Goal: Task Accomplishment & Management: Use online tool/utility

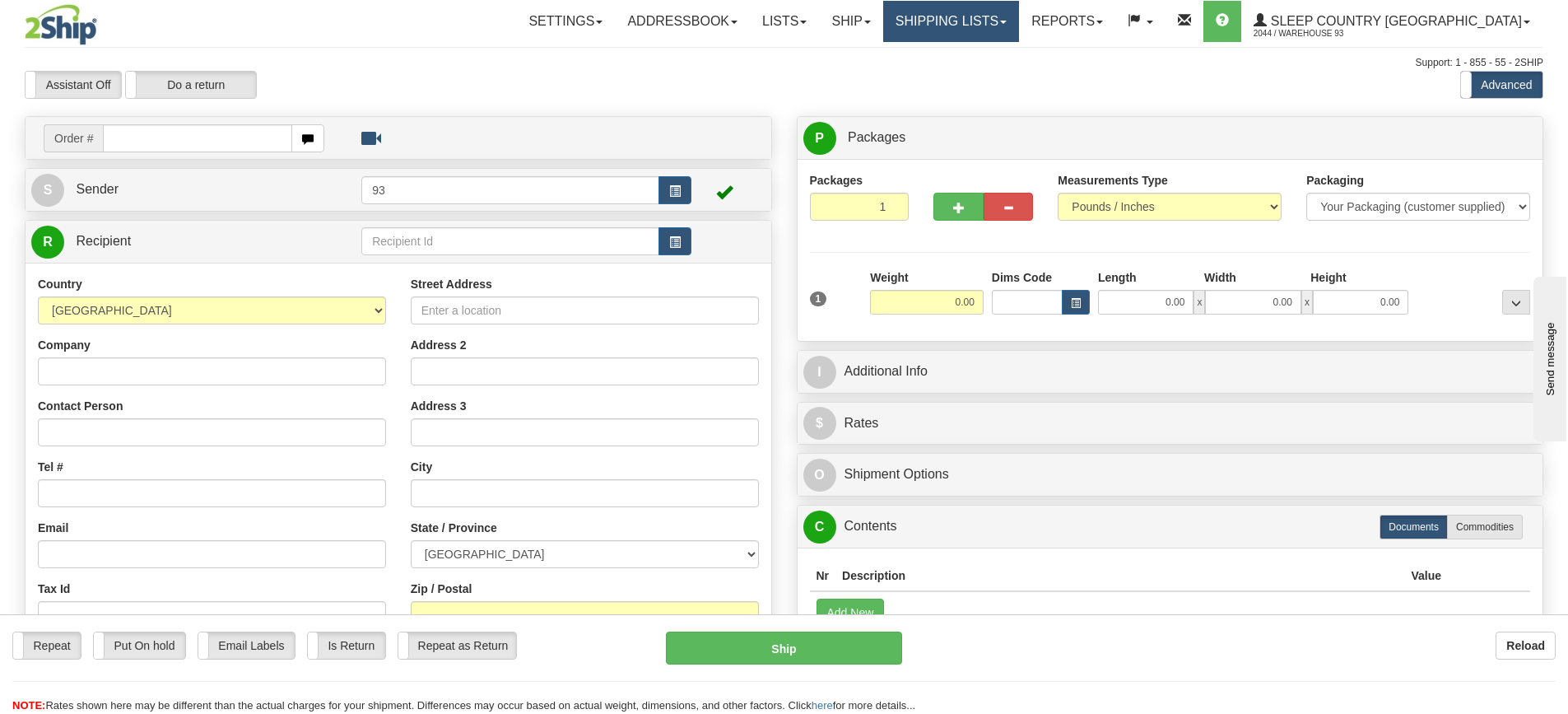
click at [1018, 27] on link "Shipping lists" at bounding box center [951, 21] width 136 height 41
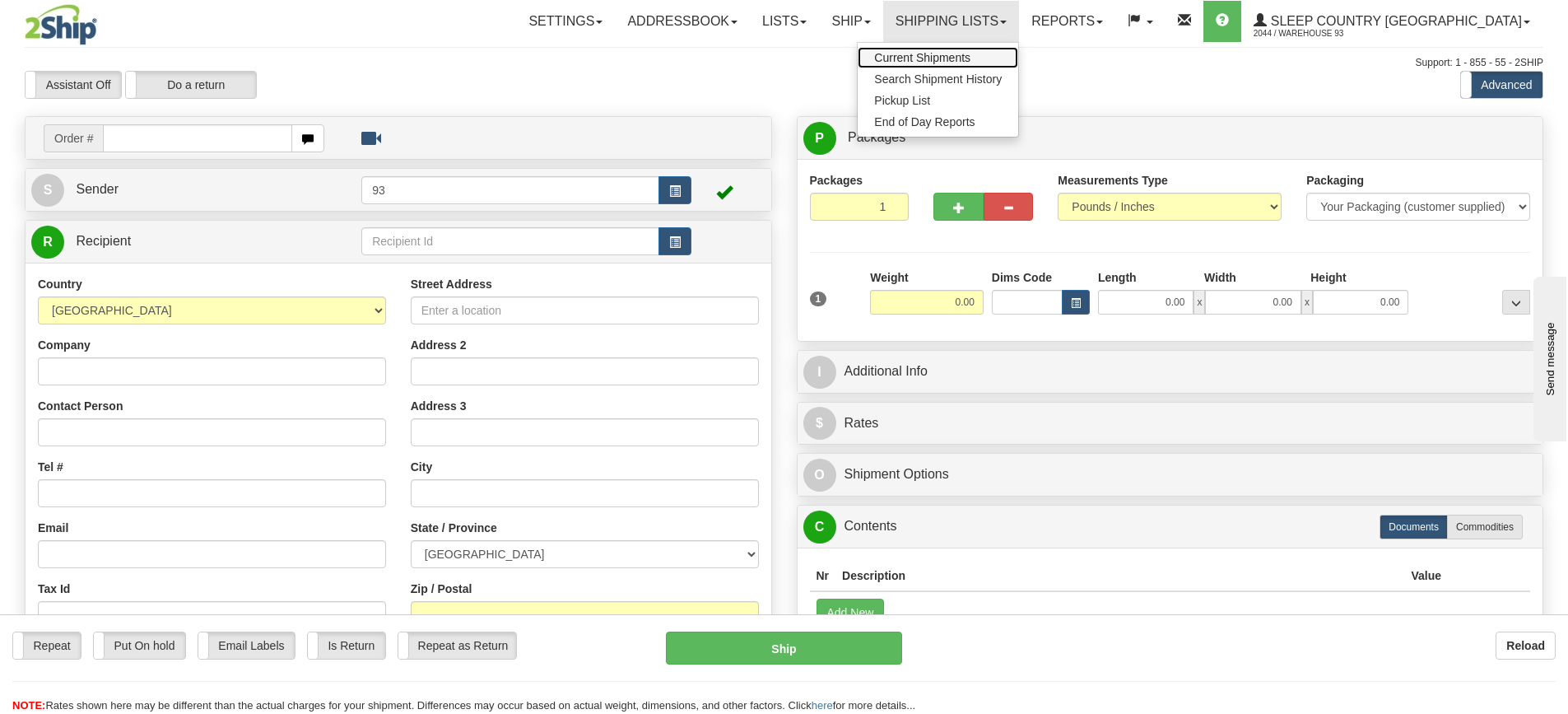
click at [971, 59] on span "Current Shipments" at bounding box center [922, 57] width 96 height 13
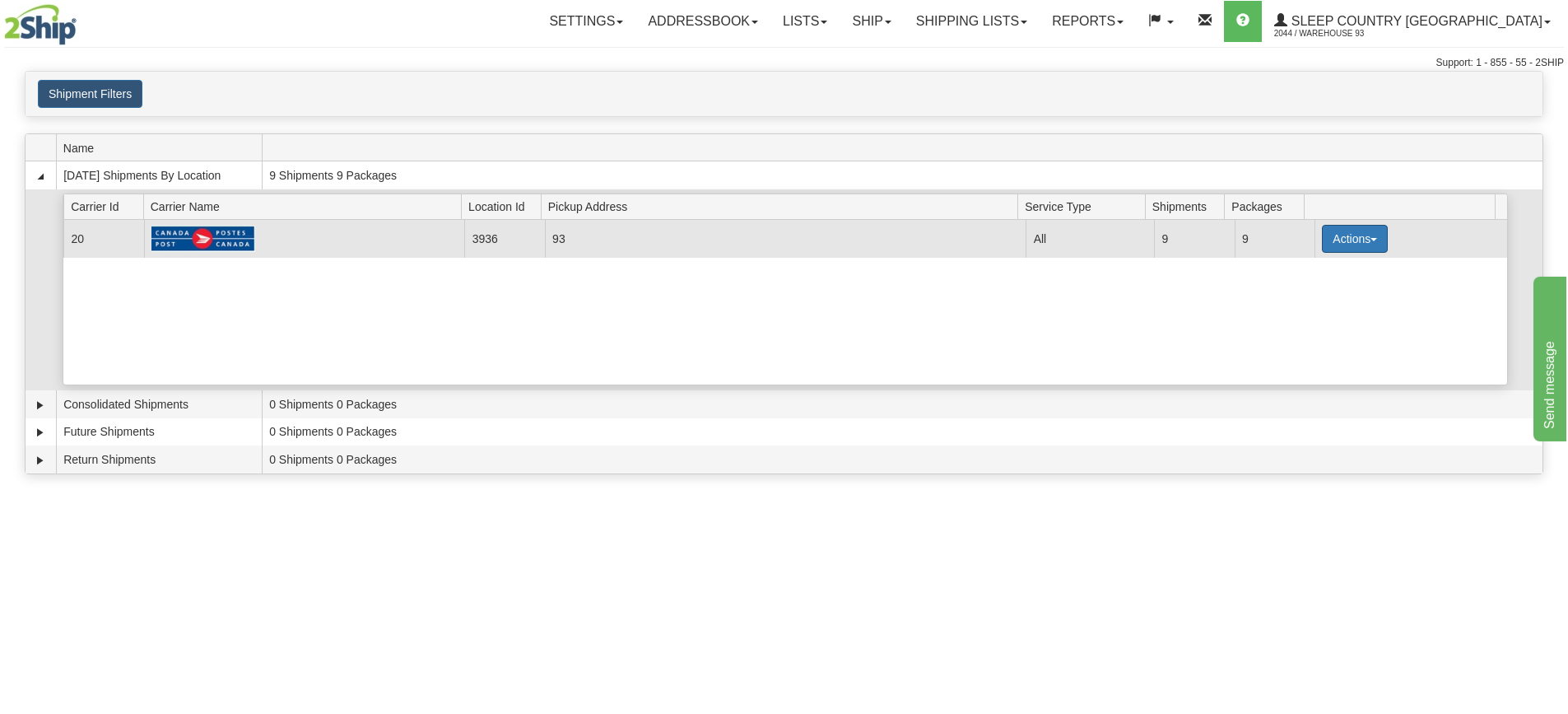
click at [1355, 241] on button "Actions" at bounding box center [1355, 238] width 65 height 28
click at [1315, 270] on span "Details" at bounding box center [1293, 269] width 45 height 12
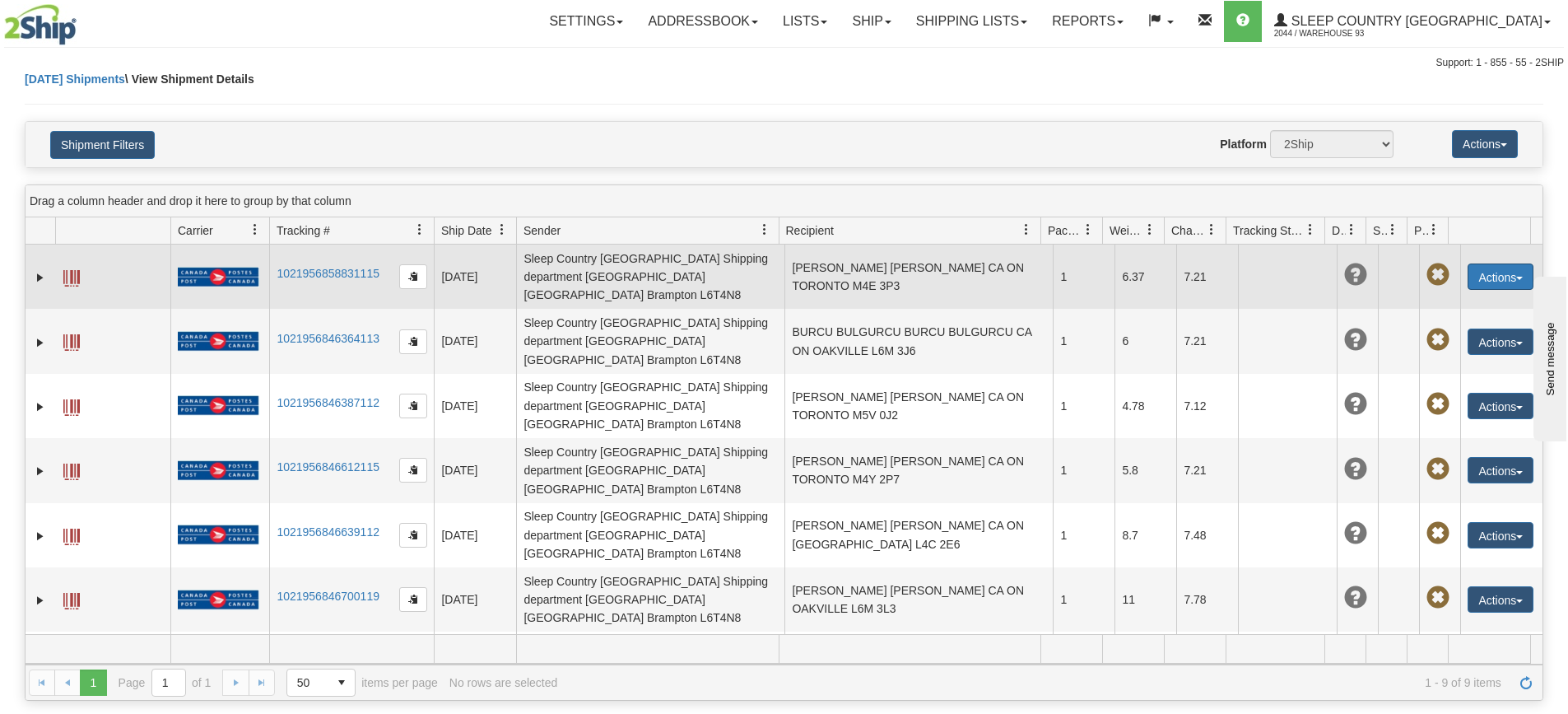
click at [1478, 269] on button "Actions" at bounding box center [1500, 276] width 65 height 27
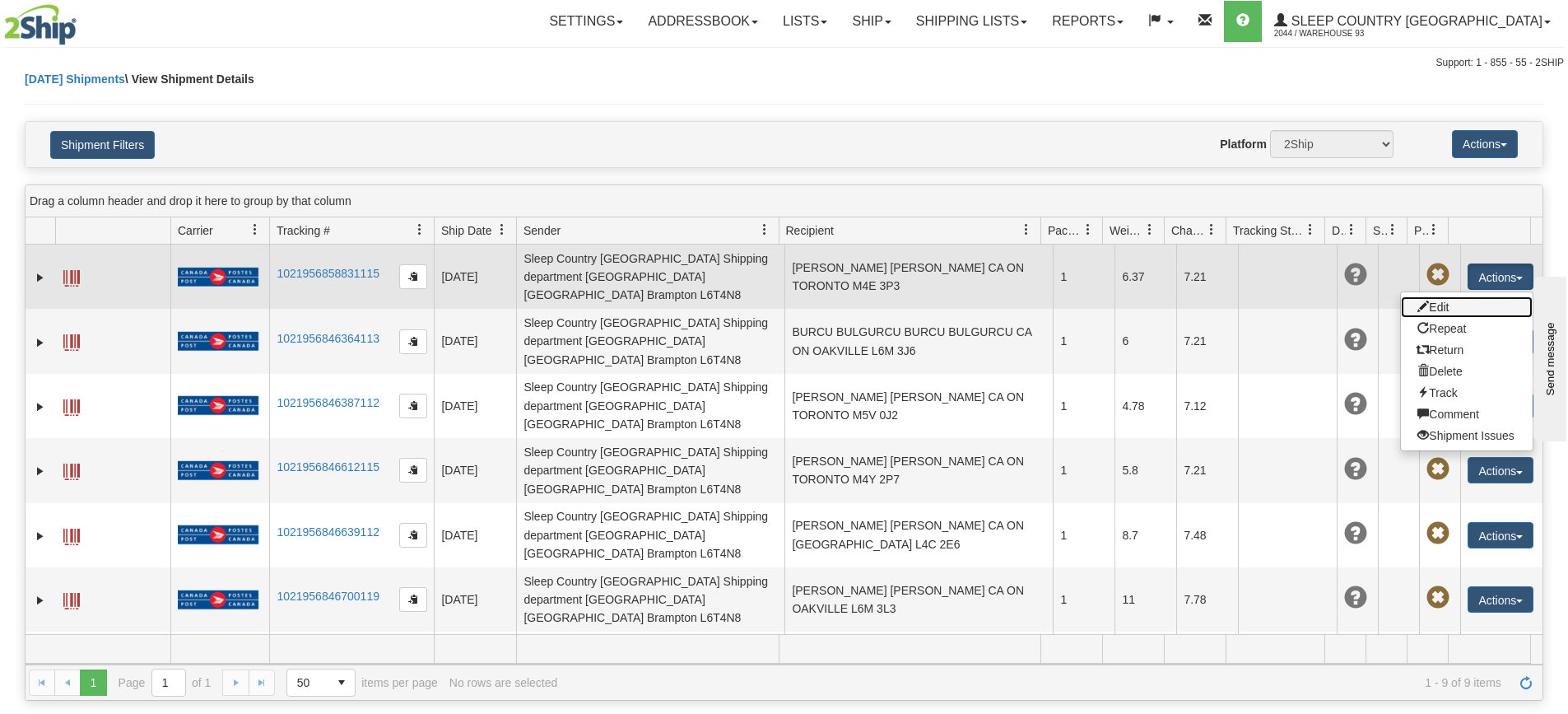
click at [1445, 297] on link "Edit" at bounding box center [1466, 307] width 132 height 22
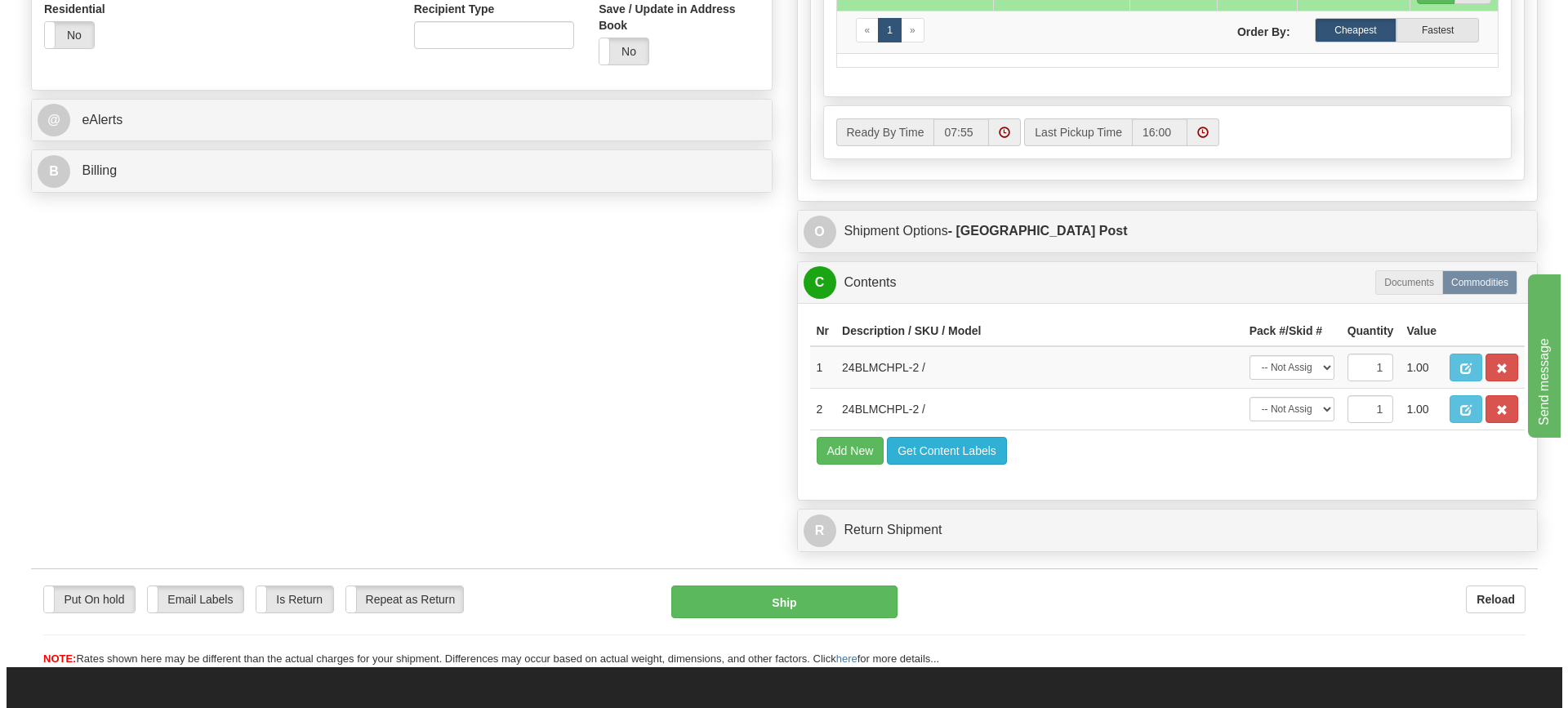
scroll to position [653, 0]
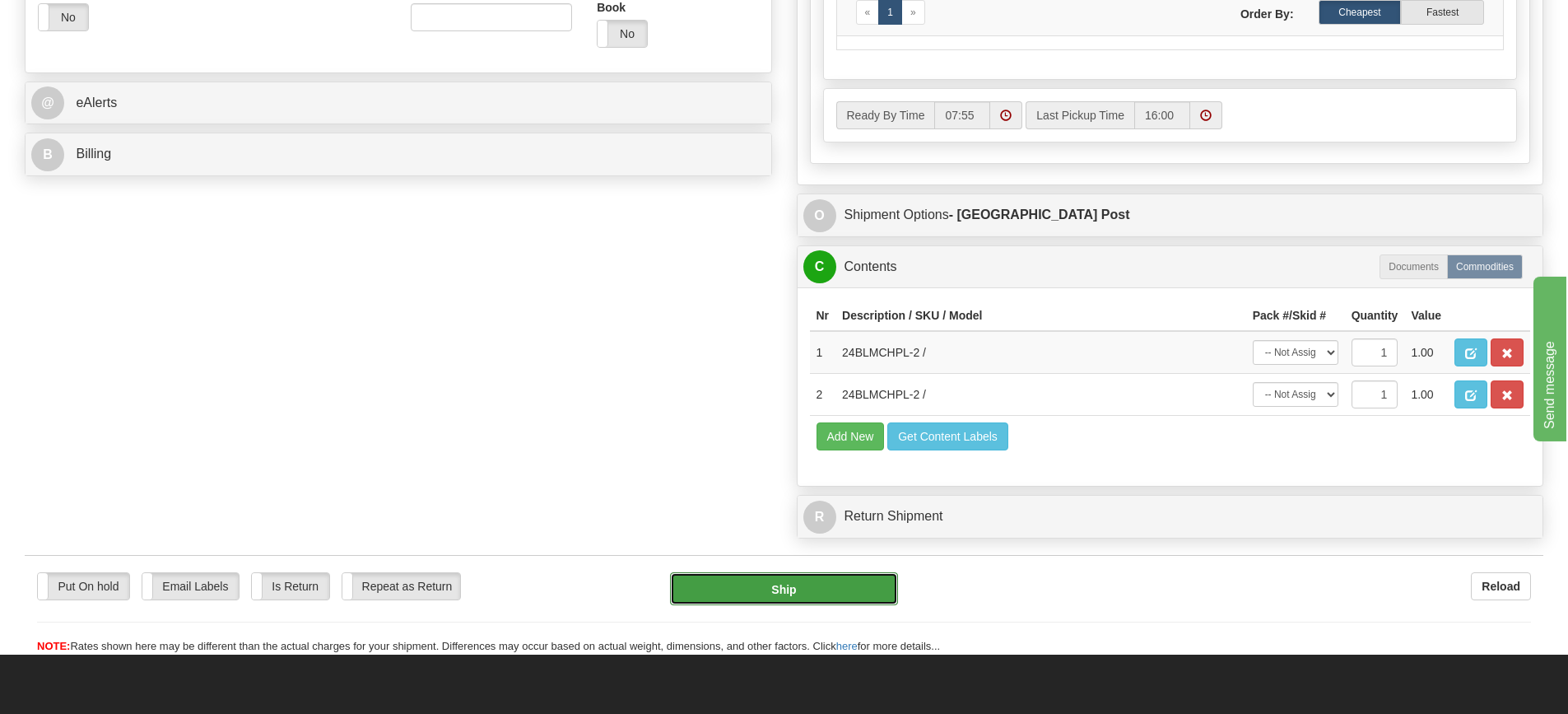
click at [773, 585] on button "Ship" at bounding box center [784, 588] width 228 height 33
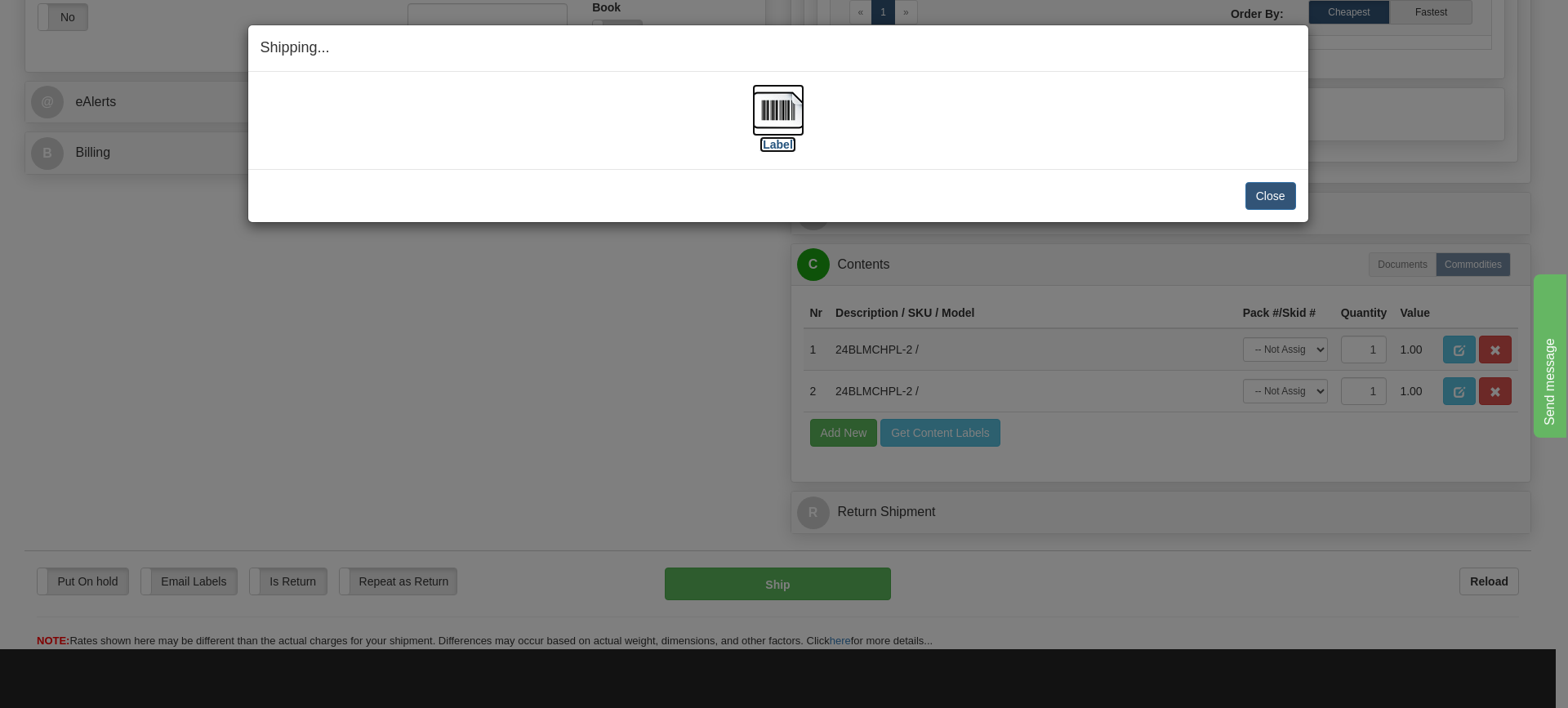
click at [786, 105] on img at bounding box center [778, 109] width 52 height 52
click at [1278, 195] on button "Close" at bounding box center [1270, 196] width 50 height 28
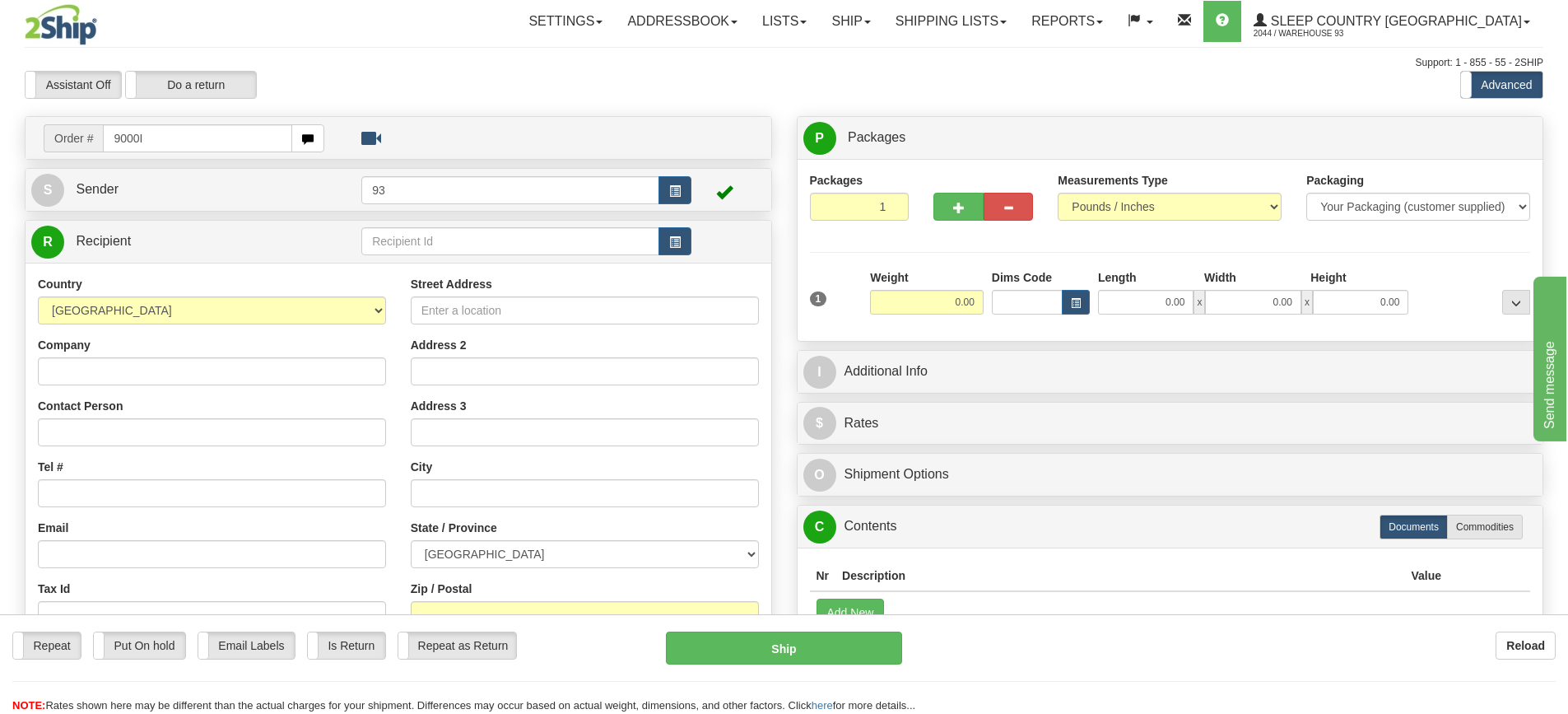
drag, startPoint x: 156, startPoint y: 139, endPoint x: 0, endPoint y: 109, distance: 158.9
click at [0, 109] on div "Toggle navigation Settings Shipping Preferences Fields Preferences New" at bounding box center [784, 464] width 1568 height 928
type input "9000I108682"
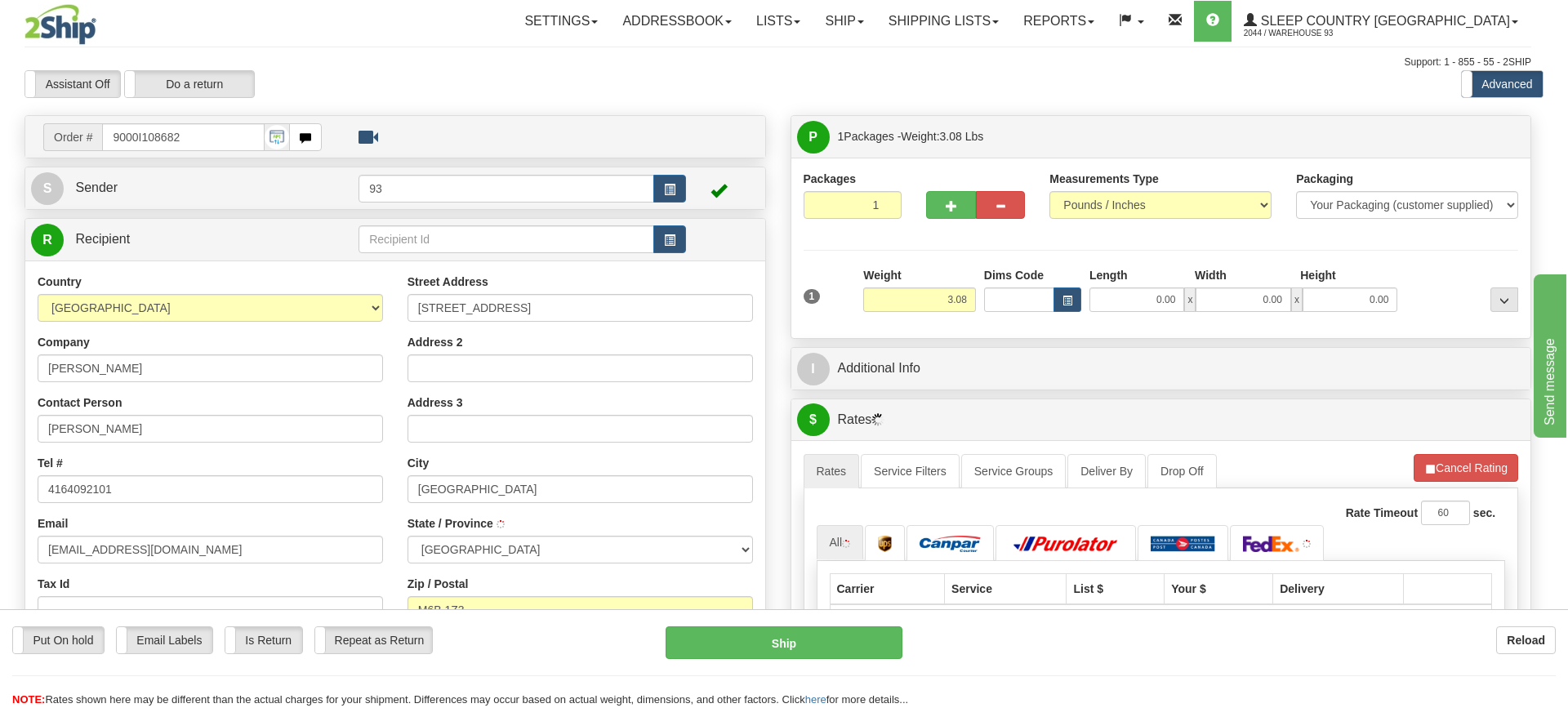
type input "NORTH YORK"
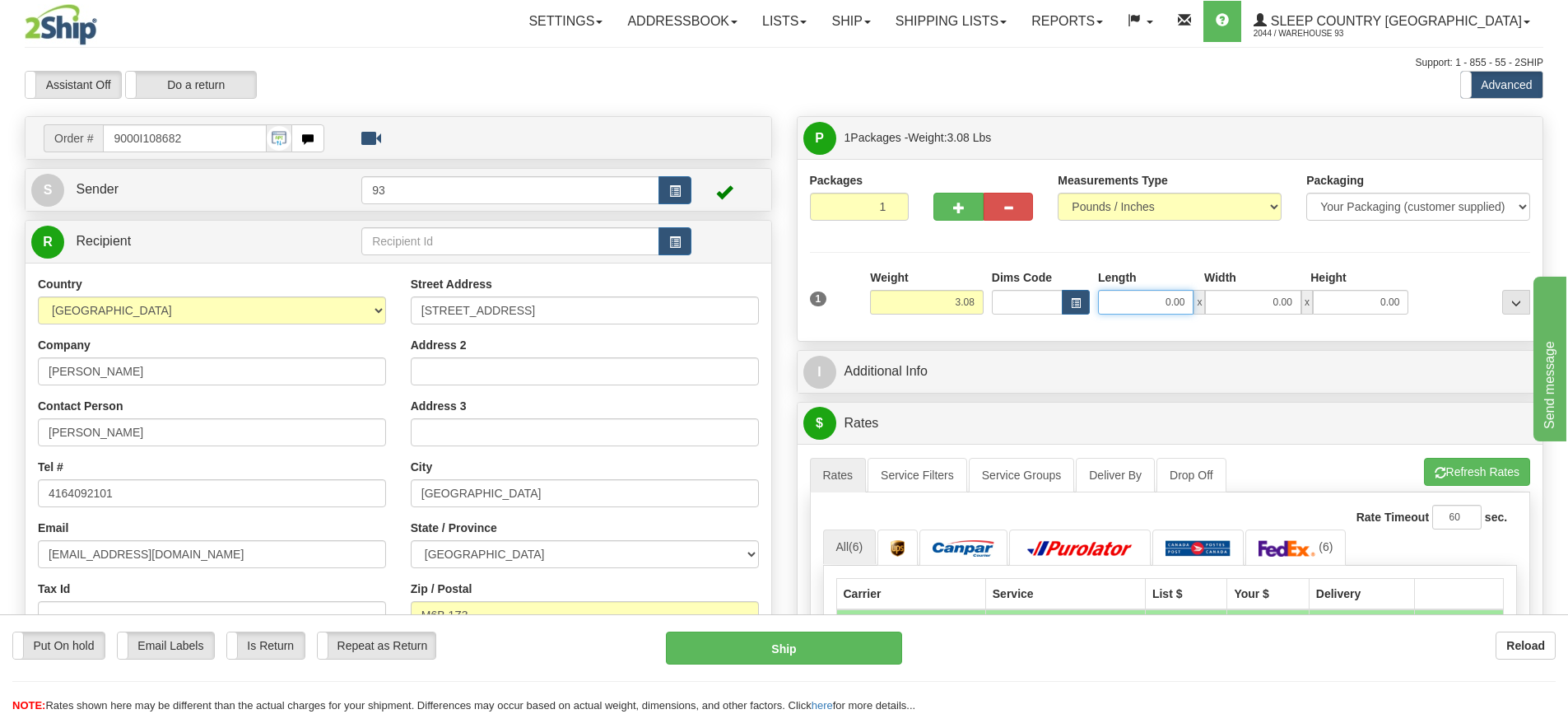
click at [1152, 304] on input "0.00" at bounding box center [1145, 302] width 95 height 25
type input "5.00"
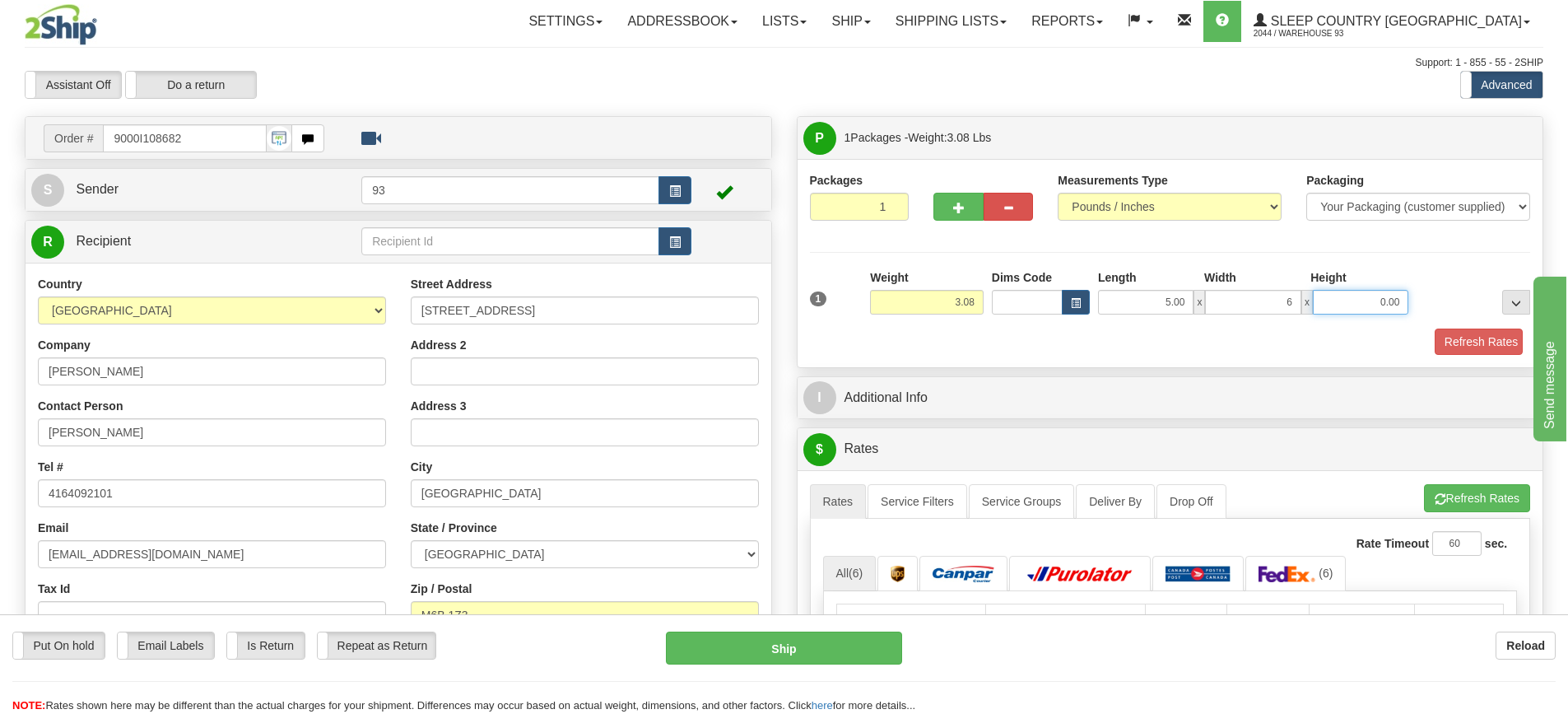
type input "6.00"
drag, startPoint x: 1168, startPoint y: 298, endPoint x: 1182, endPoint y: 312, distance: 19.8
click at [1168, 298] on input "5.00" at bounding box center [1145, 302] width 95 height 25
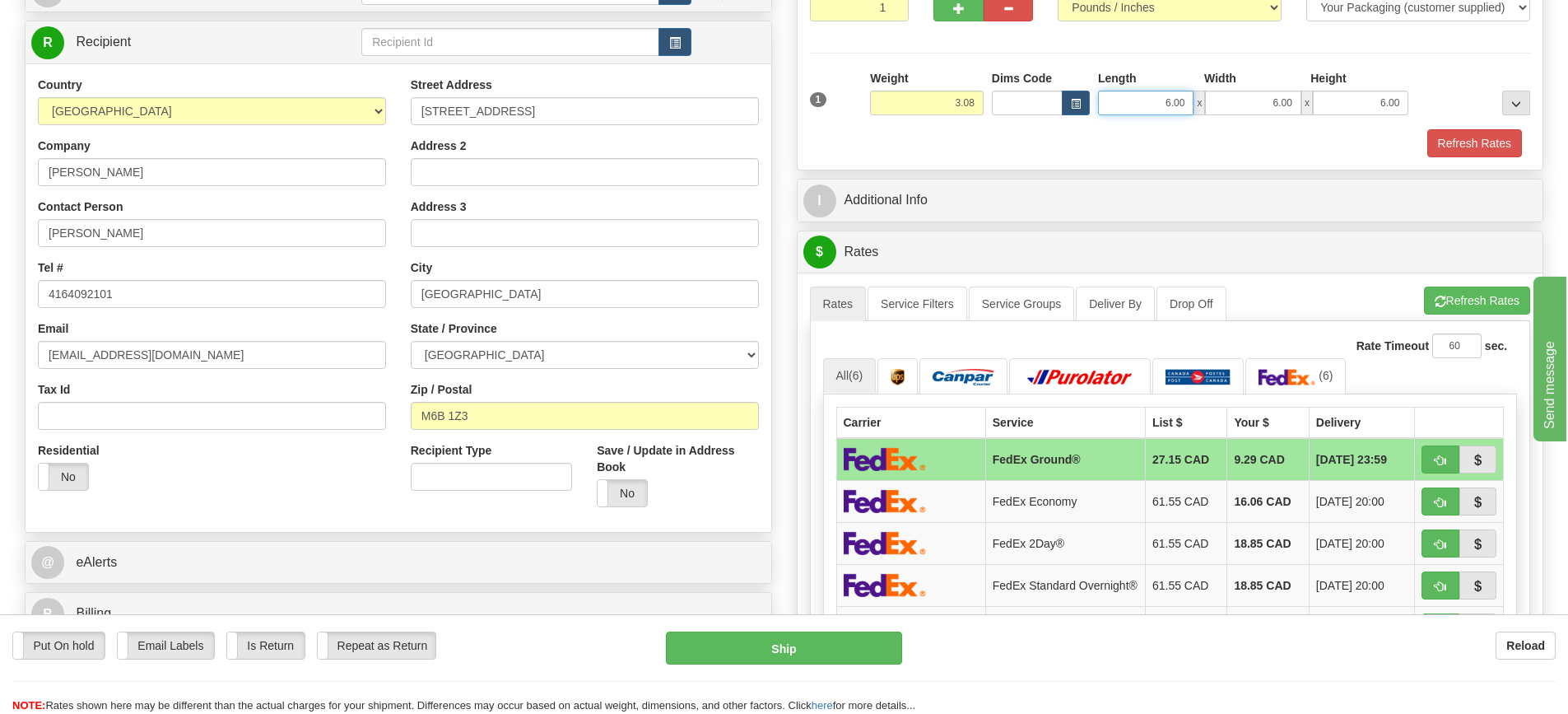
scroll to position [247, 0]
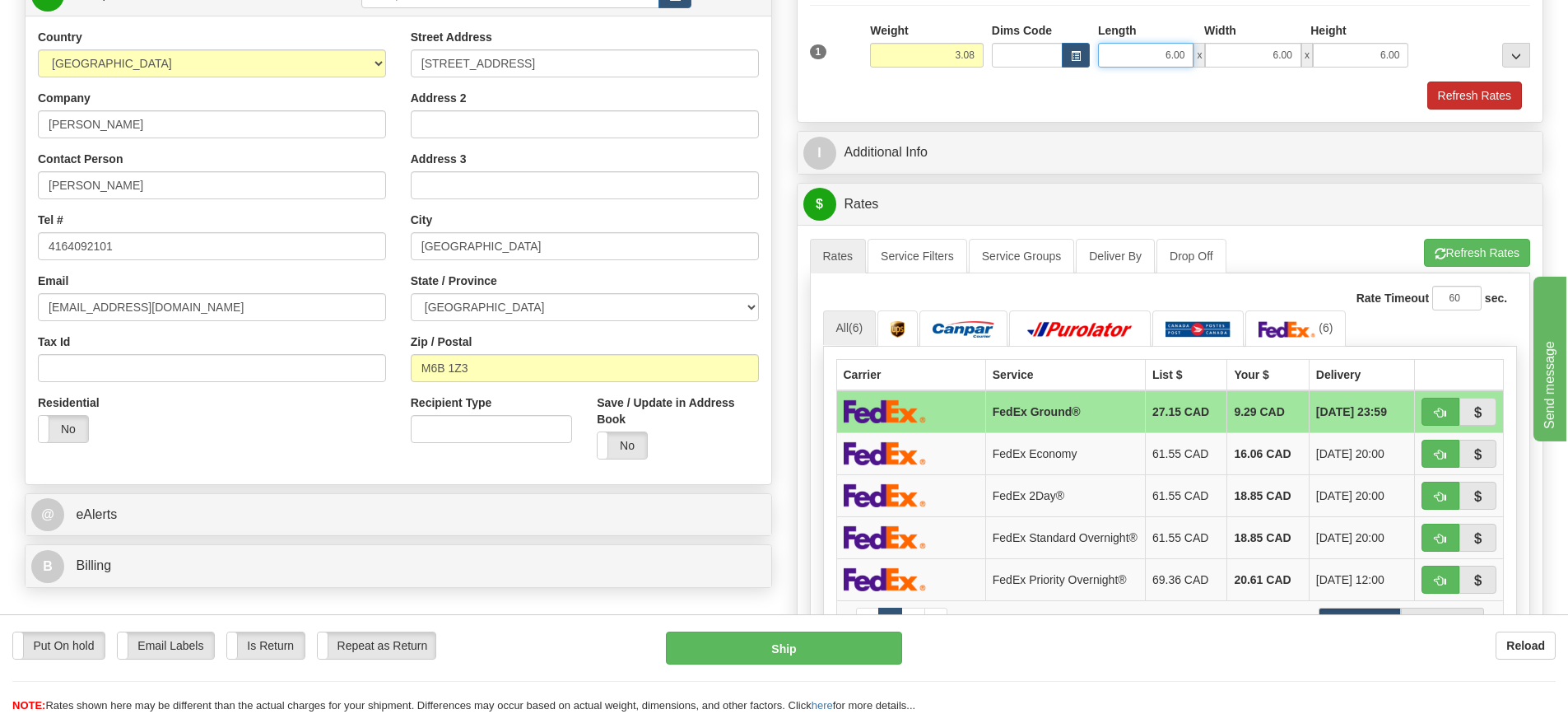
type input "6.00"
click at [1457, 98] on button "Refresh Rates" at bounding box center [1474, 95] width 94 height 28
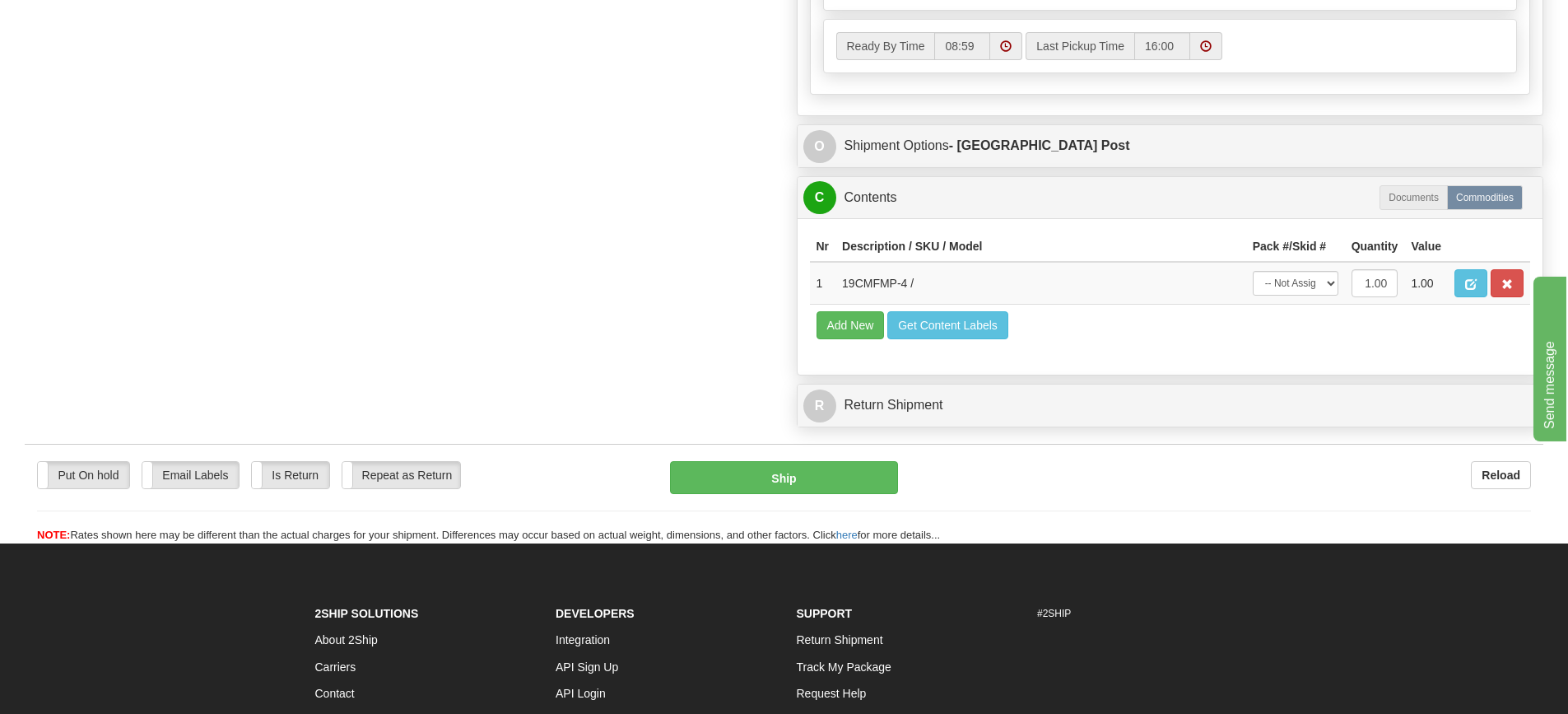
scroll to position [1068, 0]
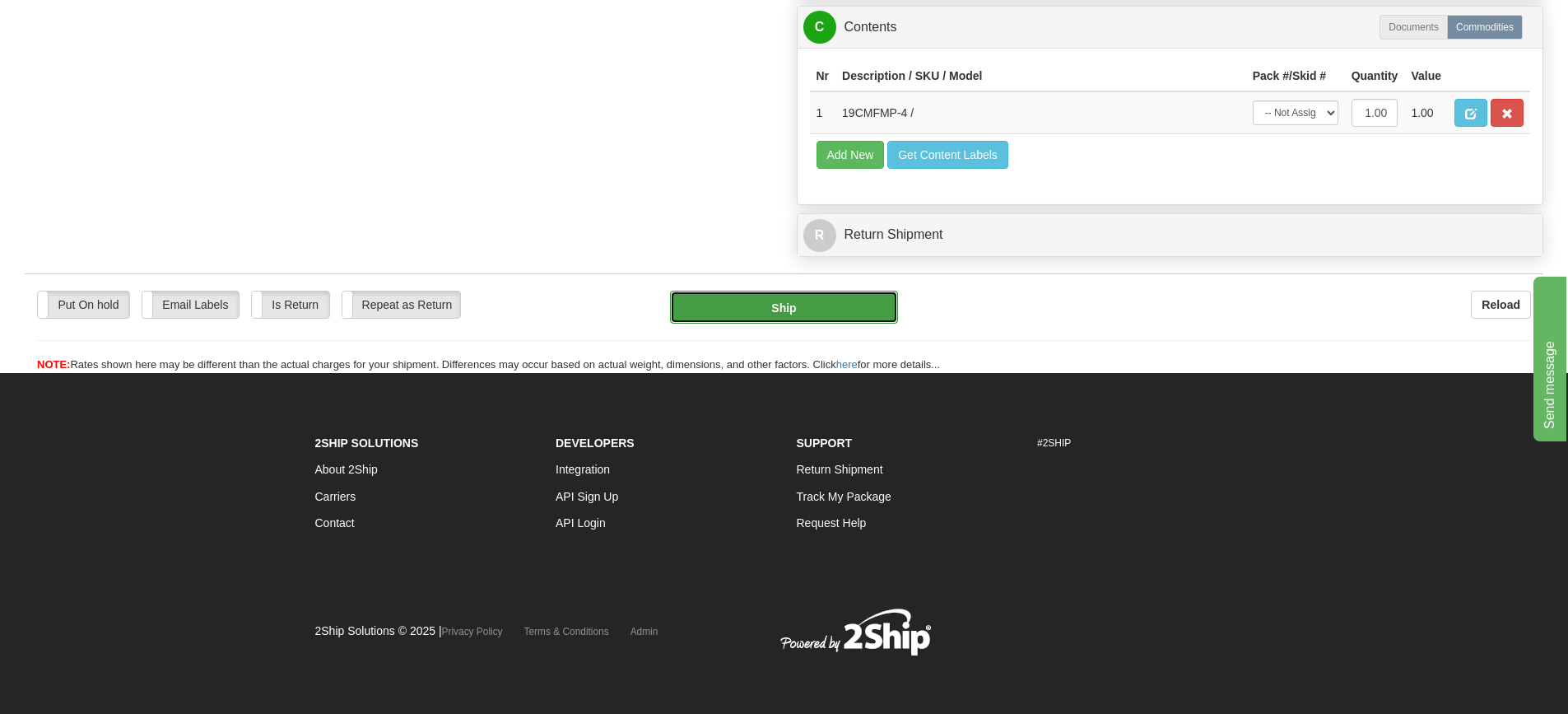
click at [774, 301] on button "Ship" at bounding box center [784, 307] width 228 height 33
type input "DOM.EP"
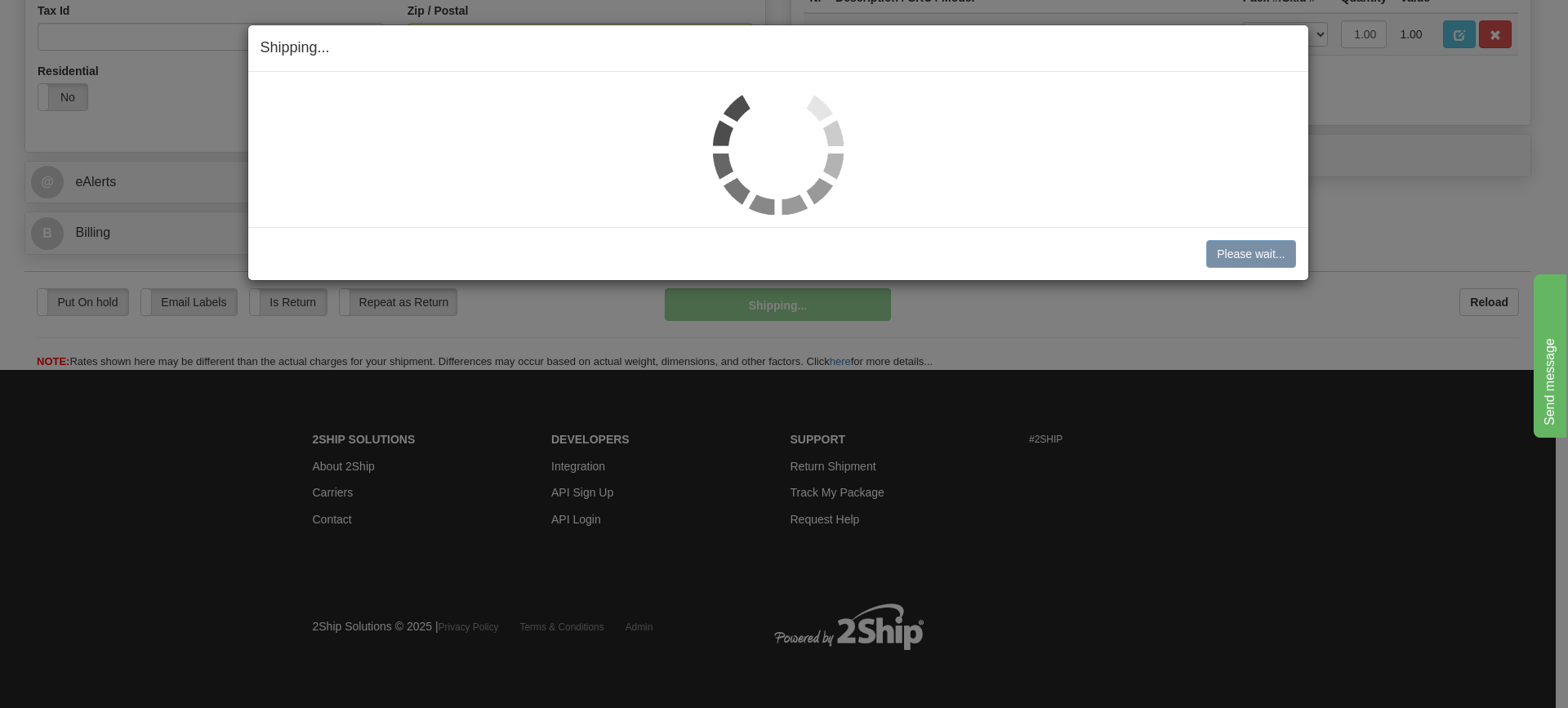
scroll to position [496, 0]
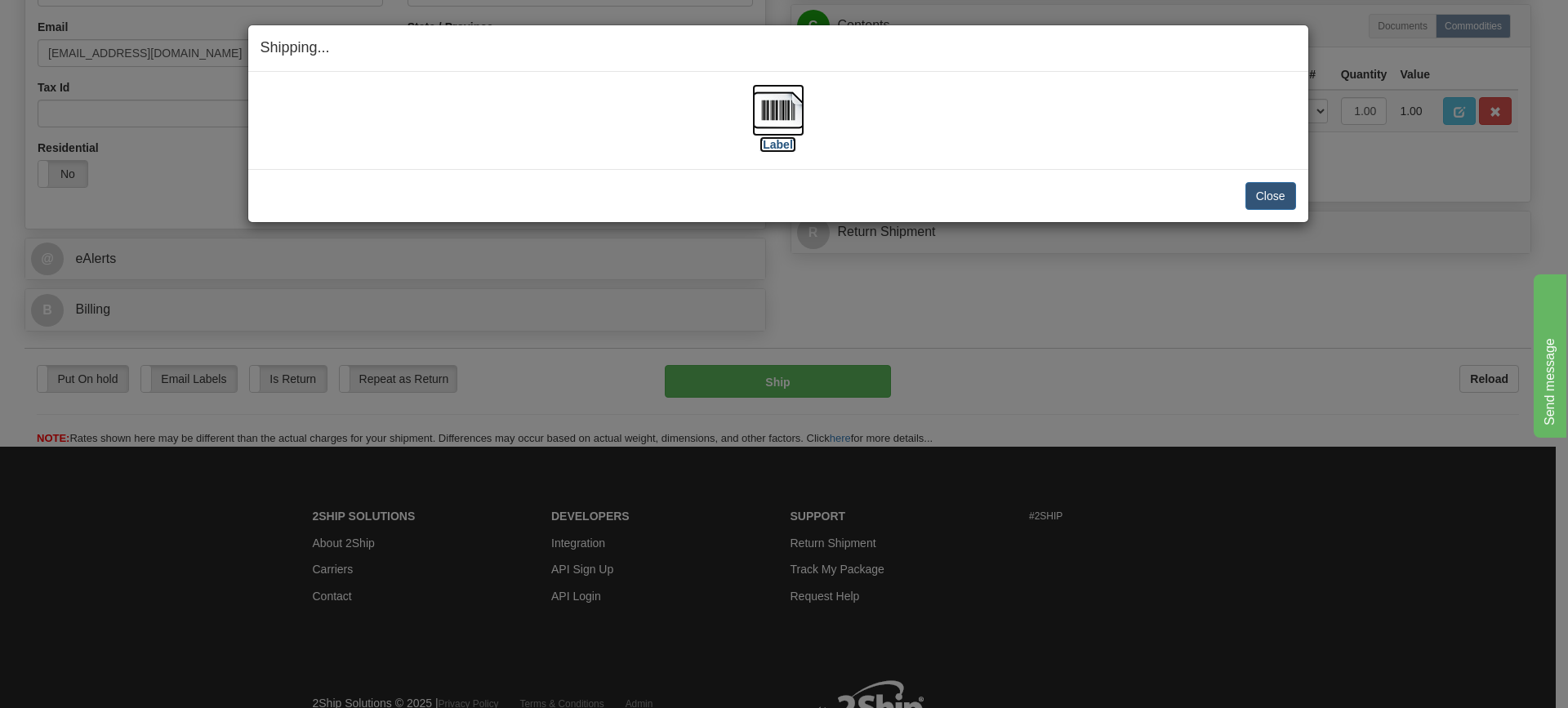
click at [792, 104] on img at bounding box center [778, 109] width 52 height 52
click at [1260, 184] on button "Close" at bounding box center [1270, 196] width 50 height 28
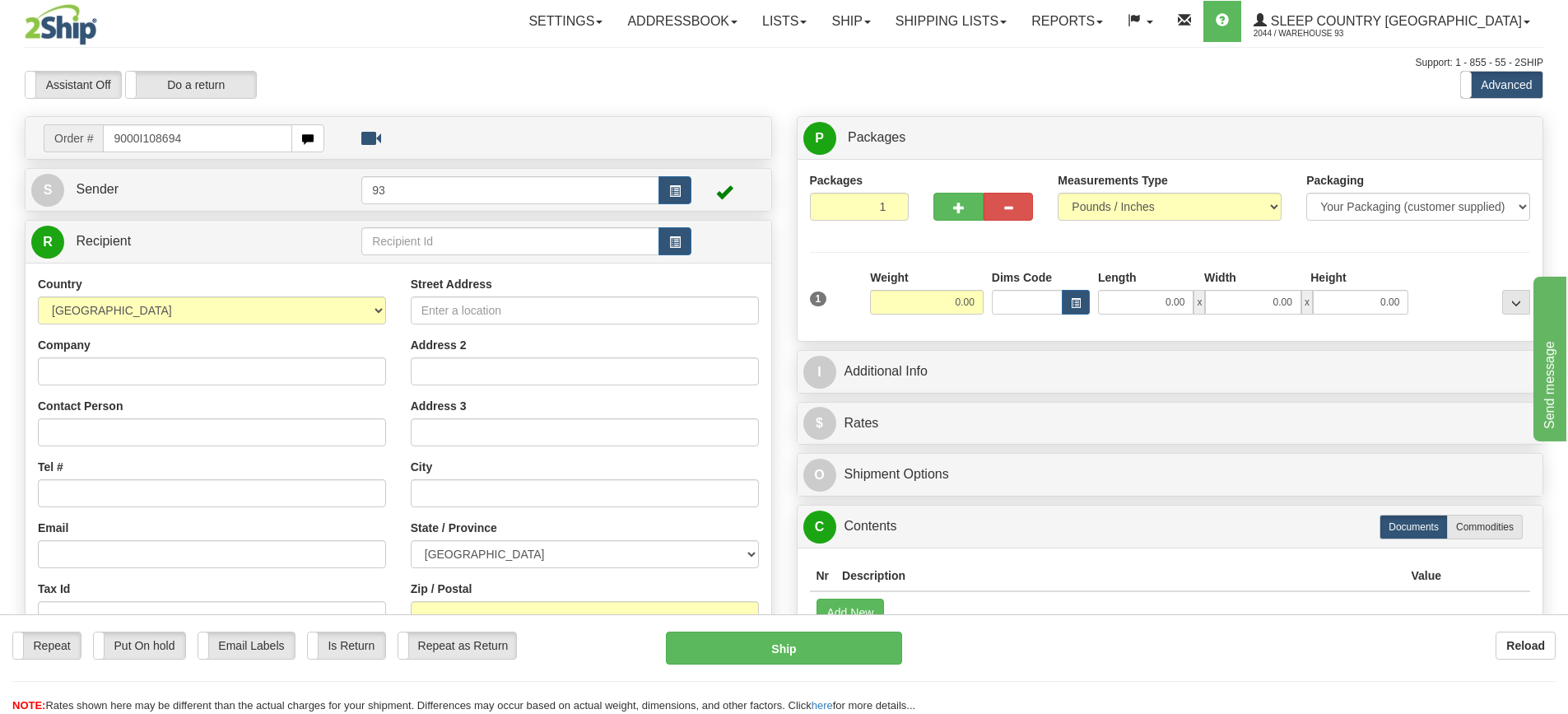
type input "9000I108694"
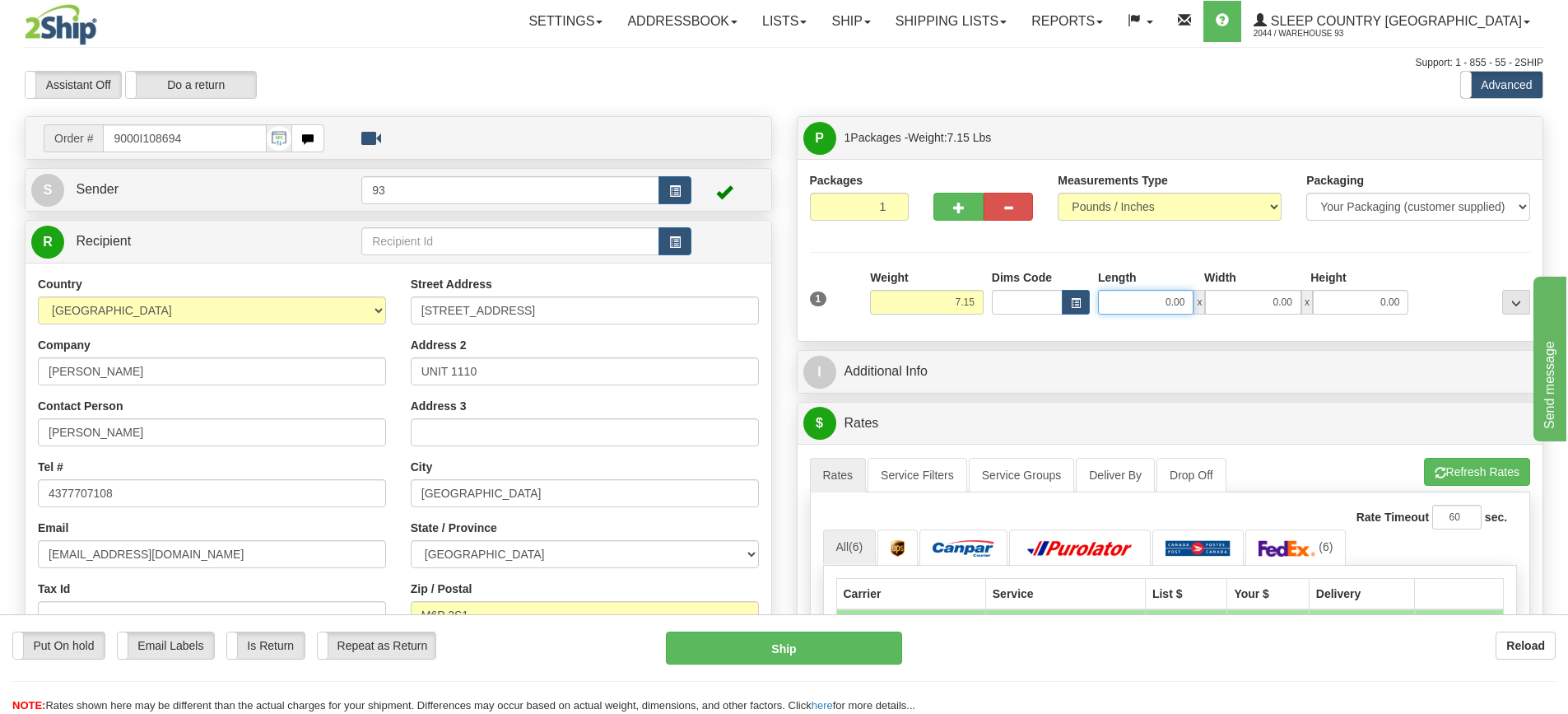
click at [1156, 311] on input "0.00" at bounding box center [1145, 302] width 95 height 25
type input "22.00"
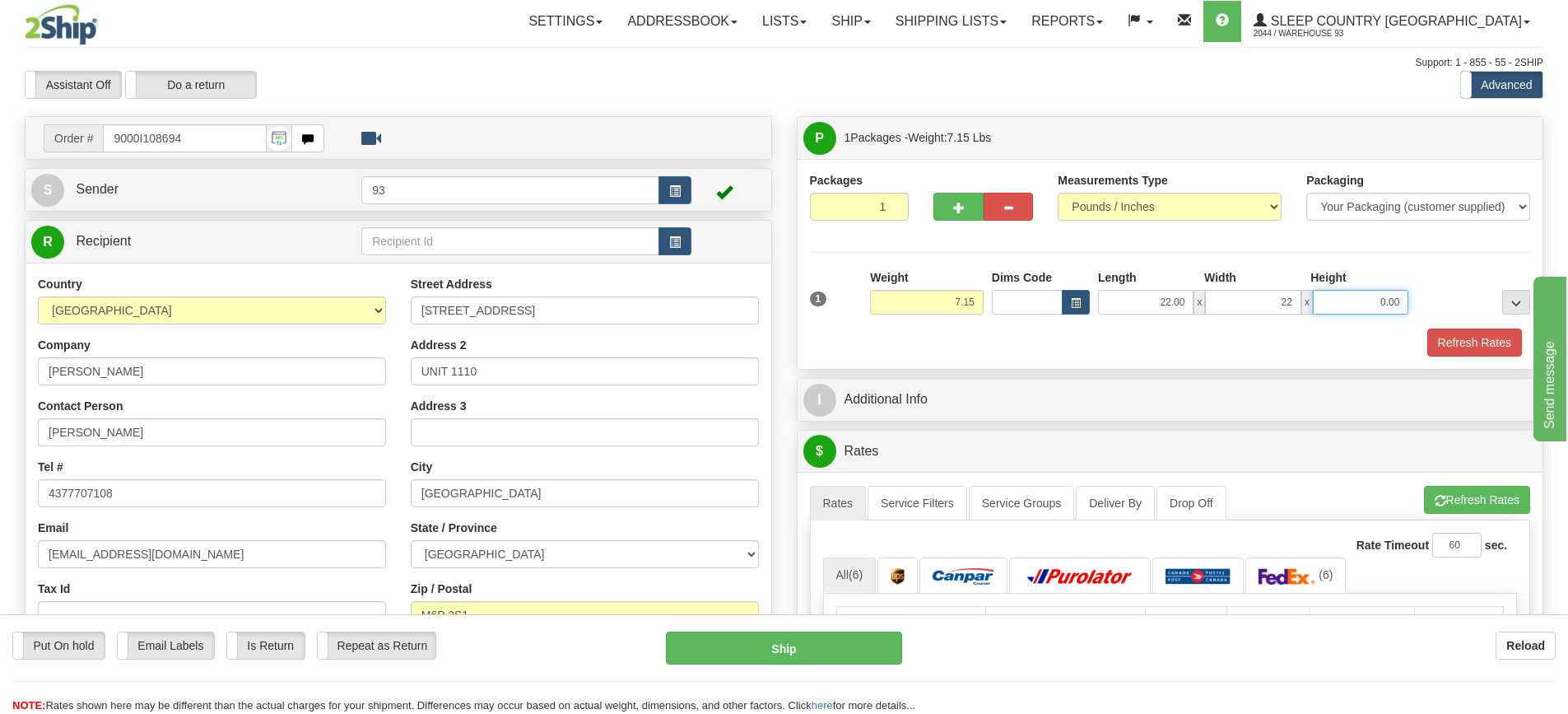
type input "22.00"
type input "7.00"
click at [1459, 340] on button "Refresh Rates" at bounding box center [1474, 343] width 94 height 28
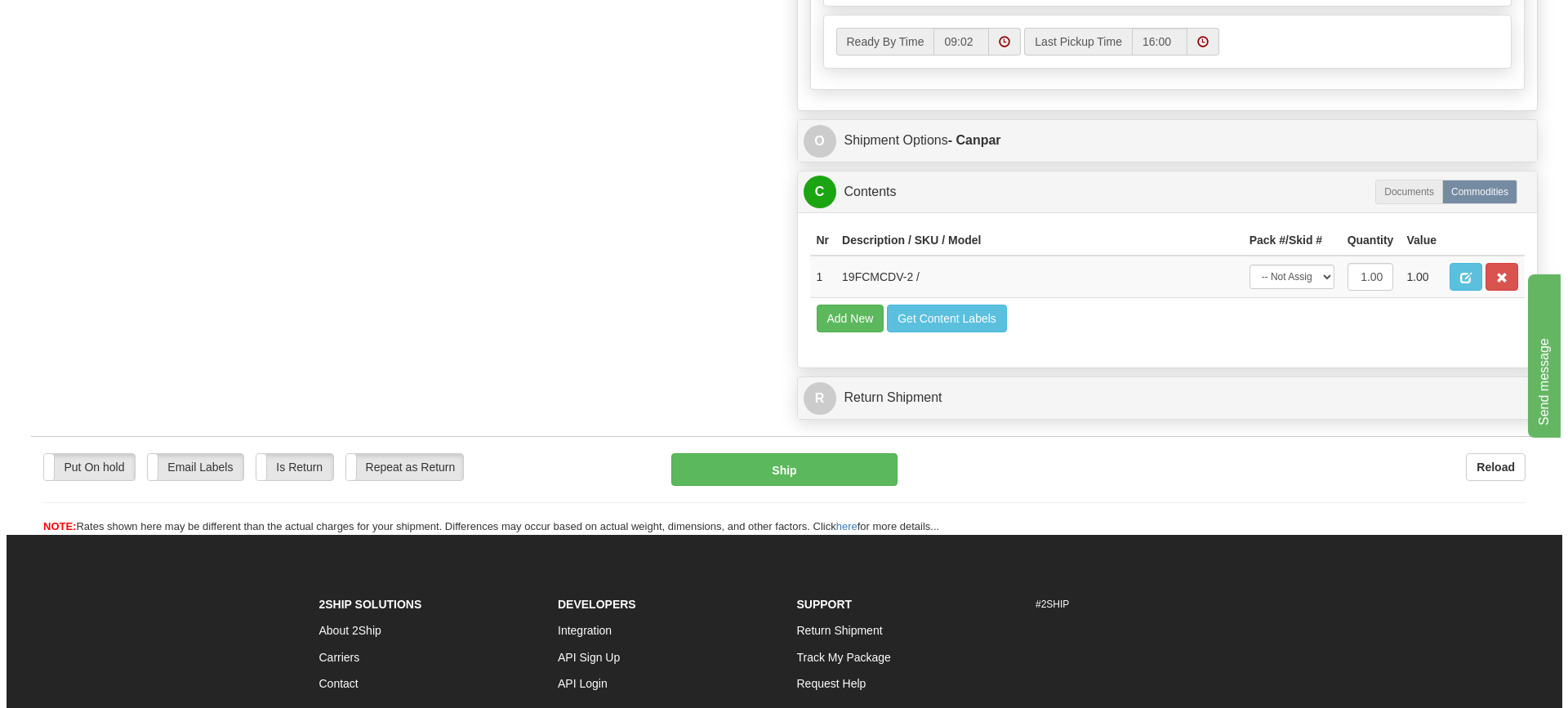
scroll to position [898, 0]
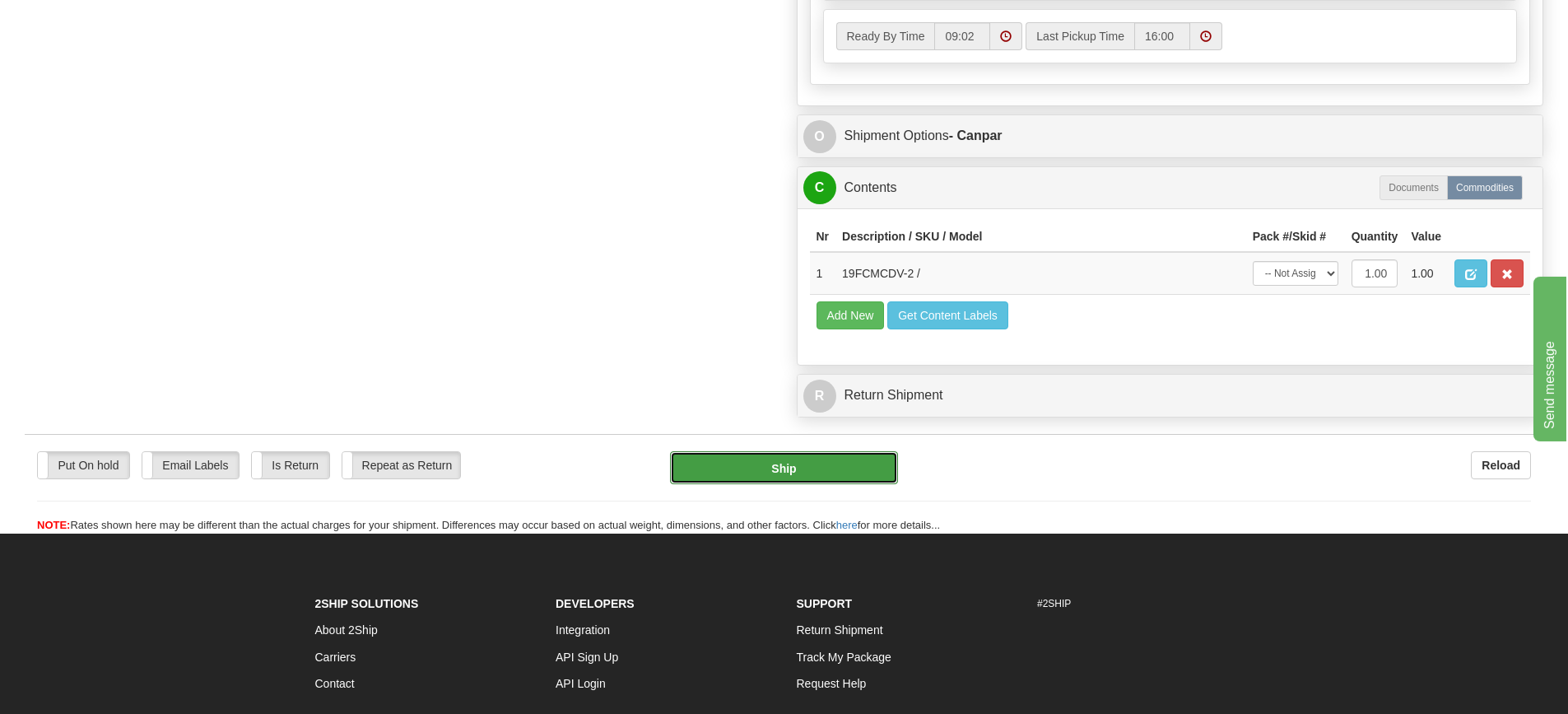
click at [831, 465] on button "Ship" at bounding box center [784, 467] width 228 height 33
type input "1"
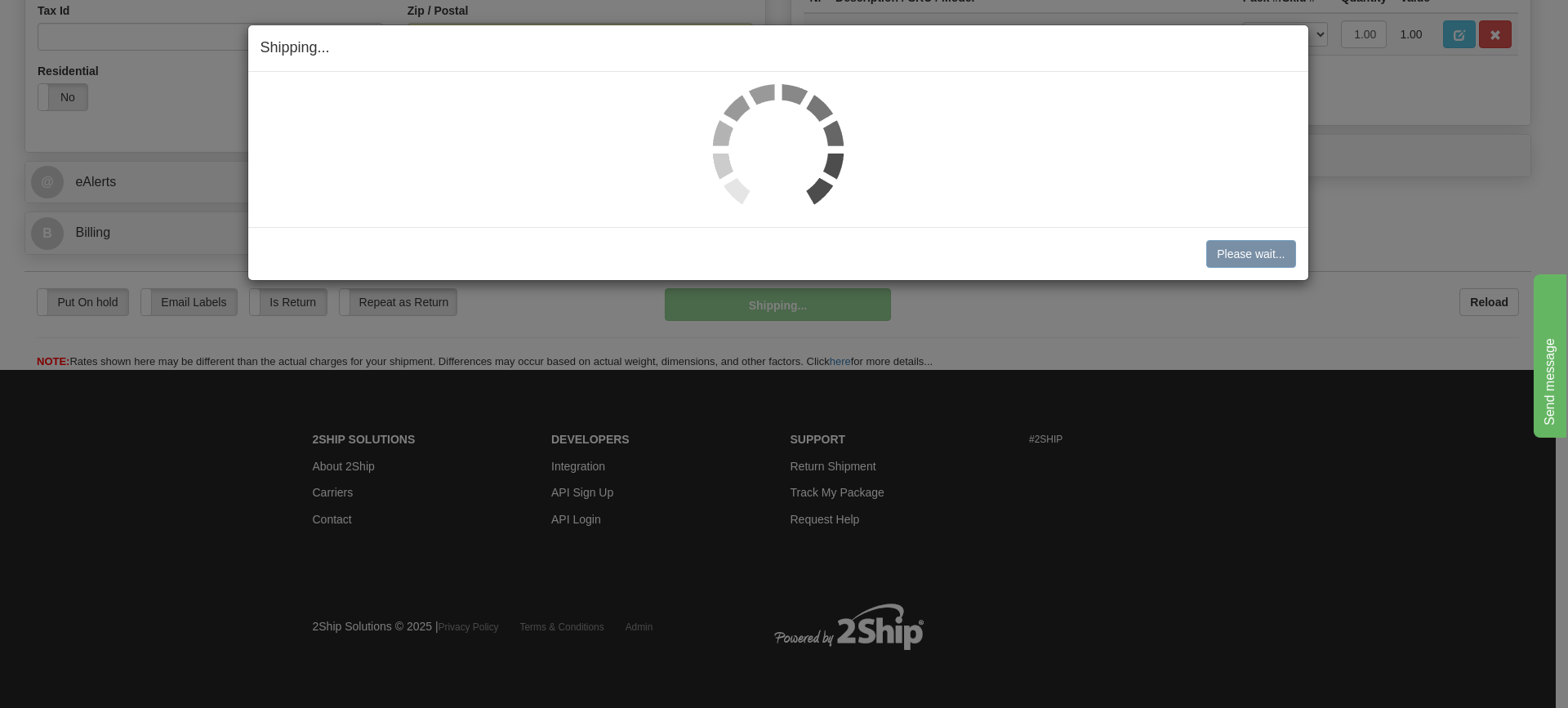
scroll to position [495, 0]
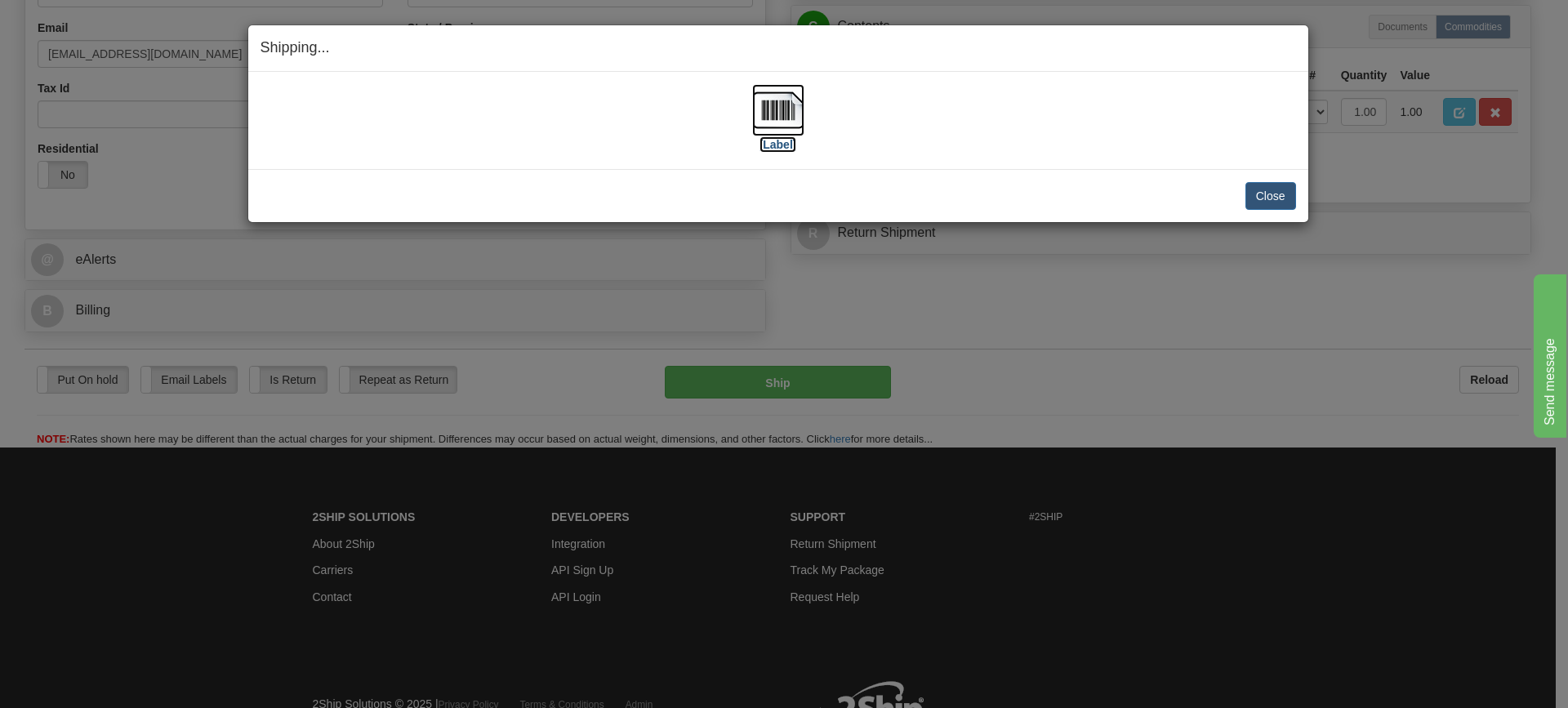
click at [783, 102] on img at bounding box center [778, 109] width 52 height 52
click at [1261, 198] on button "Close" at bounding box center [1270, 196] width 50 height 28
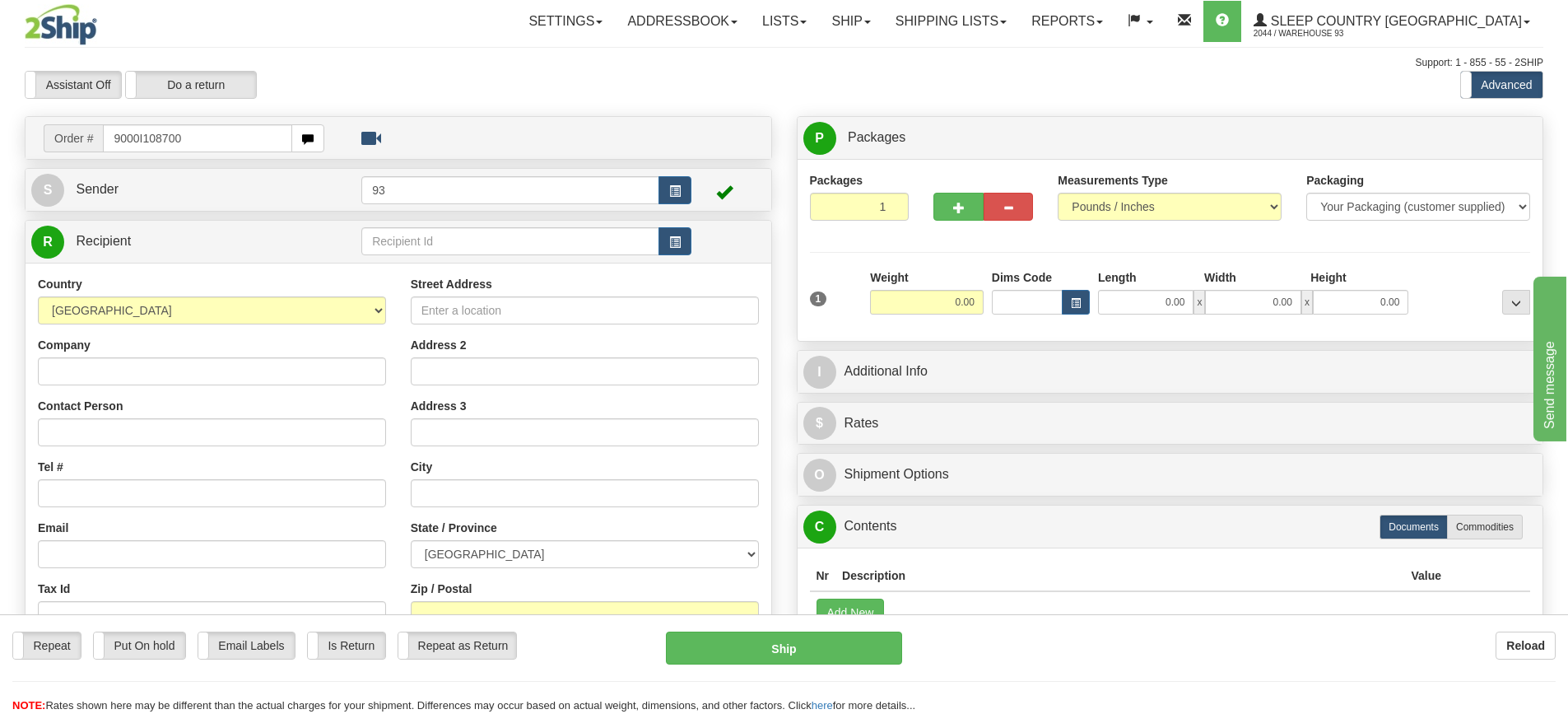
type input "9000I108700"
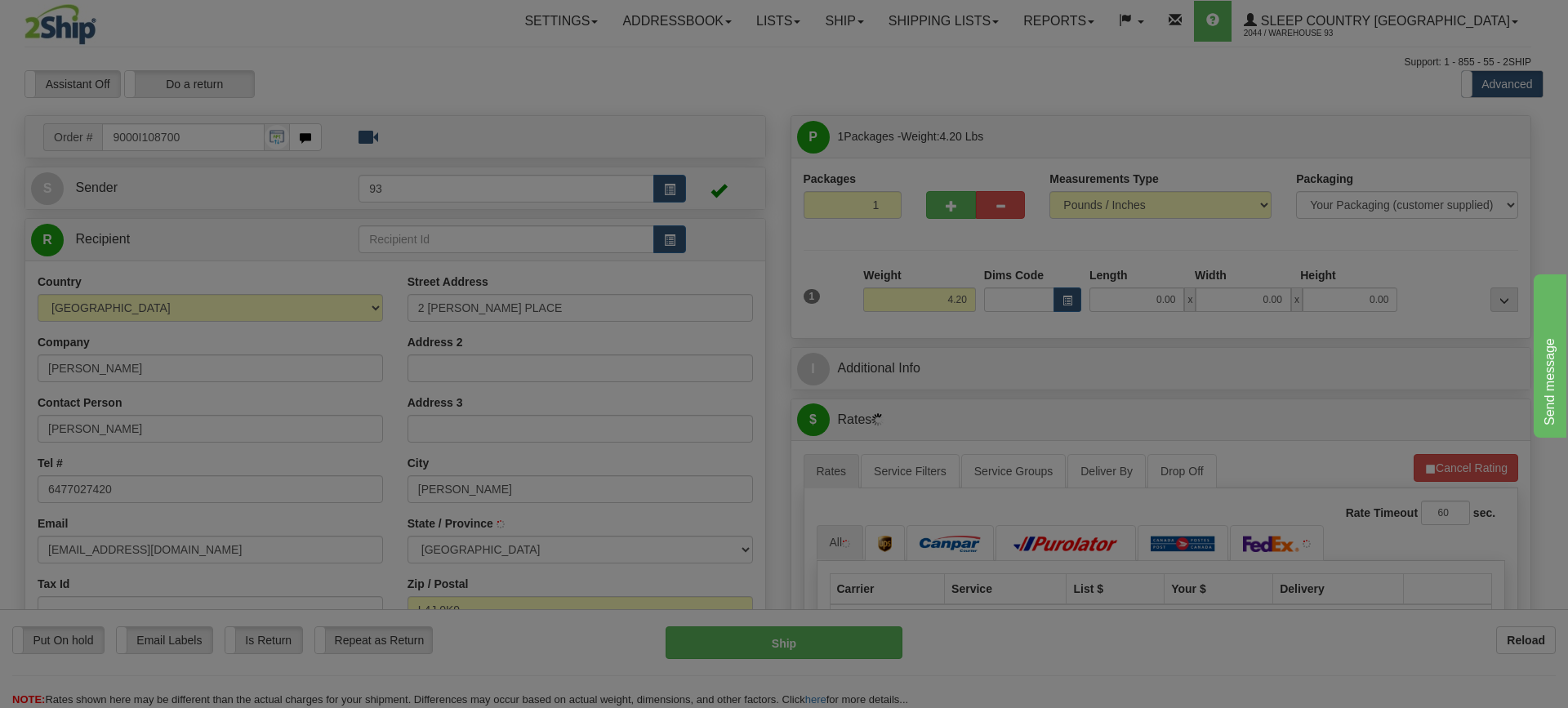
type input "[PERSON_NAME]"
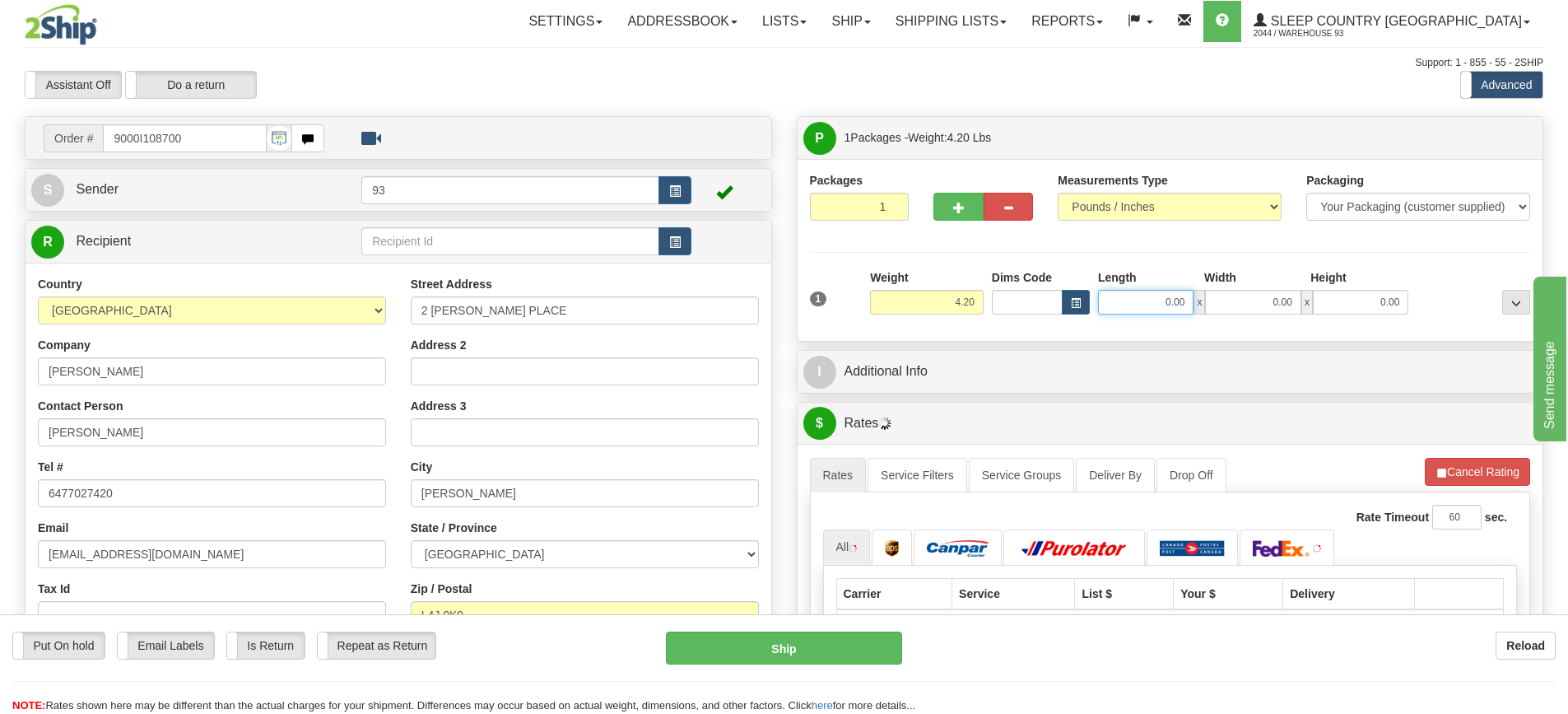
click at [1152, 296] on input "0.00" at bounding box center [1145, 302] width 95 height 25
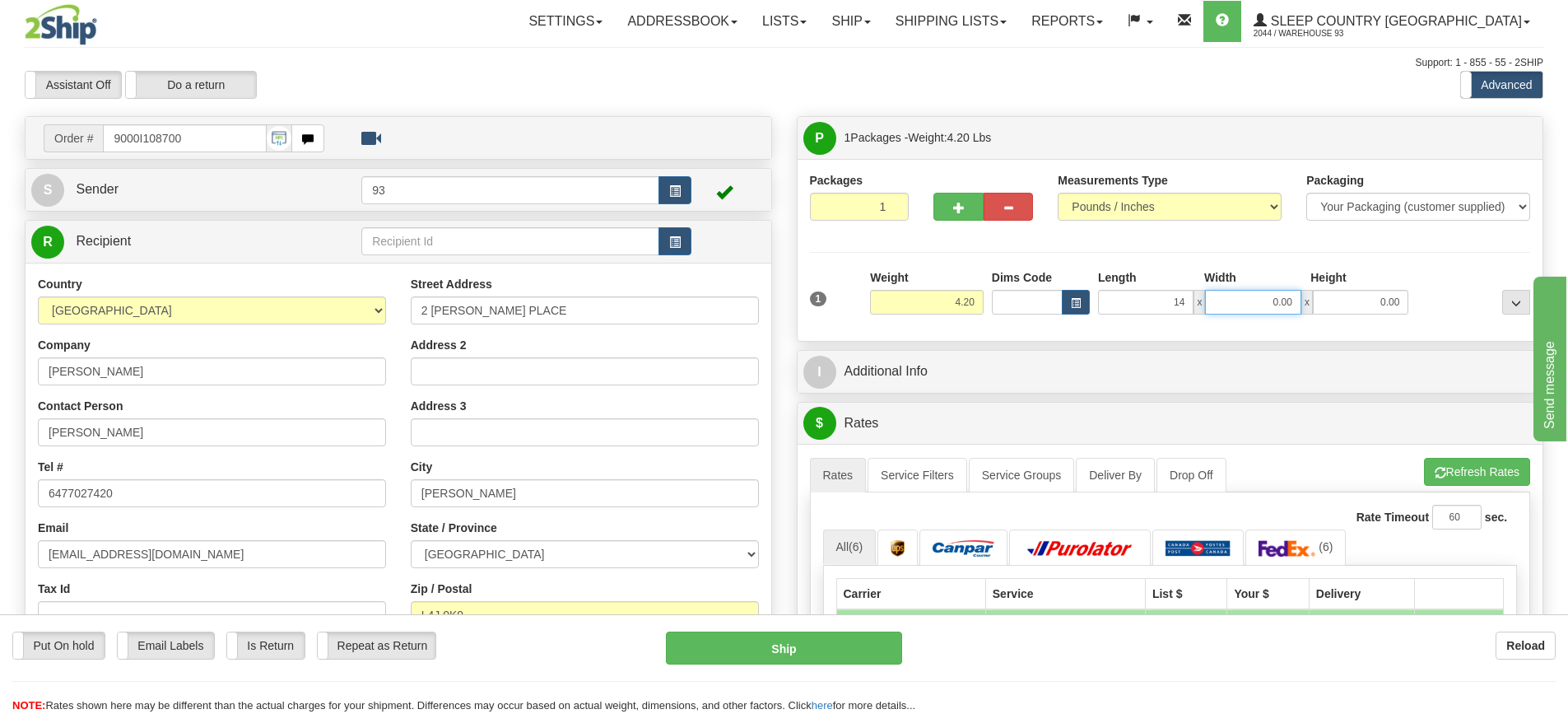
type input "14.00"
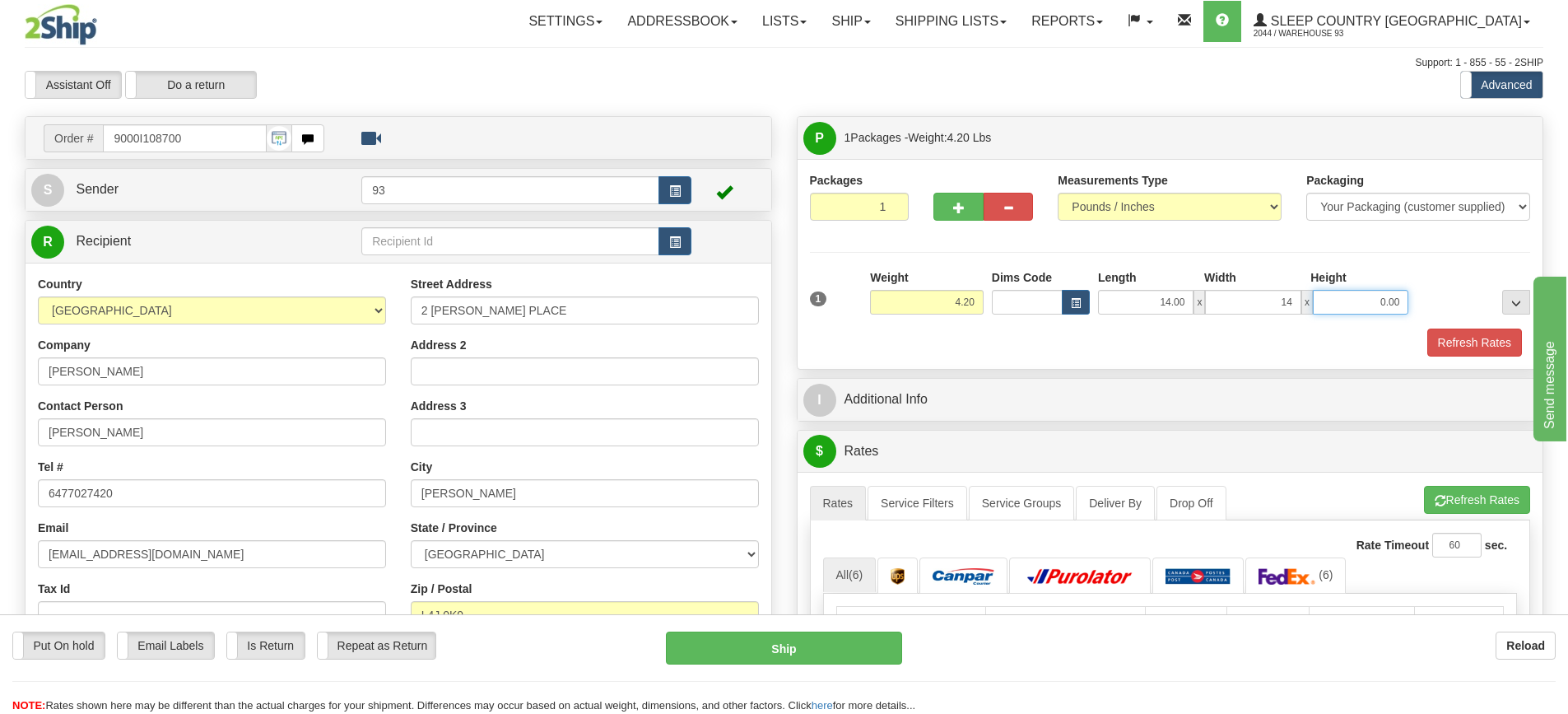
type input "14.00"
type input "6.00"
click at [1467, 344] on button "Refresh Rates" at bounding box center [1474, 343] width 94 height 28
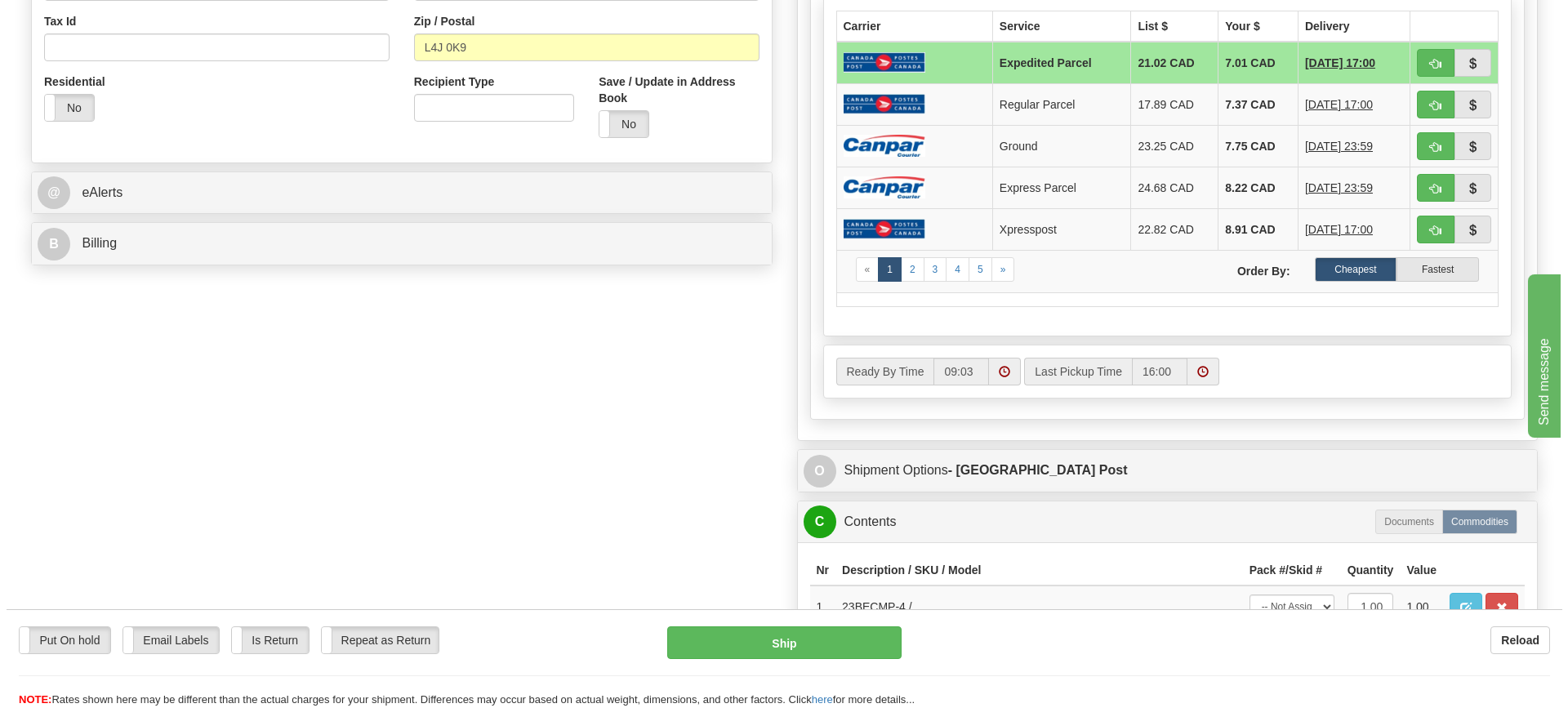
scroll to position [489, 0]
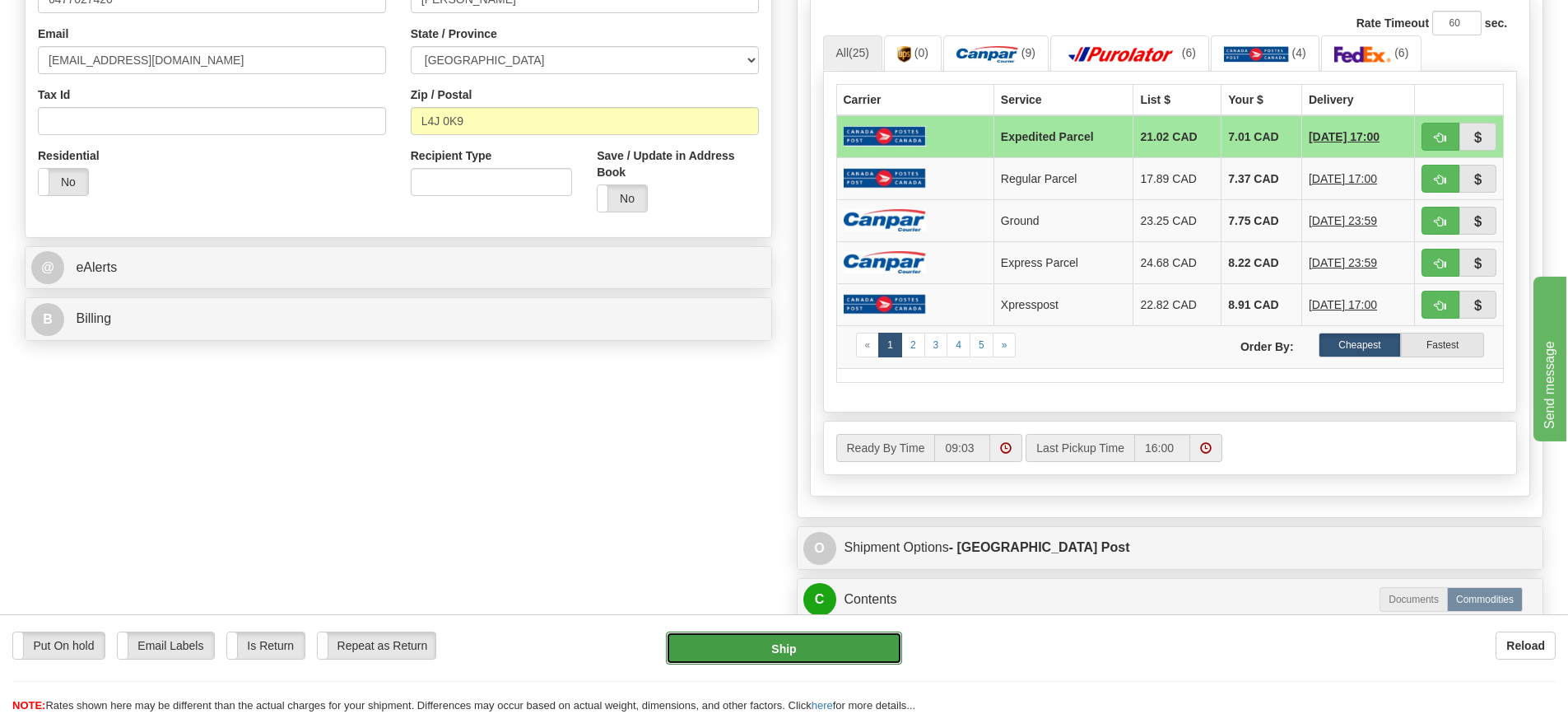
click at [827, 648] on button "Ship" at bounding box center [784, 647] width 236 height 33
type input "DOM.EP"
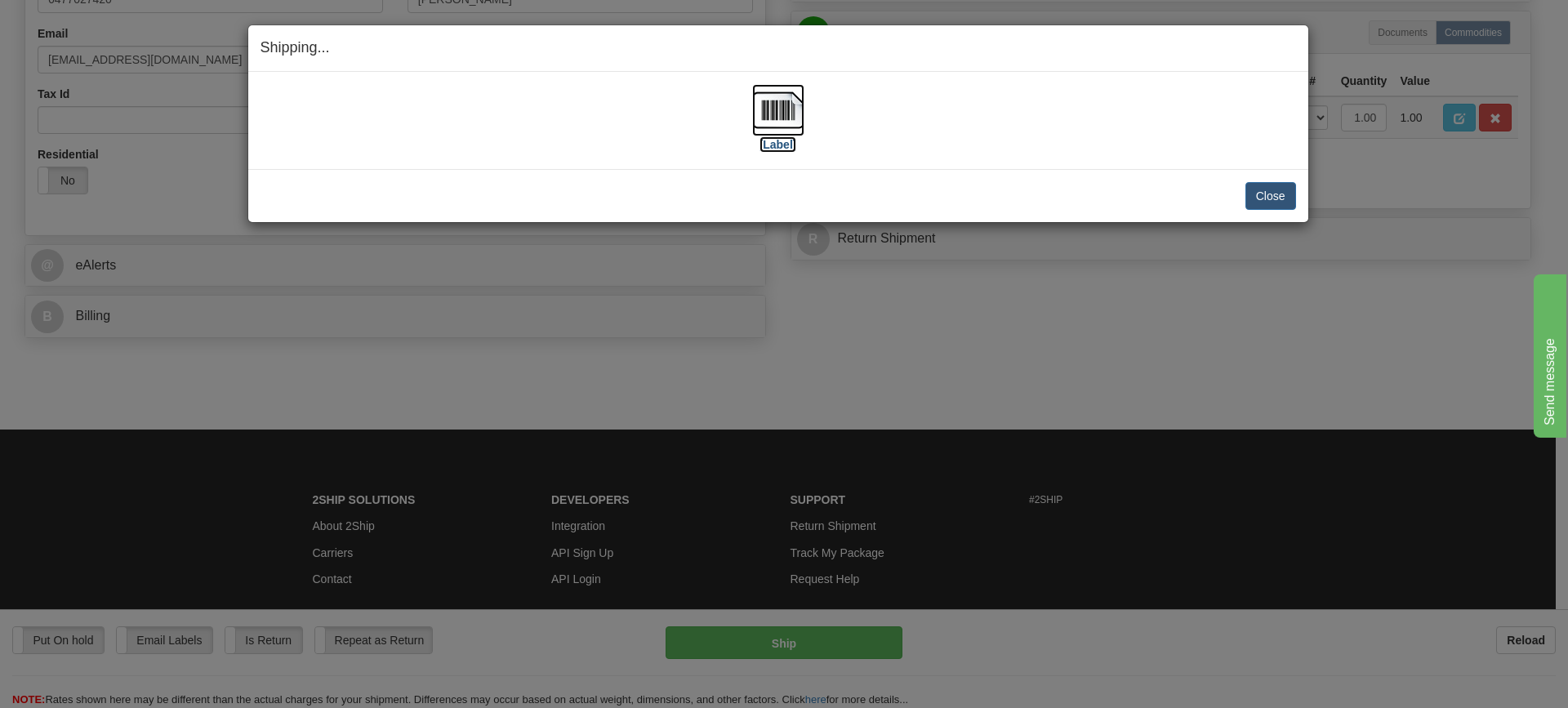
click at [777, 102] on img at bounding box center [778, 109] width 52 height 52
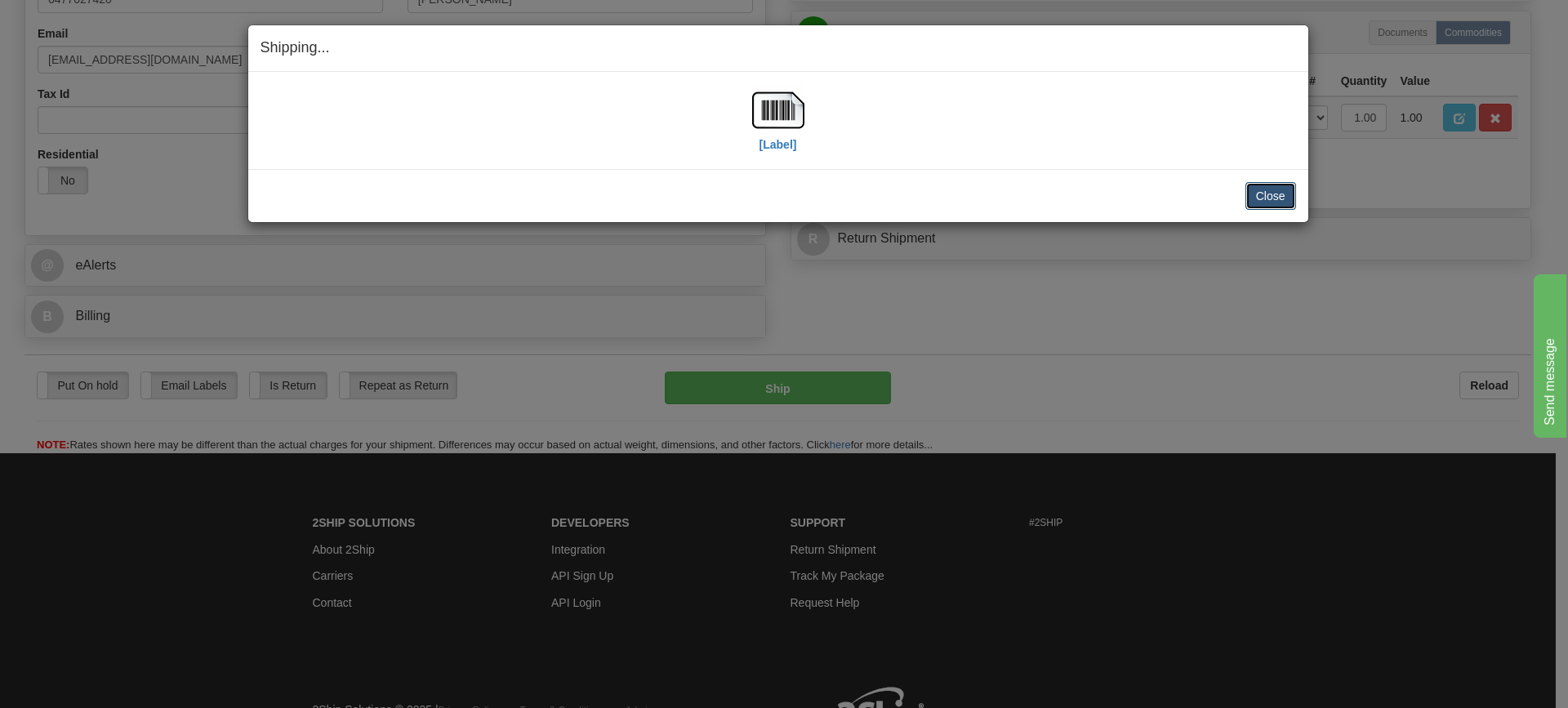
click at [1275, 196] on button "Close" at bounding box center [1270, 196] width 50 height 28
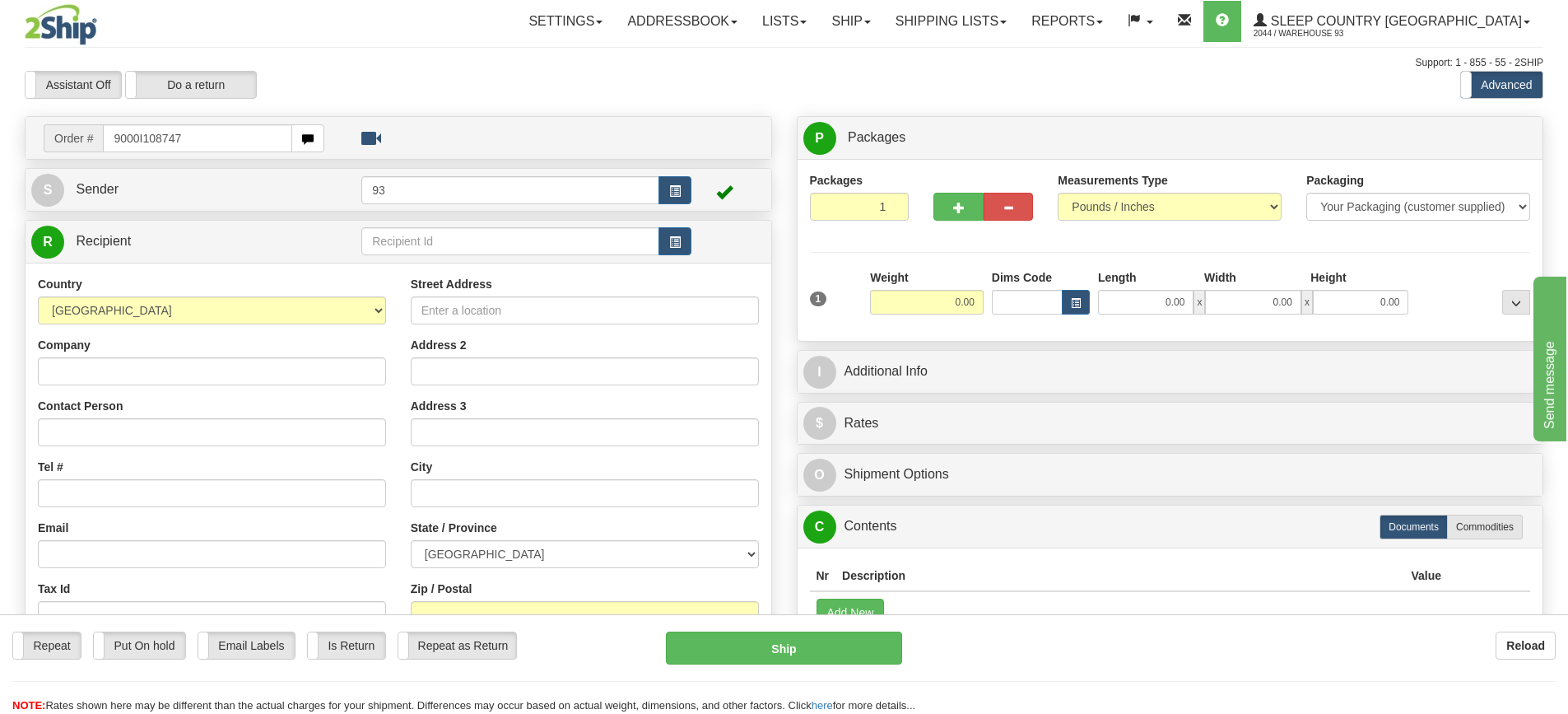
type input "9000I108747"
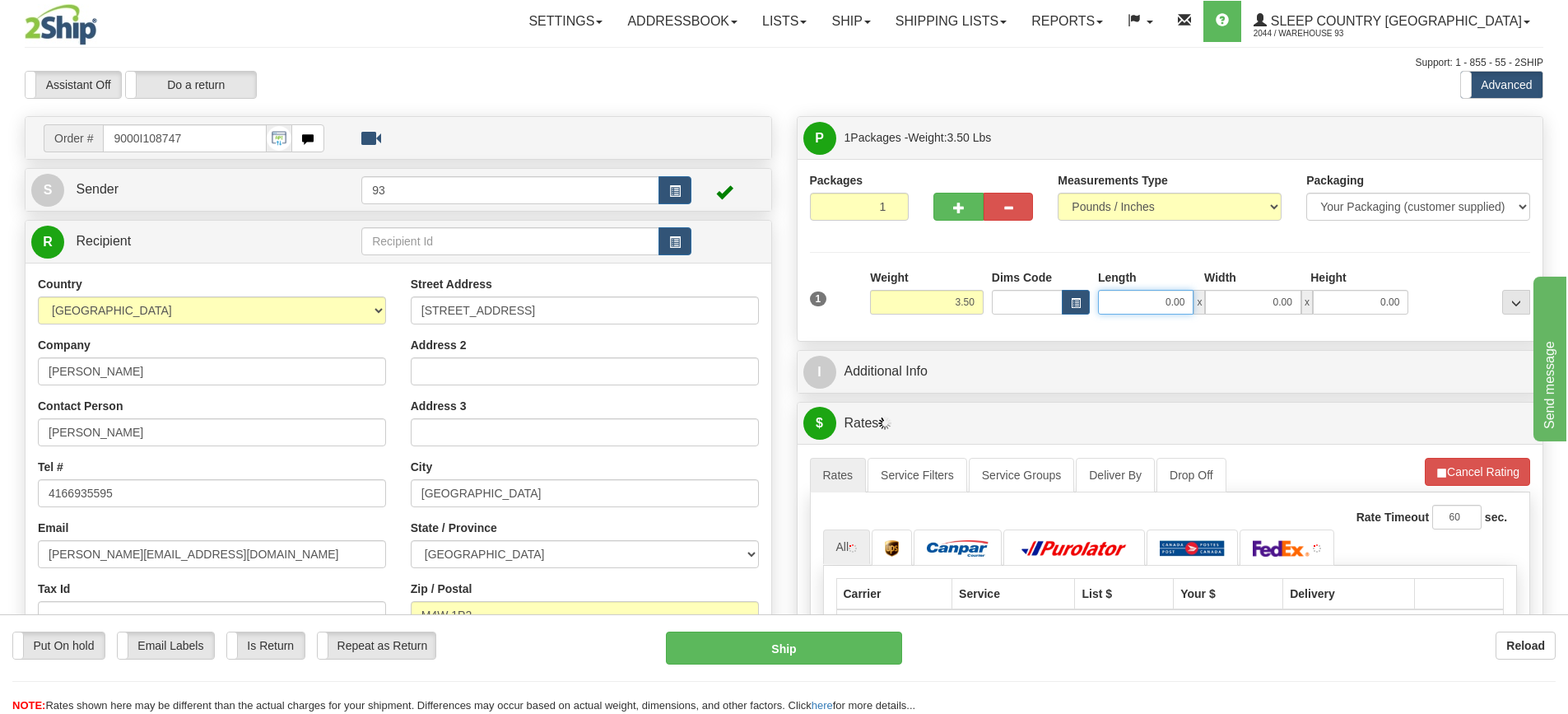
click at [1148, 301] on input "0.00" at bounding box center [1145, 302] width 95 height 25
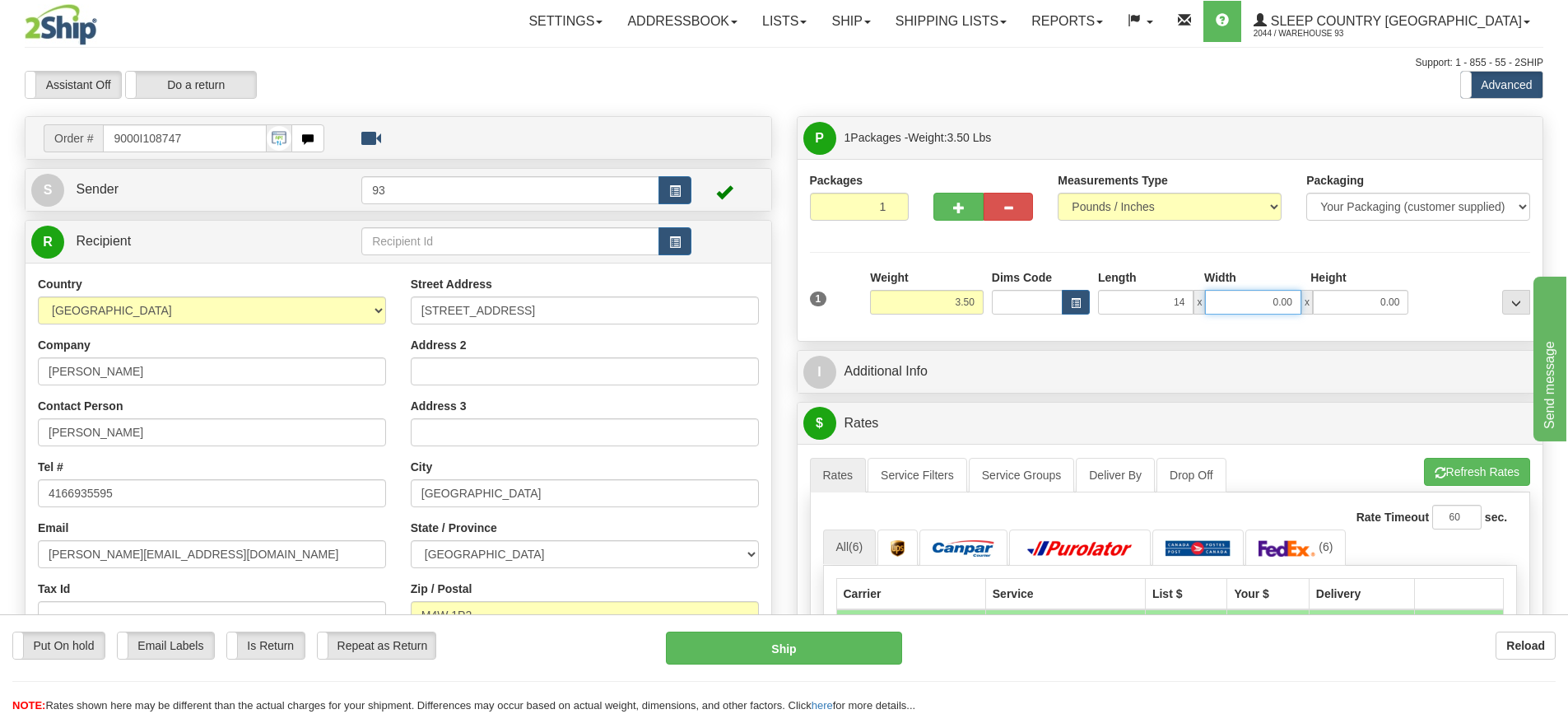
type input "14.00"
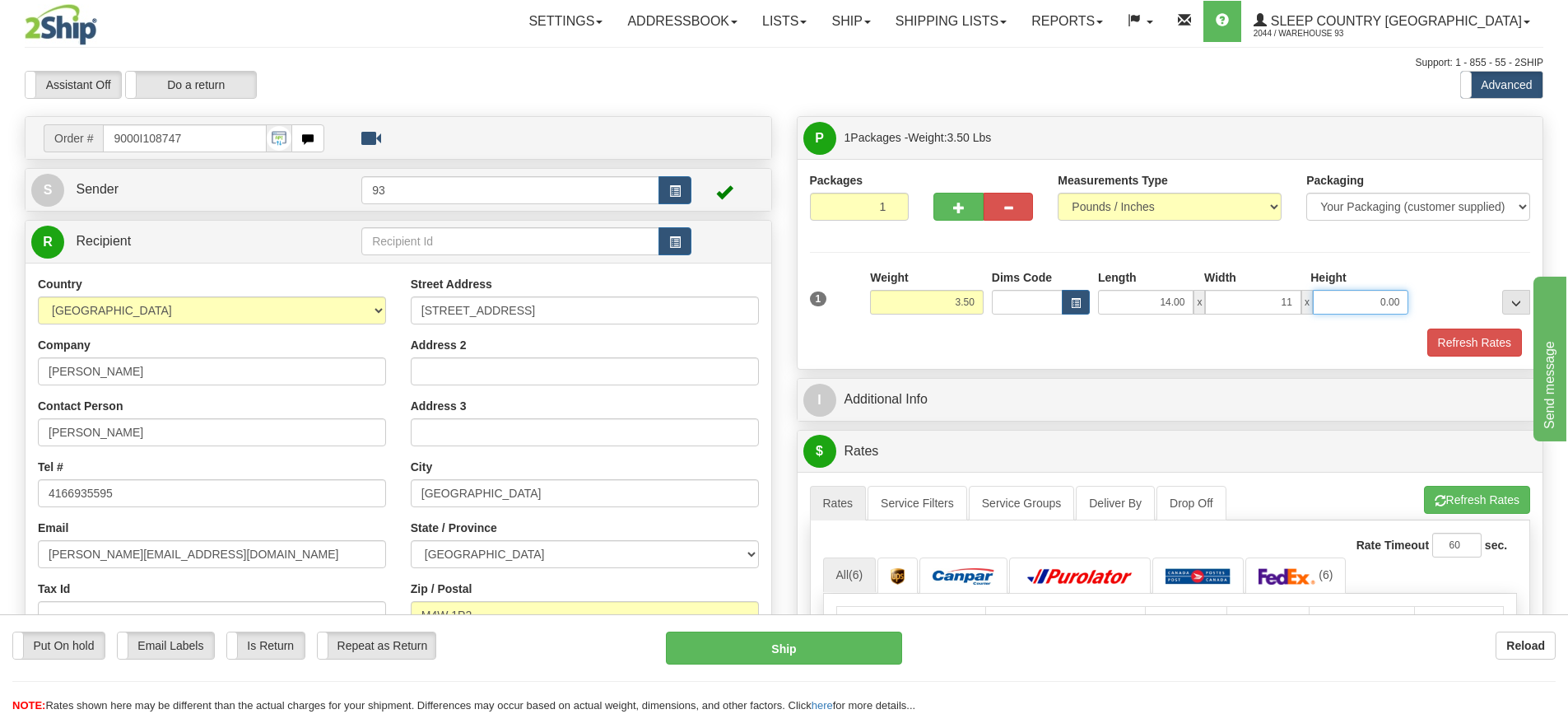
type input "11.00"
type input "3.00"
click at [1437, 340] on button "Refresh Rates" at bounding box center [1474, 343] width 94 height 28
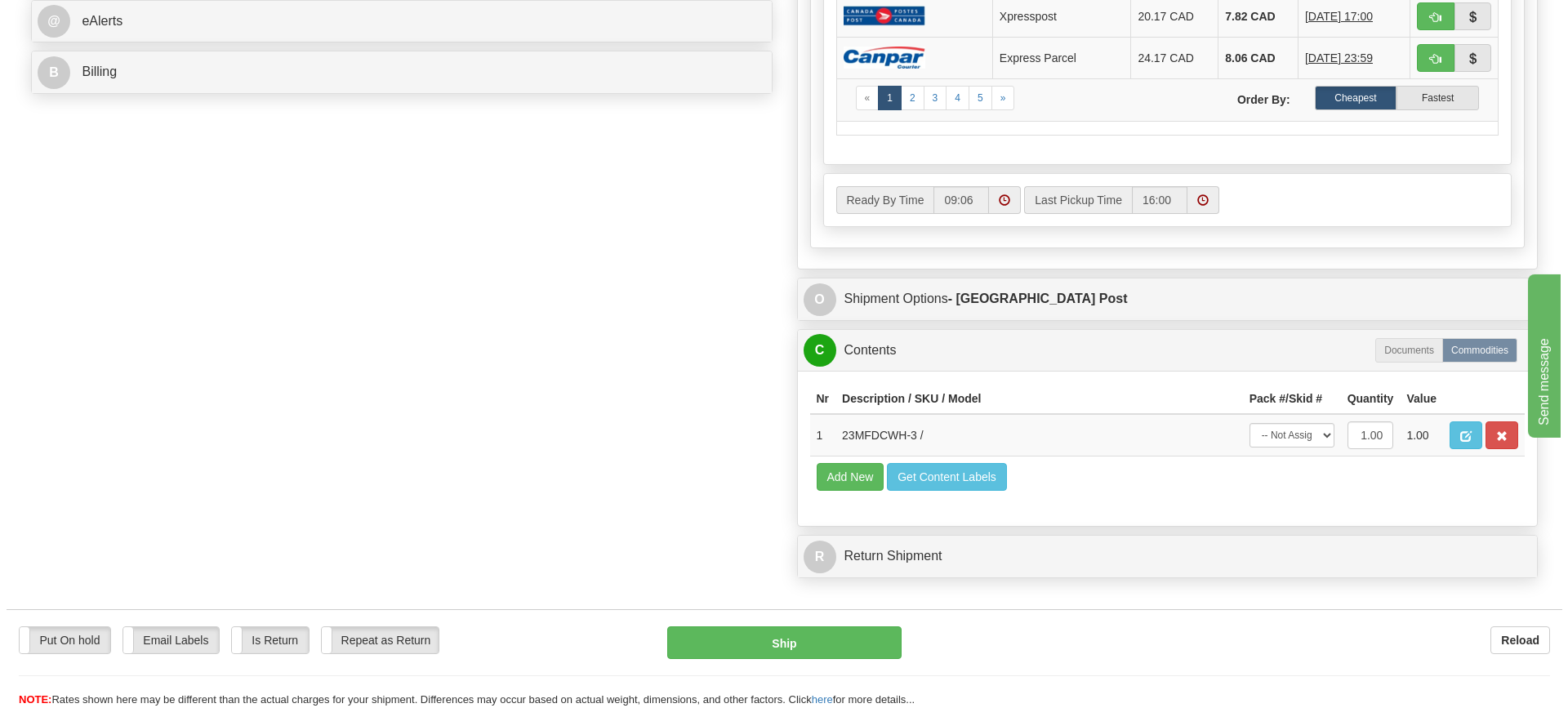
scroll to position [735, 0]
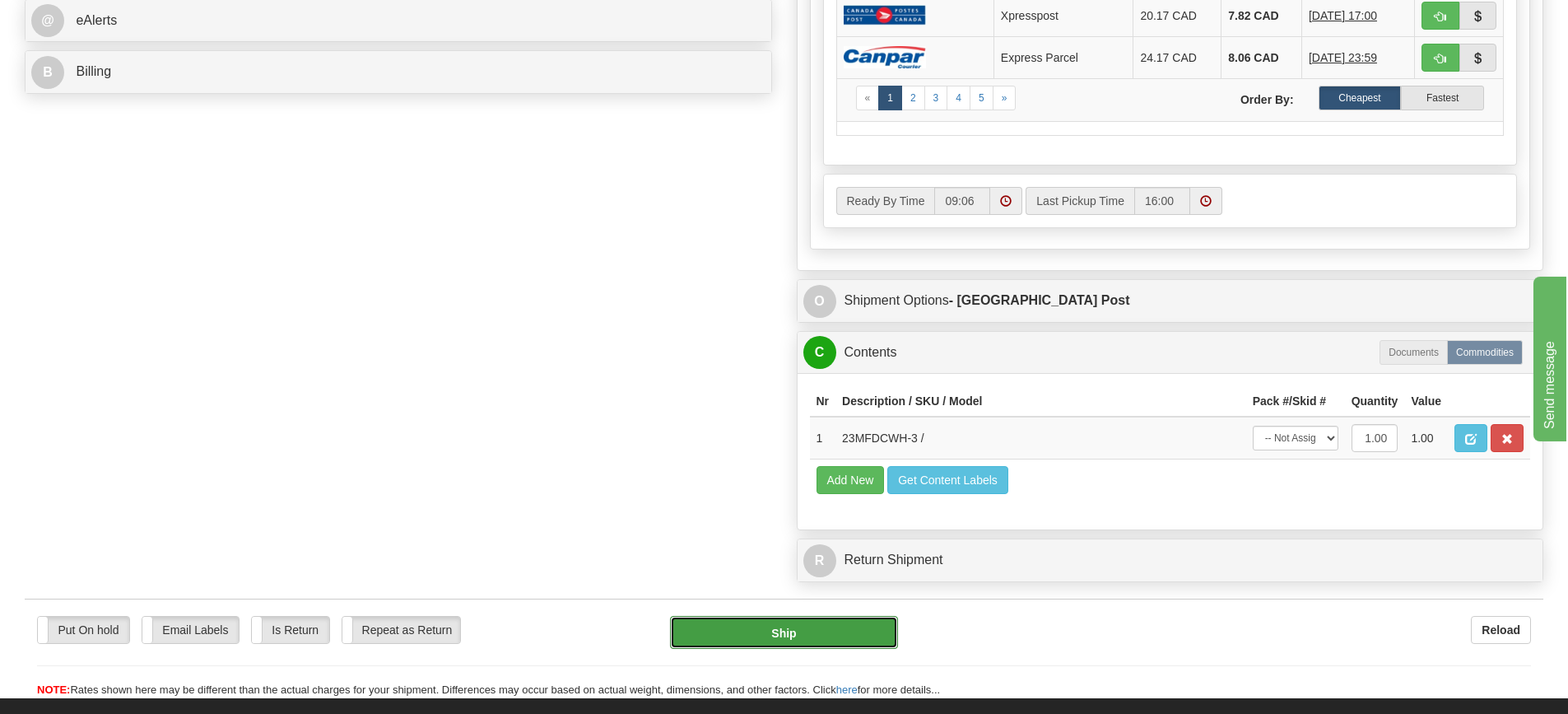
click at [785, 629] on button "Ship" at bounding box center [784, 632] width 228 height 33
type input "DOM.EP"
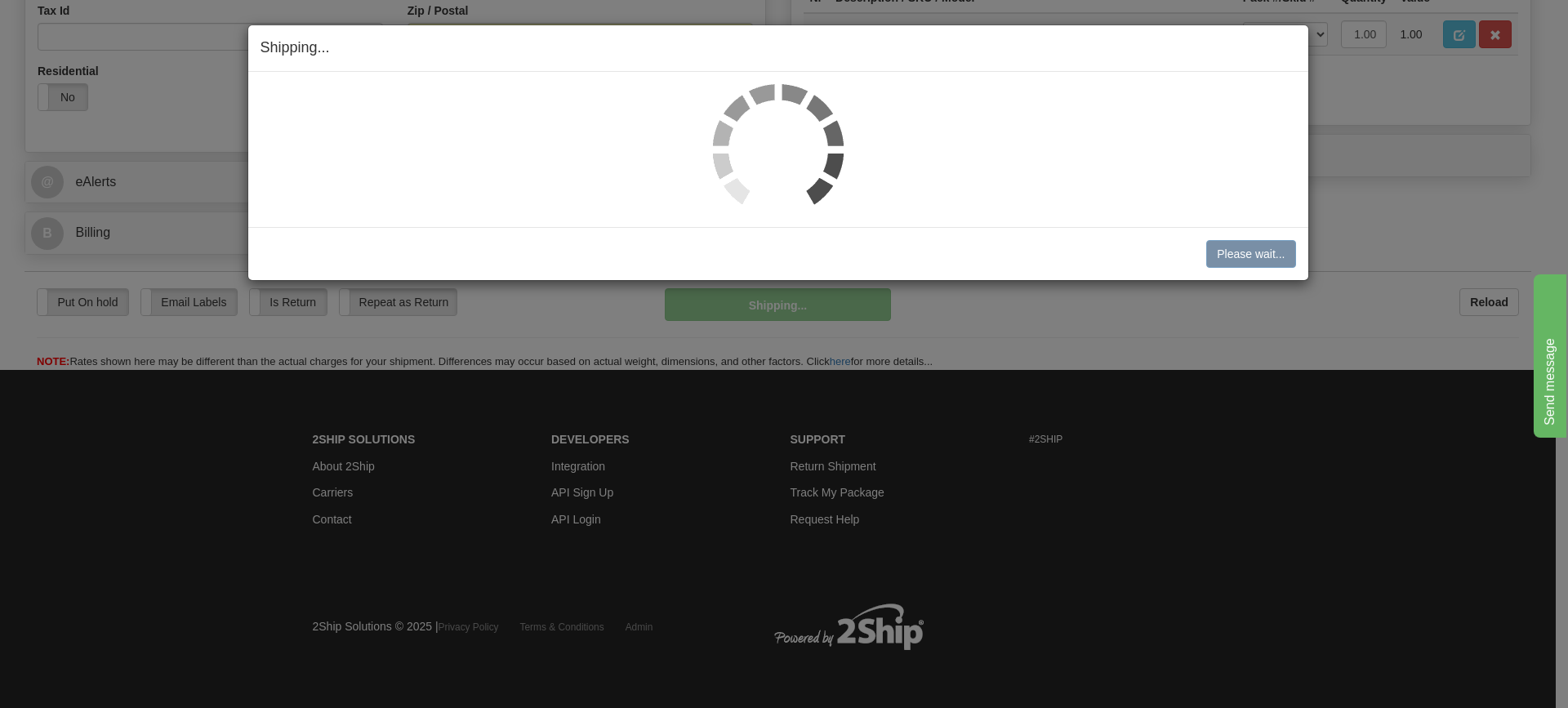
scroll to position [574, 0]
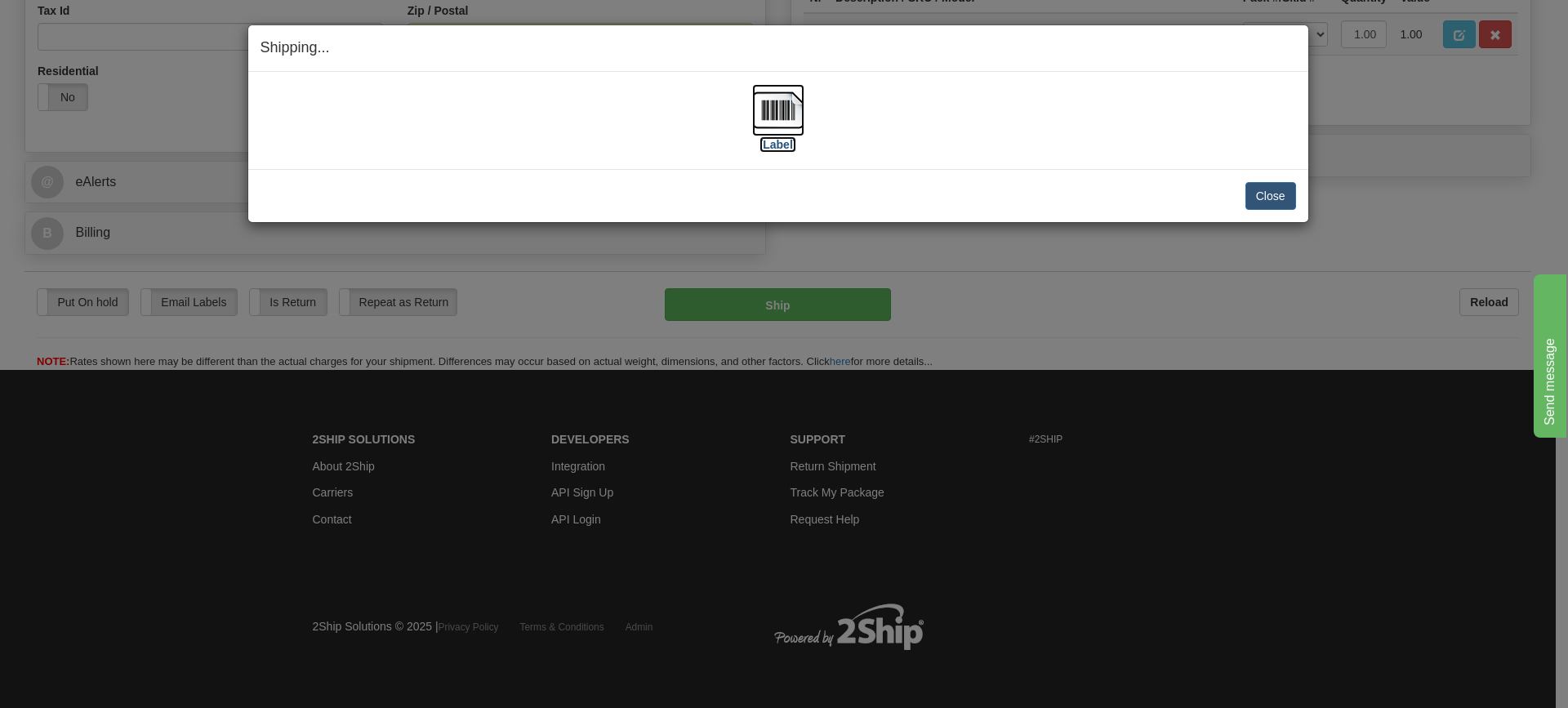
click at [768, 113] on img at bounding box center [778, 109] width 52 height 52
click at [1255, 193] on button "Close" at bounding box center [1270, 196] width 50 height 28
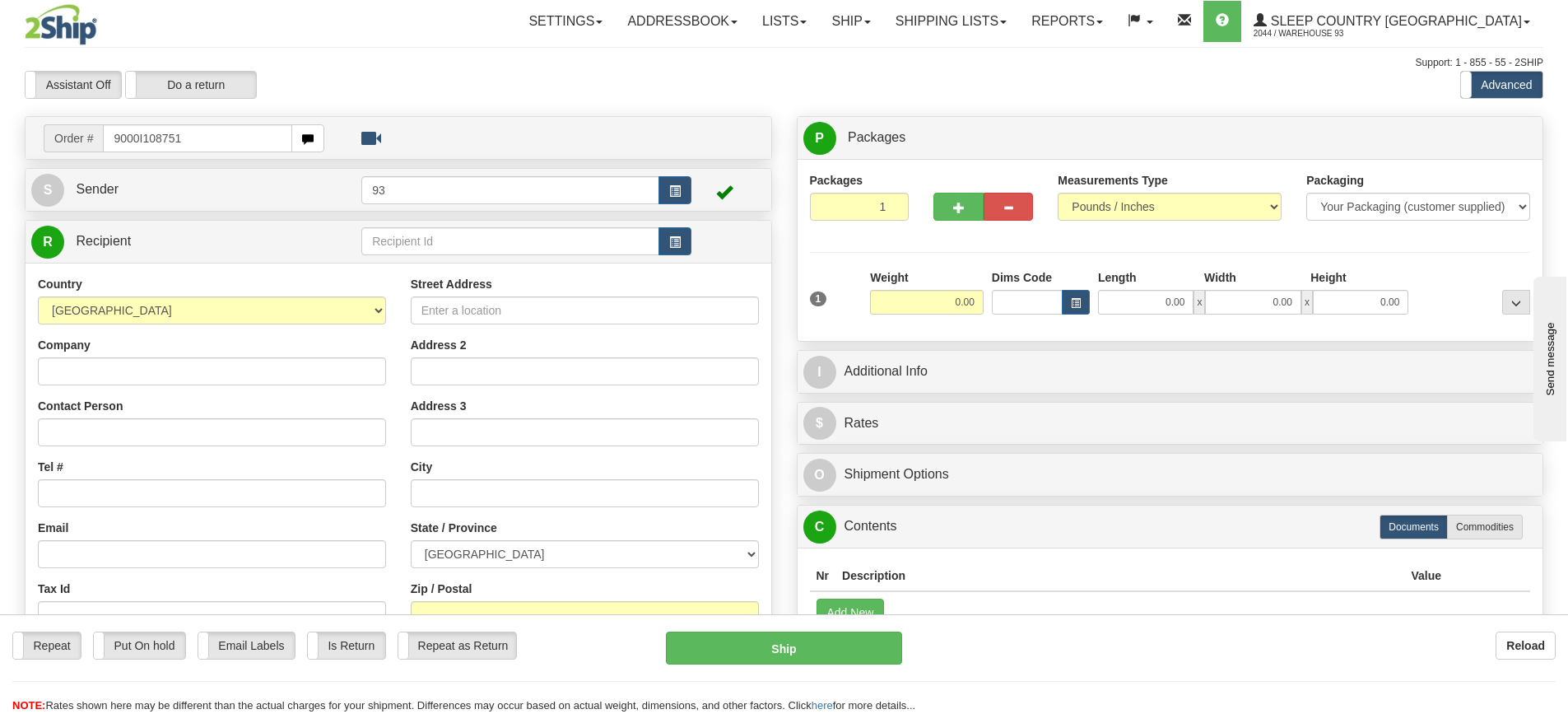
type input "9000I108751"
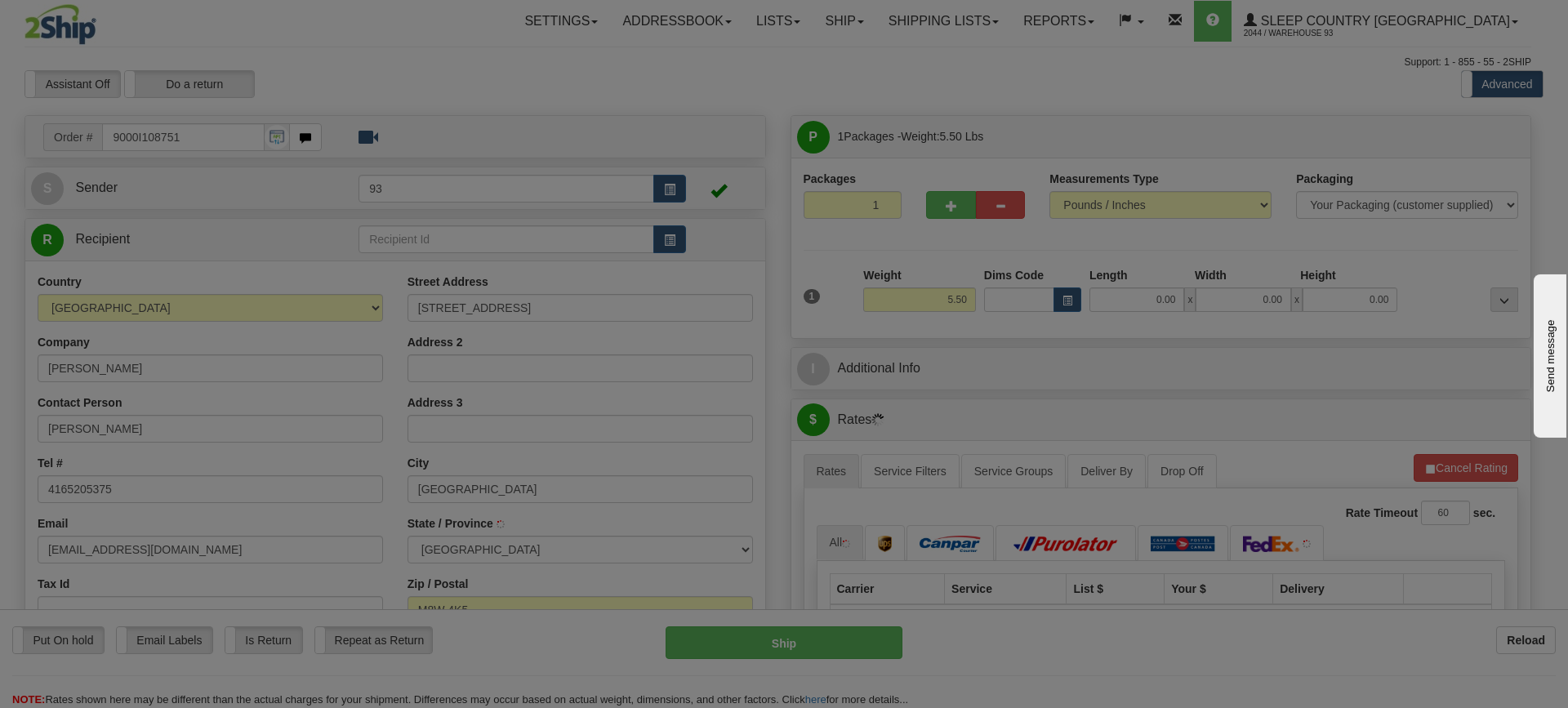
type input "ETOBICOKE"
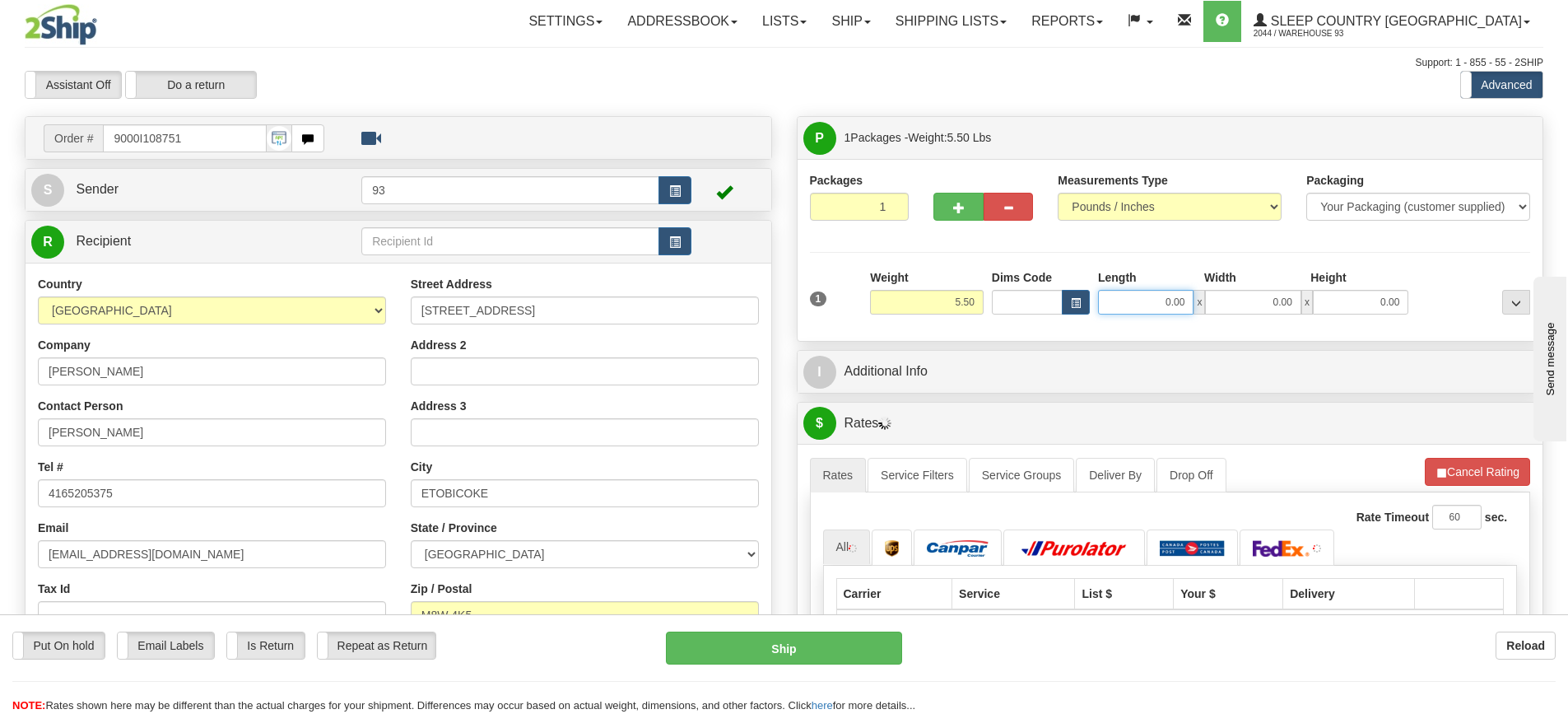
click at [1153, 305] on input "0.00" at bounding box center [1145, 302] width 95 height 25
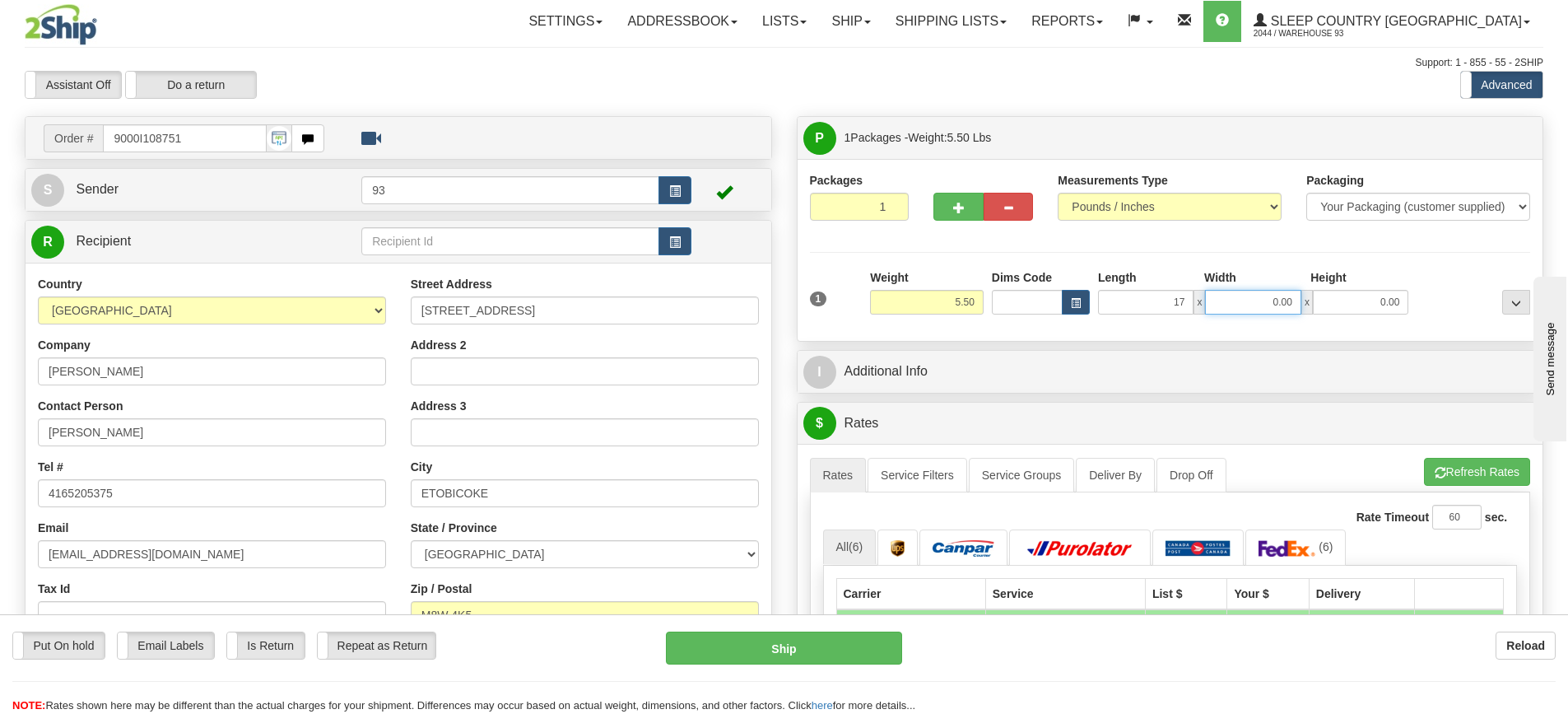
type input "17.00"
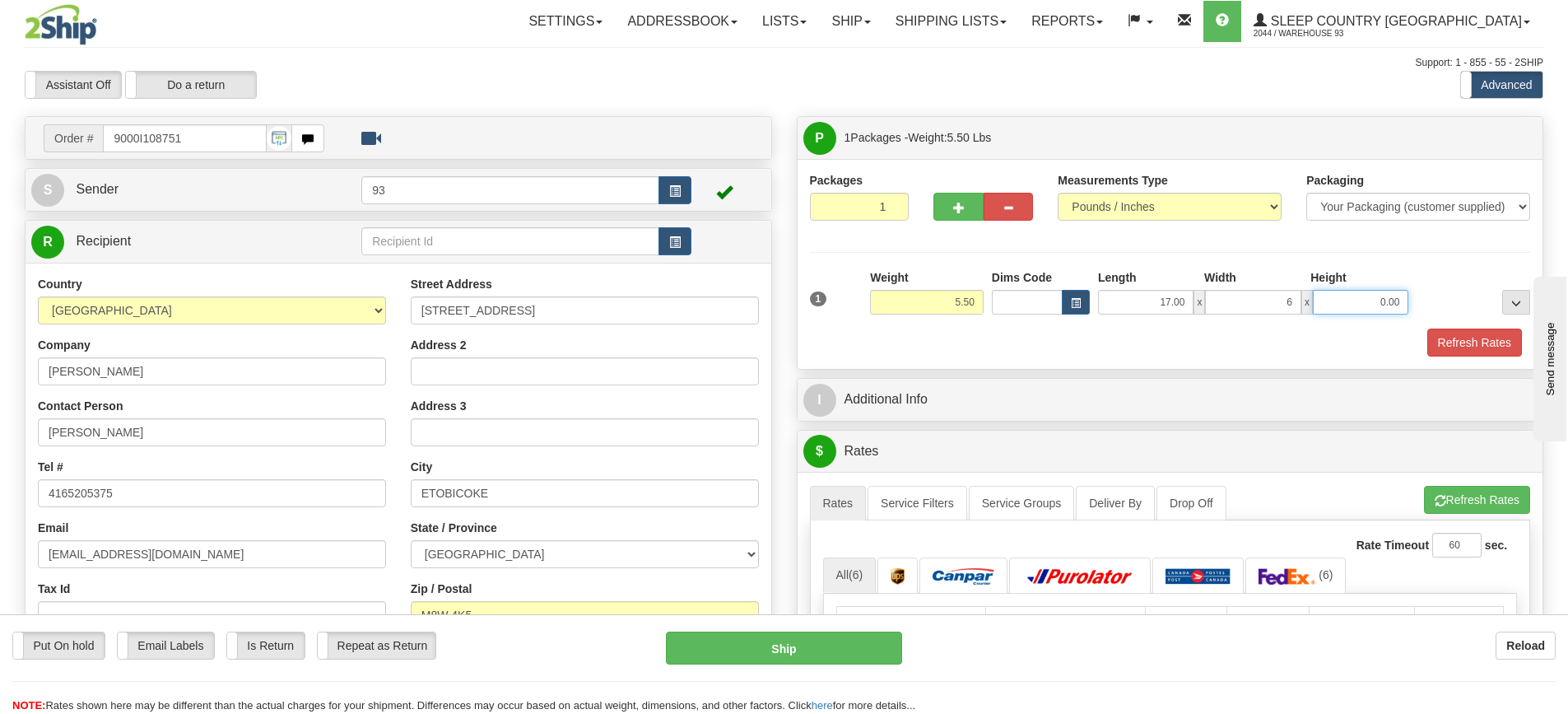
type input "6.00"
click at [1447, 330] on button "Refresh Rates" at bounding box center [1474, 343] width 94 height 28
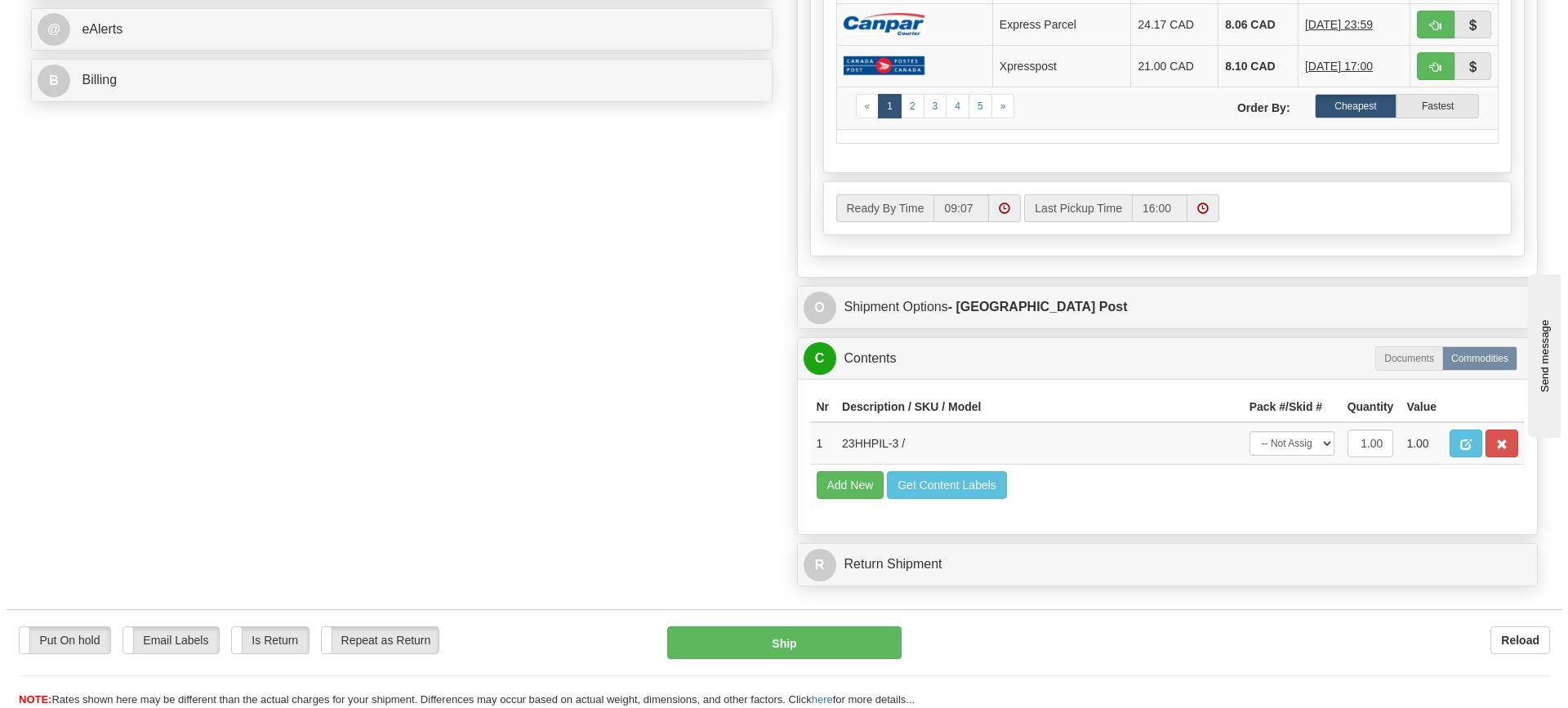
scroll to position [735, 0]
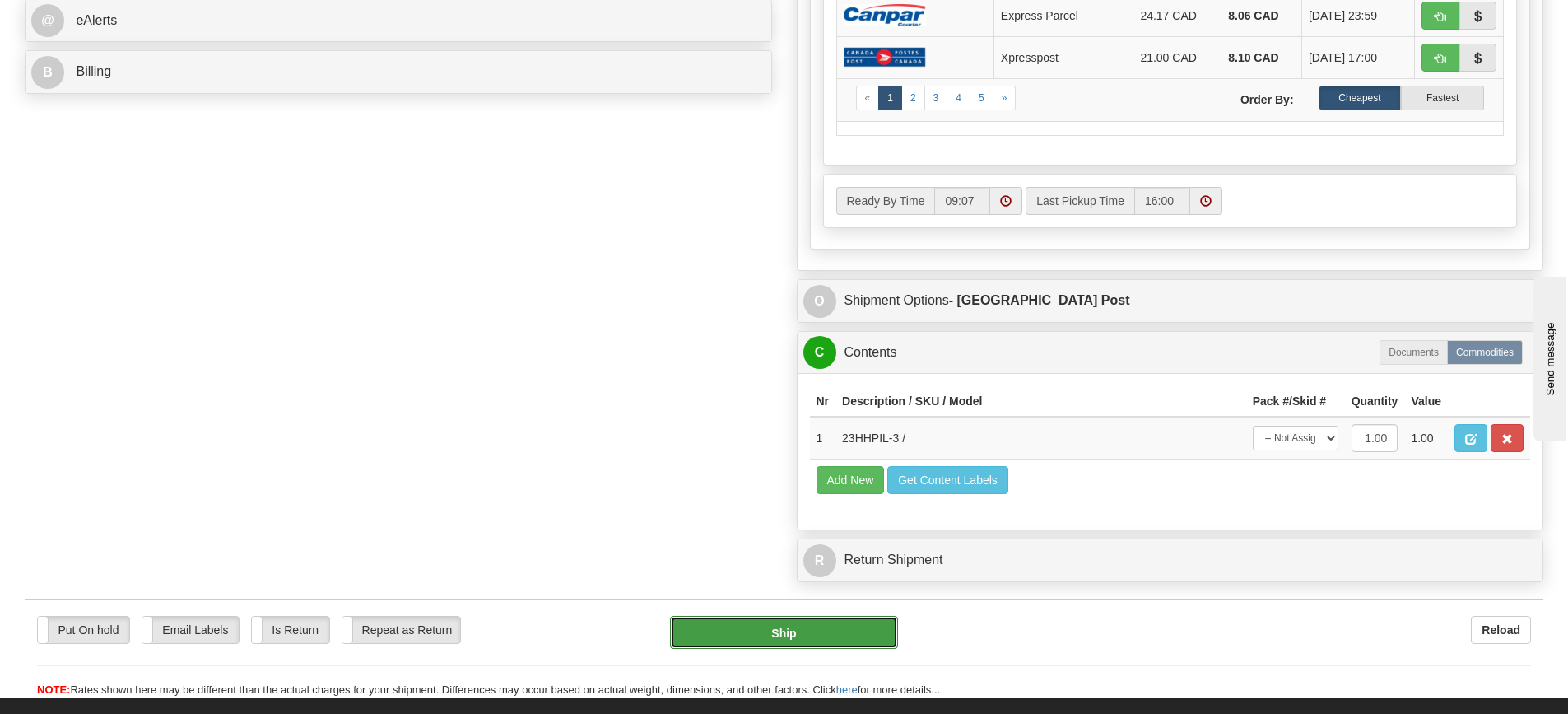
click at [787, 628] on button "Ship" at bounding box center [784, 632] width 228 height 33
type input "DOM.EP"
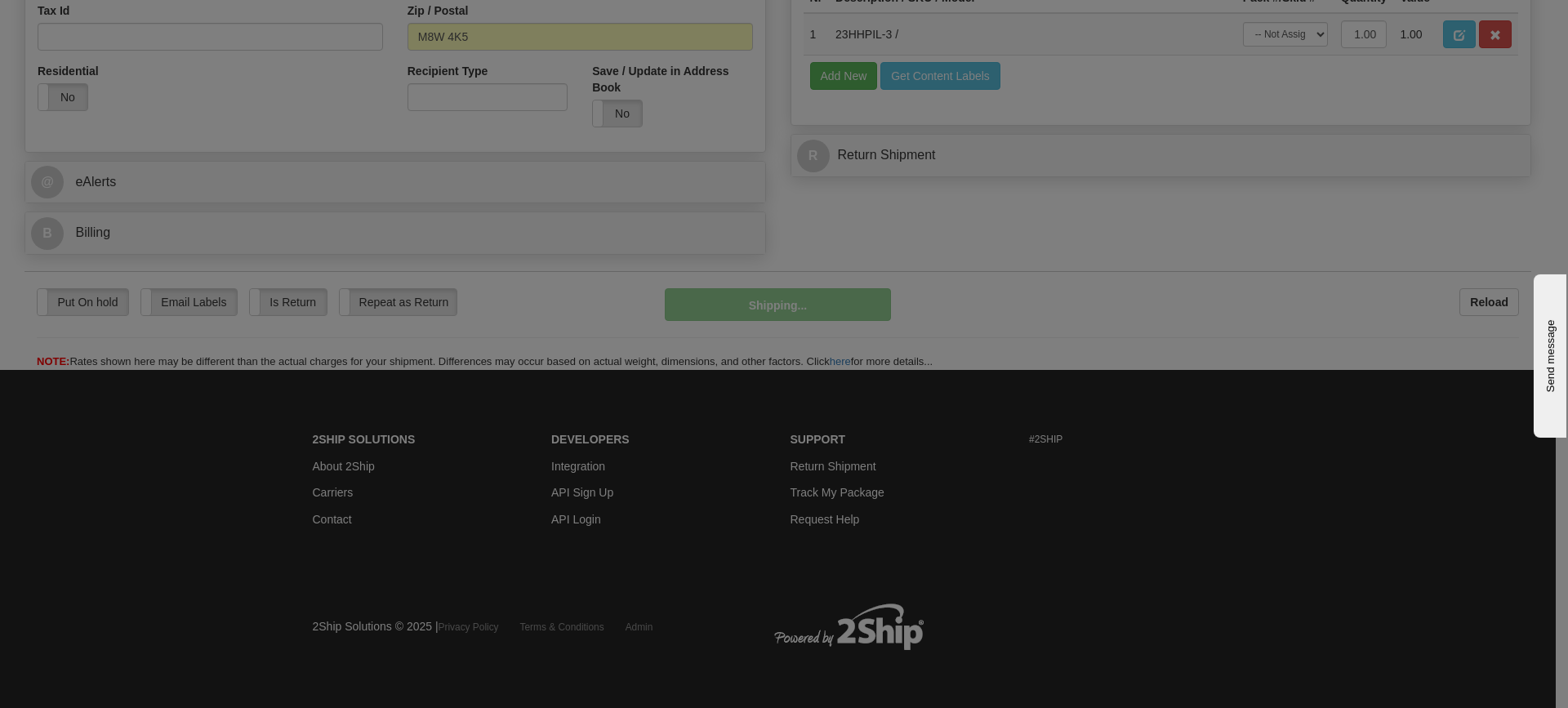
scroll to position [574, 0]
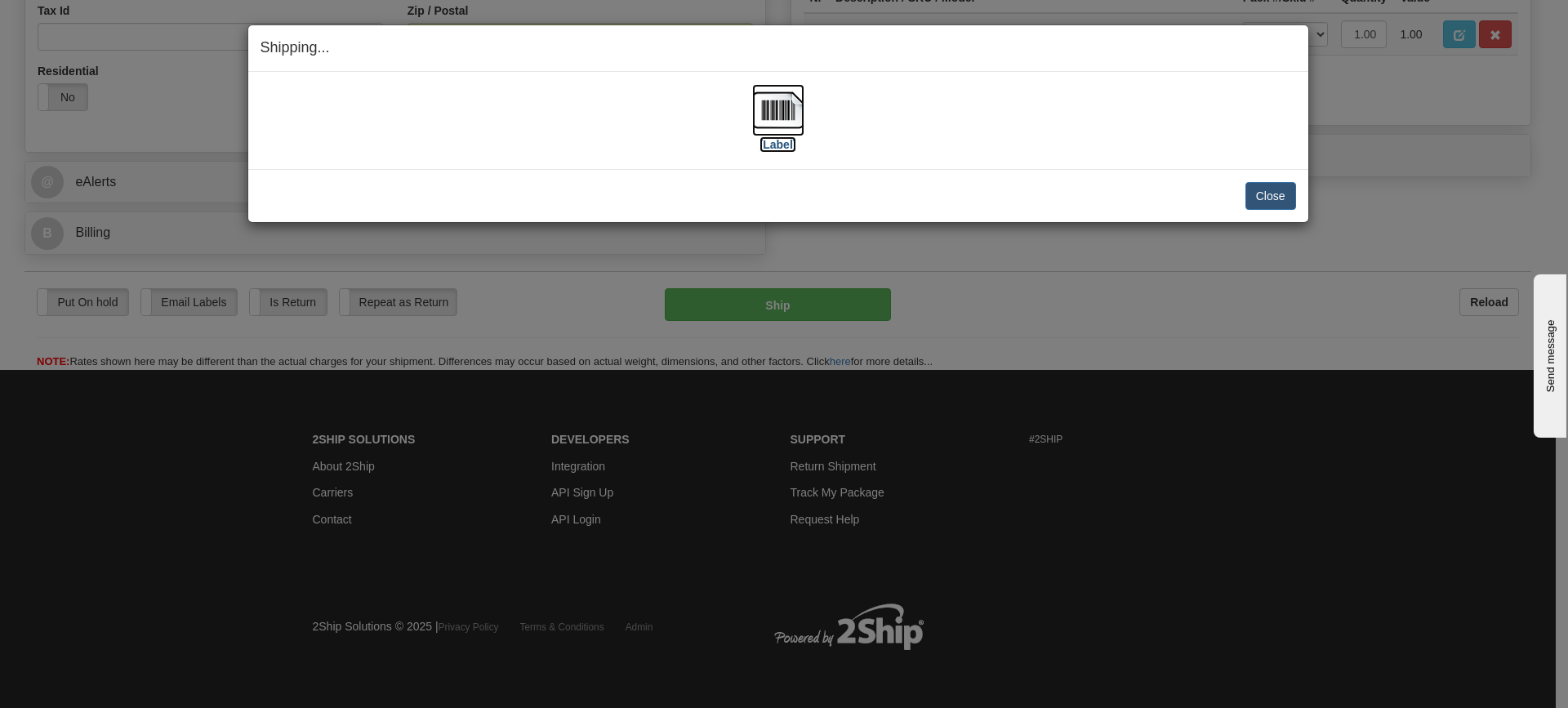
click at [796, 100] on img at bounding box center [778, 109] width 52 height 52
click at [1260, 189] on button "Close" at bounding box center [1270, 196] width 50 height 28
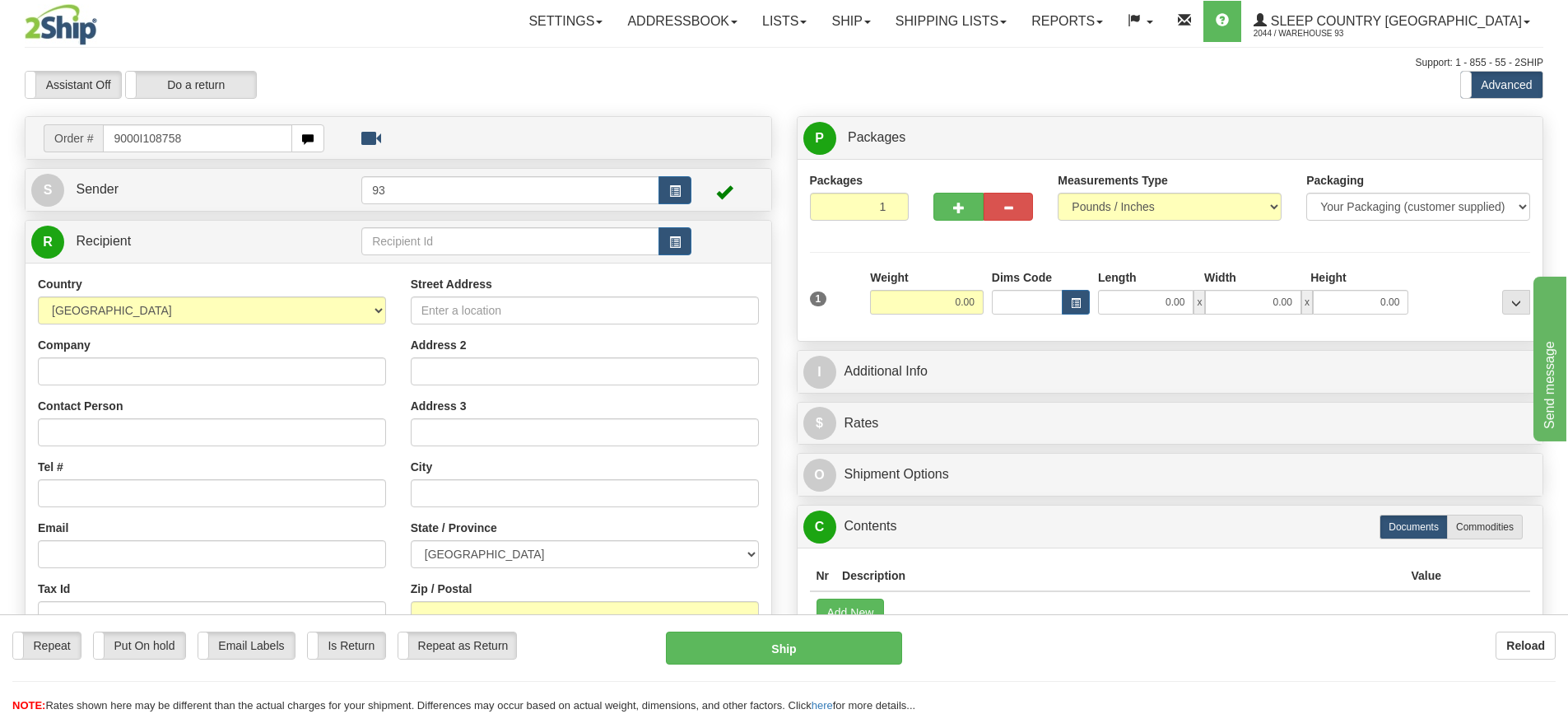
type input "9000I108758"
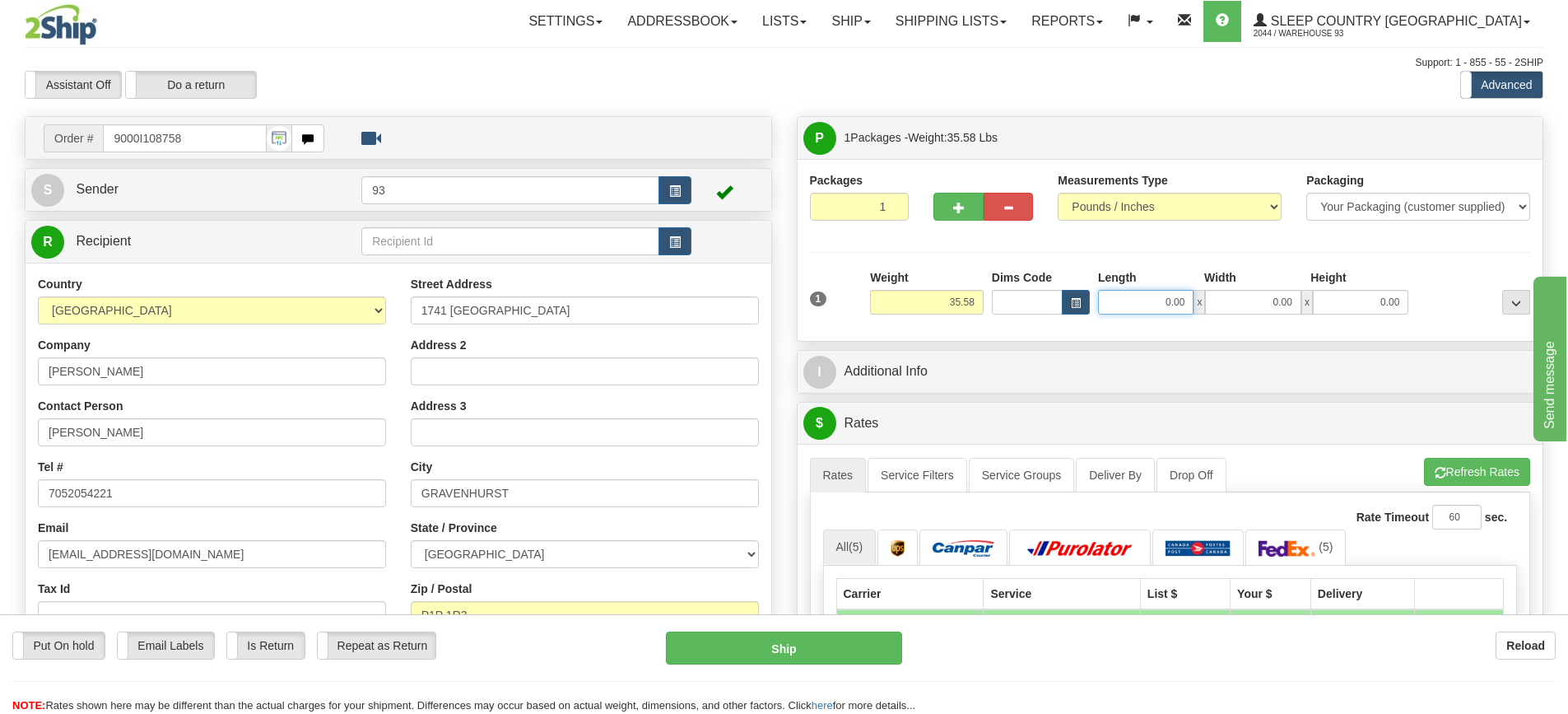
click at [1139, 298] on input "0.00" at bounding box center [1145, 302] width 95 height 25
type input "40.00"
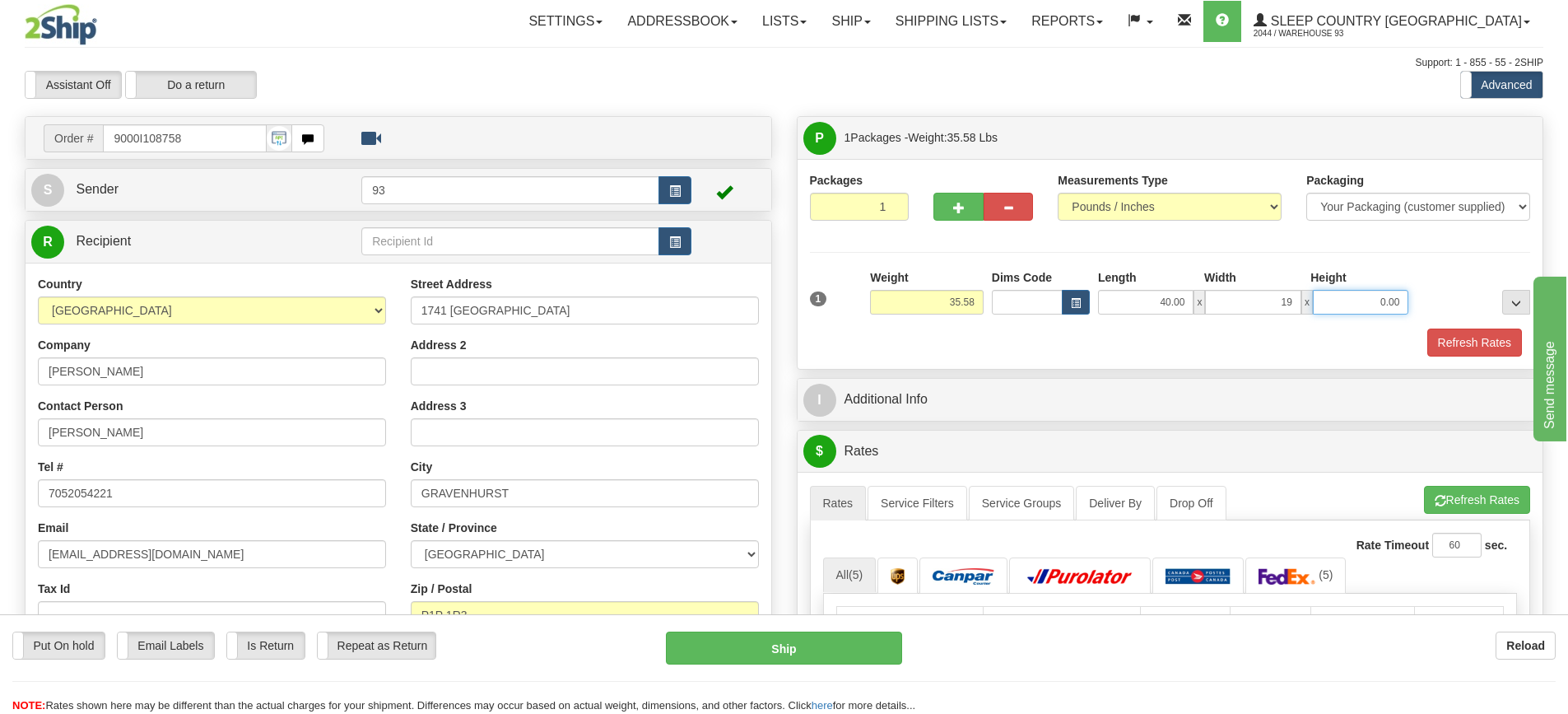
type input "19.00"
click at [1453, 344] on button "Refresh Rates" at bounding box center [1474, 343] width 94 height 28
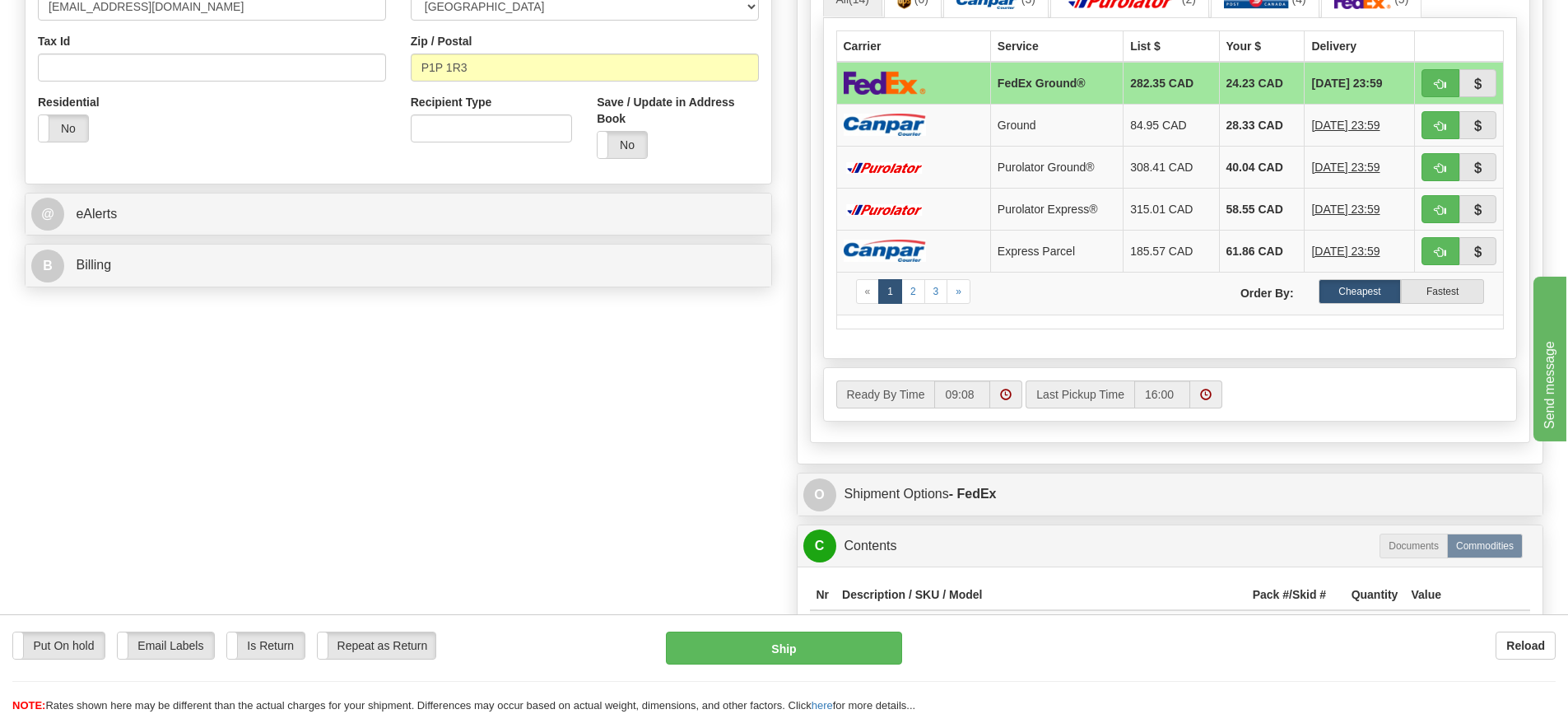
scroll to position [576, 0]
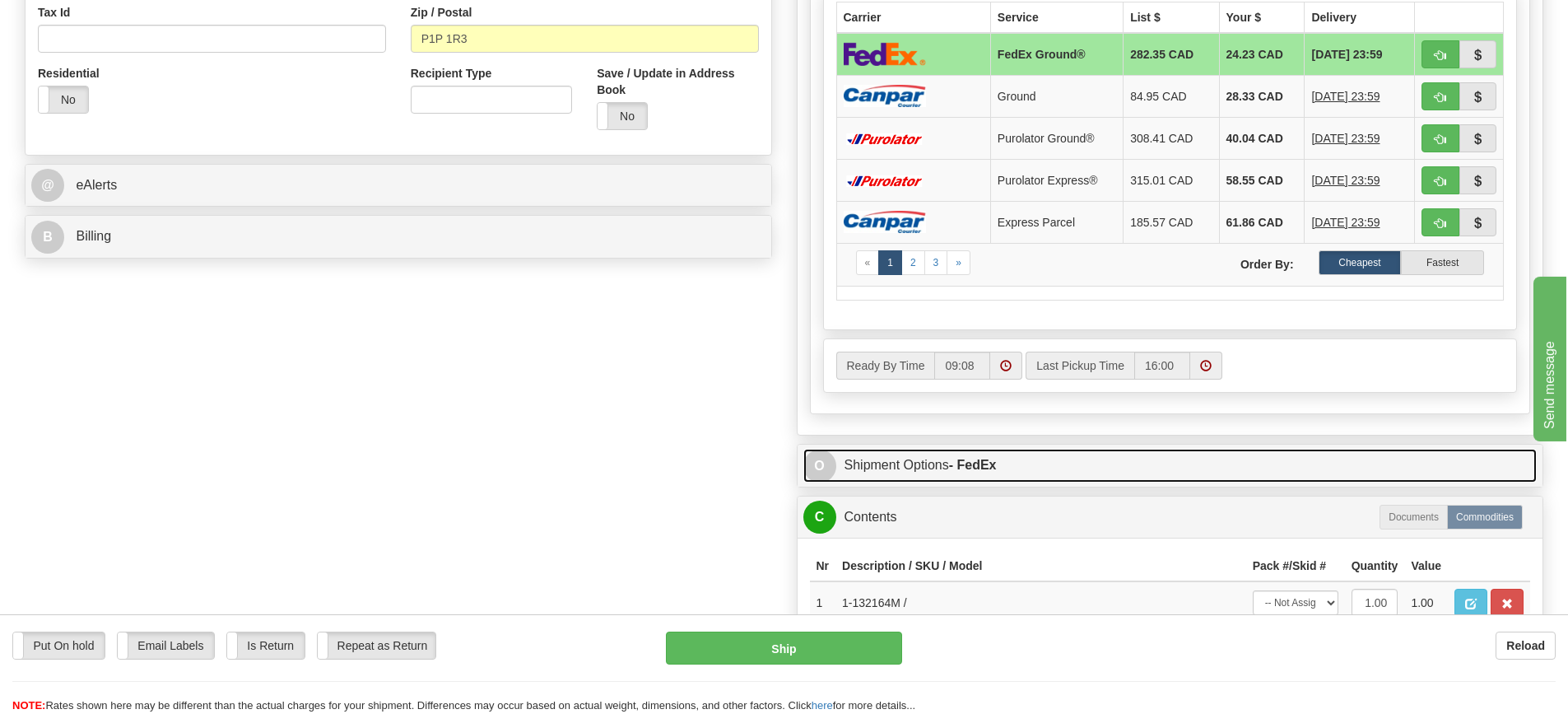
click at [964, 468] on strong "- FedEx" at bounding box center [973, 465] width 48 height 14
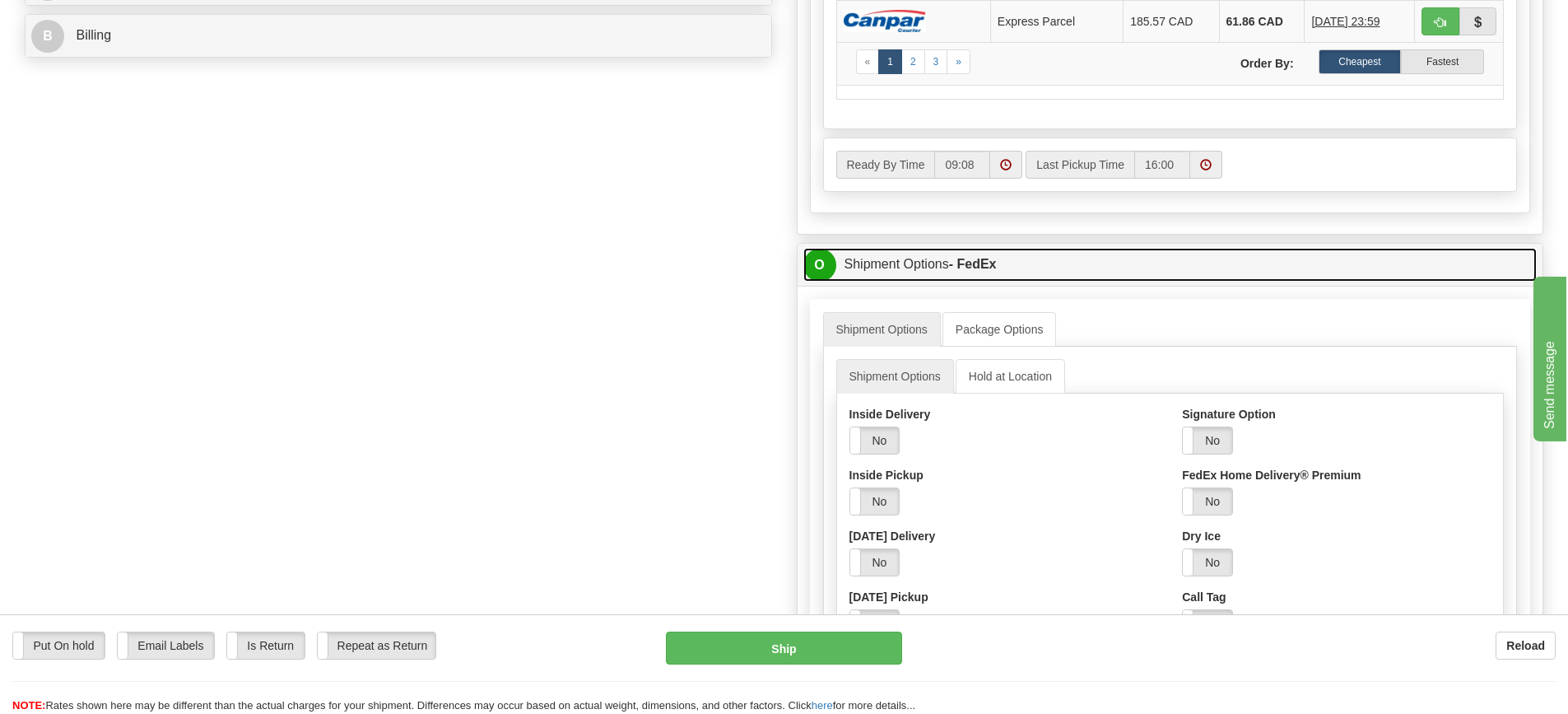
scroll to position [823, 0]
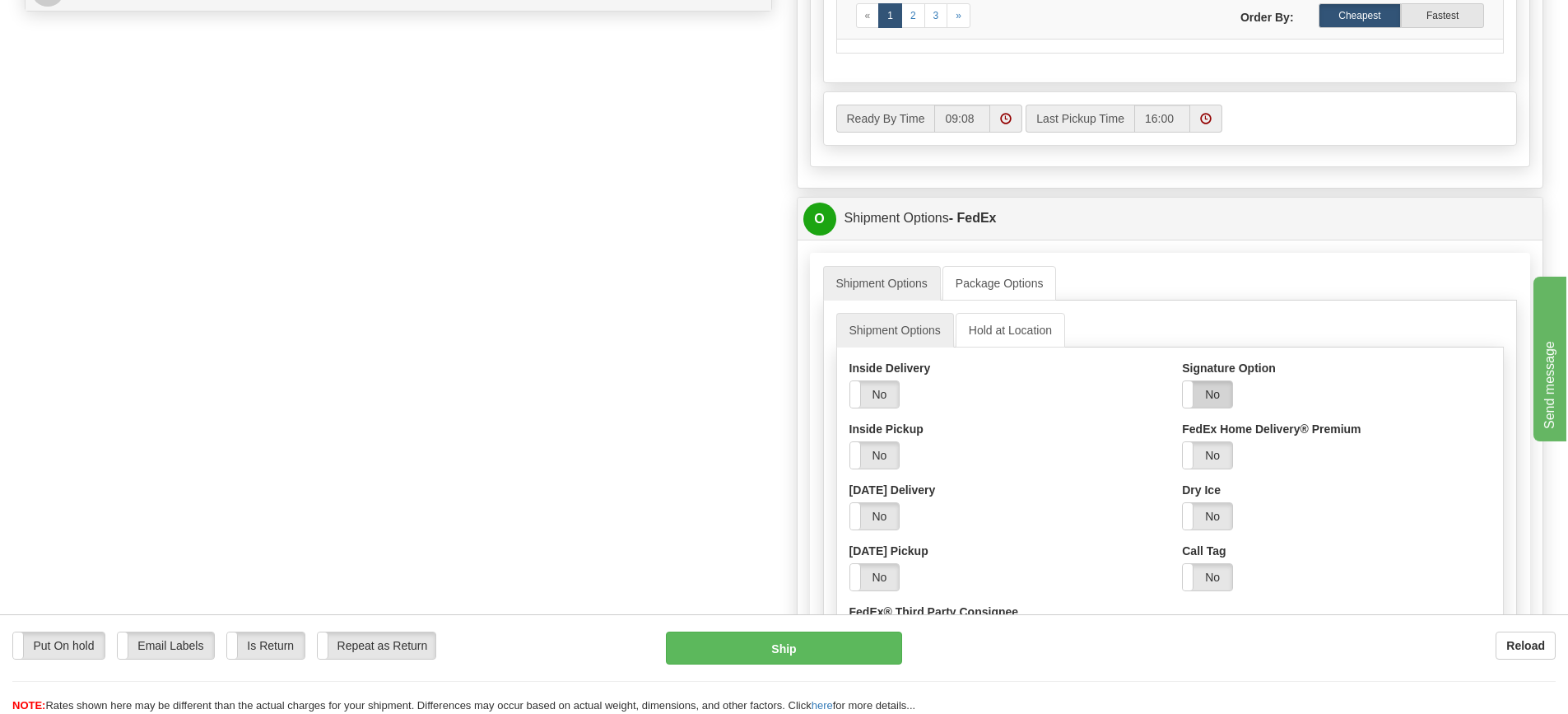
click at [1222, 395] on label "No" at bounding box center [1207, 394] width 50 height 27
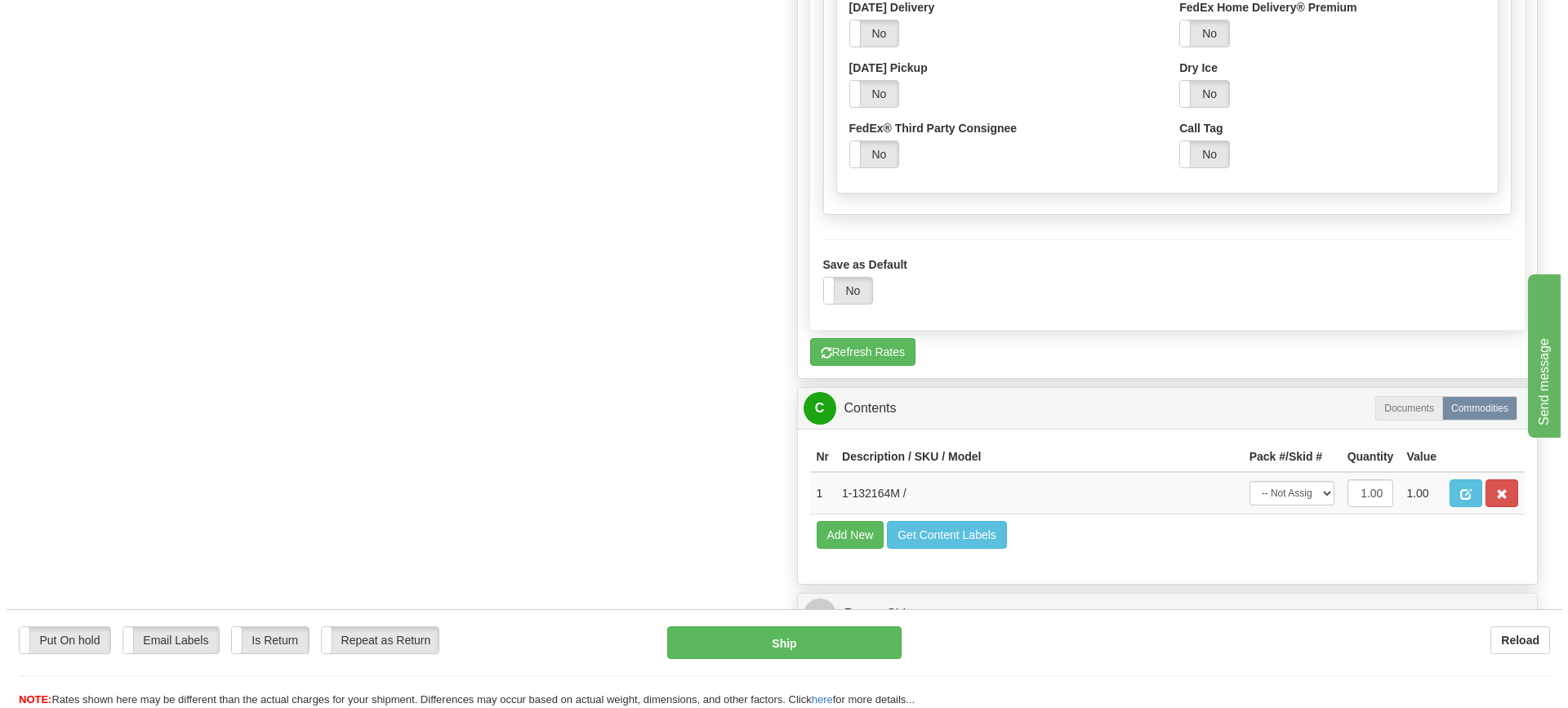
scroll to position [1388, 0]
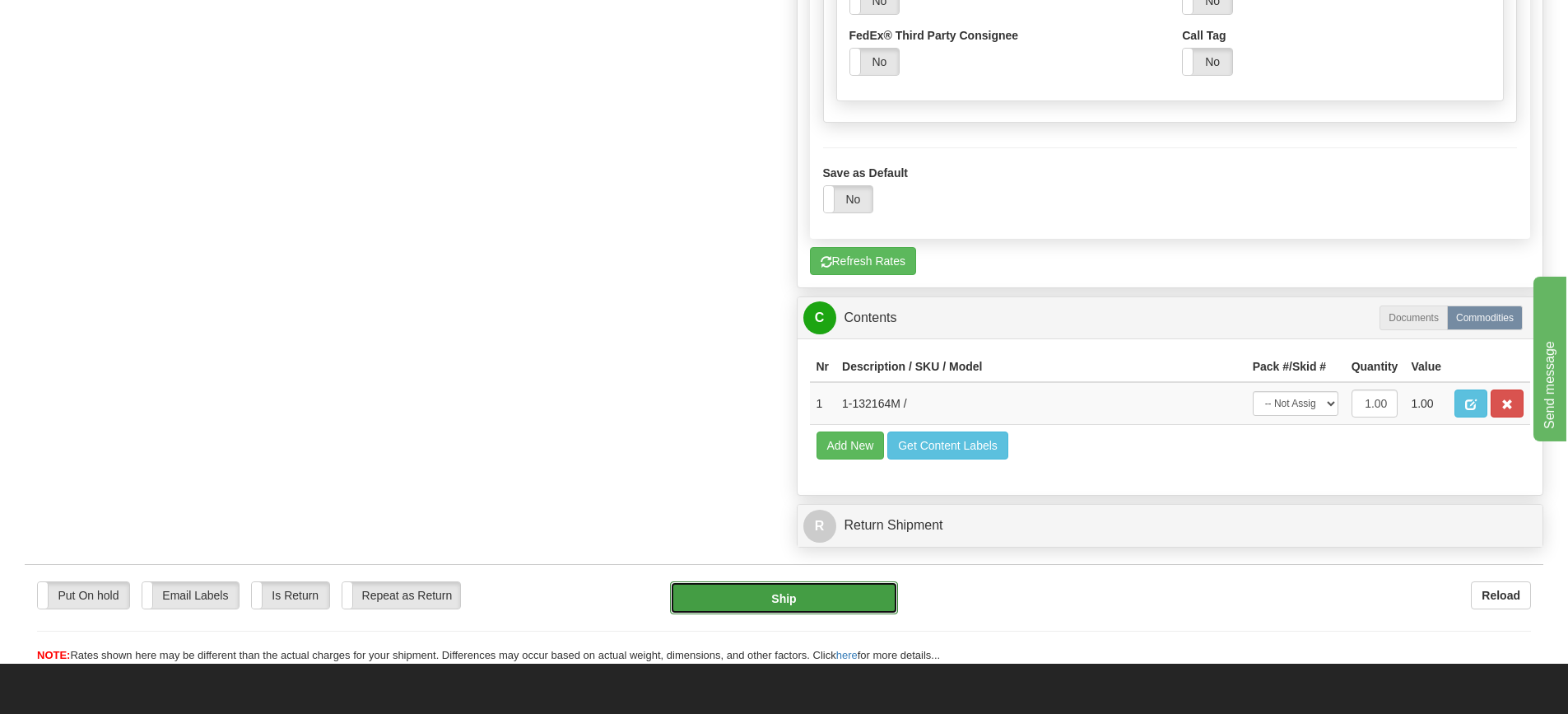
click at [786, 593] on button "Ship" at bounding box center [784, 597] width 228 height 33
type input "92"
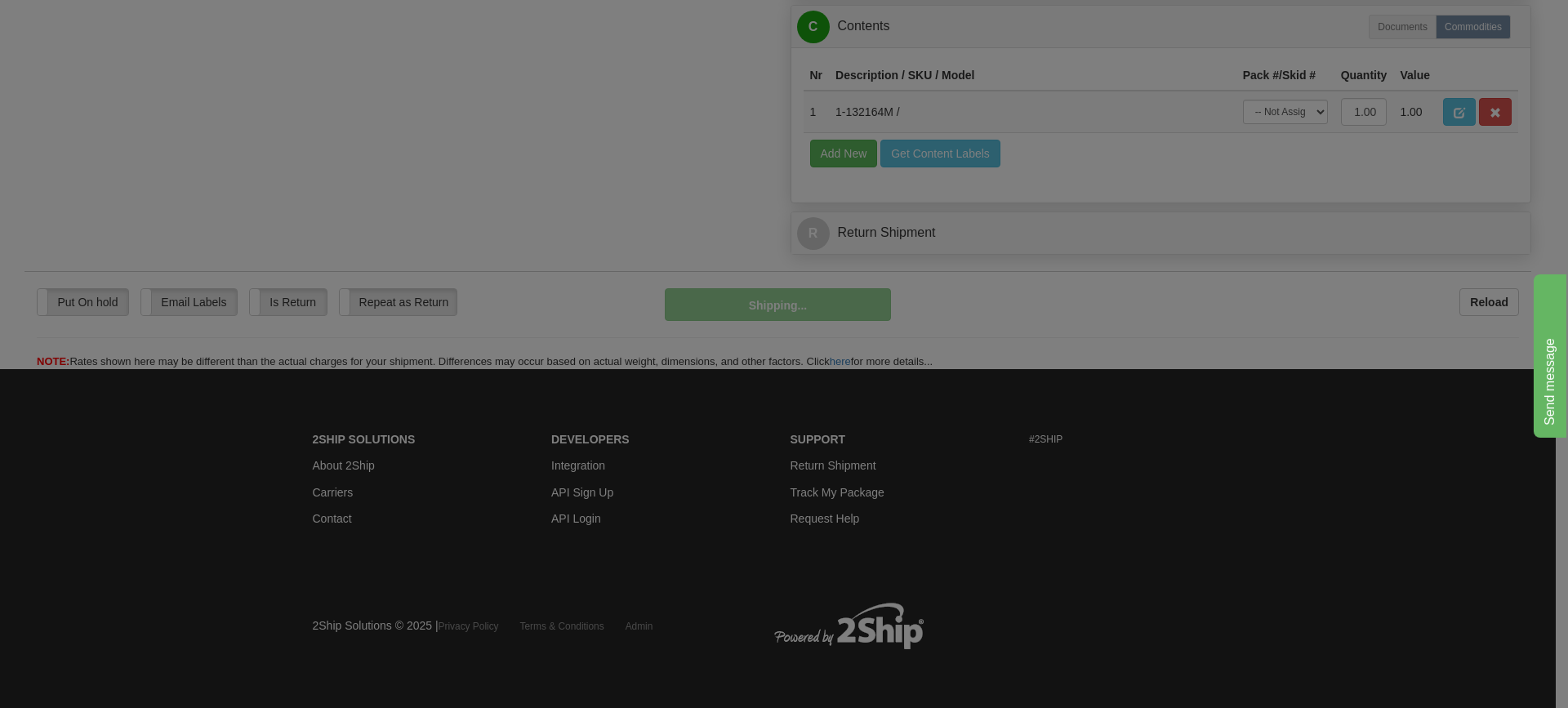
scroll to position [826, 0]
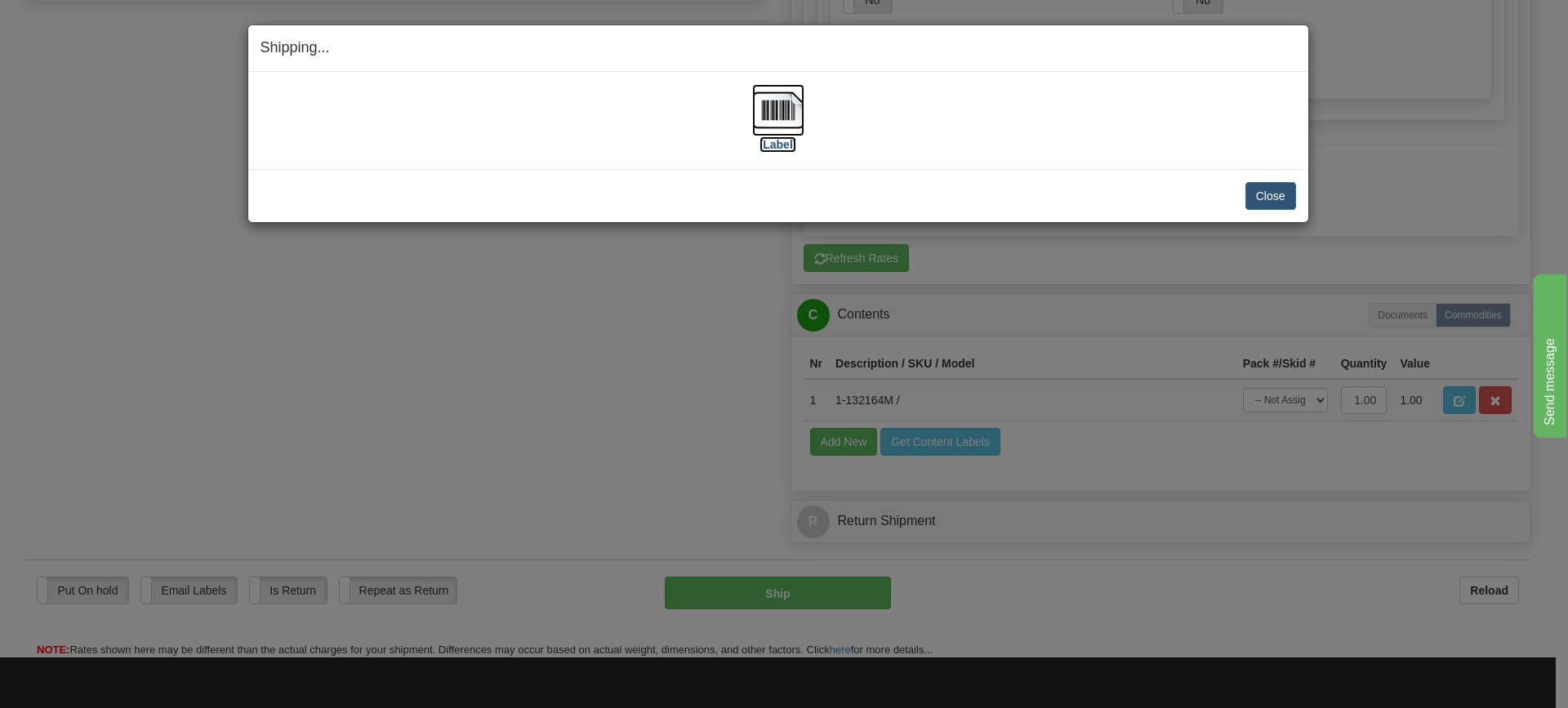
click at [763, 114] on img at bounding box center [778, 109] width 52 height 52
click at [1261, 195] on button "Close" at bounding box center [1270, 196] width 50 height 28
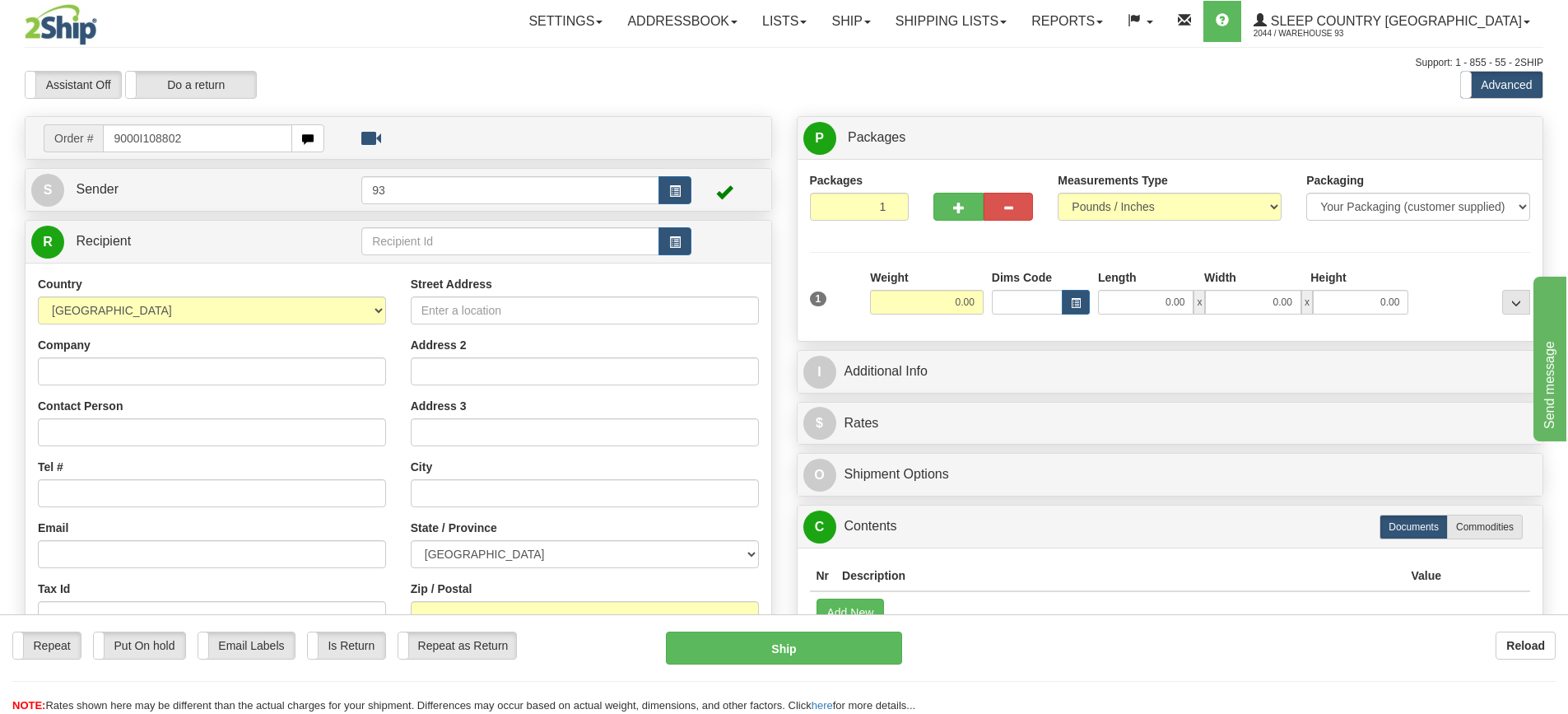
type input "9000I108802"
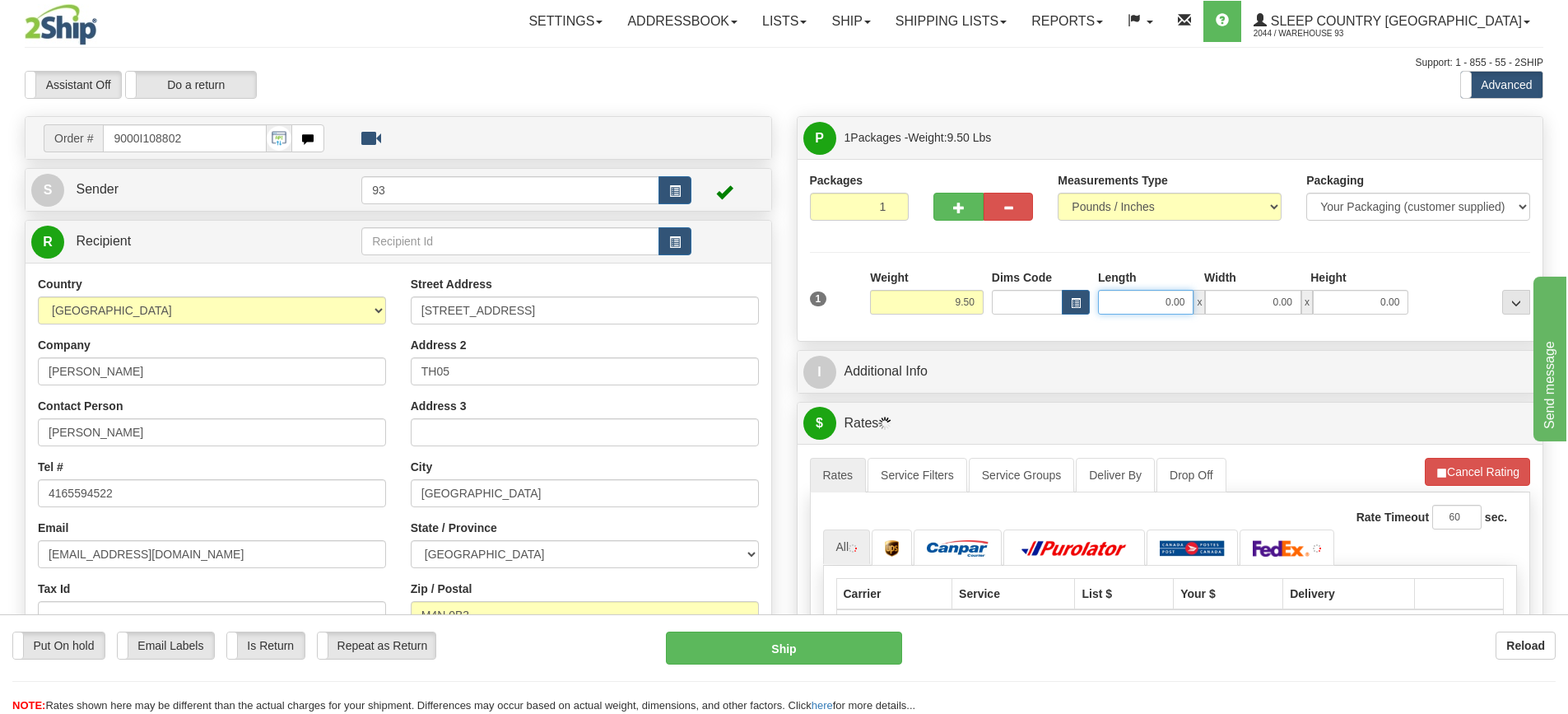
click at [1138, 301] on input "0.00" at bounding box center [1145, 302] width 95 height 25
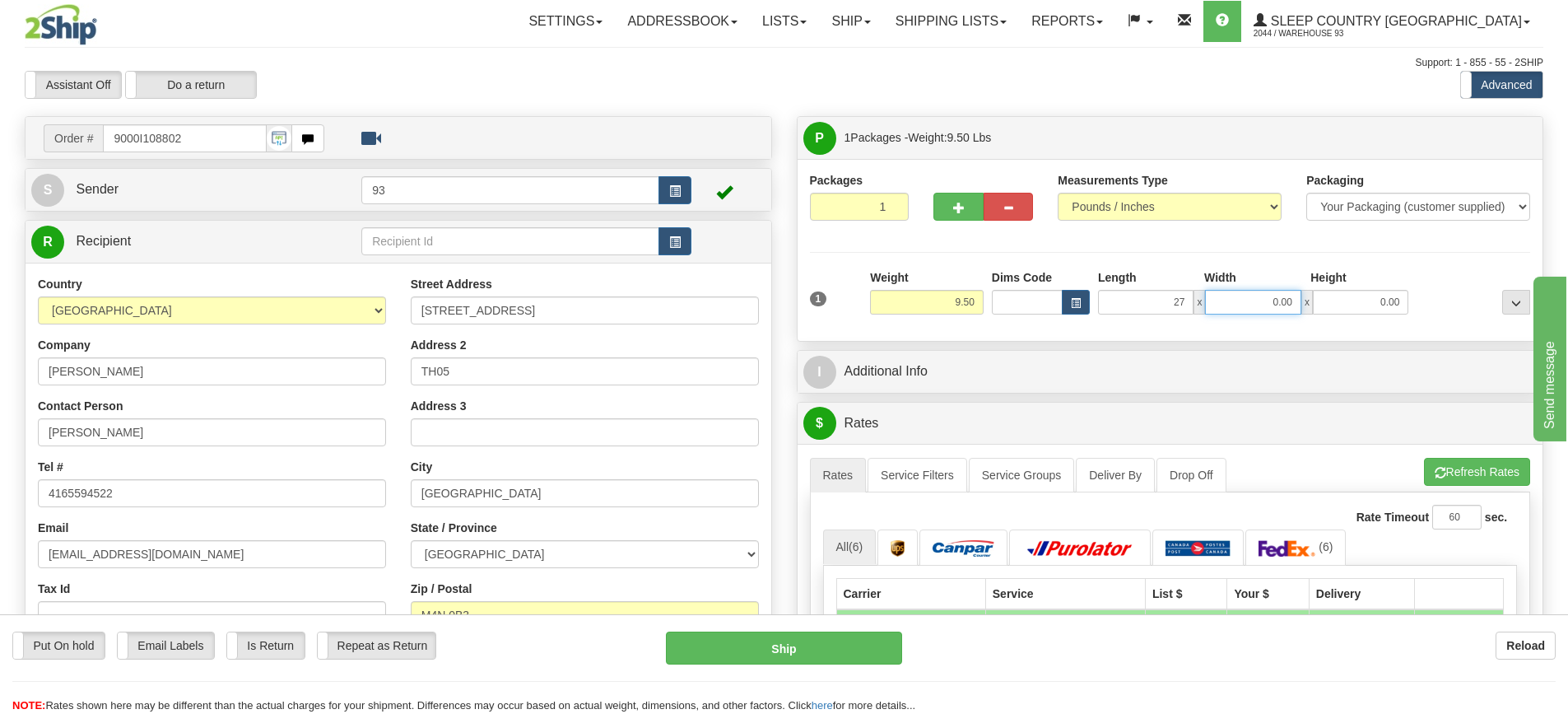
type input "27.00"
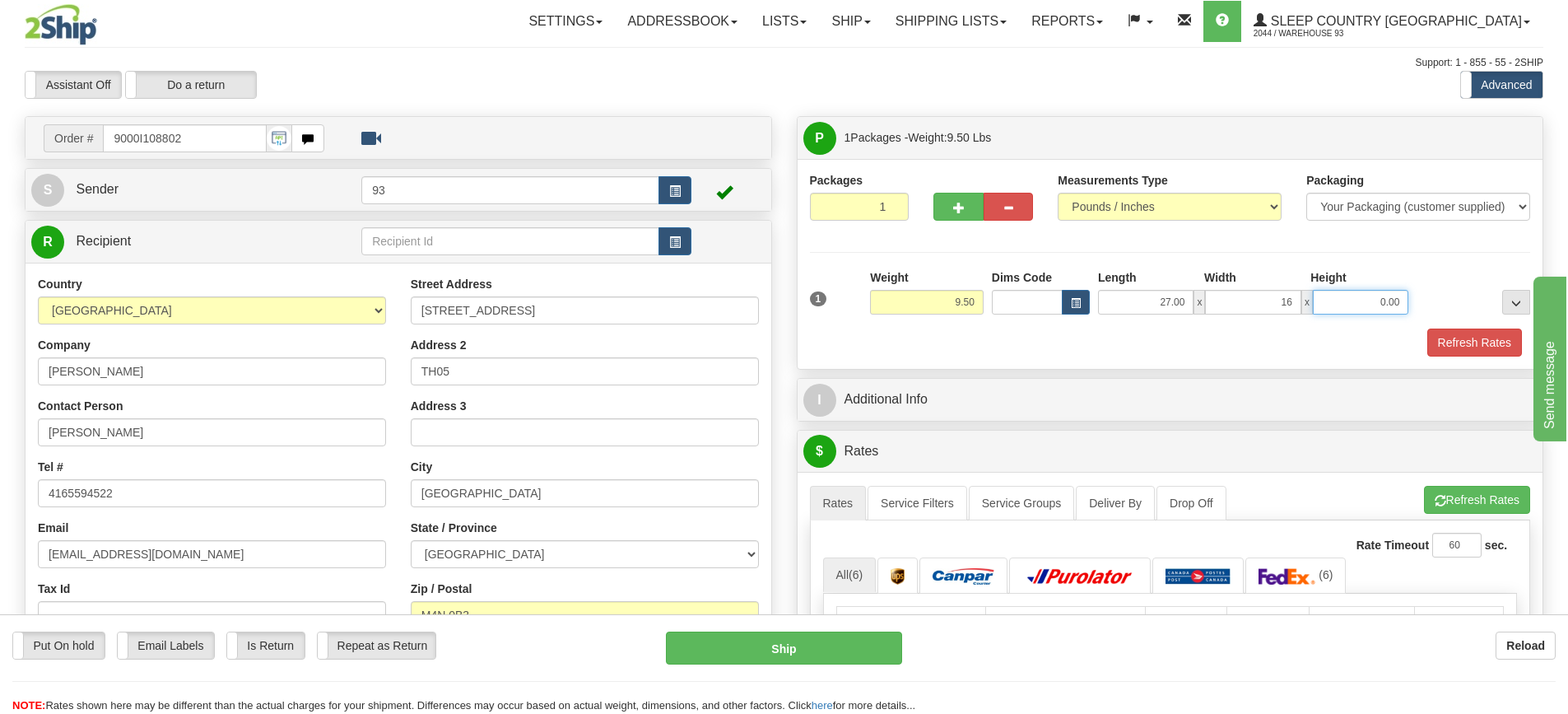
type input "16.00"
type input "12.00"
click at [1442, 335] on button "Refresh Rates" at bounding box center [1474, 343] width 94 height 28
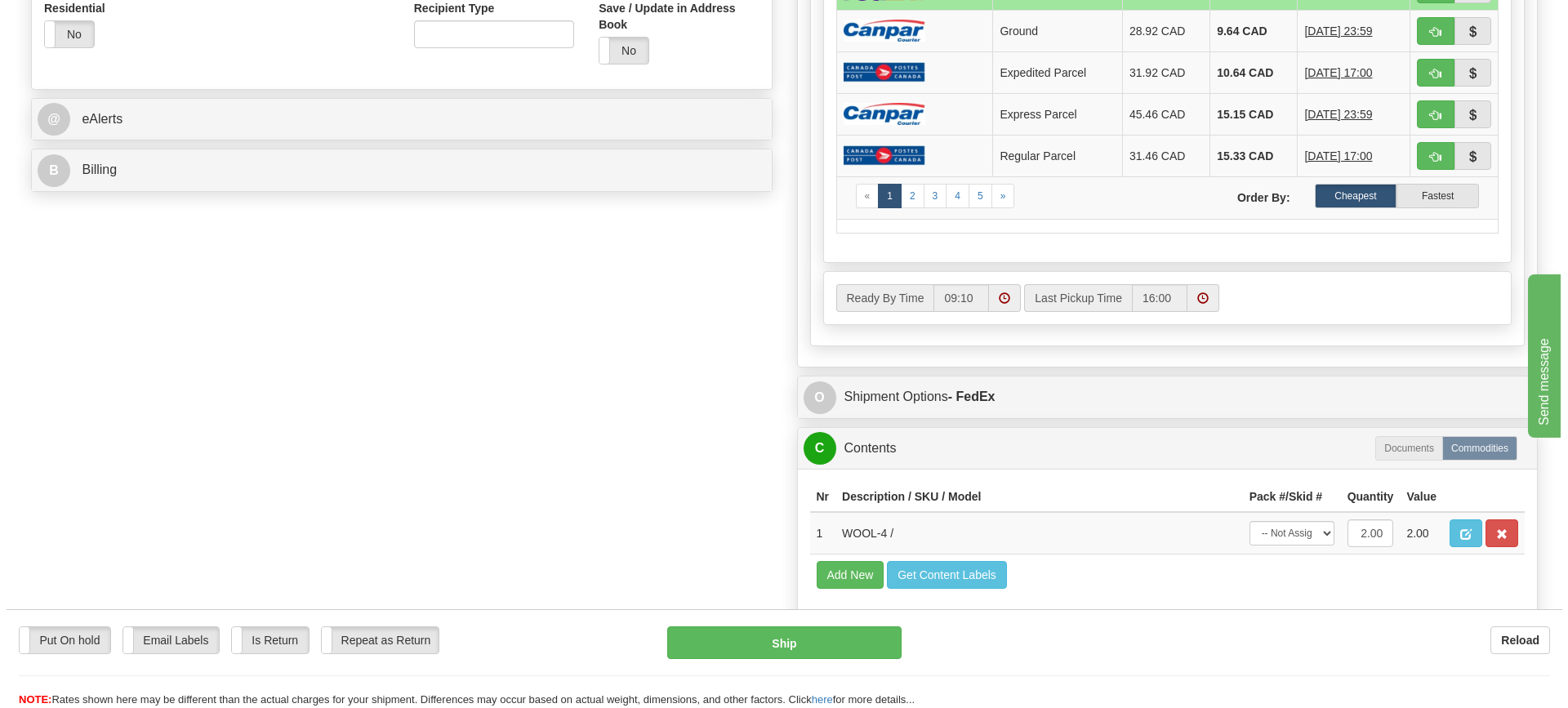
scroll to position [653, 0]
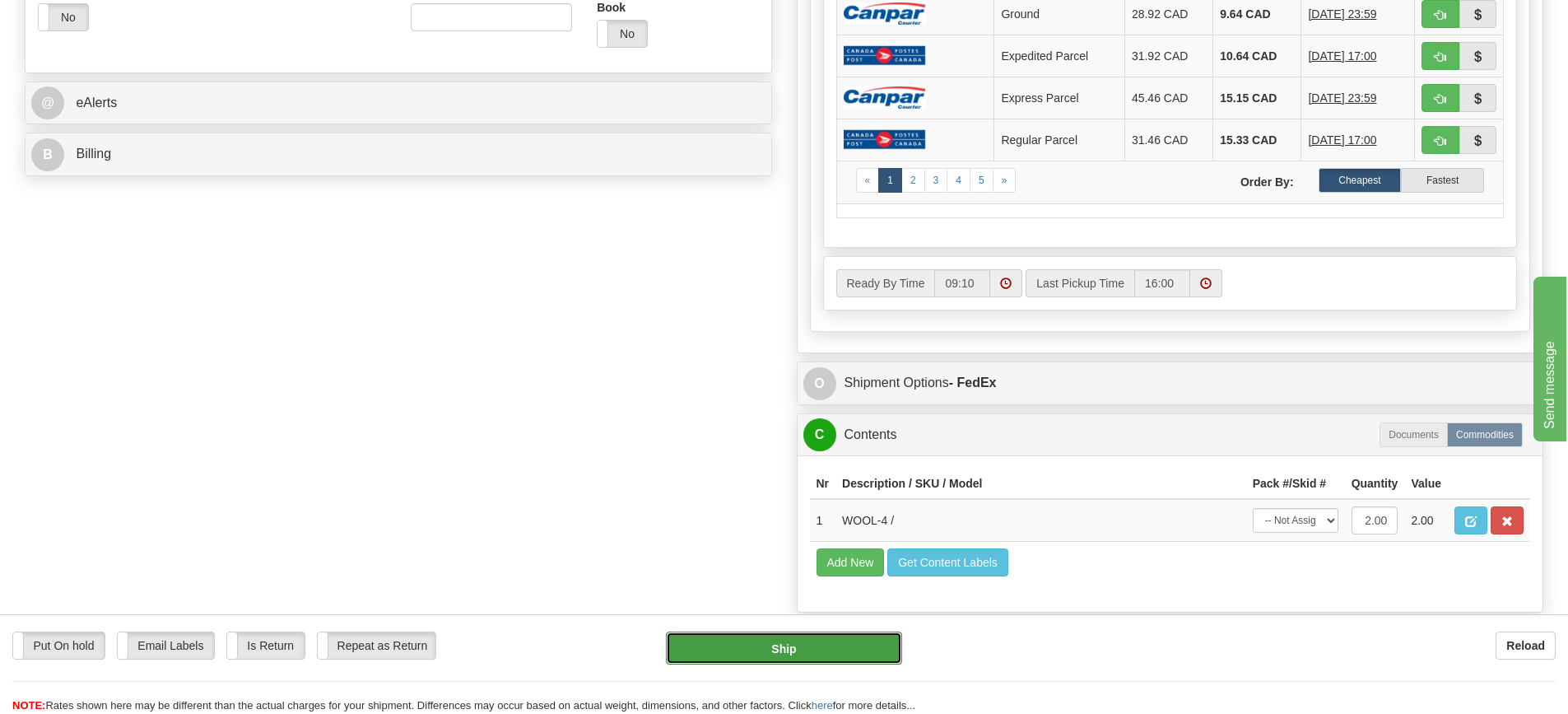
click at [796, 648] on button "Ship" at bounding box center [784, 647] width 236 height 33
type input "92"
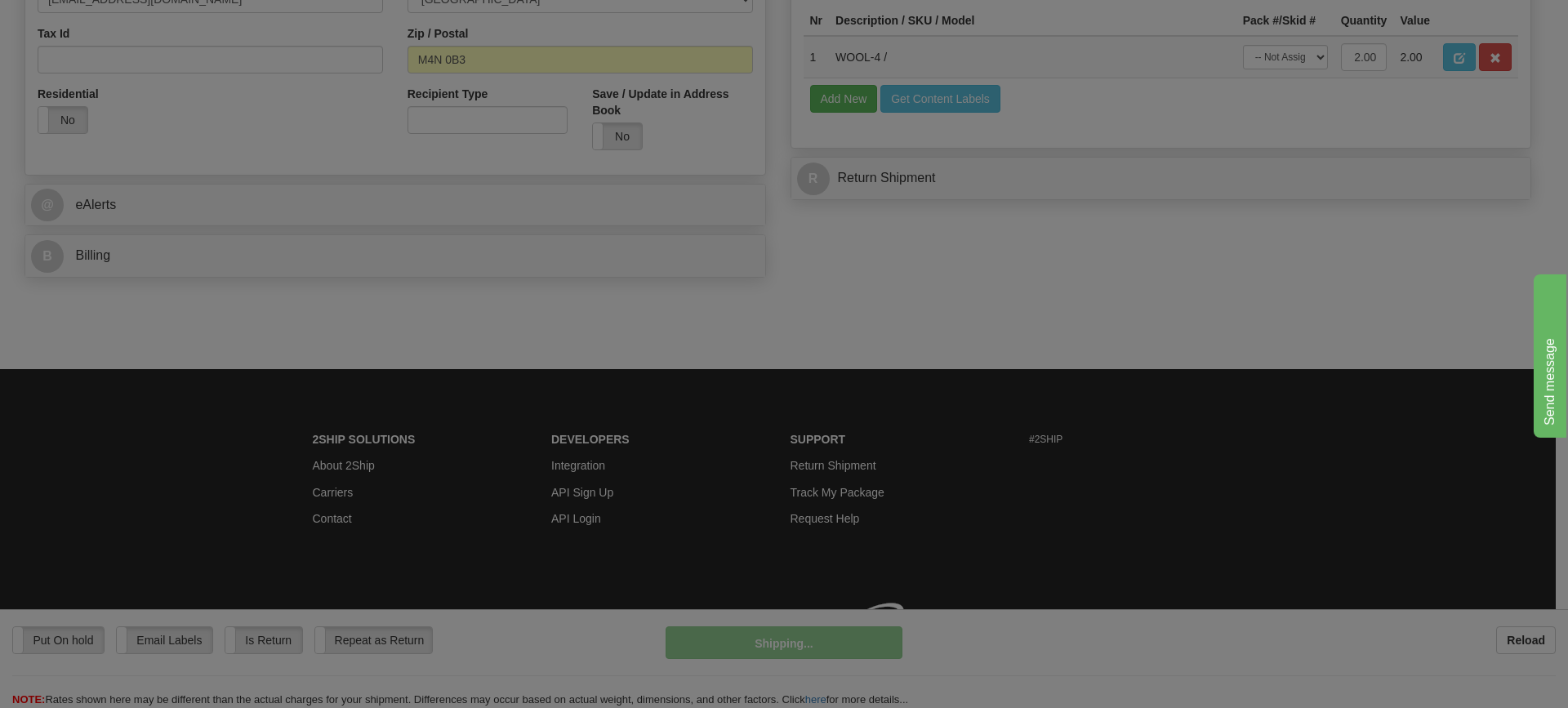
scroll to position [574, 0]
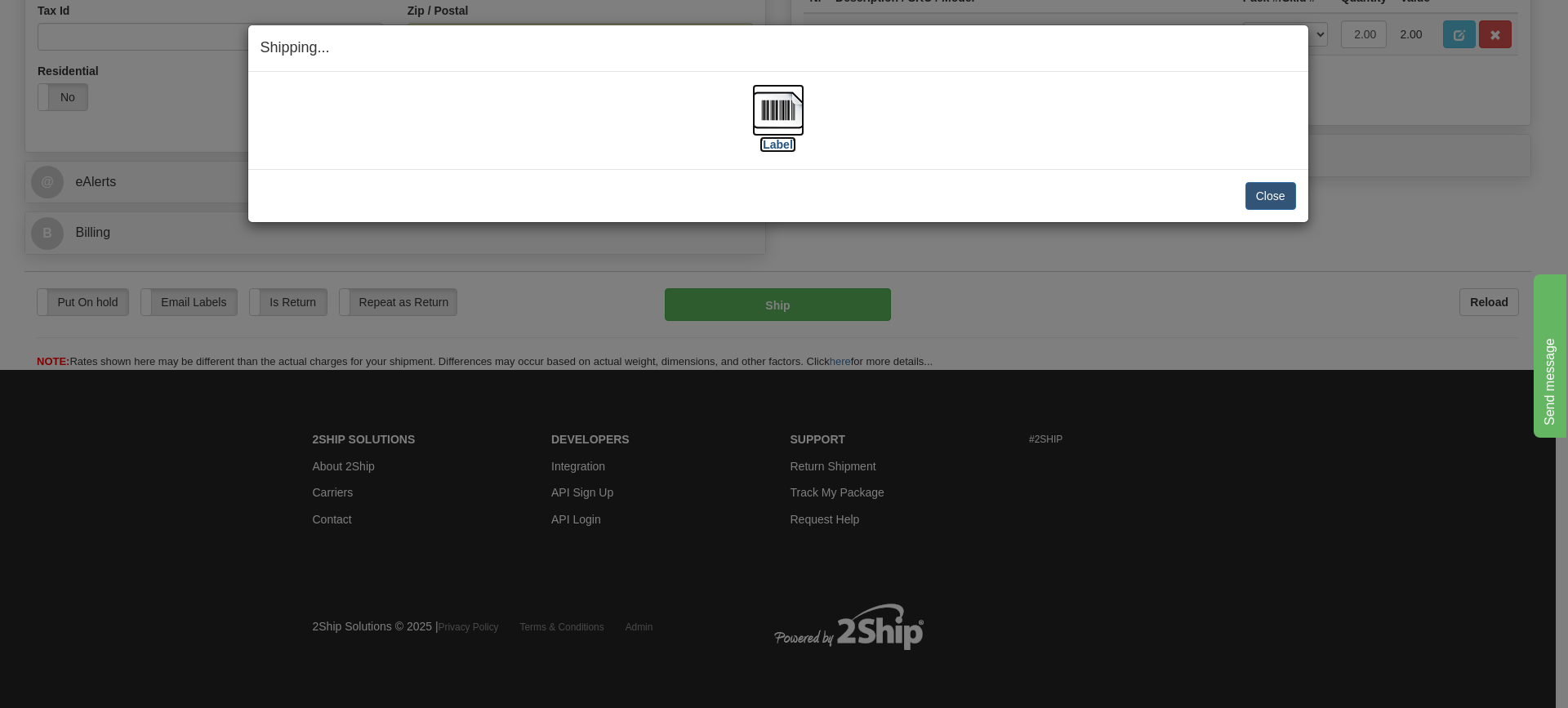
click at [777, 109] on img at bounding box center [778, 109] width 52 height 52
click at [1265, 194] on button "Close" at bounding box center [1270, 196] width 50 height 28
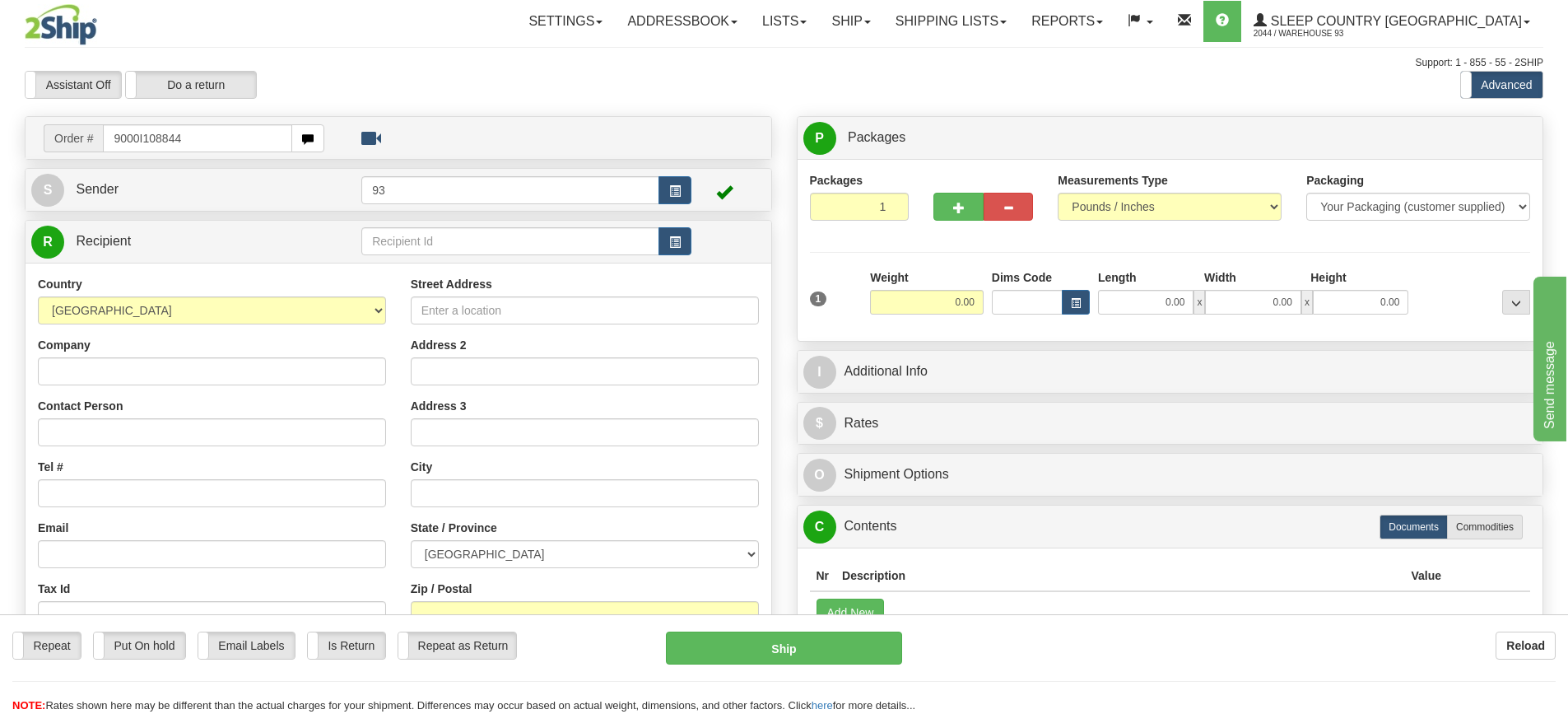
type input "9000I108844"
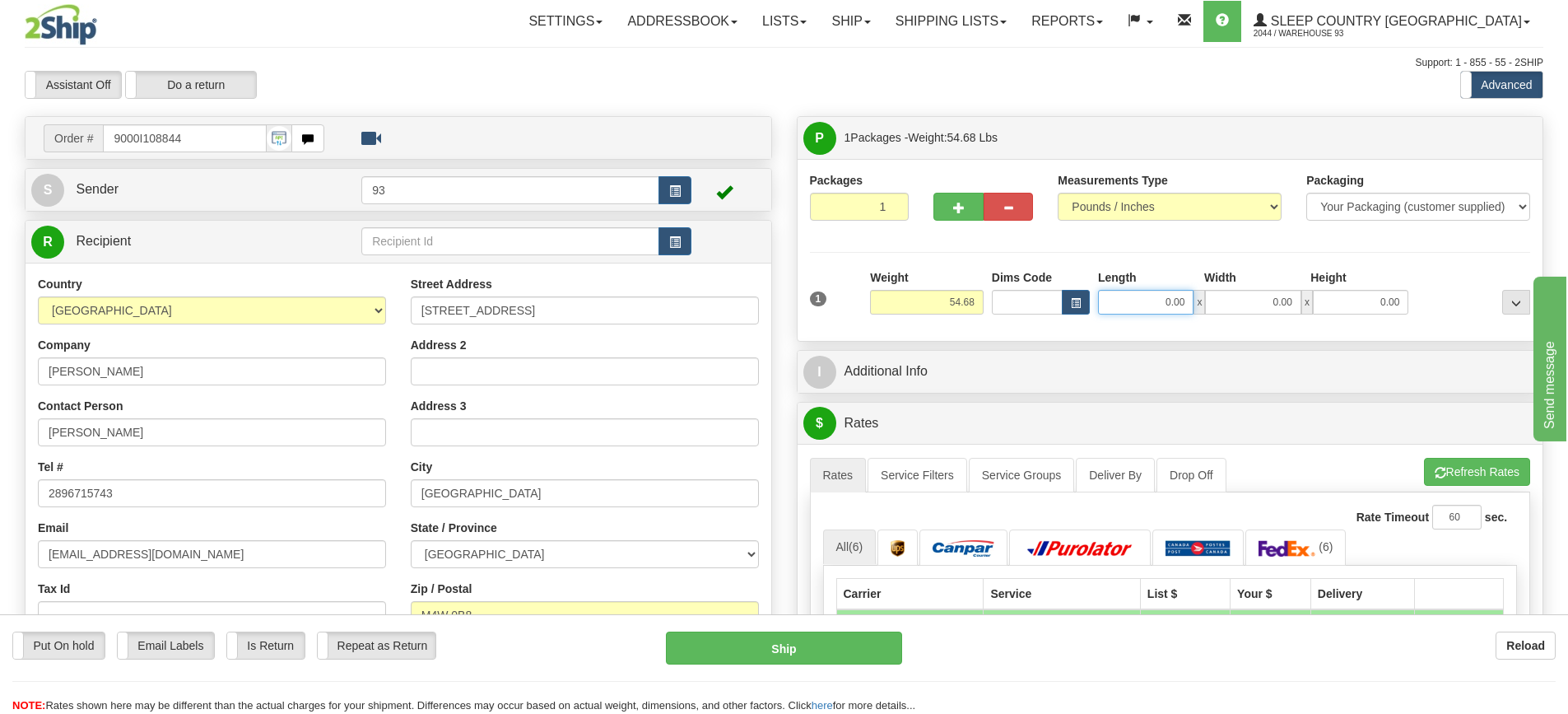
click at [1139, 299] on input "0.00" at bounding box center [1145, 302] width 95 height 25
type input "40.00"
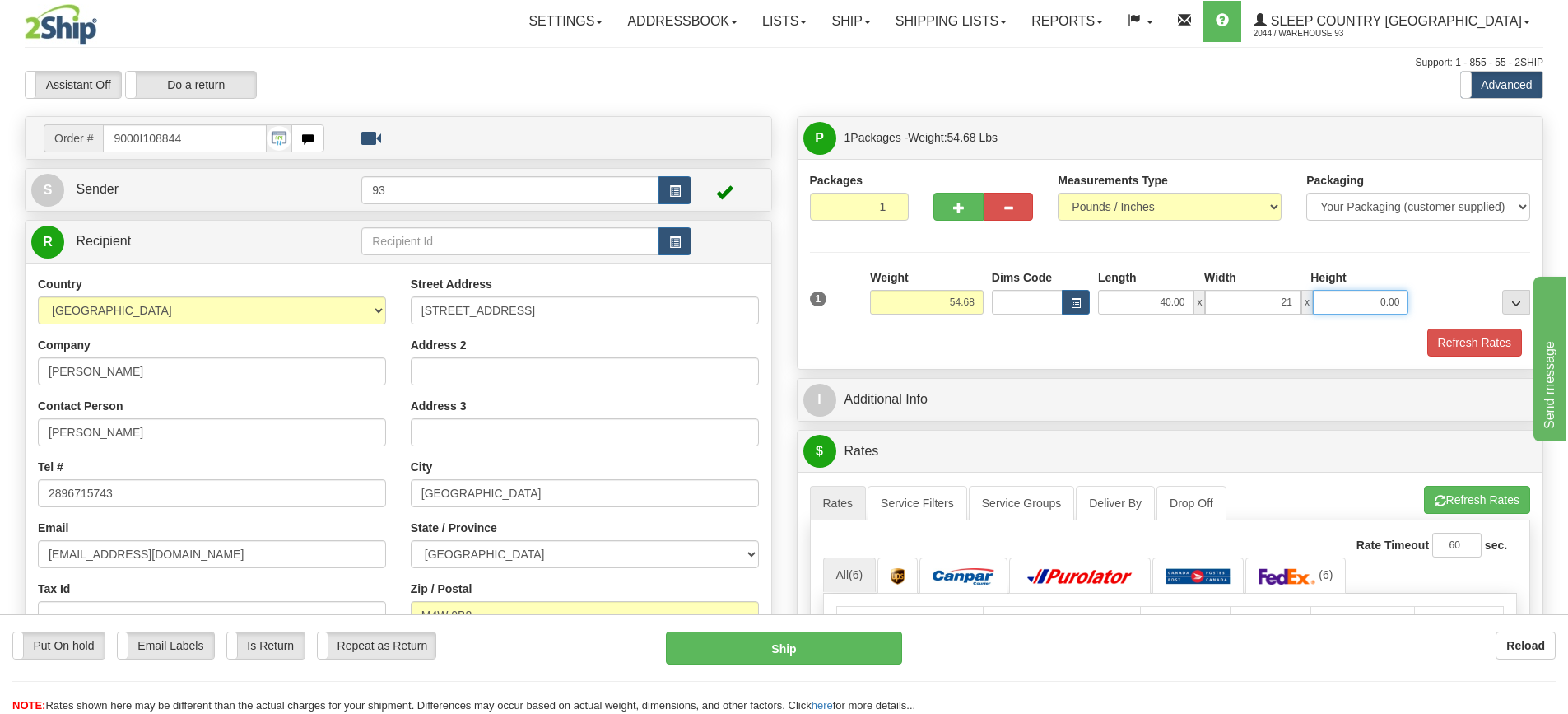
type input "21.00"
click at [1451, 333] on button "Refresh Rates" at bounding box center [1474, 343] width 94 height 28
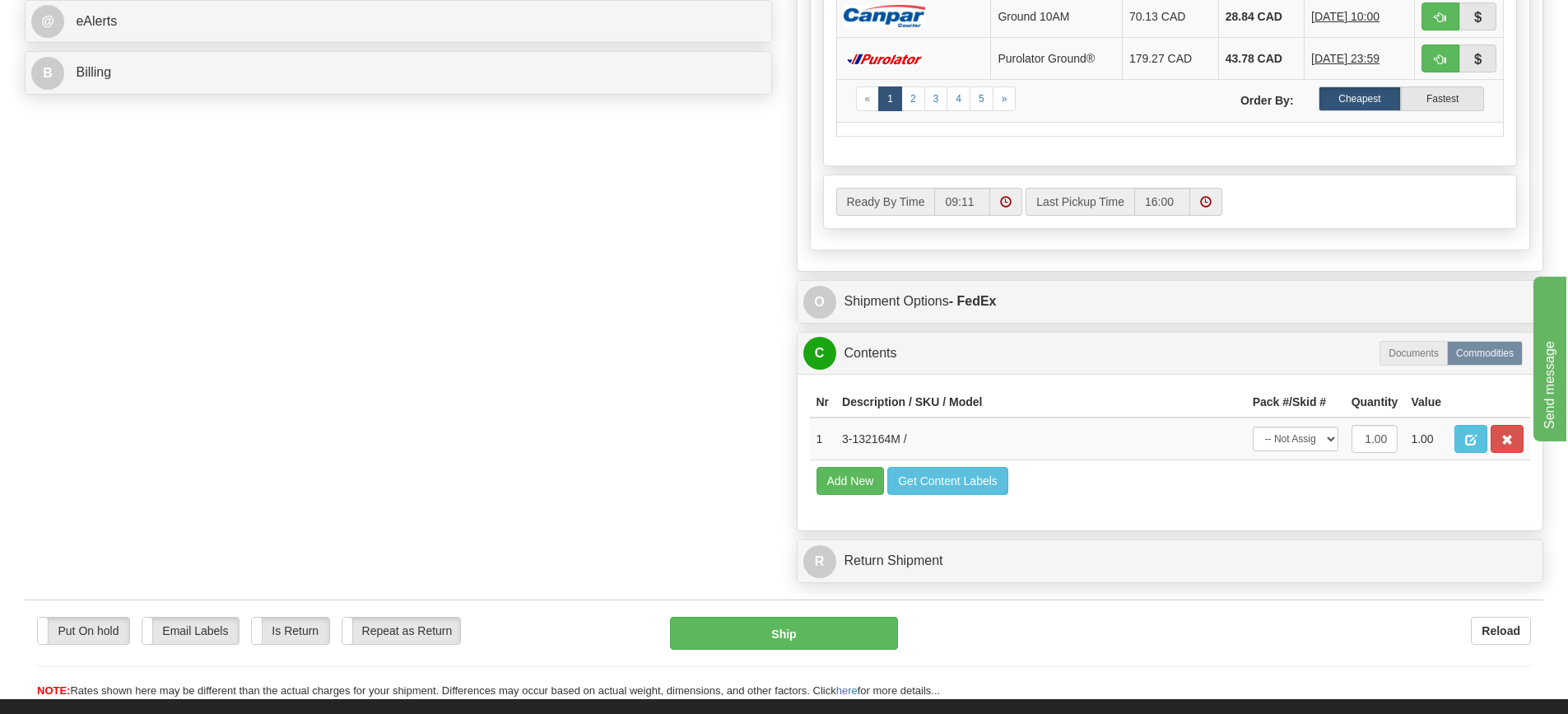
scroll to position [741, 0]
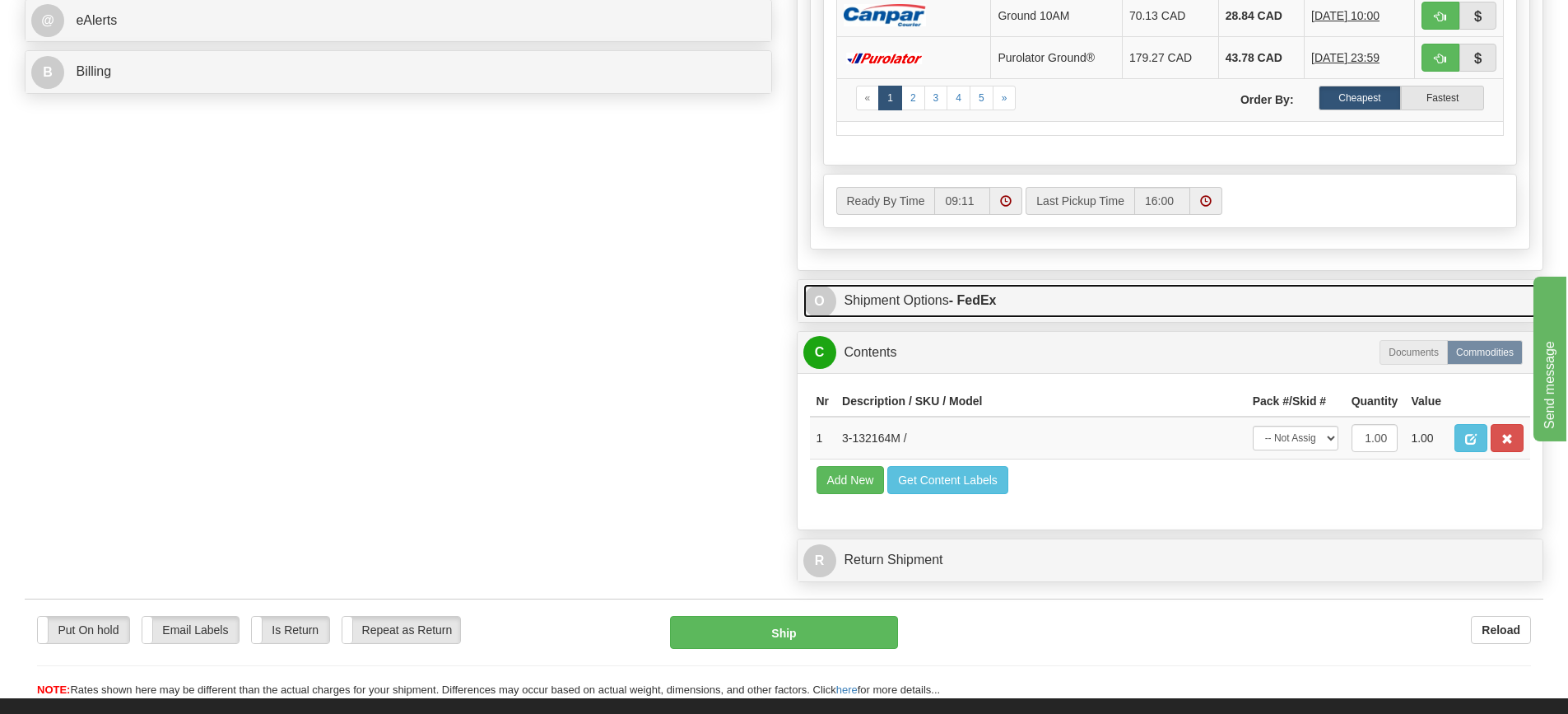
click at [1054, 295] on link "O Shipment Options - FedEx" at bounding box center [1170, 301] width 734 height 34
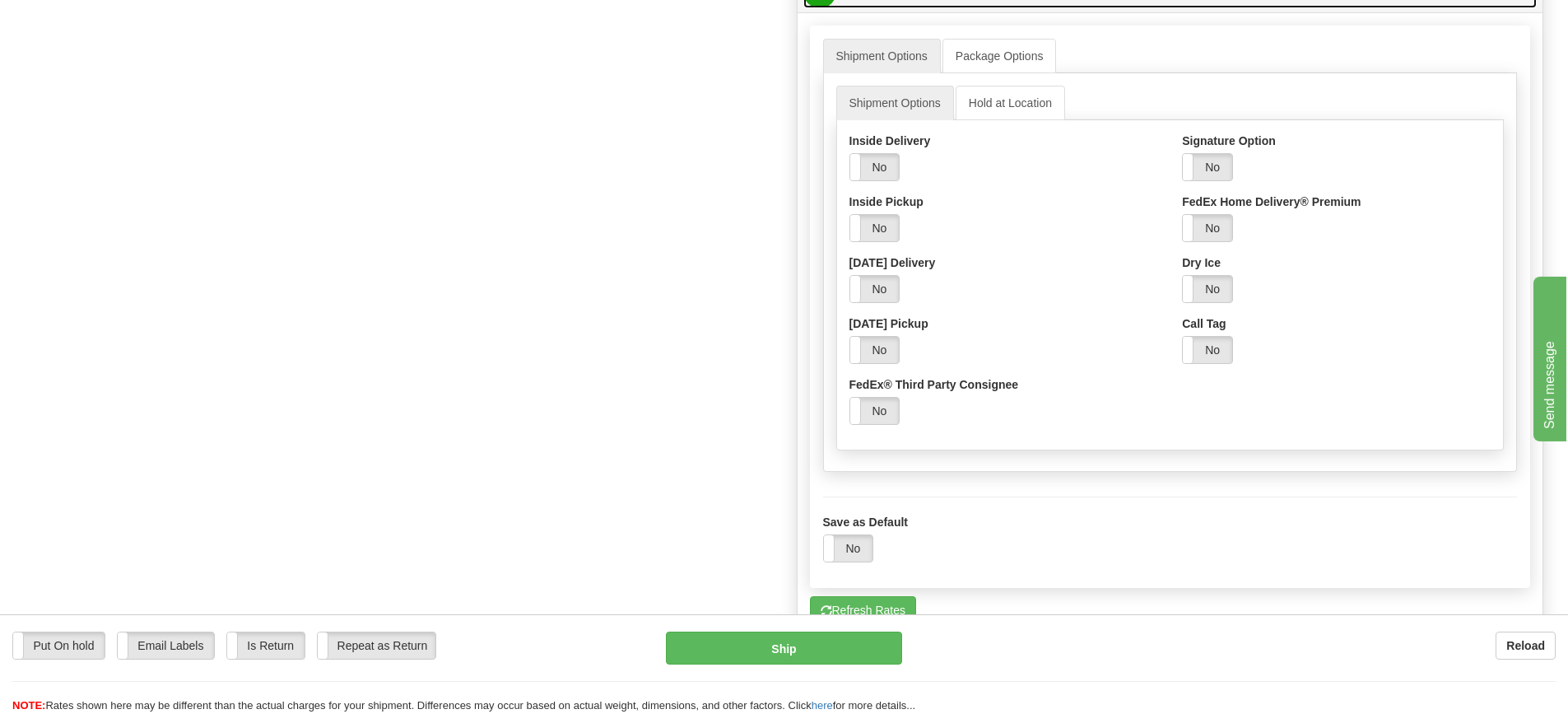
scroll to position [1071, 0]
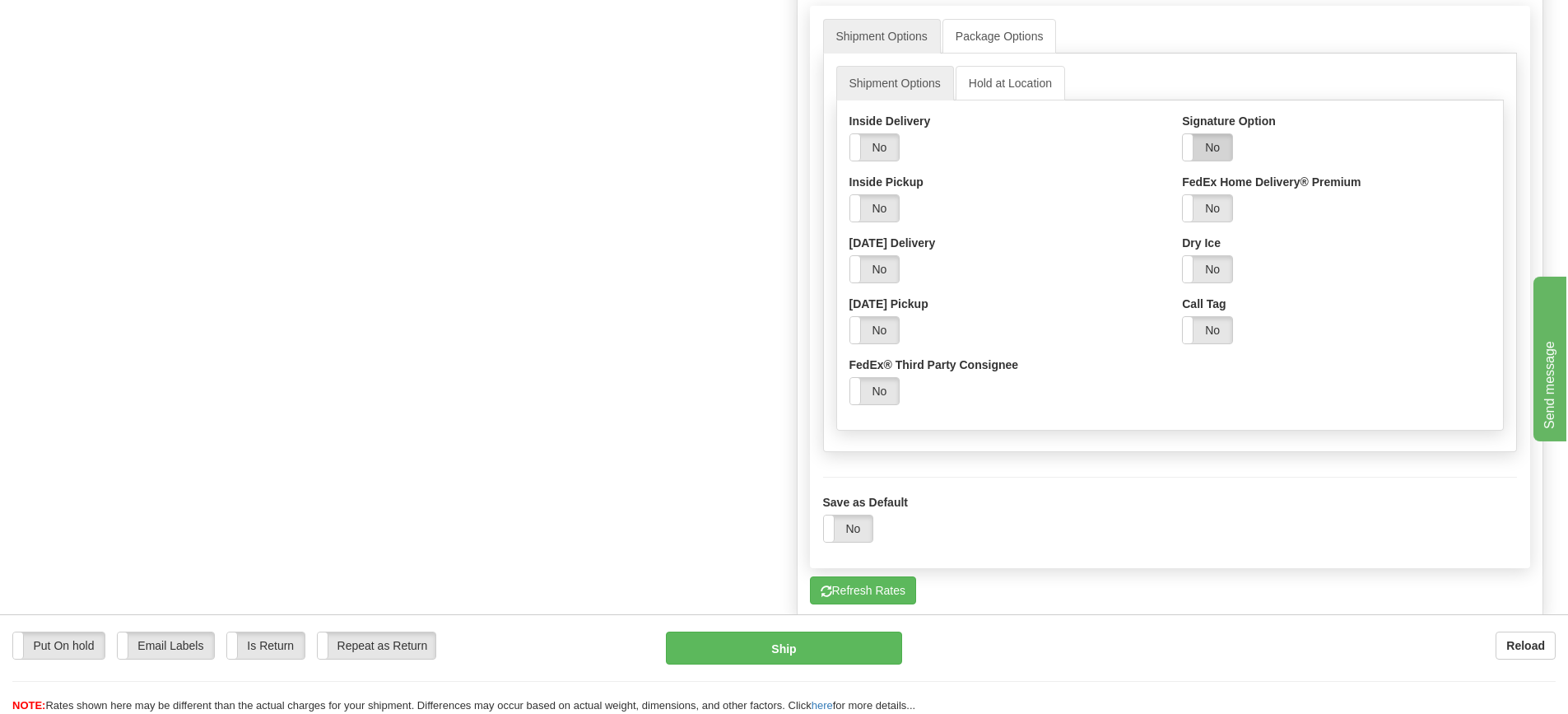
click at [1201, 150] on label "No" at bounding box center [1207, 147] width 50 height 27
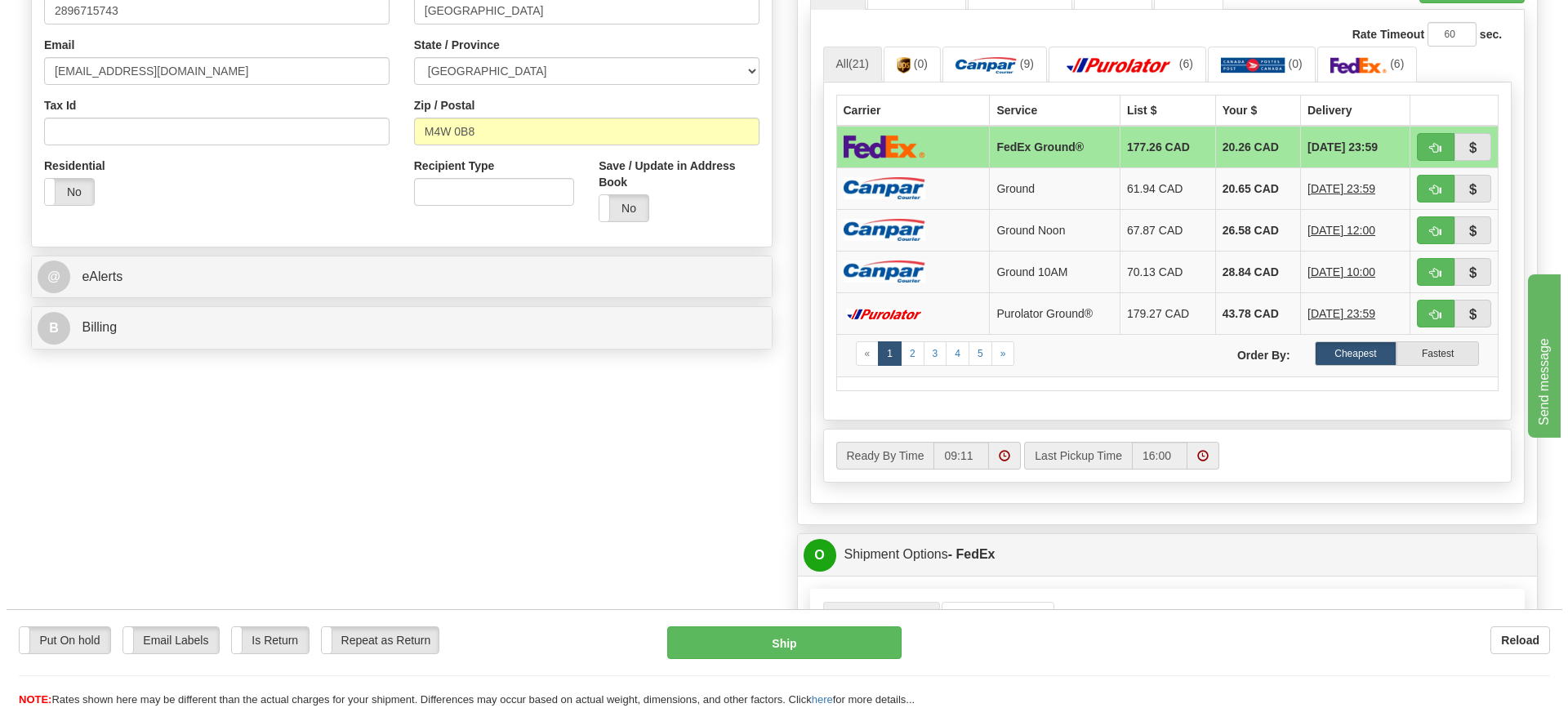
scroll to position [489, 0]
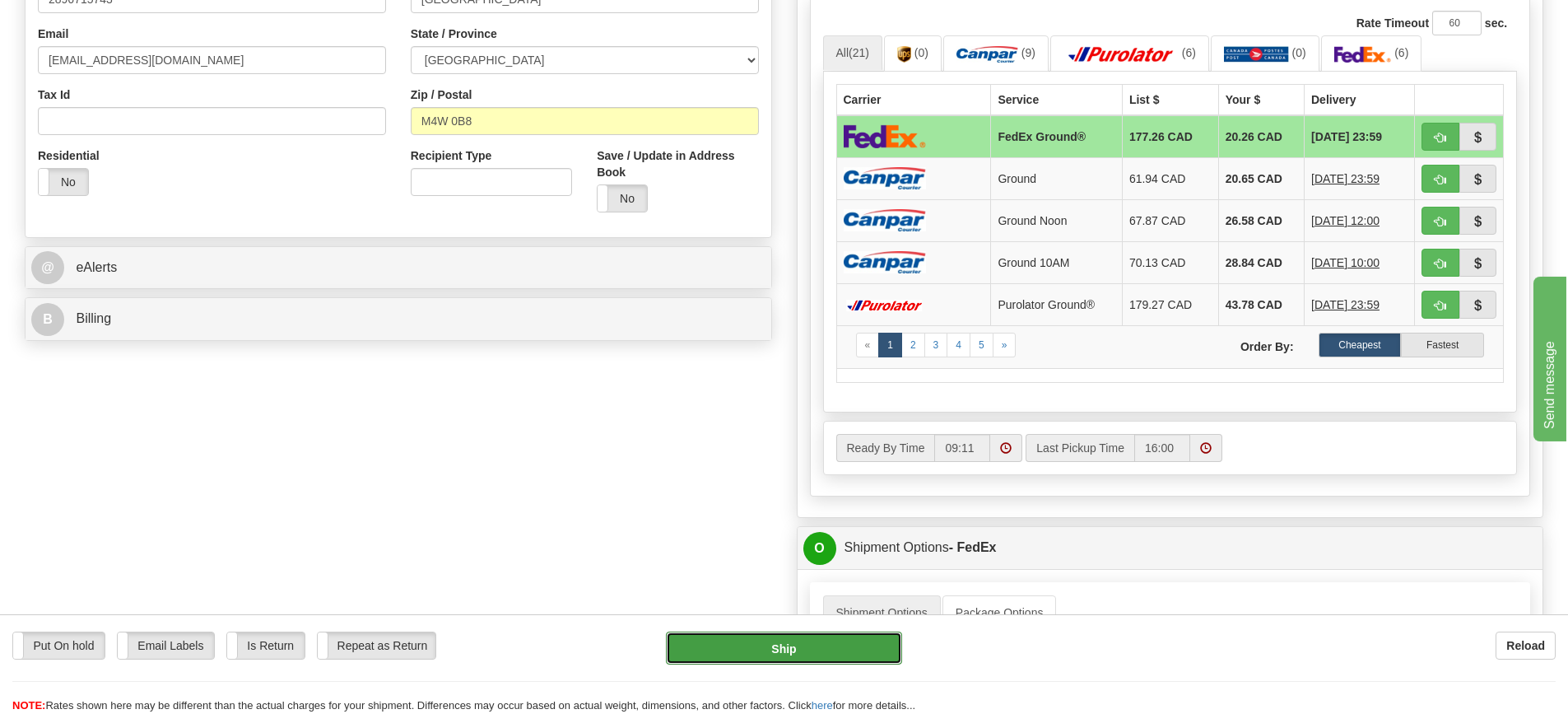
click at [772, 648] on button "Ship" at bounding box center [784, 647] width 236 height 33
type input "92"
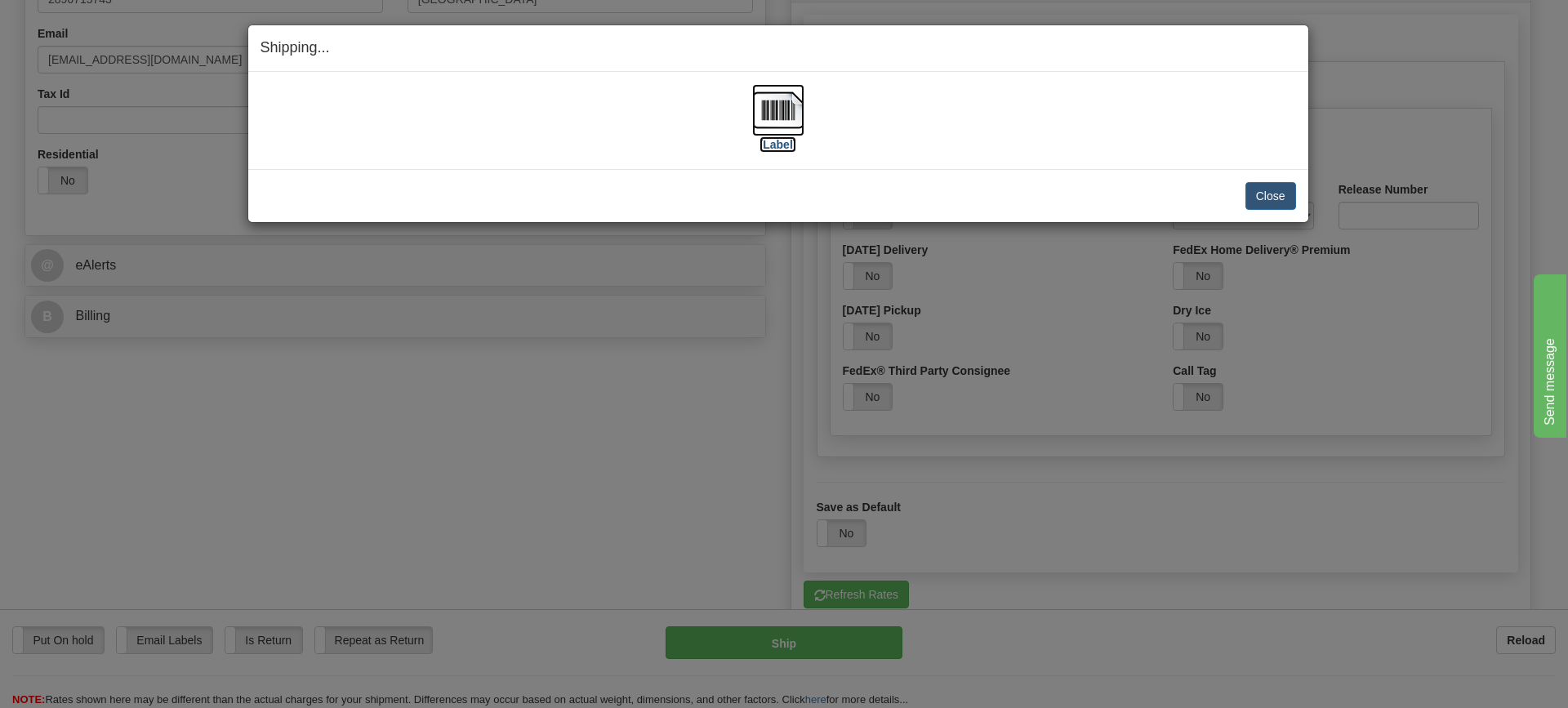
click at [781, 108] on img at bounding box center [778, 109] width 52 height 52
click at [1274, 202] on button "Close" at bounding box center [1270, 196] width 50 height 28
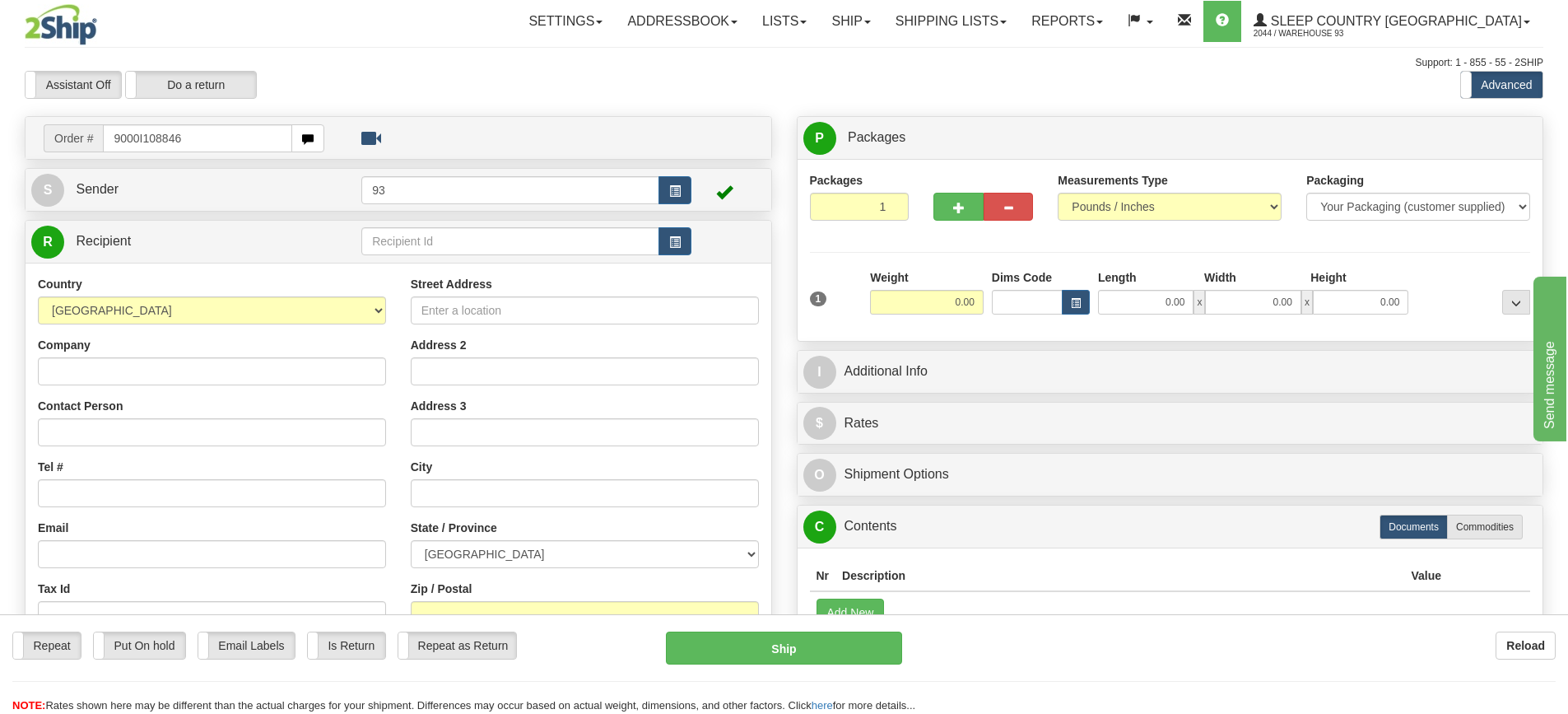
type input "9000I108846"
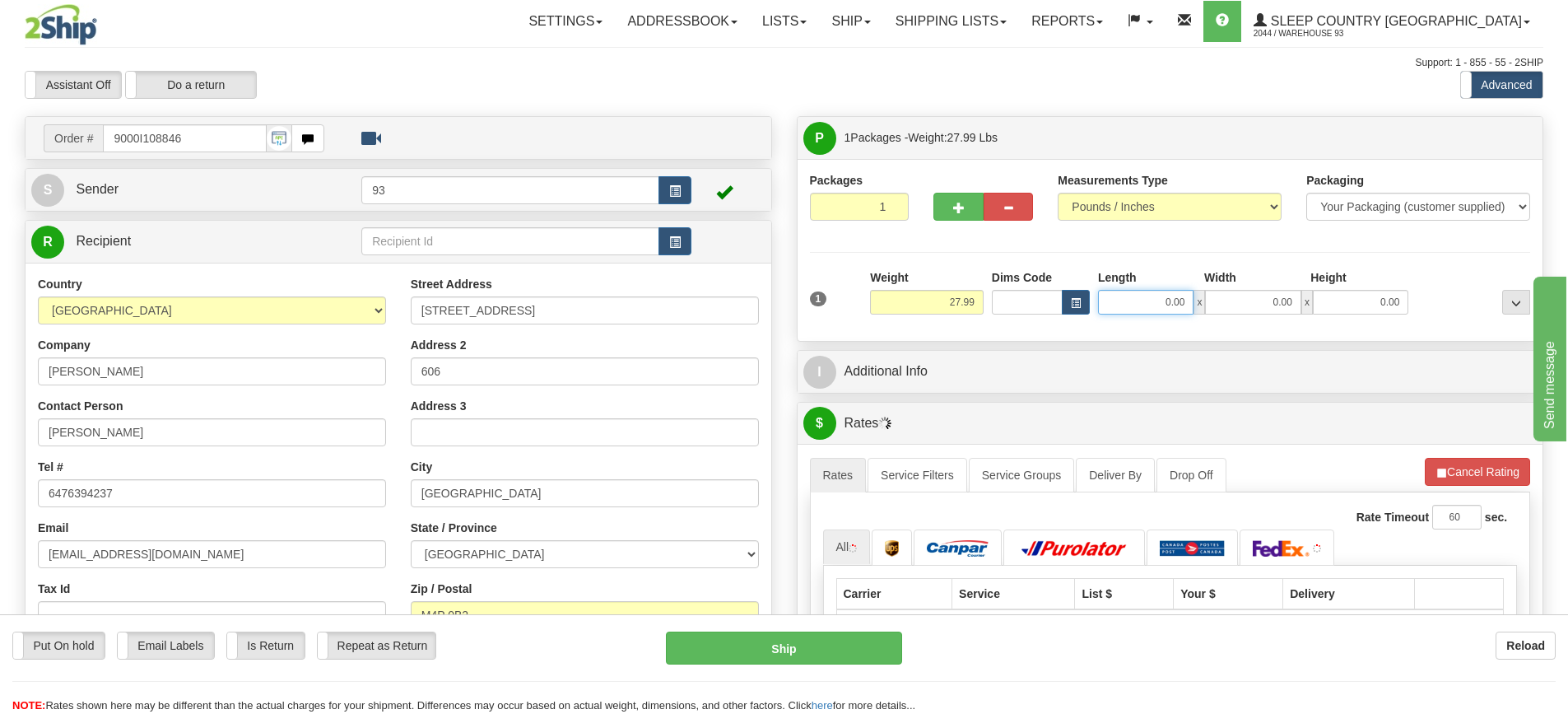
click at [1145, 301] on input "0.00" at bounding box center [1145, 302] width 95 height 25
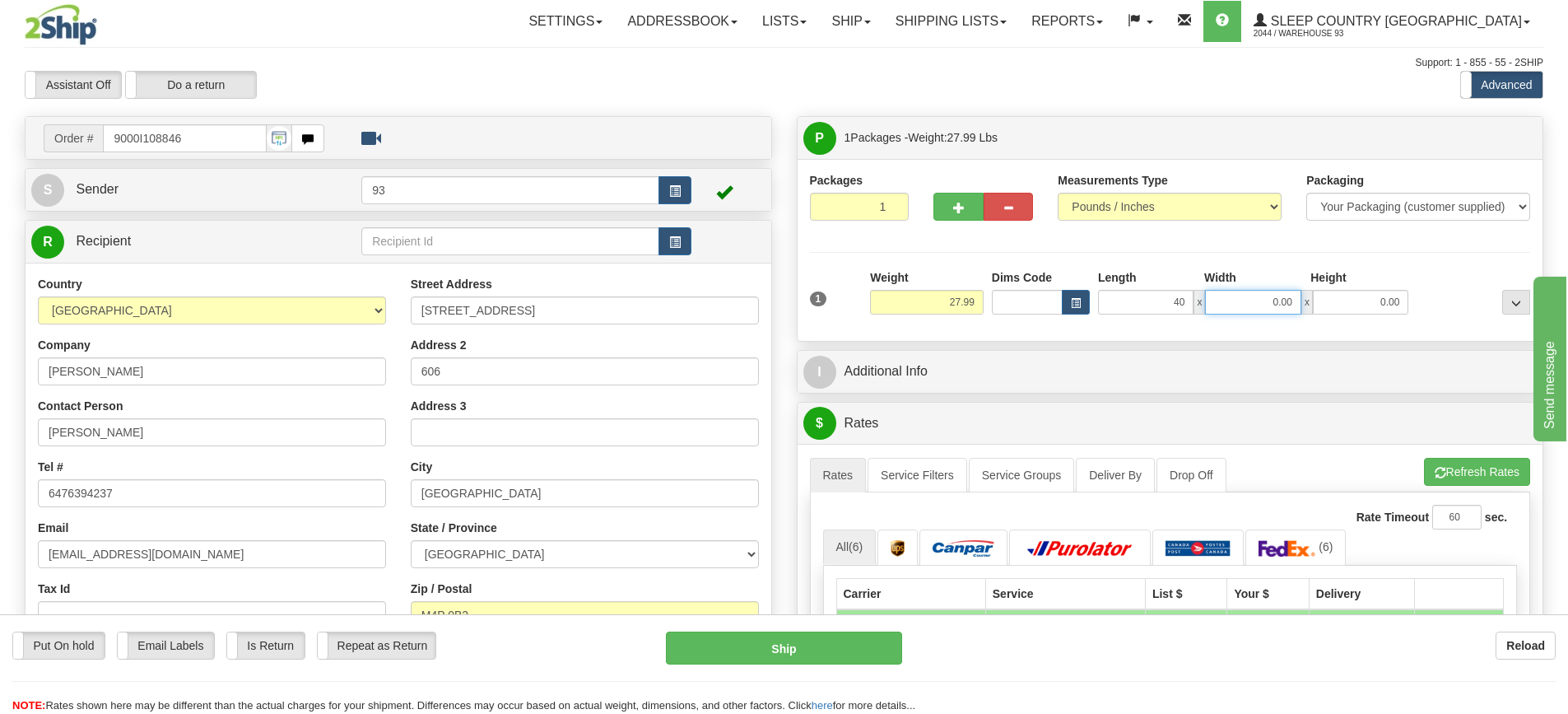
type input "40.00"
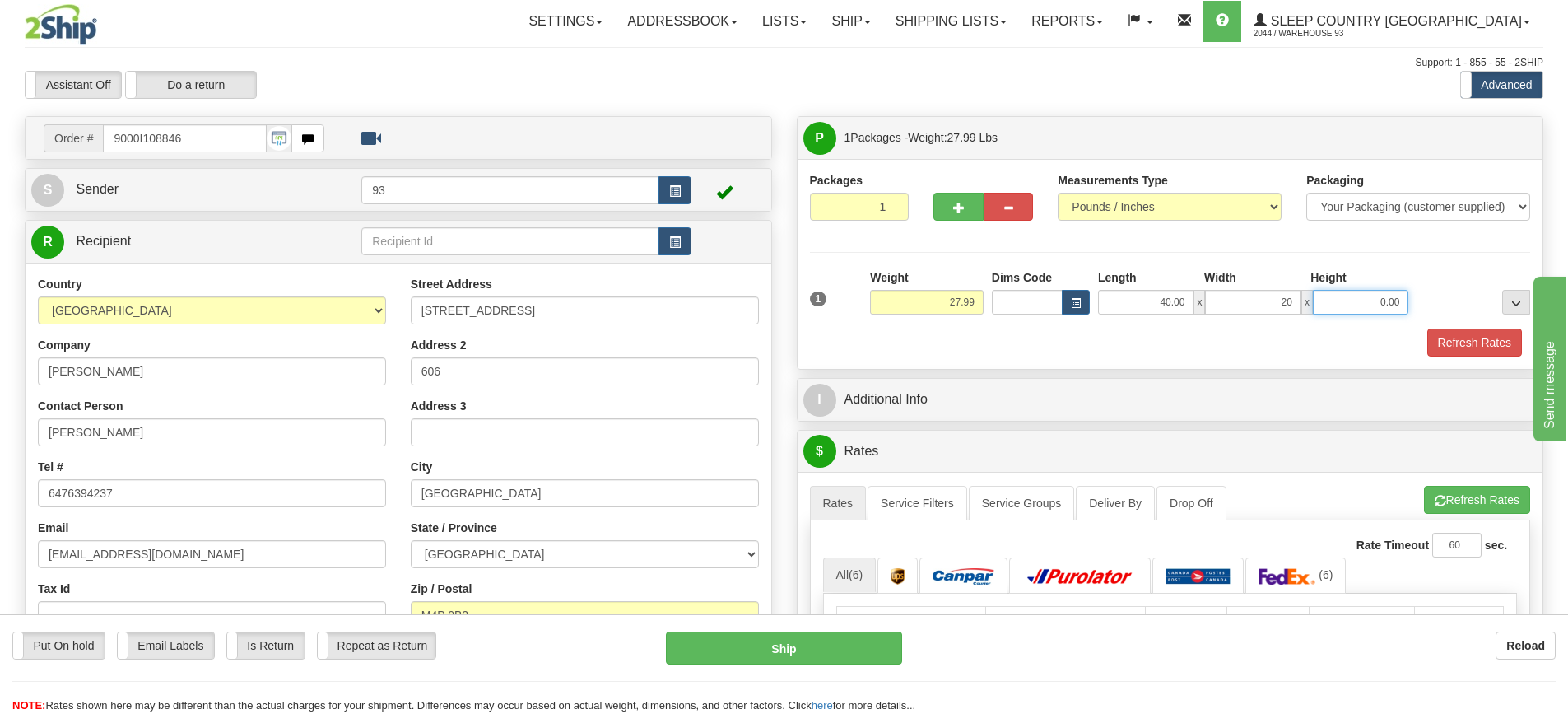
type input "20.00"
click at [1464, 326] on div "1 Weight 27.99 Dims Code x x" at bounding box center [1170, 298] width 729 height 59
click at [1462, 345] on button "Refresh Rates" at bounding box center [1474, 343] width 94 height 28
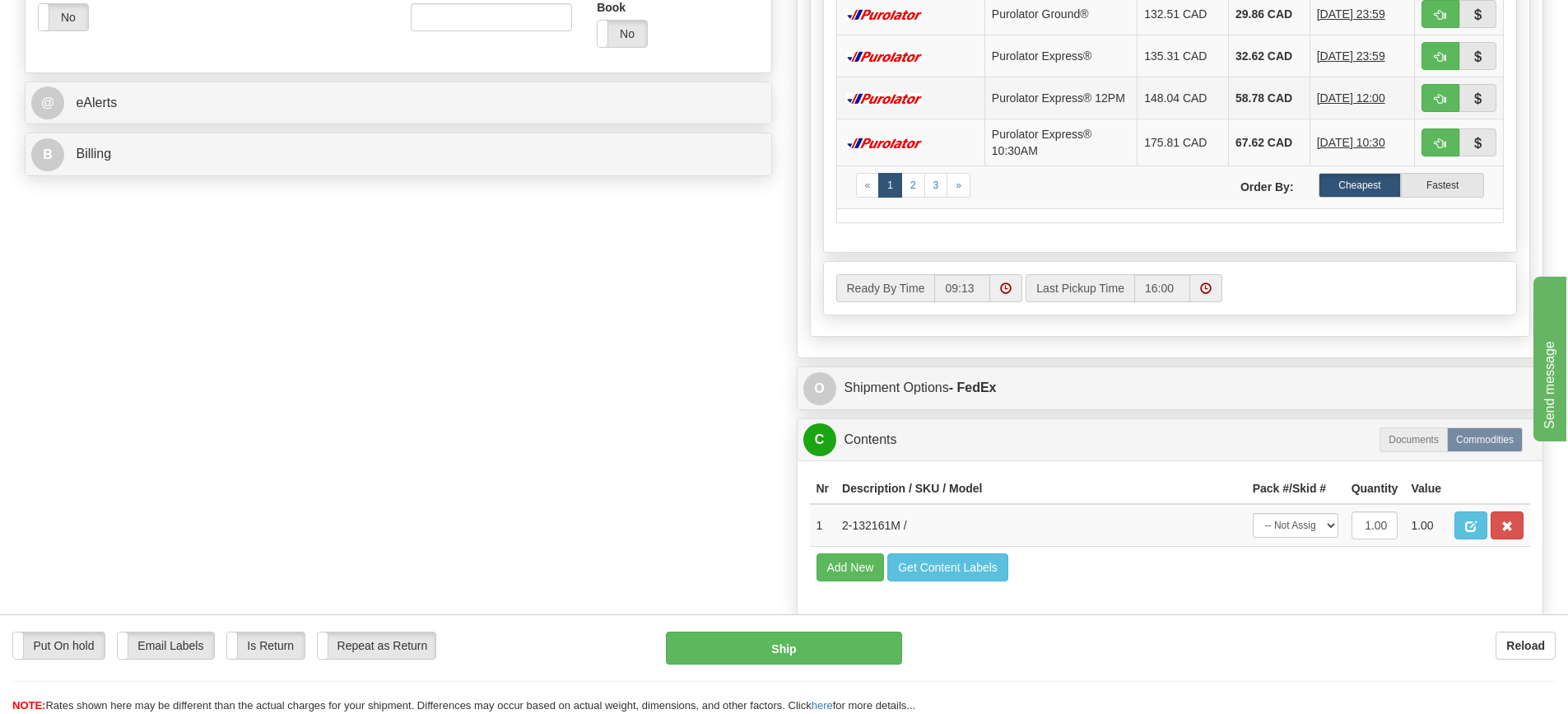
scroll to position [741, 0]
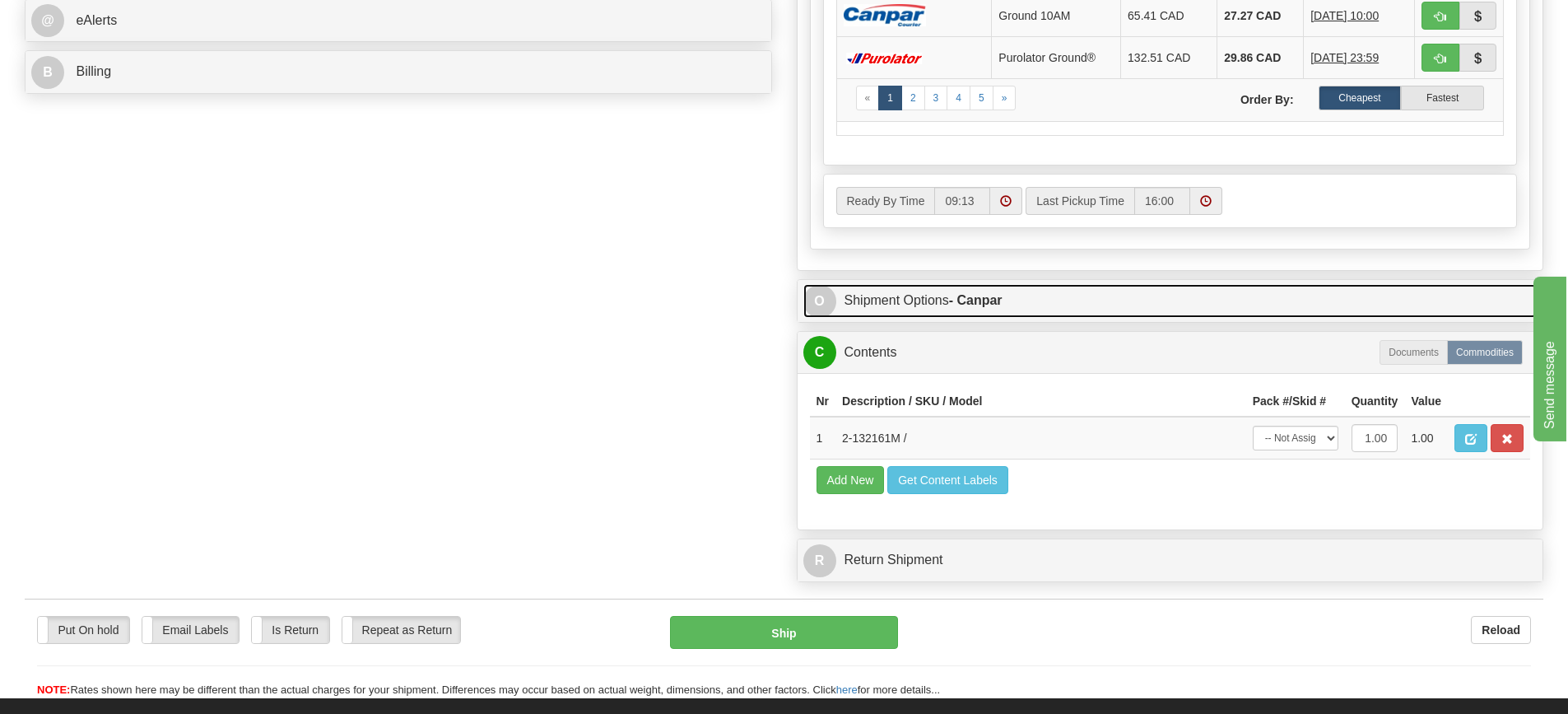
click at [1073, 310] on link "O Shipment Options - Canpar" at bounding box center [1170, 301] width 734 height 34
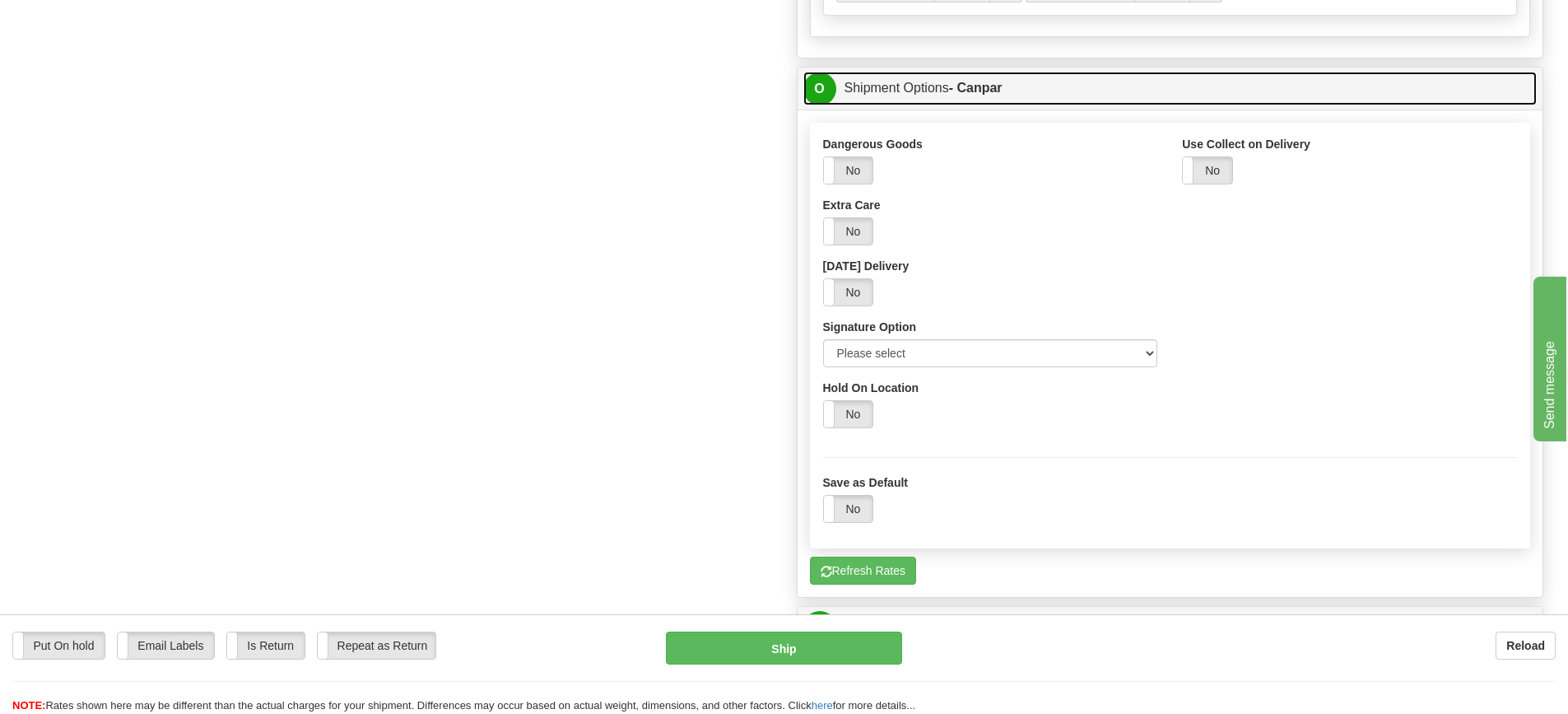
scroll to position [988, 0]
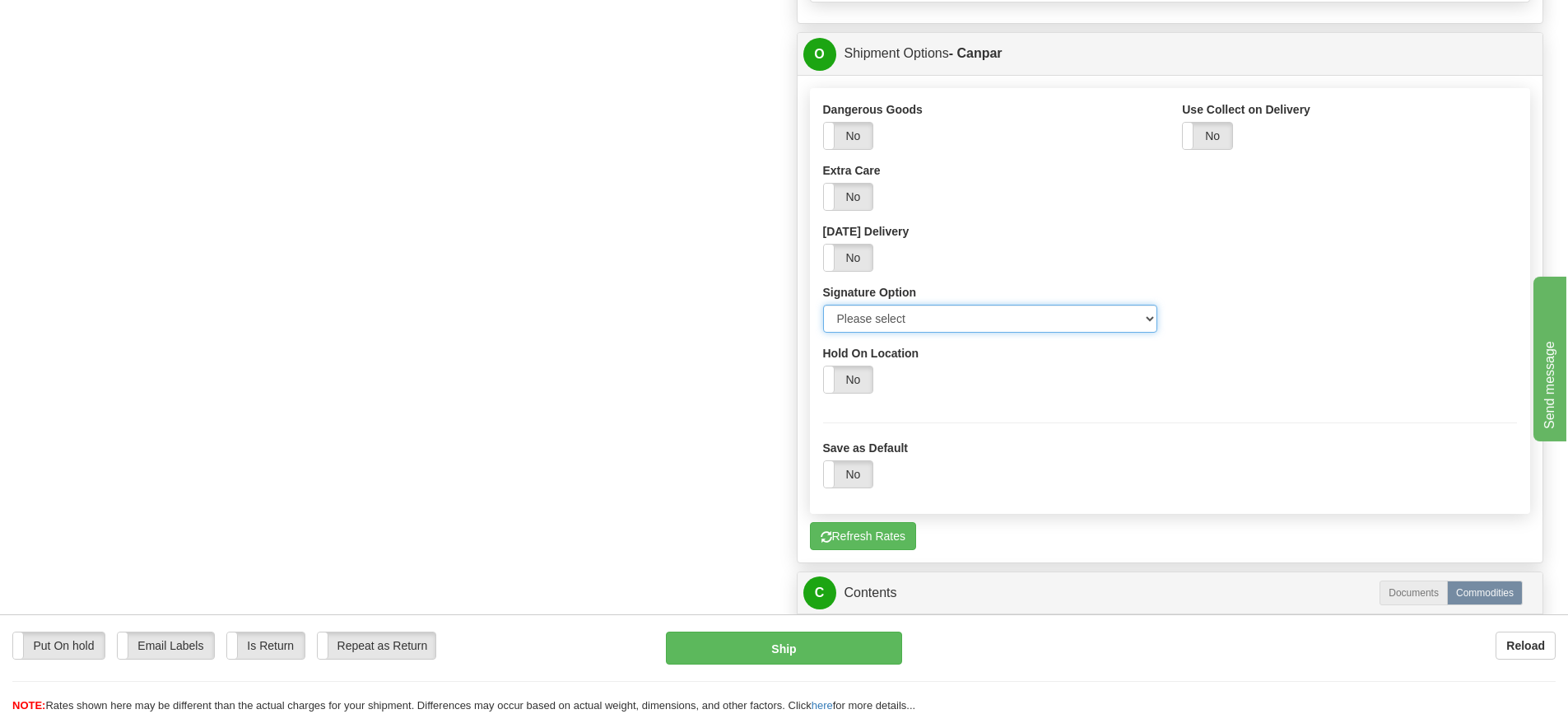
click at [1147, 322] on select "Please select No Signature Required Signature Required Adult Signature" at bounding box center [989, 319] width 334 height 28
select select "2"
click at [823, 305] on select "Please select No Signature Required Signature Required Adult Signature" at bounding box center [989, 319] width 334 height 28
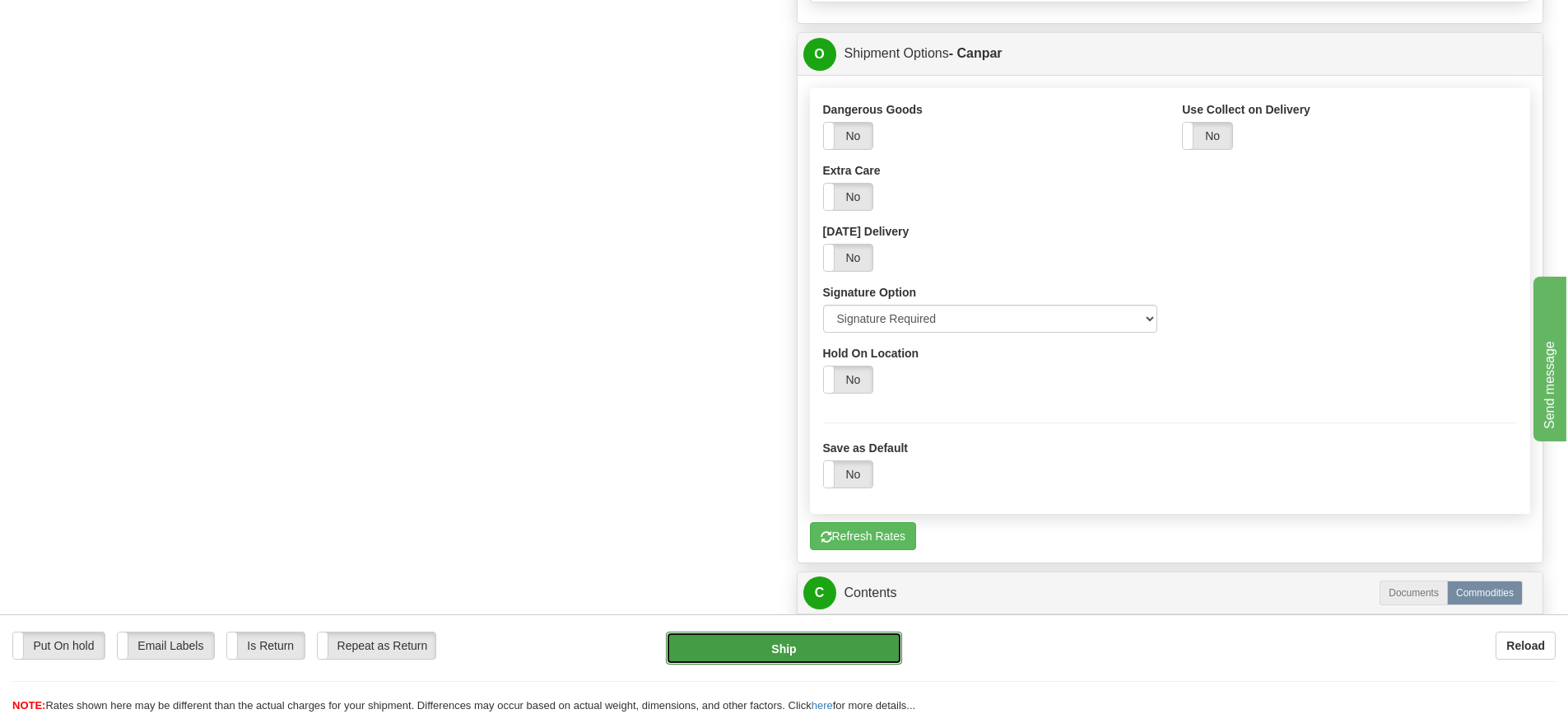
click at [786, 654] on button "Ship" at bounding box center [784, 647] width 236 height 33
type input "1"
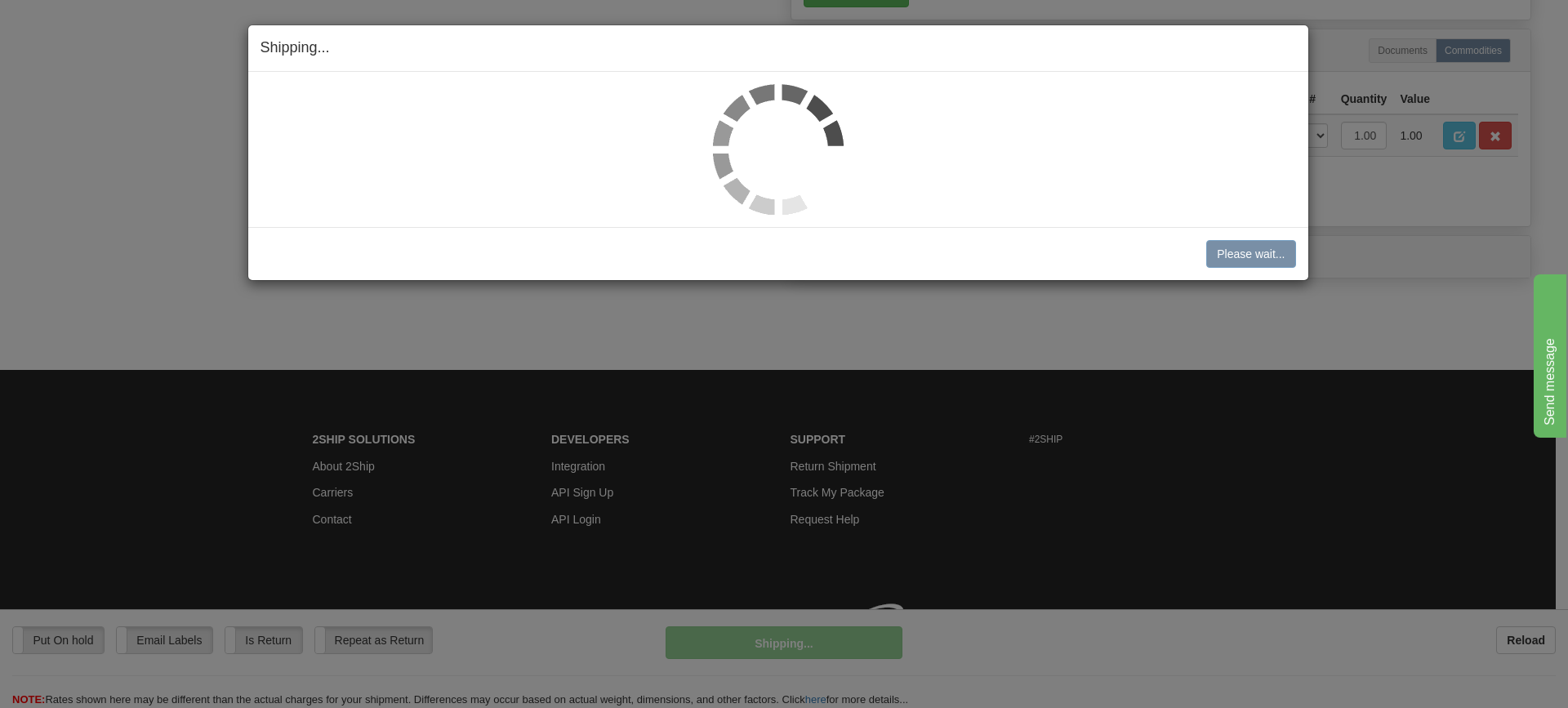
scroll to position [950, 0]
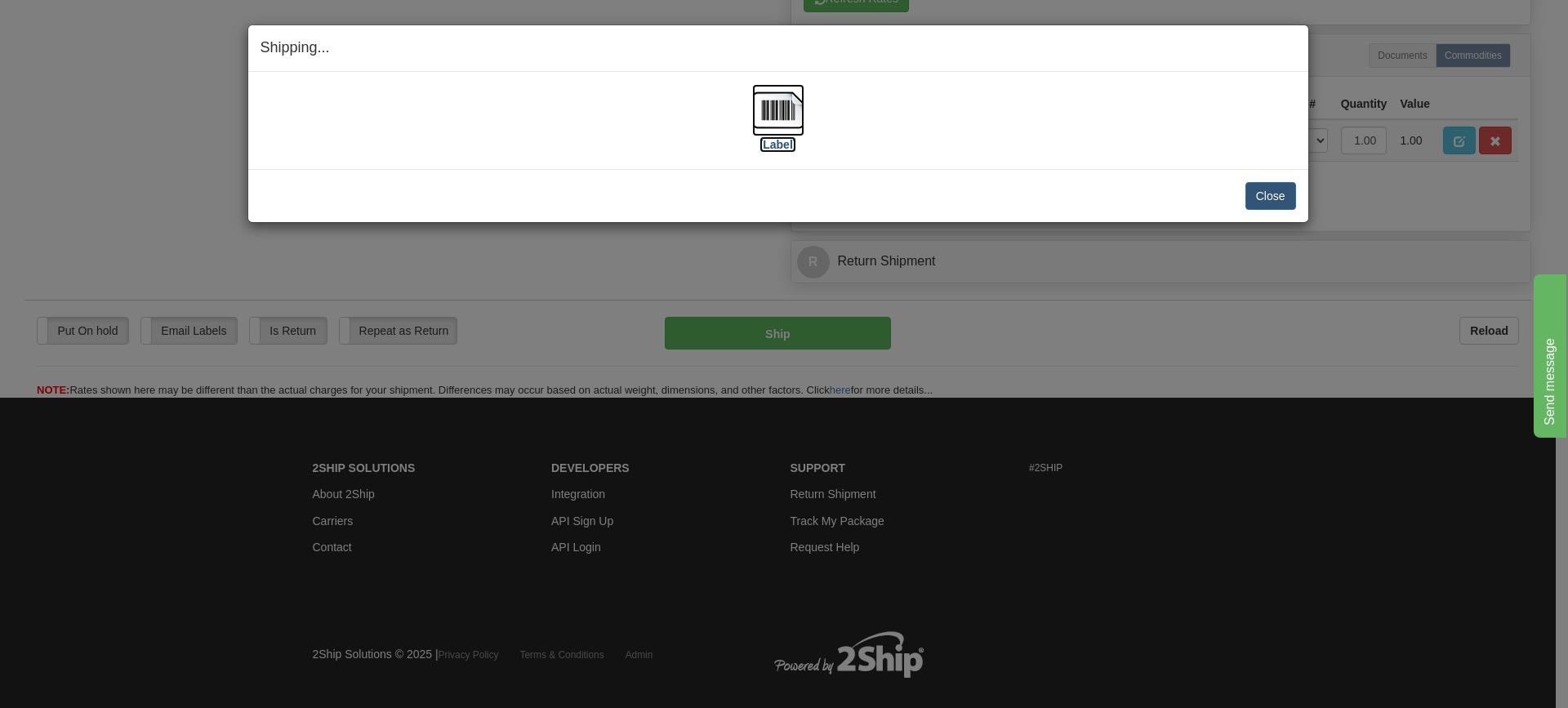
click at [769, 109] on img at bounding box center [778, 109] width 52 height 52
click at [1250, 197] on button "Close" at bounding box center [1270, 196] width 50 height 28
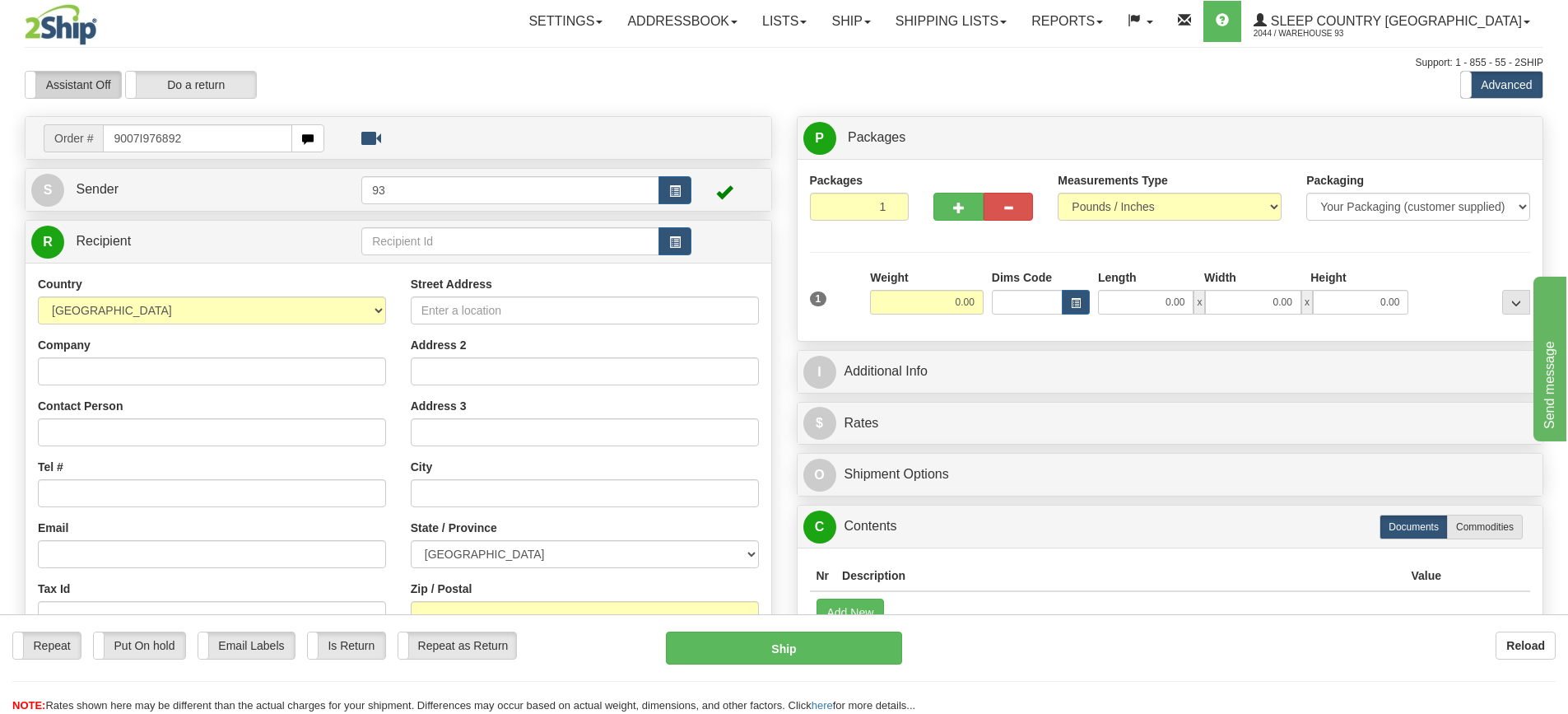
type input "9007I976892"
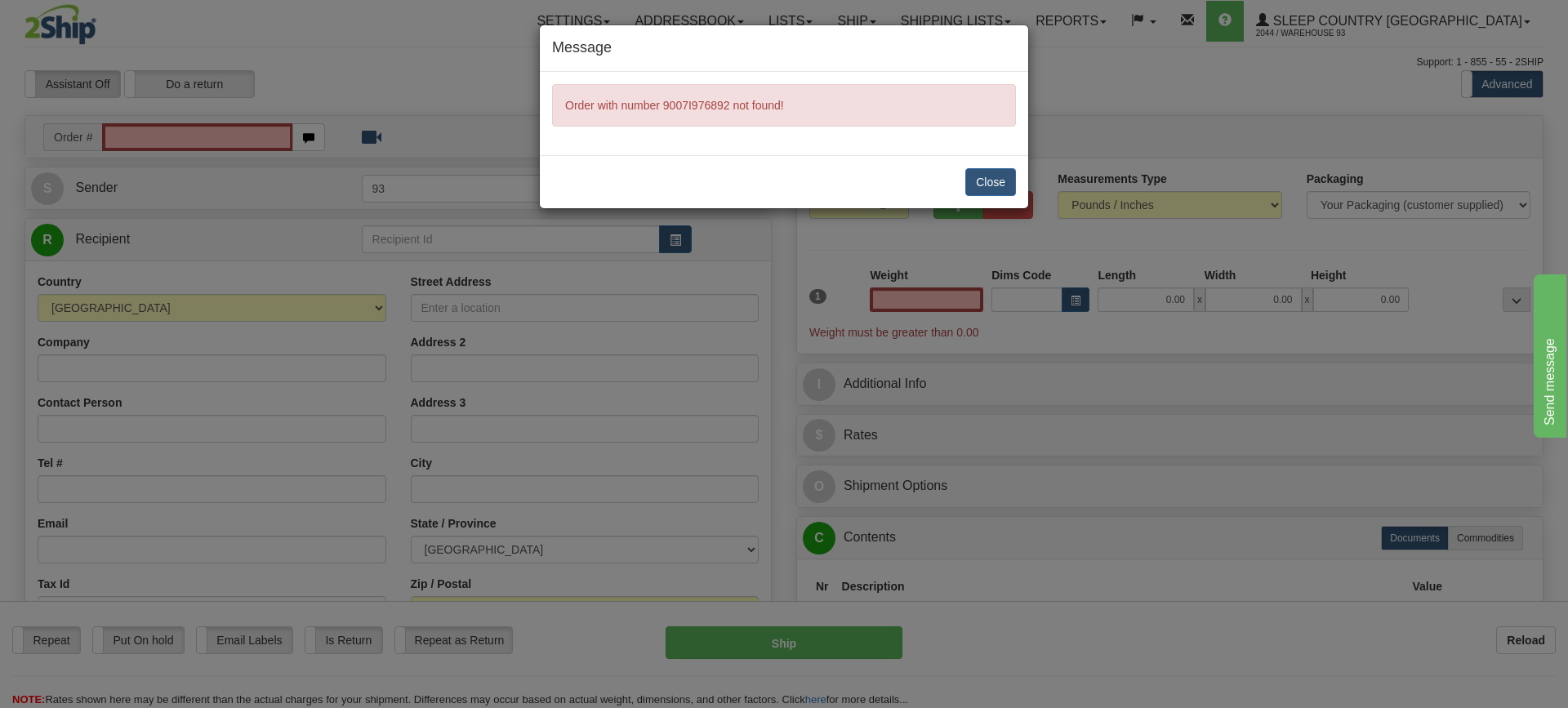
type input "0.00"
click at [982, 178] on button "Close" at bounding box center [990, 182] width 50 height 28
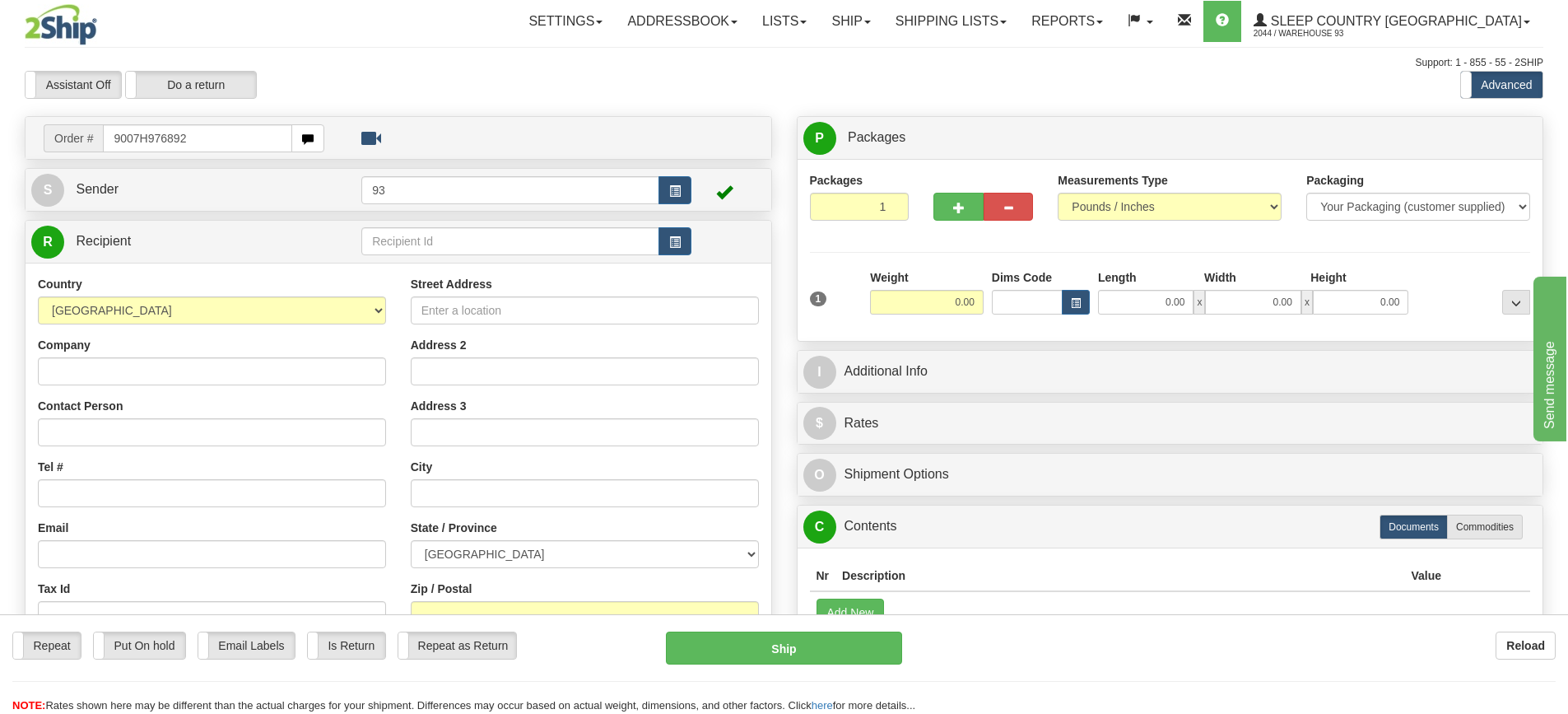
type input "9007H976892"
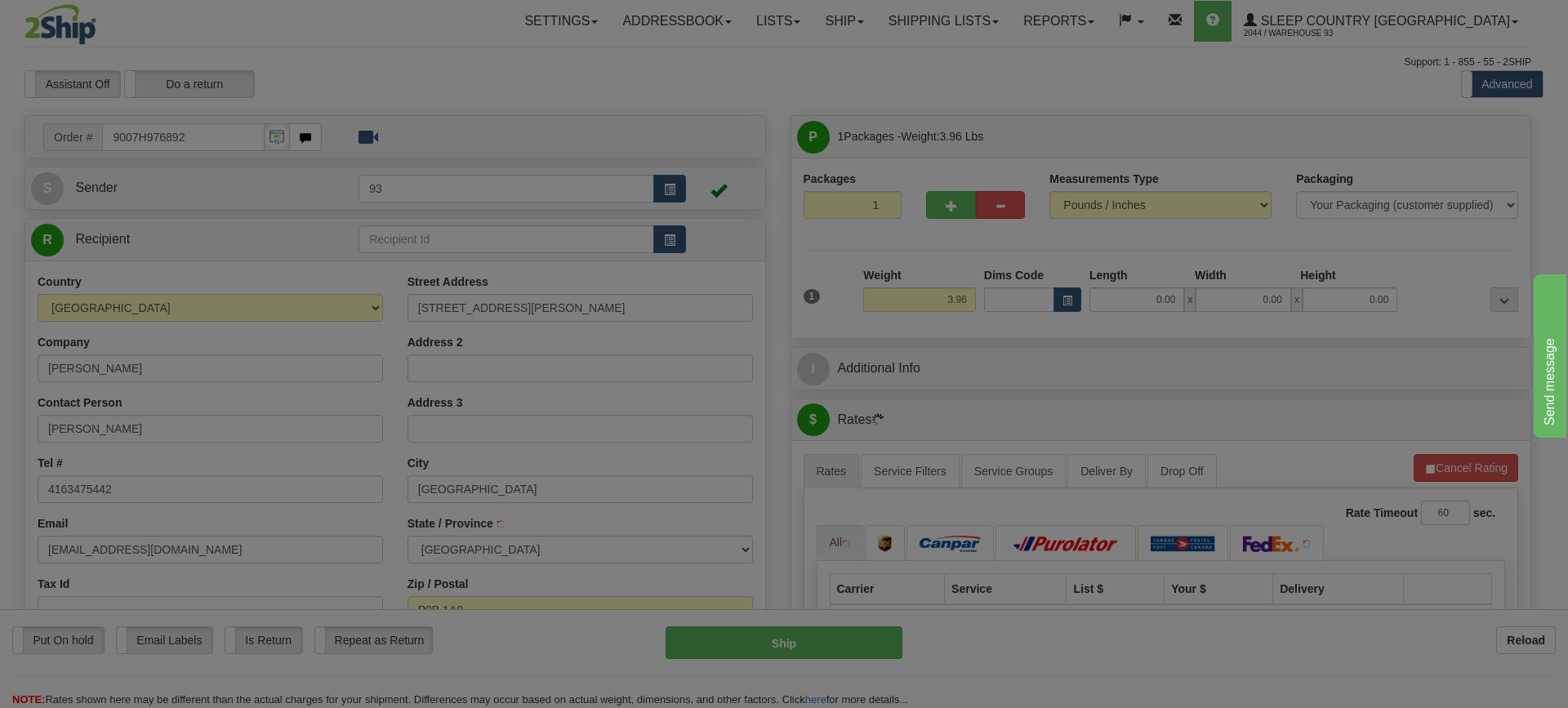
type input "[GEOGRAPHIC_DATA]"
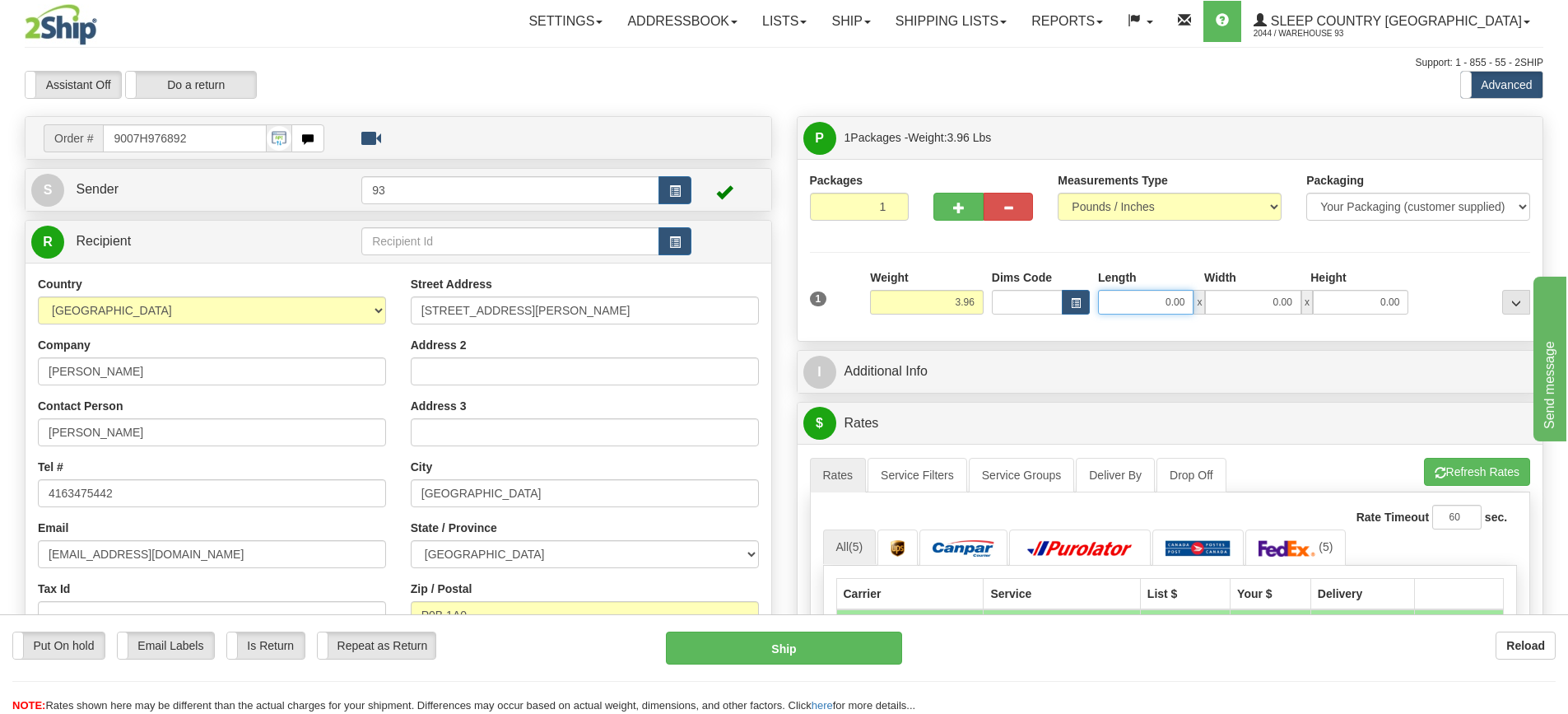
click at [1150, 296] on input "0.00" at bounding box center [1145, 302] width 95 height 25
type input "16.00"
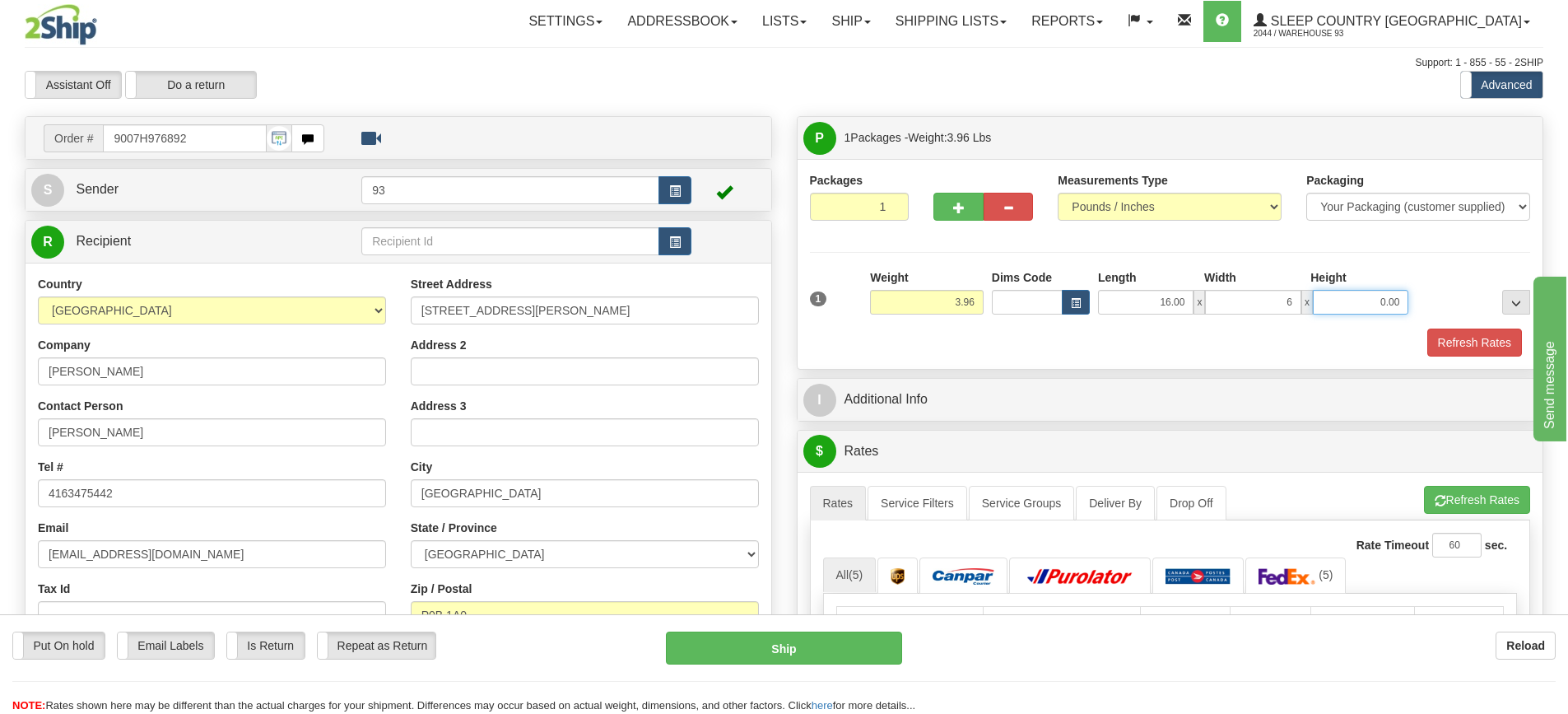
type input "6.00"
click at [1478, 340] on button "Refresh Rates" at bounding box center [1474, 343] width 94 height 28
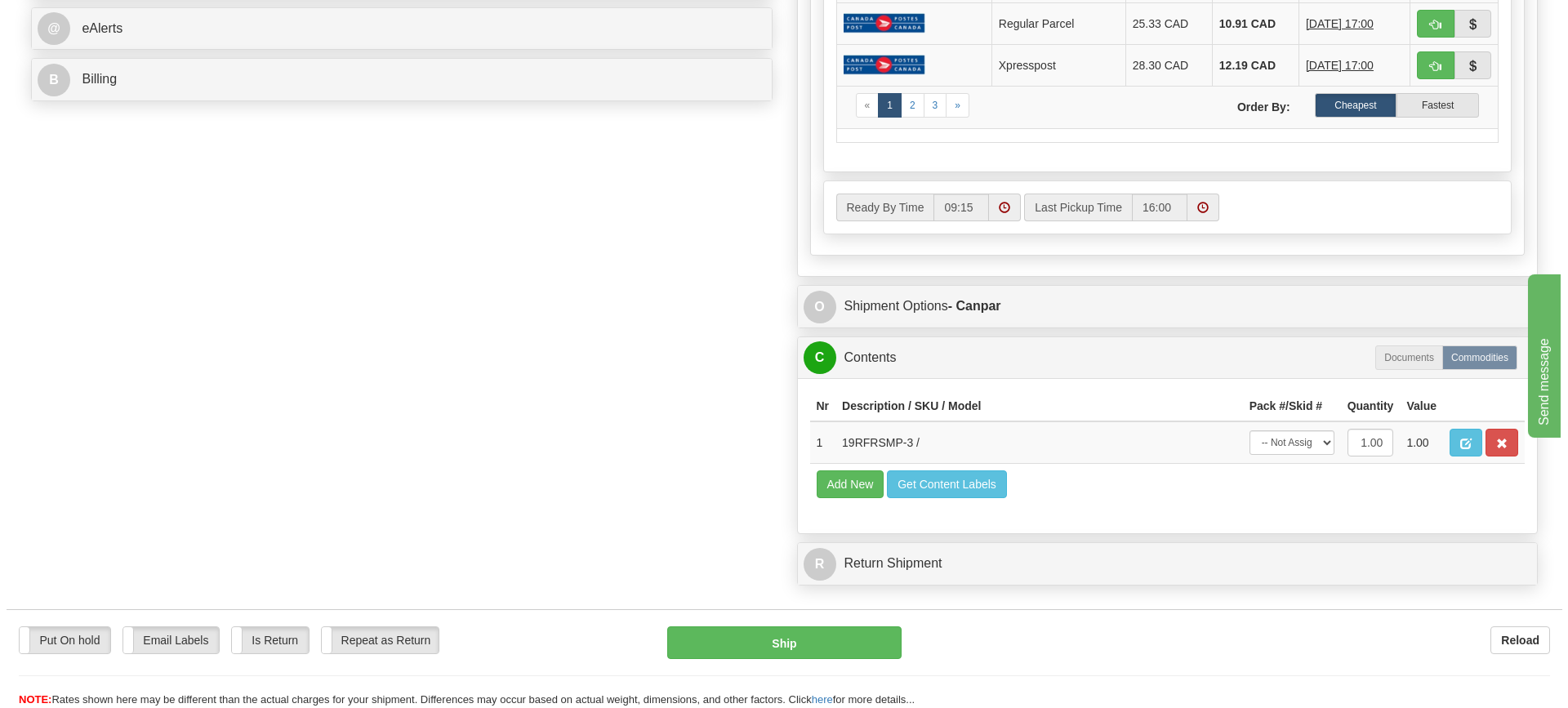
scroll to position [735, 0]
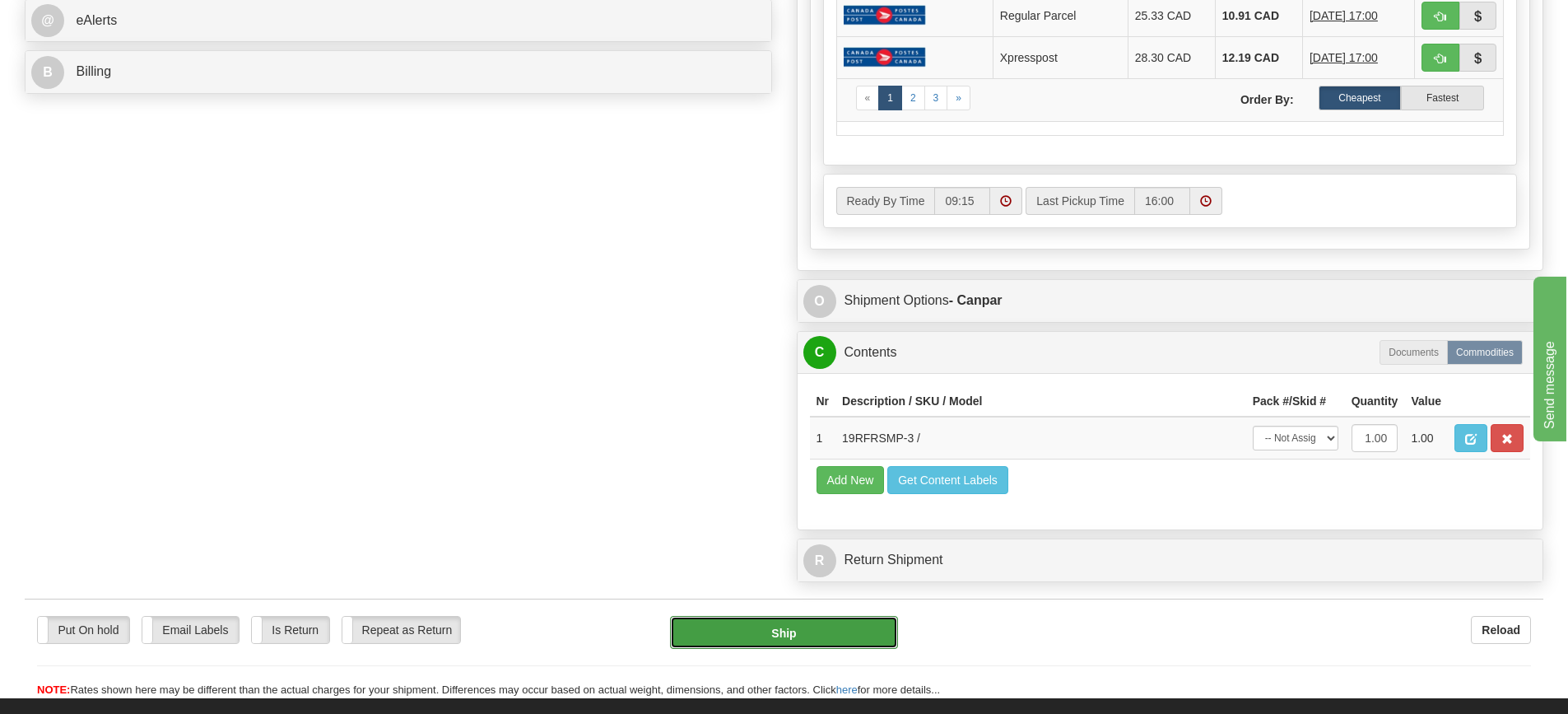
click at [787, 631] on button "Ship" at bounding box center [784, 632] width 228 height 33
type input "1"
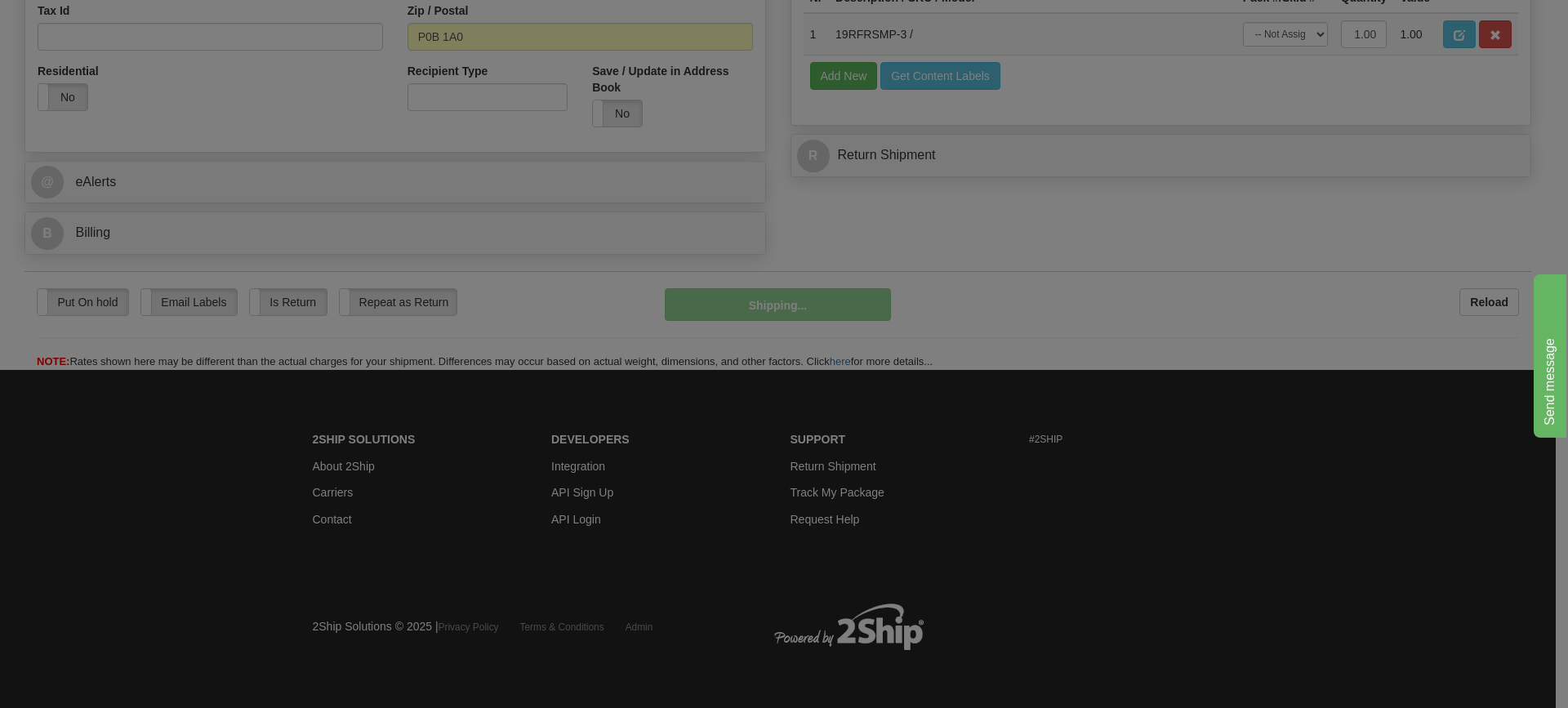
scroll to position [574, 0]
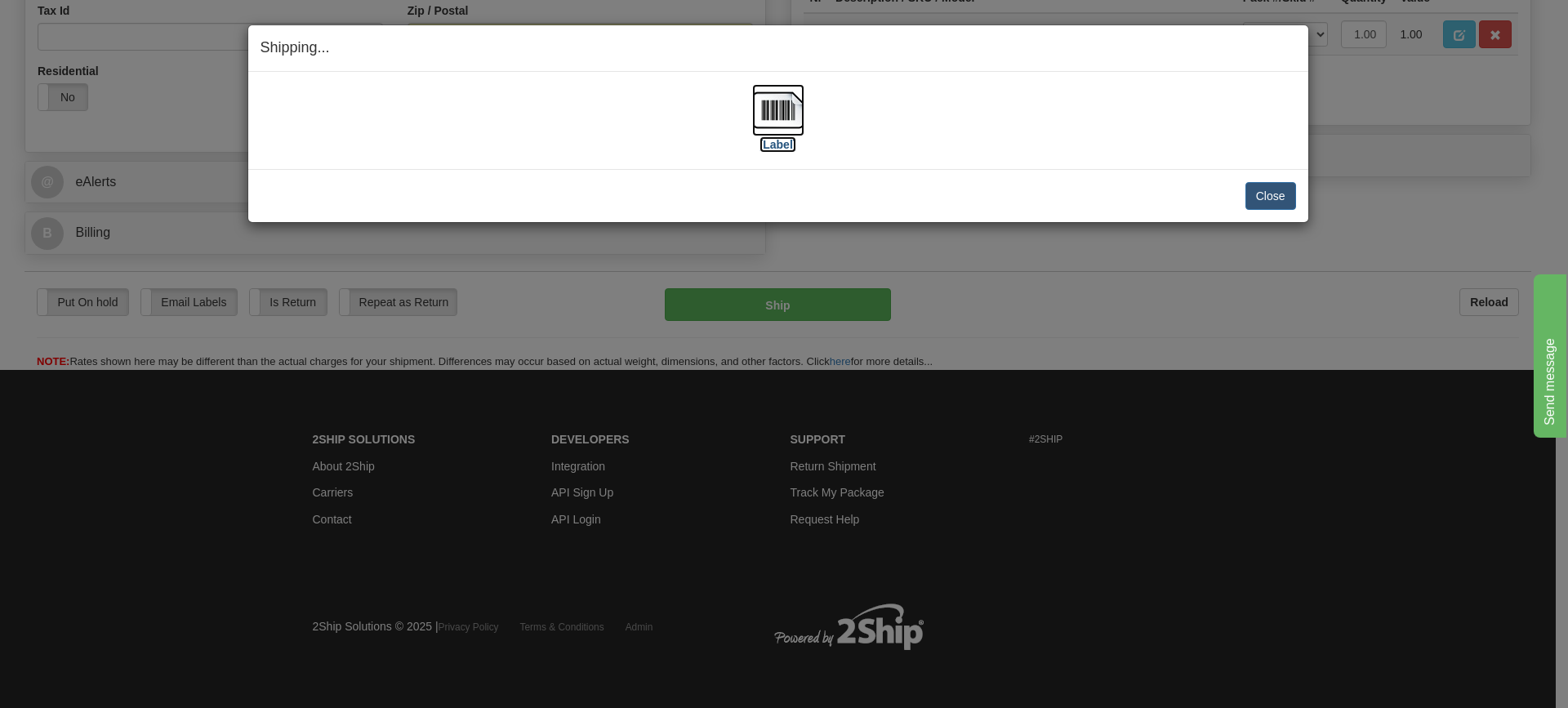
click at [763, 112] on img at bounding box center [778, 109] width 52 height 52
click at [1267, 198] on button "Close" at bounding box center [1270, 196] width 50 height 28
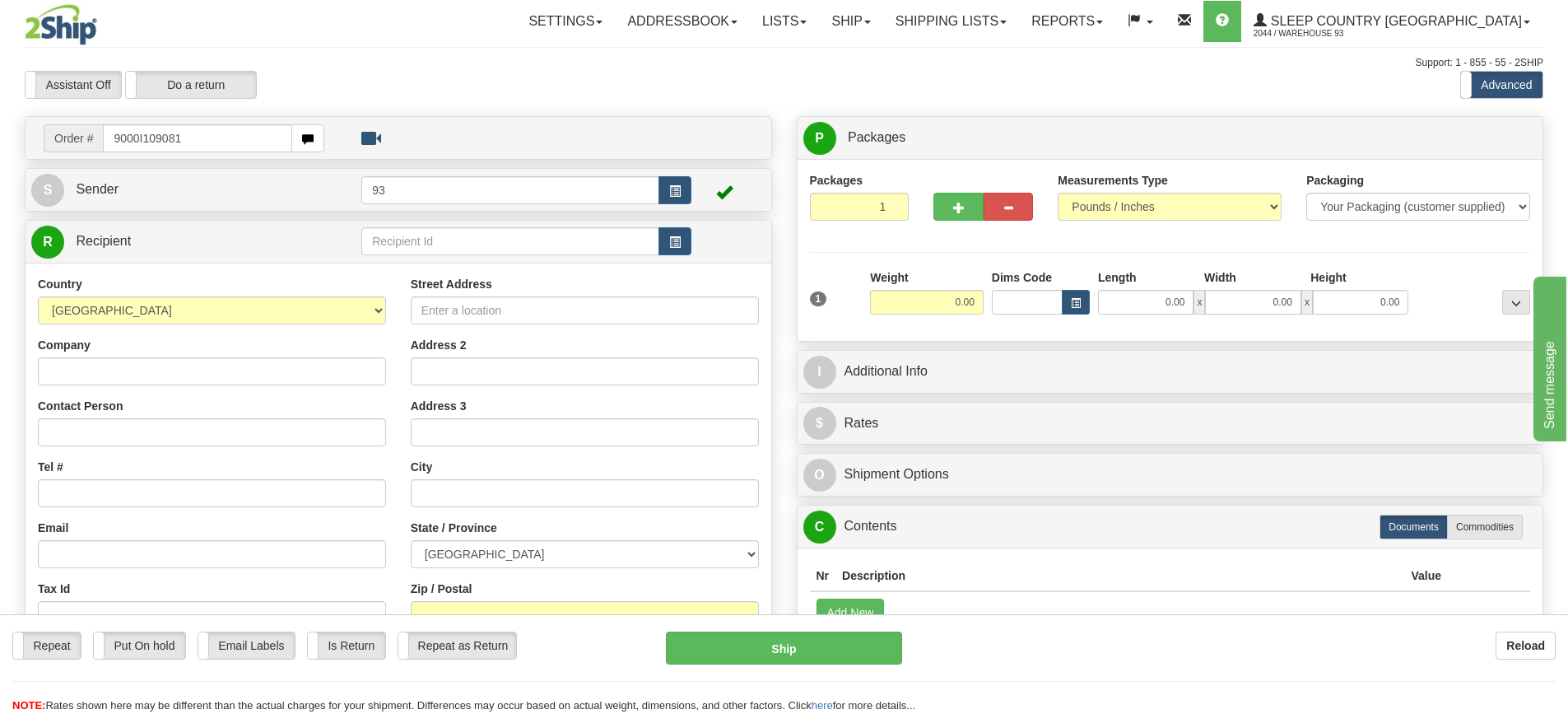
type input "9000I109081"
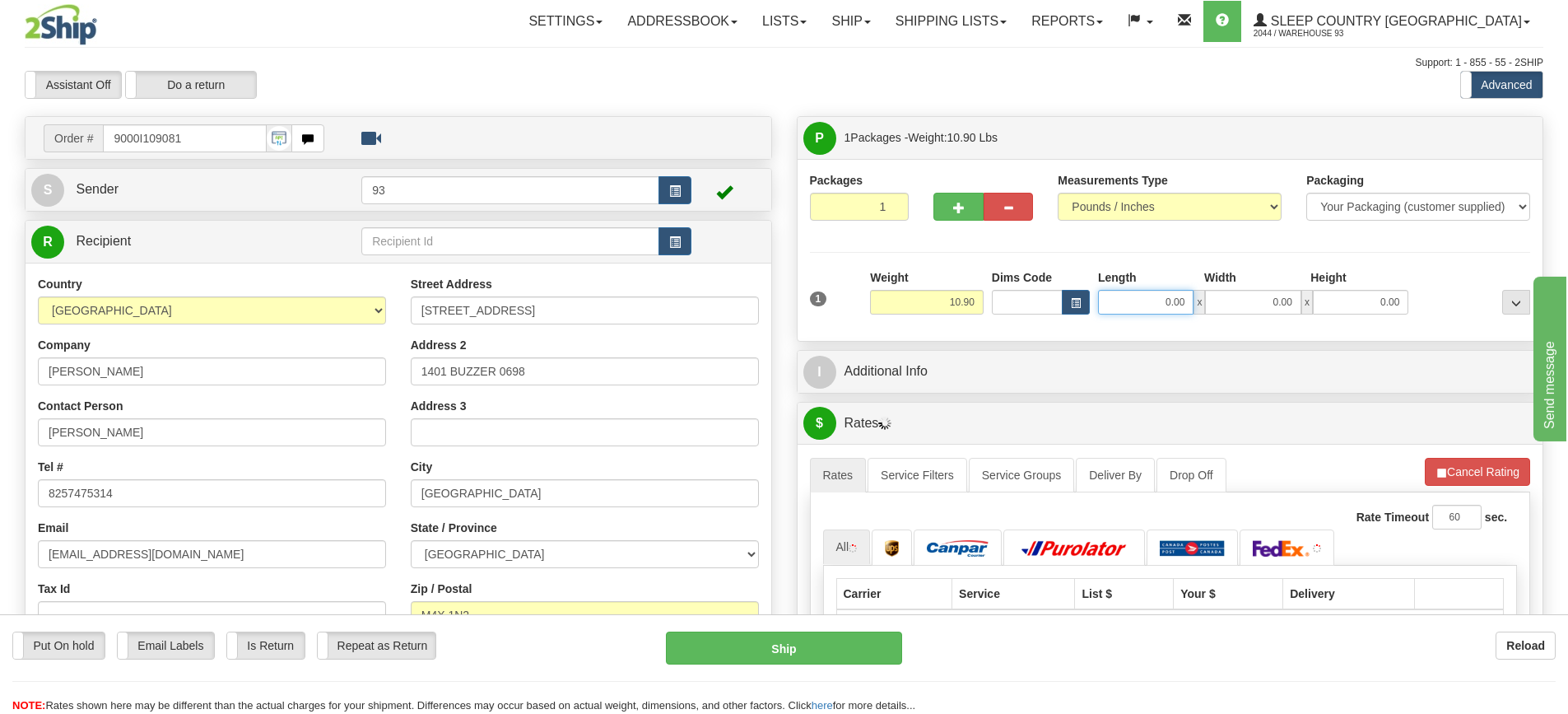
click at [1157, 304] on input "0.00" at bounding box center [1145, 302] width 95 height 25
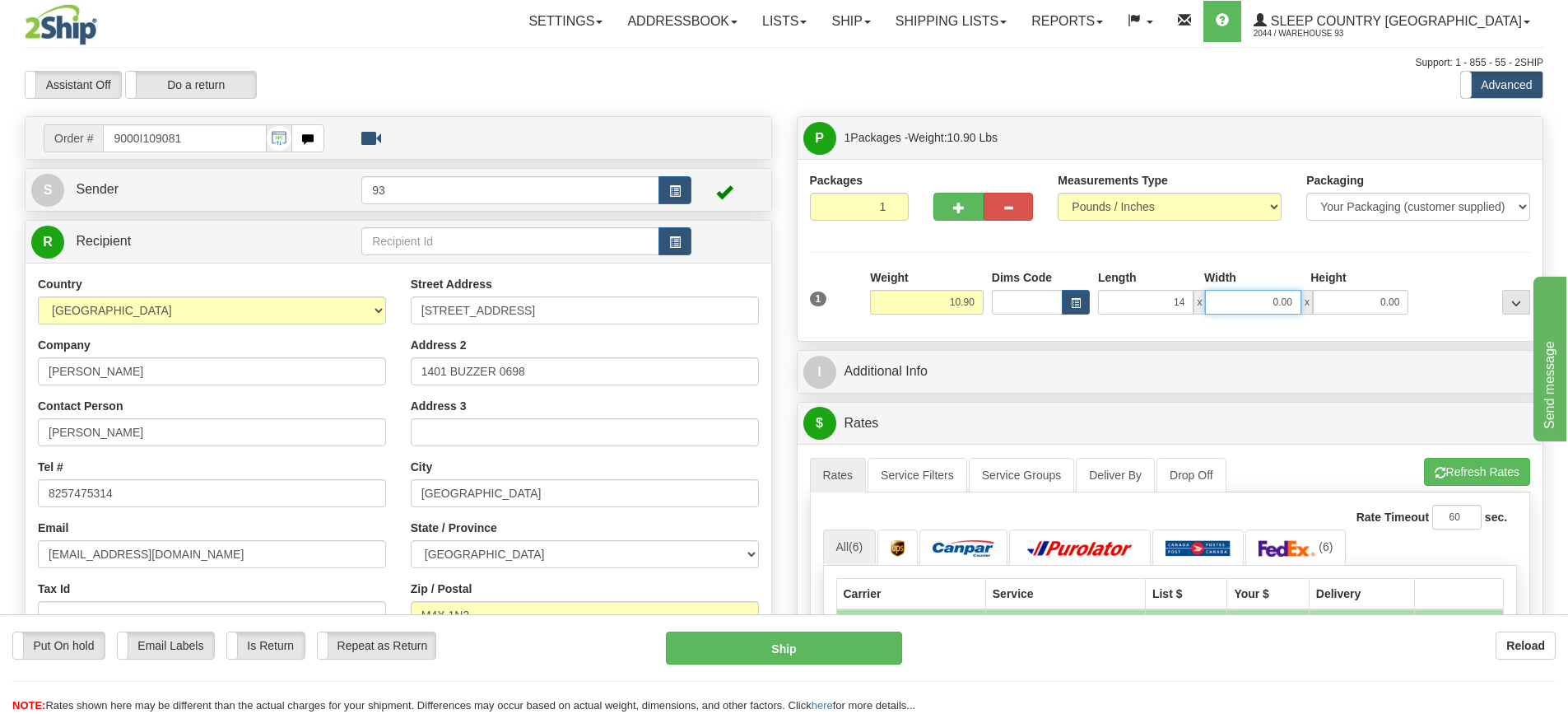
type input "14.00"
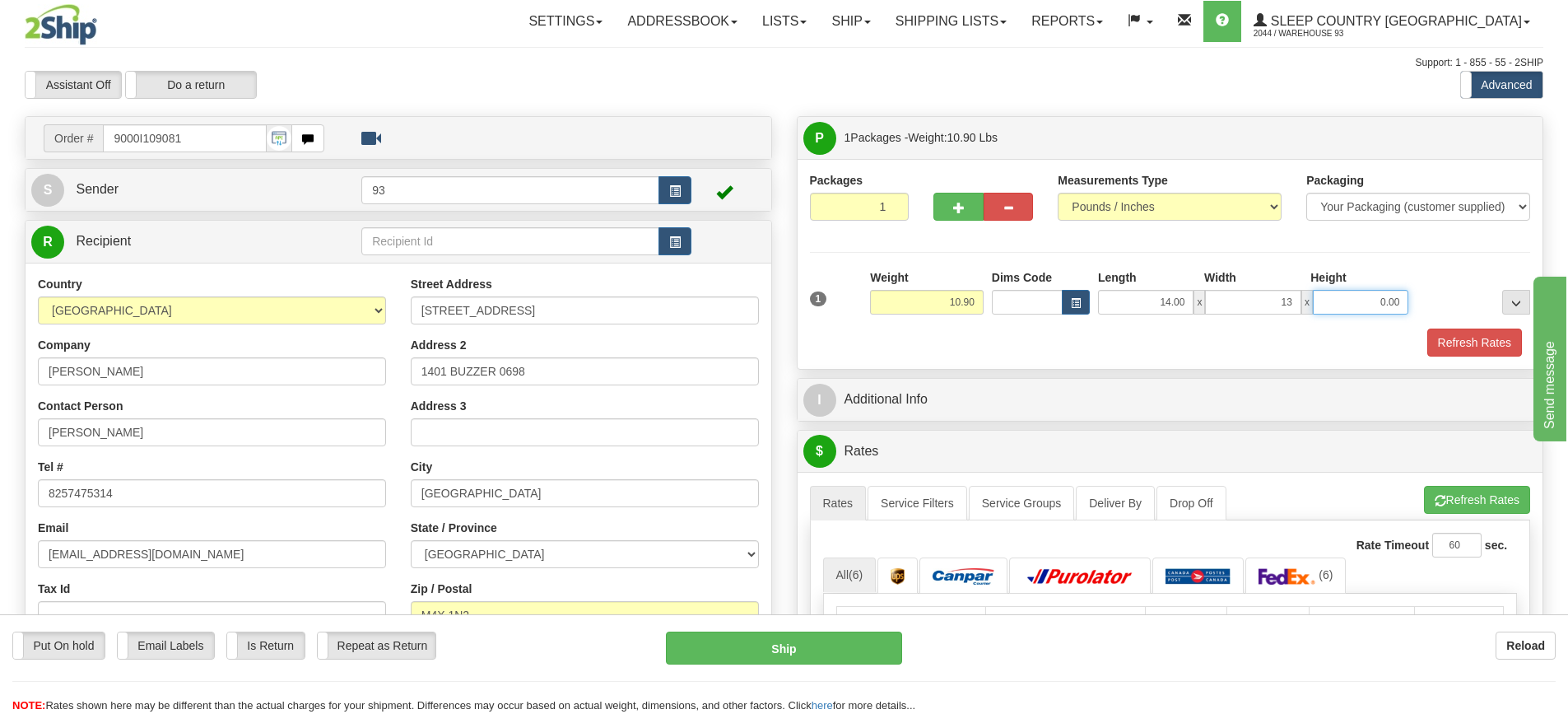
type input "13.00"
type input "7.00"
click at [1449, 338] on button "Refresh Rates" at bounding box center [1474, 343] width 94 height 28
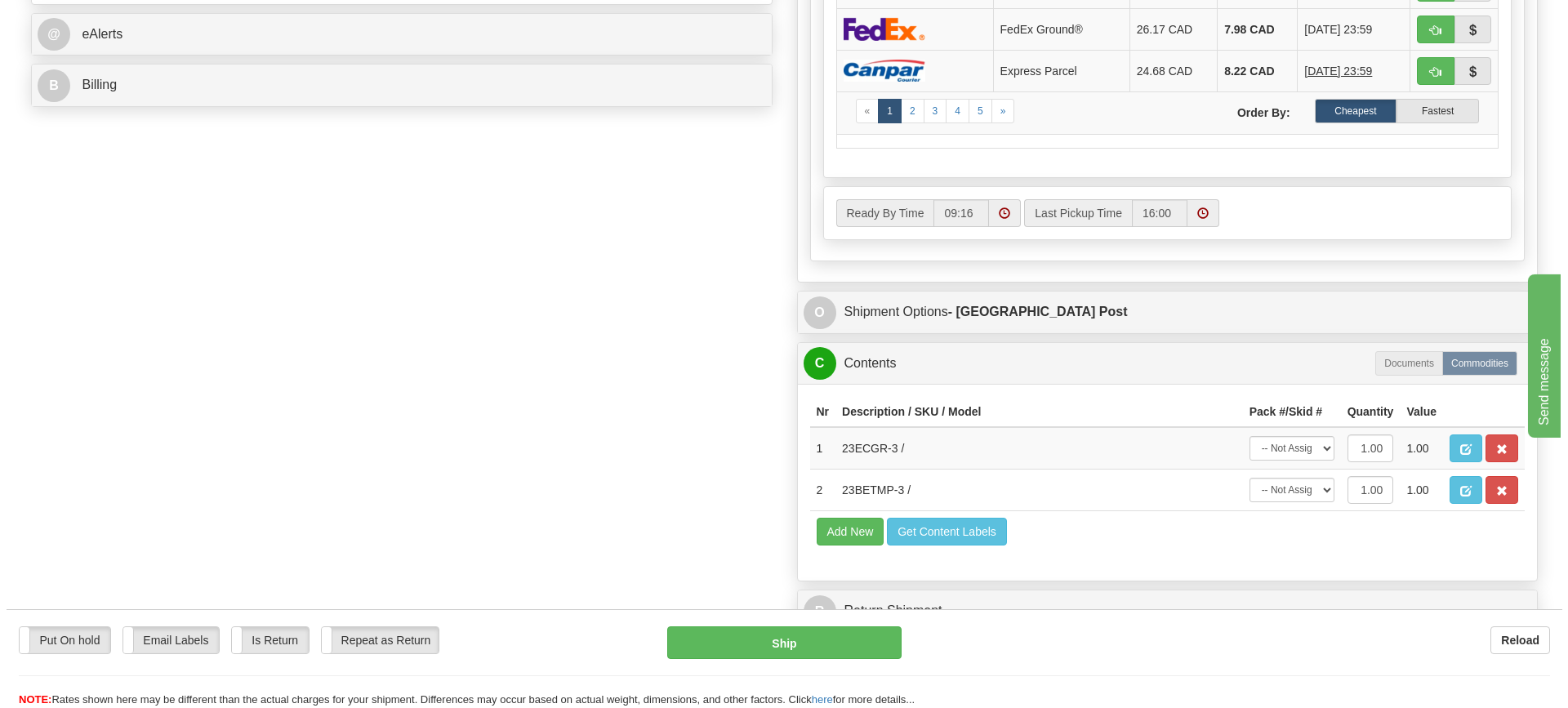
scroll to position [735, 0]
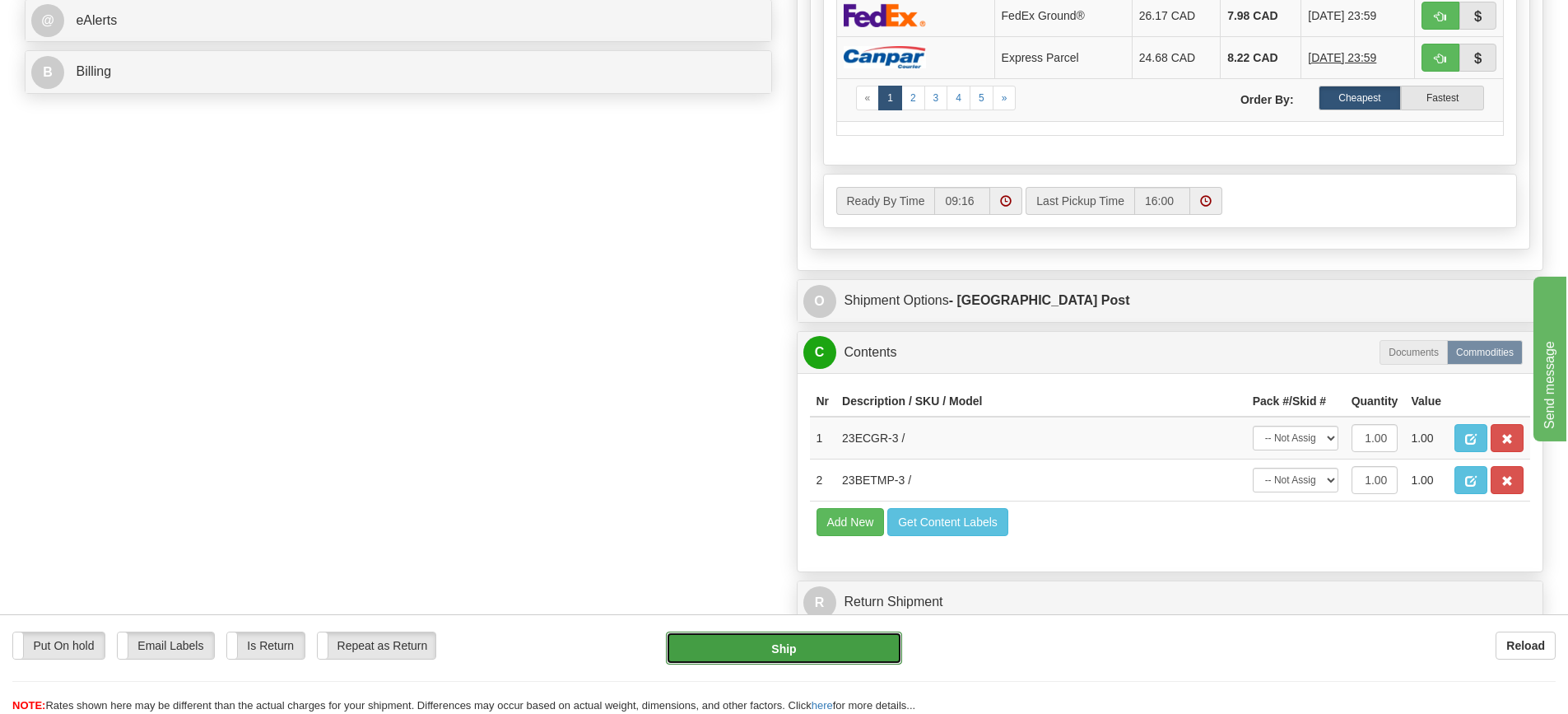
click at [783, 652] on button "Ship" at bounding box center [784, 647] width 236 height 33
type input "DOM.EP"
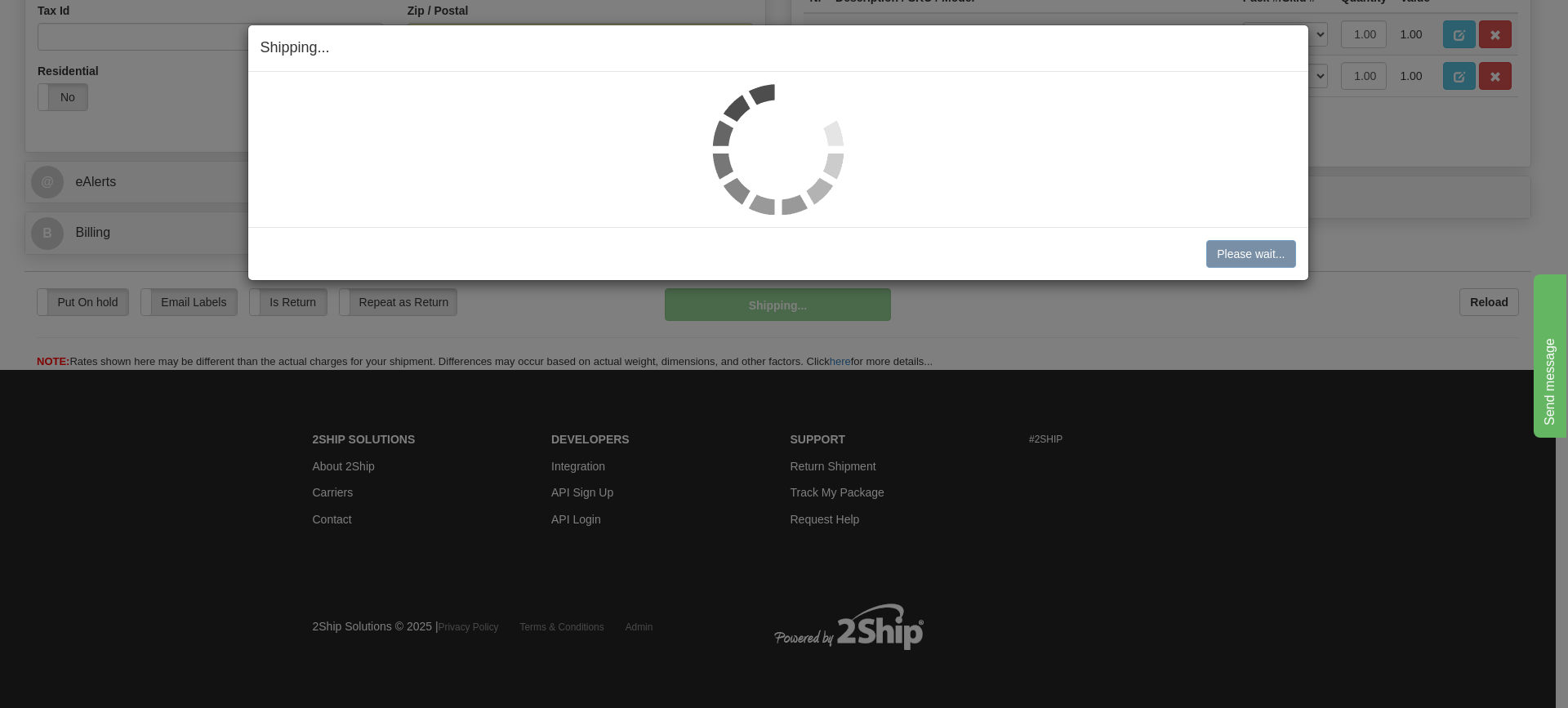
scroll to position [574, 0]
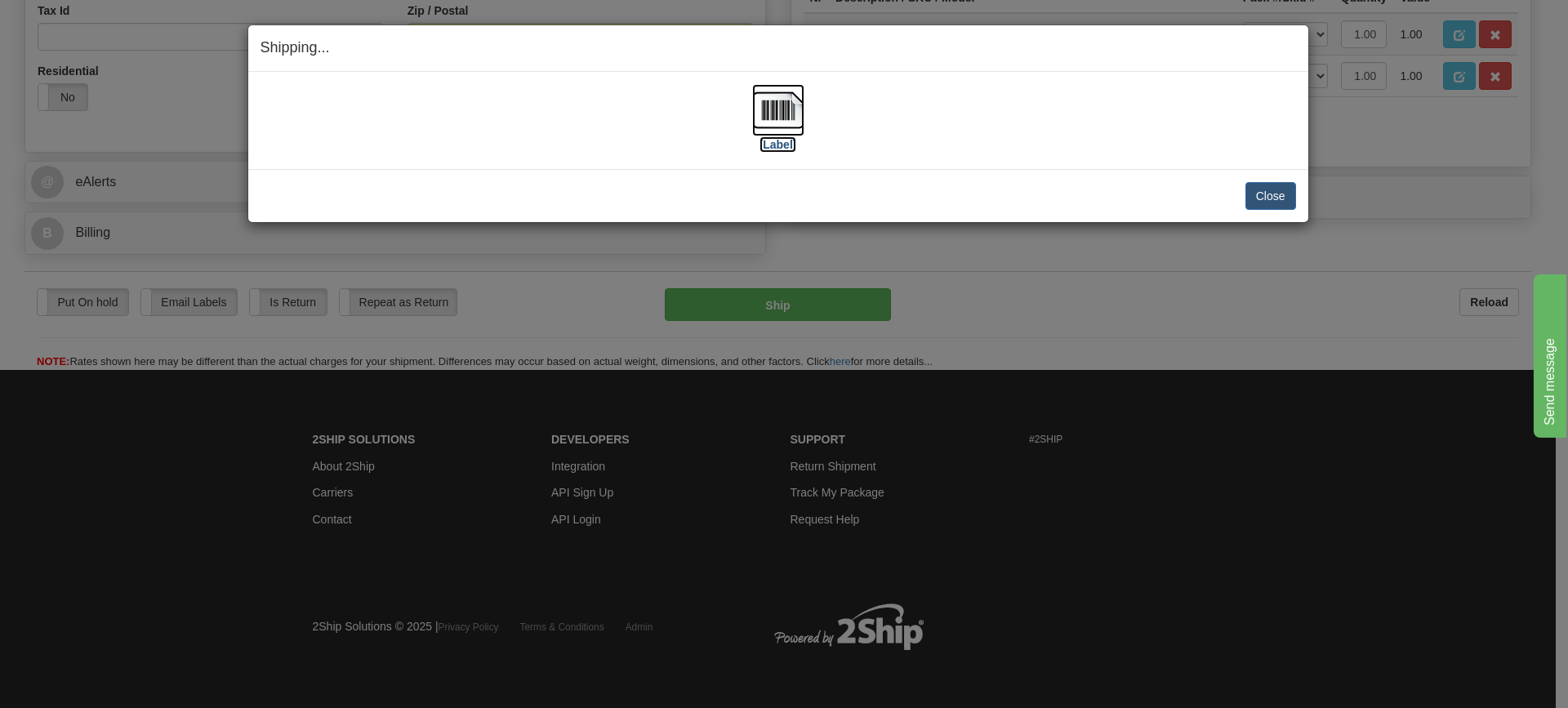
click at [768, 102] on img at bounding box center [778, 109] width 52 height 52
click at [1255, 196] on button "Close" at bounding box center [1270, 196] width 50 height 28
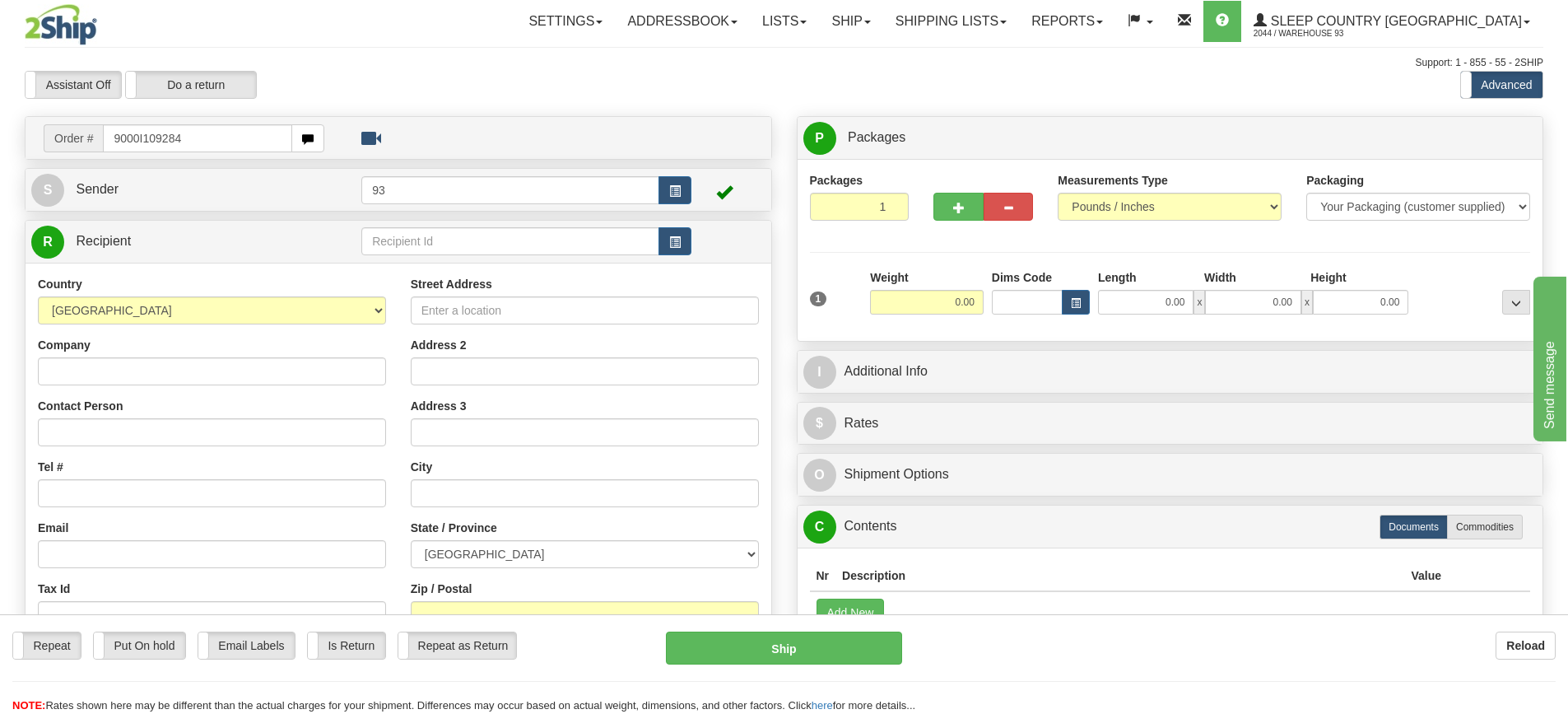
type input "9000I109284"
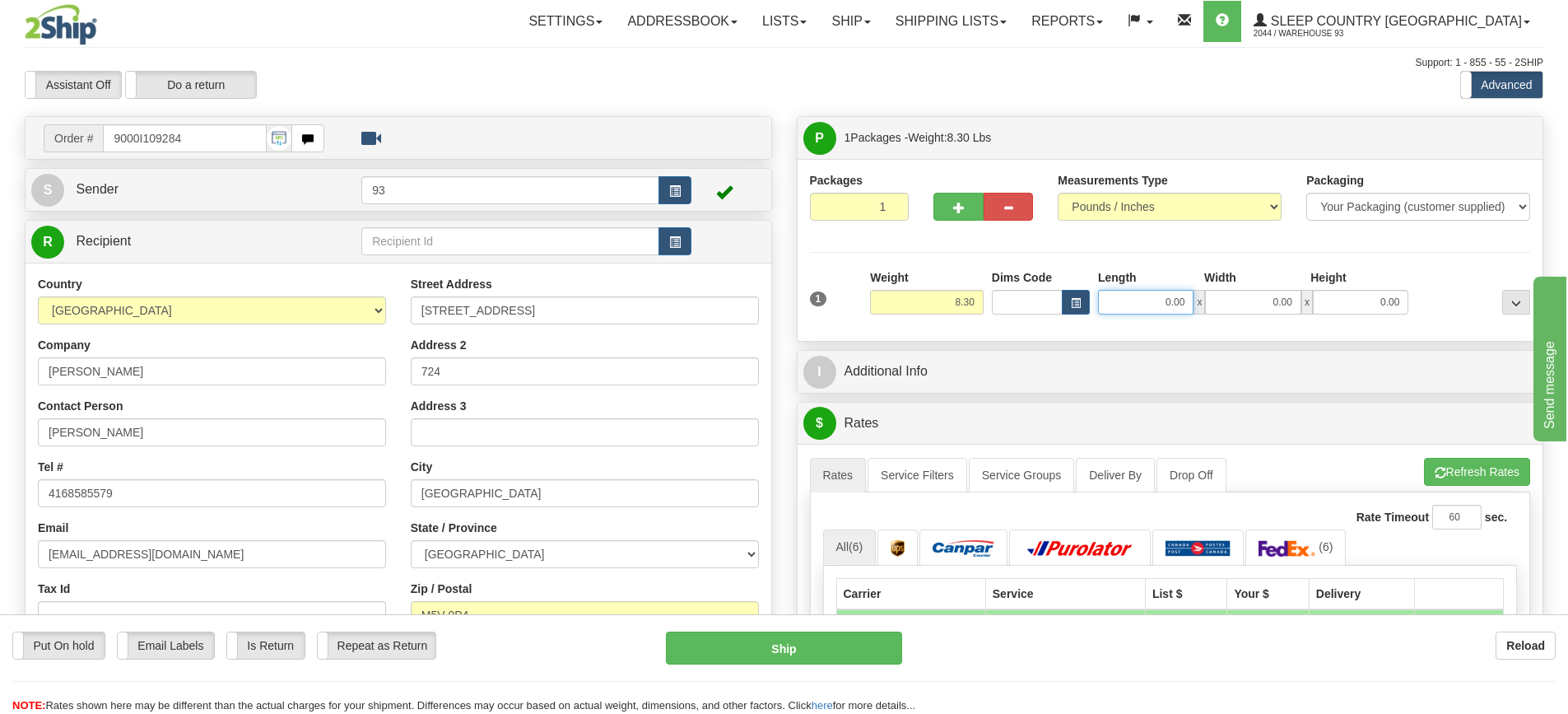
click at [1156, 299] on input "0.00" at bounding box center [1145, 302] width 95 height 25
type input "14.00"
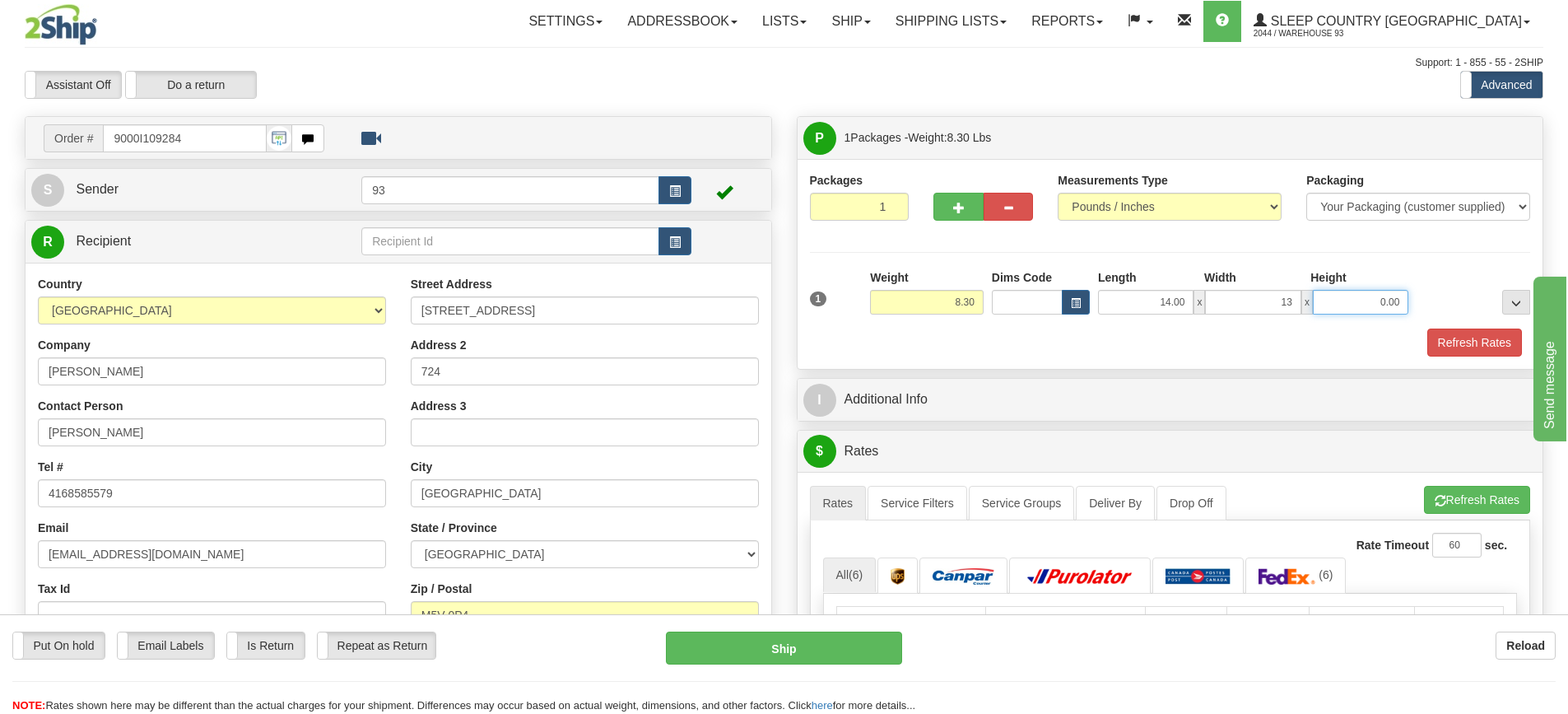
type input "13.00"
type input "3.00"
click at [1475, 344] on button "Refresh Rates" at bounding box center [1474, 343] width 94 height 28
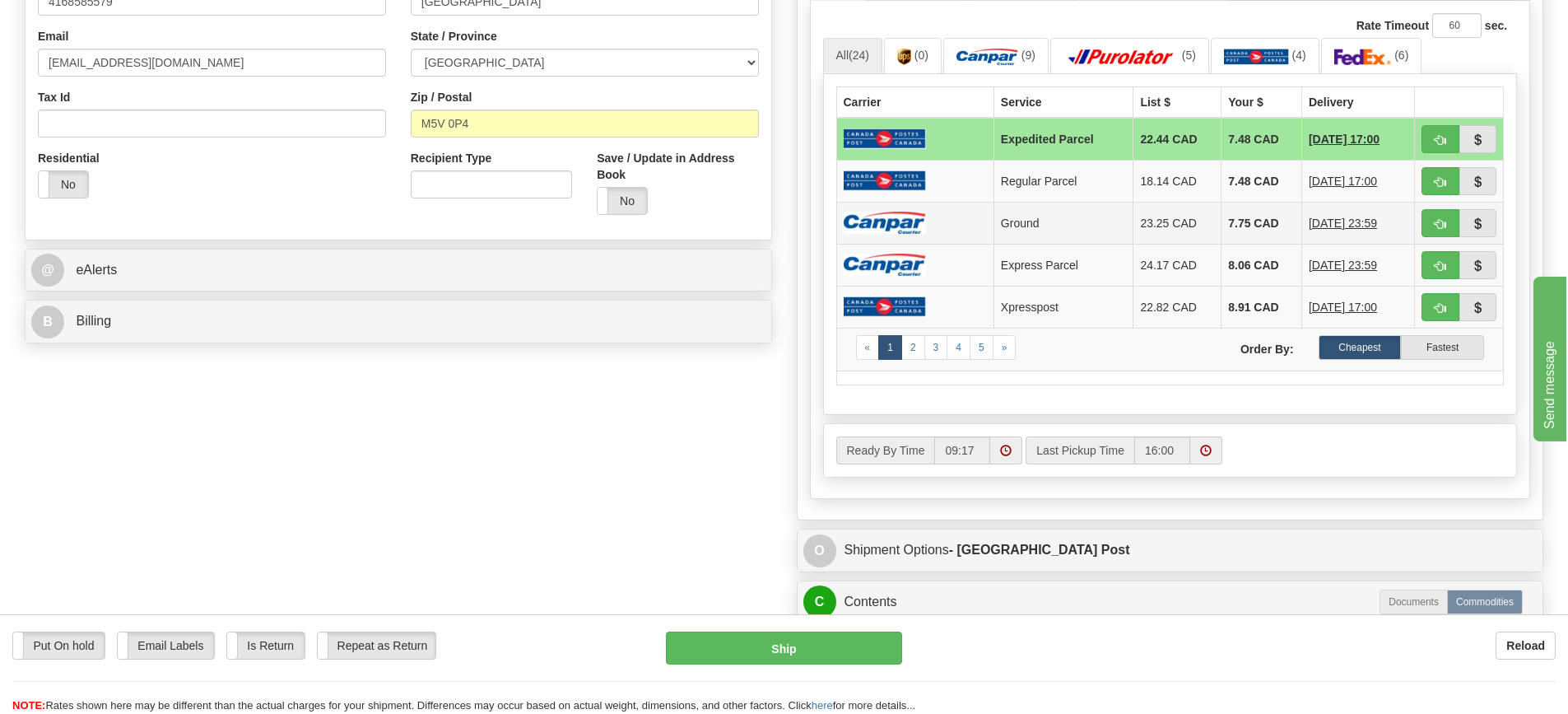
scroll to position [494, 0]
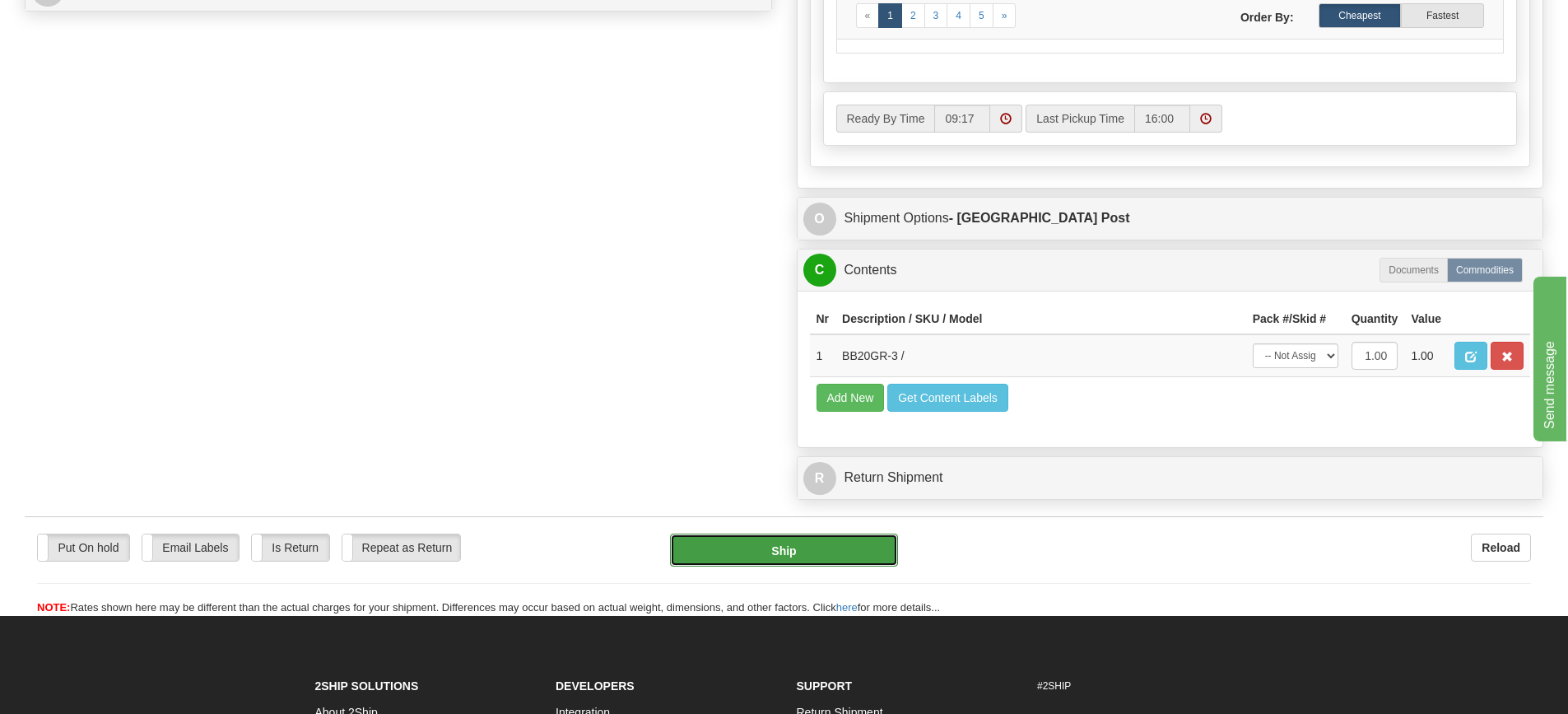
click at [782, 548] on button "Ship" at bounding box center [784, 549] width 228 height 33
type input "DOM.EP"
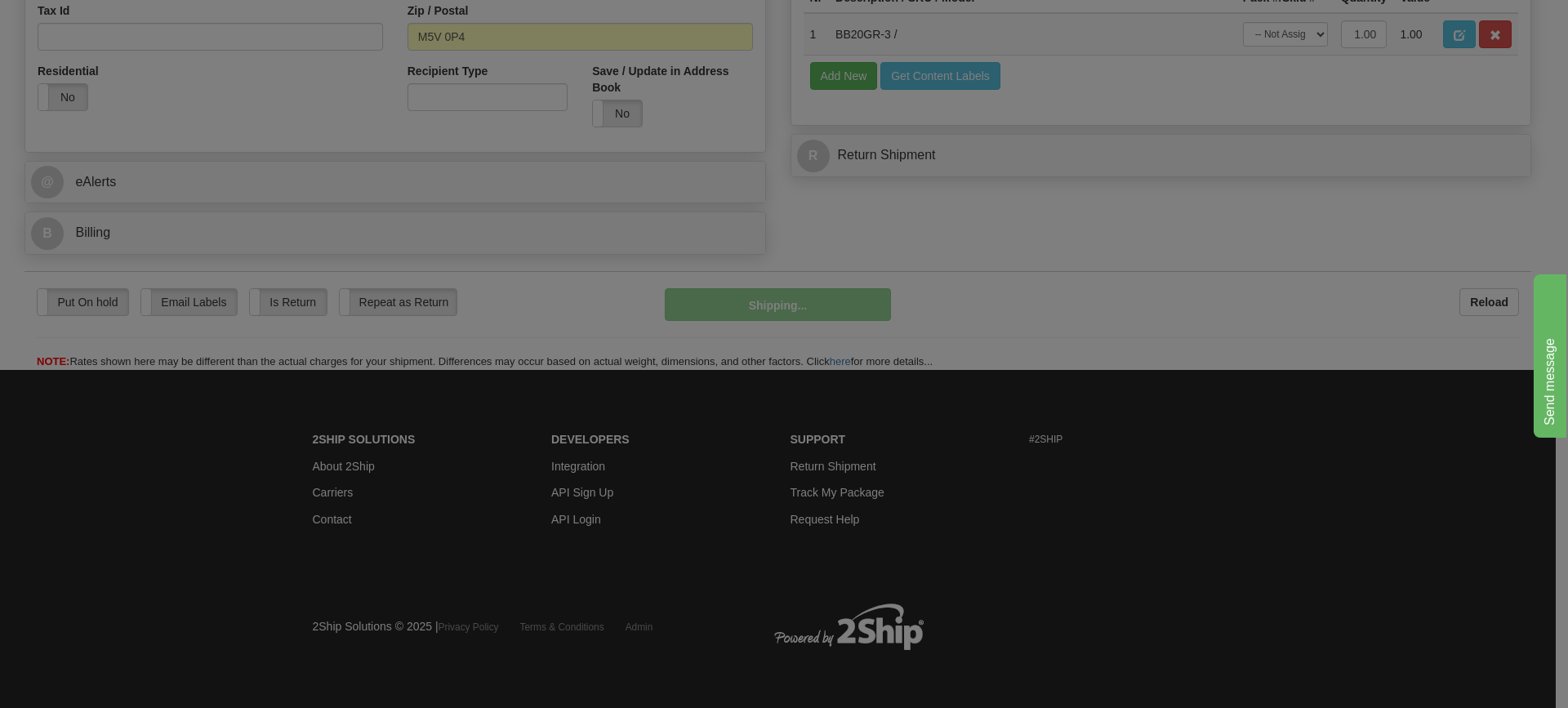
scroll to position [574, 0]
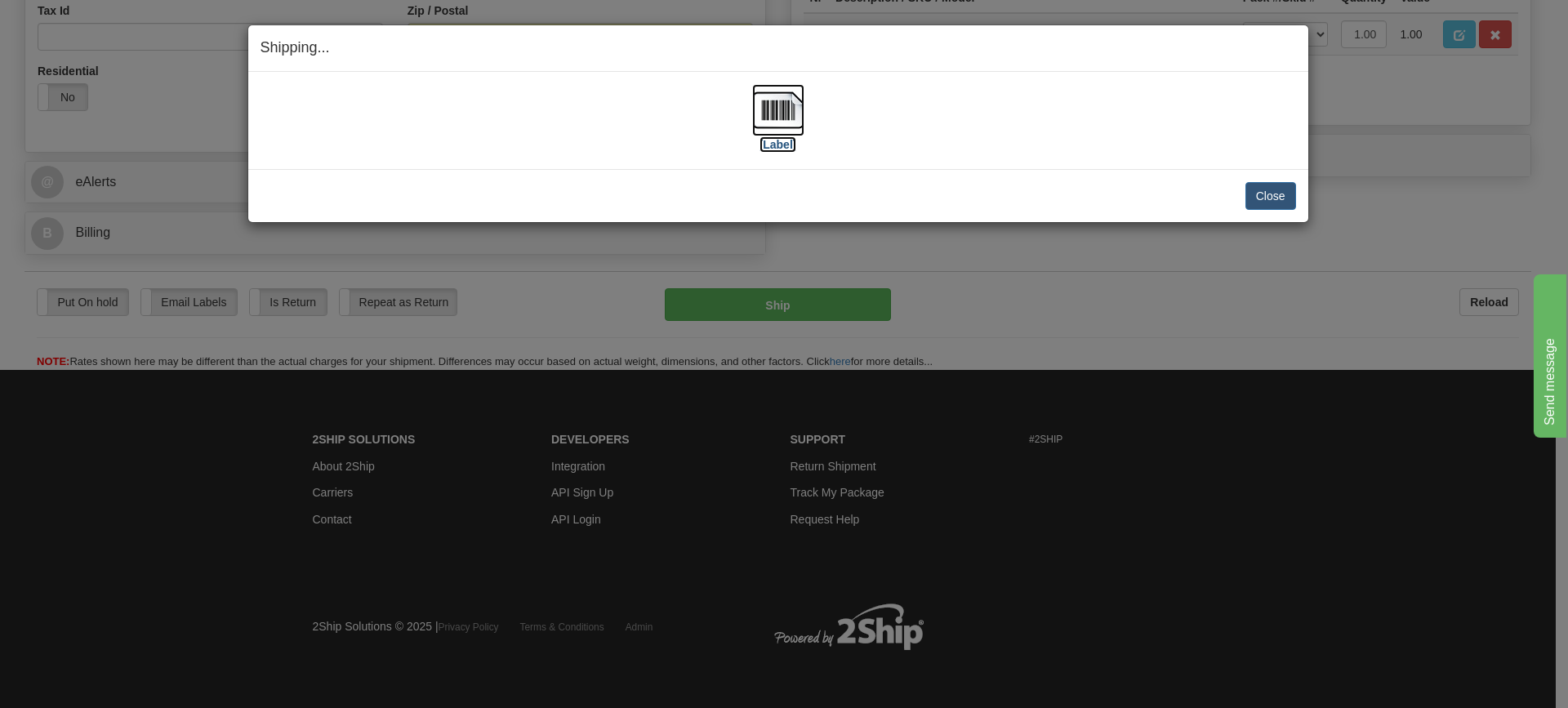
click at [771, 111] on img at bounding box center [778, 109] width 52 height 52
click at [1265, 193] on button "Close" at bounding box center [1270, 196] width 50 height 28
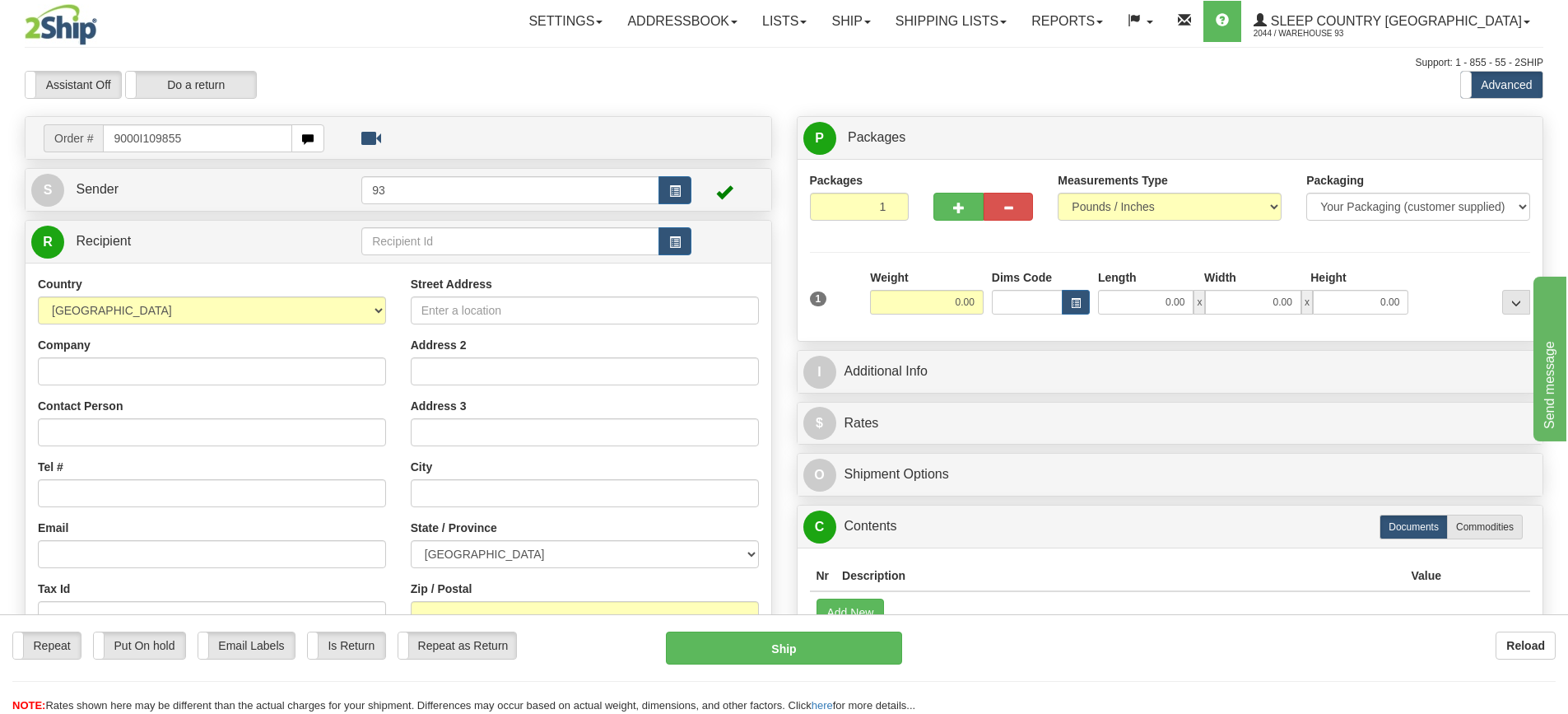
type input "9000I109855"
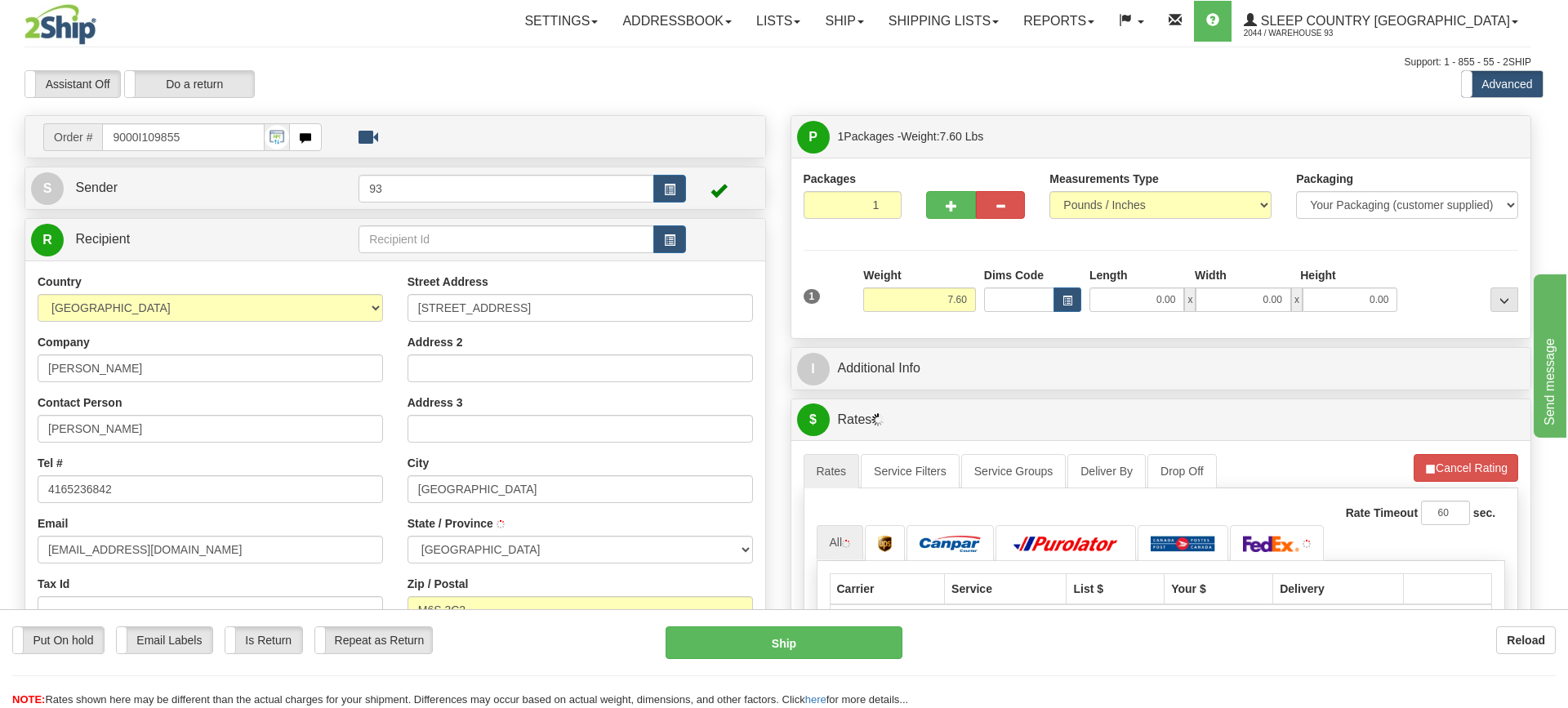
type input "YORK"
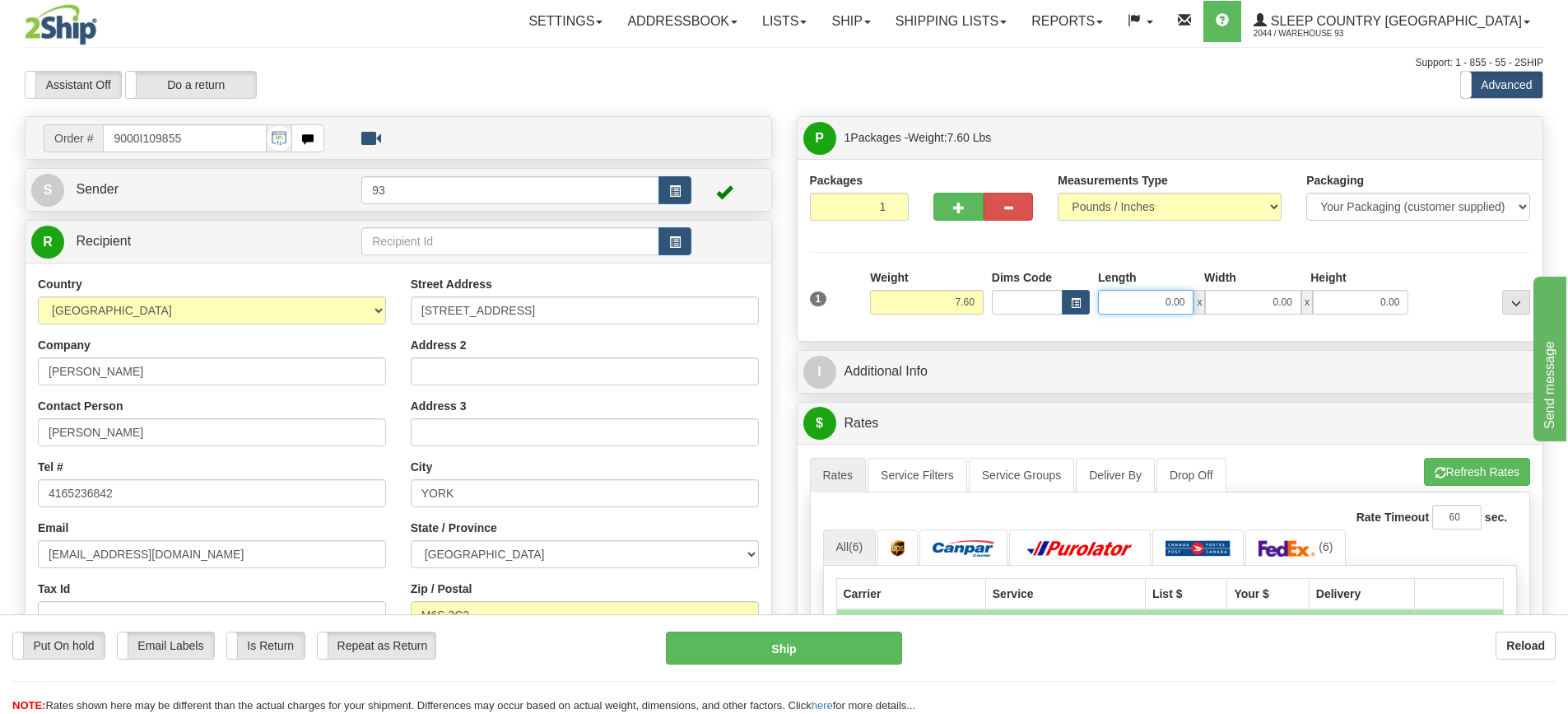
click at [1127, 302] on input "0.00" at bounding box center [1145, 302] width 95 height 25
type input "17.00"
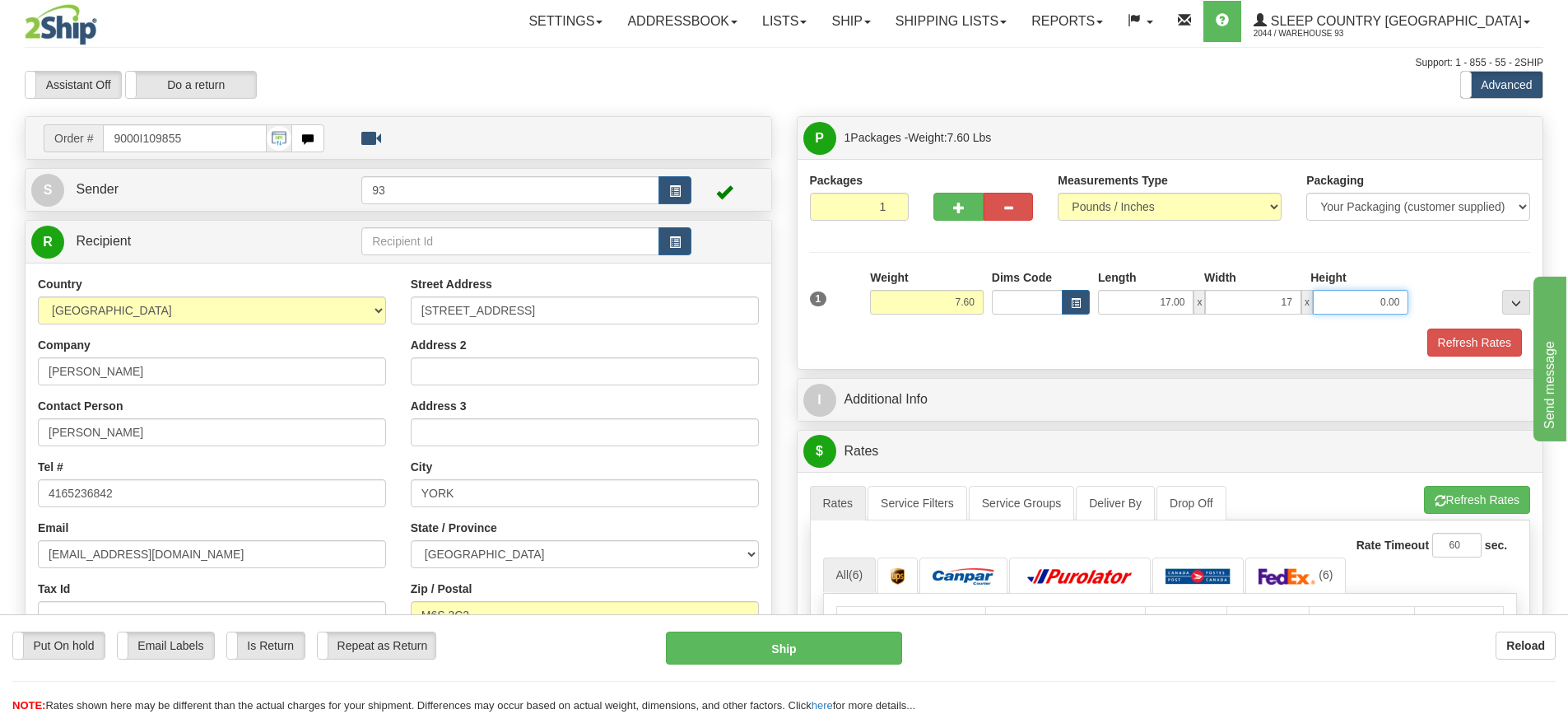
type input "17.00"
type input "6.00"
click at [1461, 345] on button "Refresh Rates" at bounding box center [1474, 343] width 94 height 28
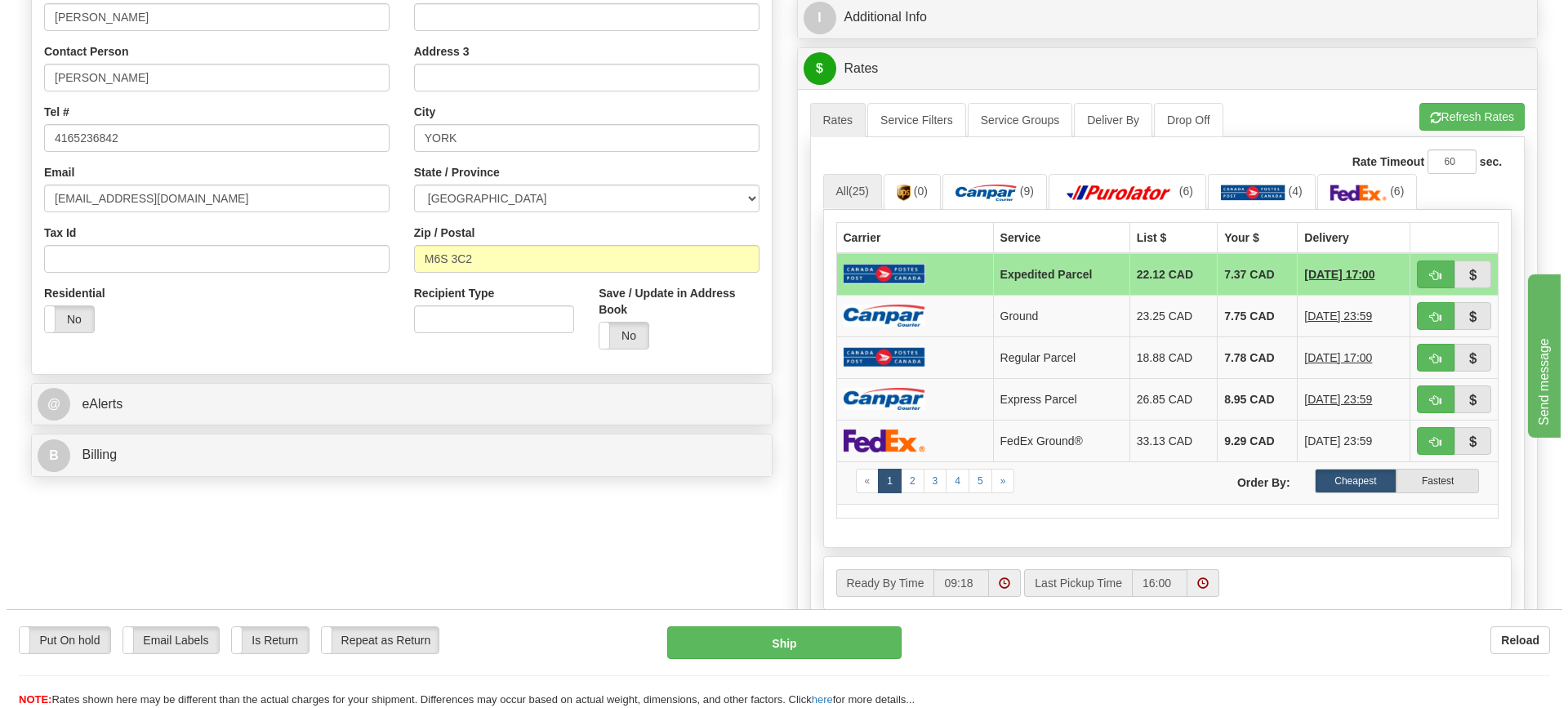
scroll to position [327, 0]
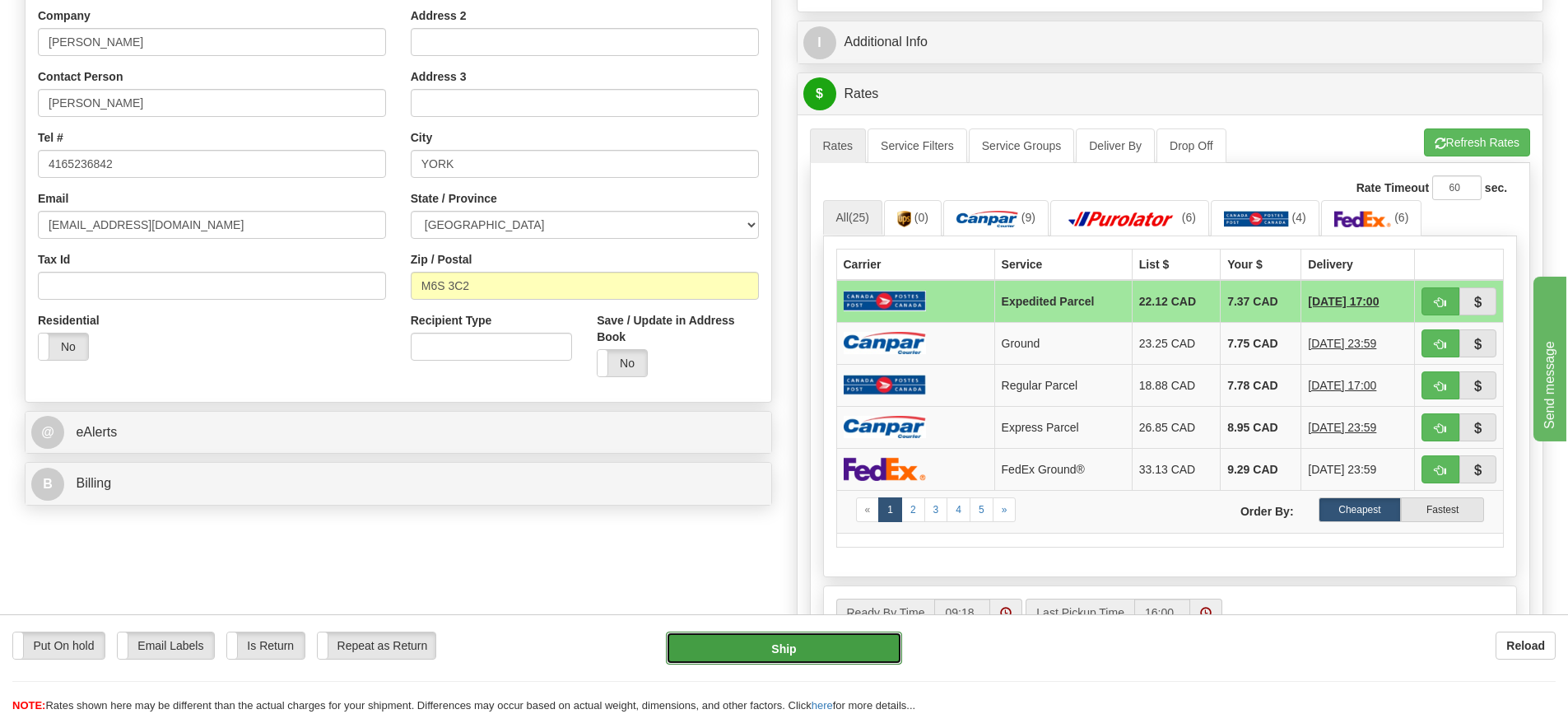
click at [763, 649] on button "Ship" at bounding box center [784, 647] width 236 height 33
type input "DOM.EP"
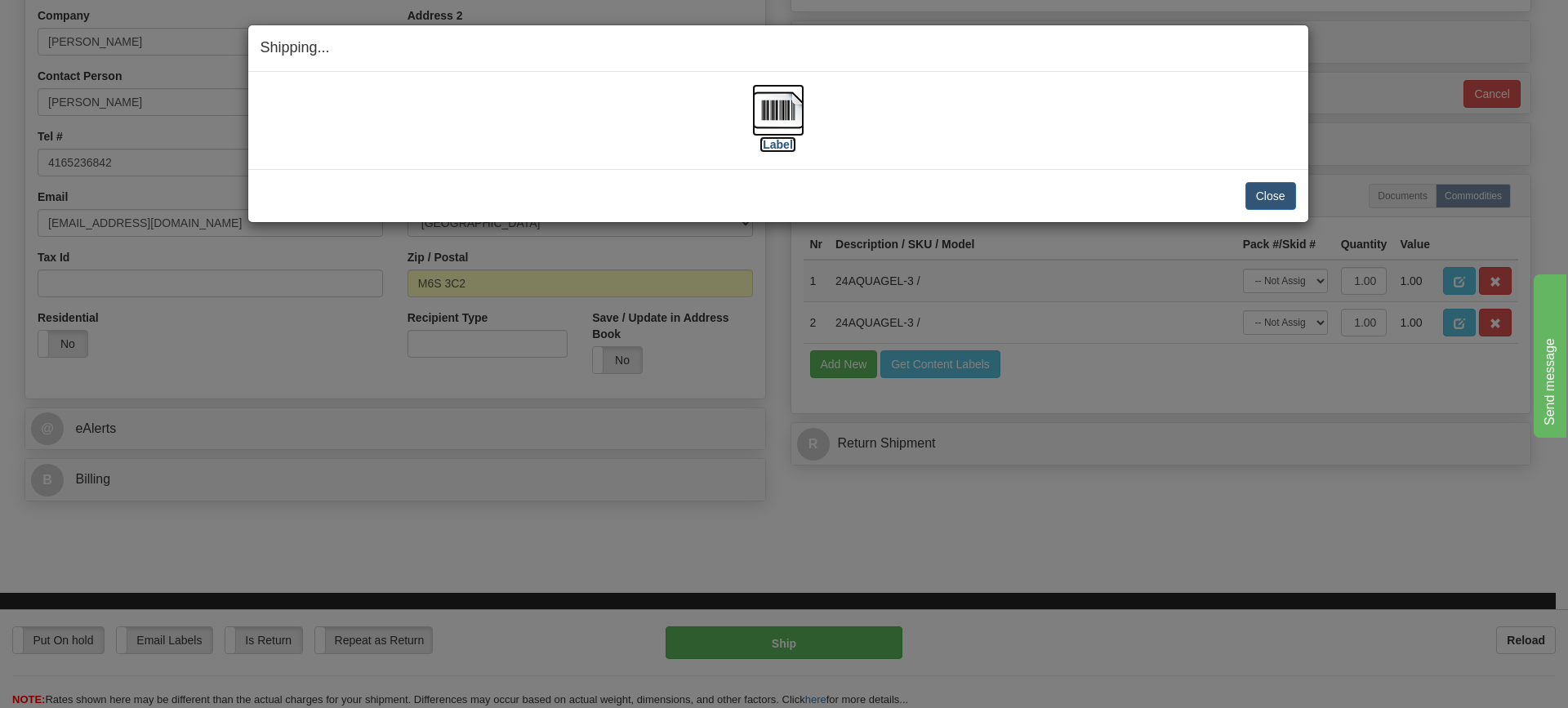
click at [775, 107] on img at bounding box center [778, 109] width 52 height 52
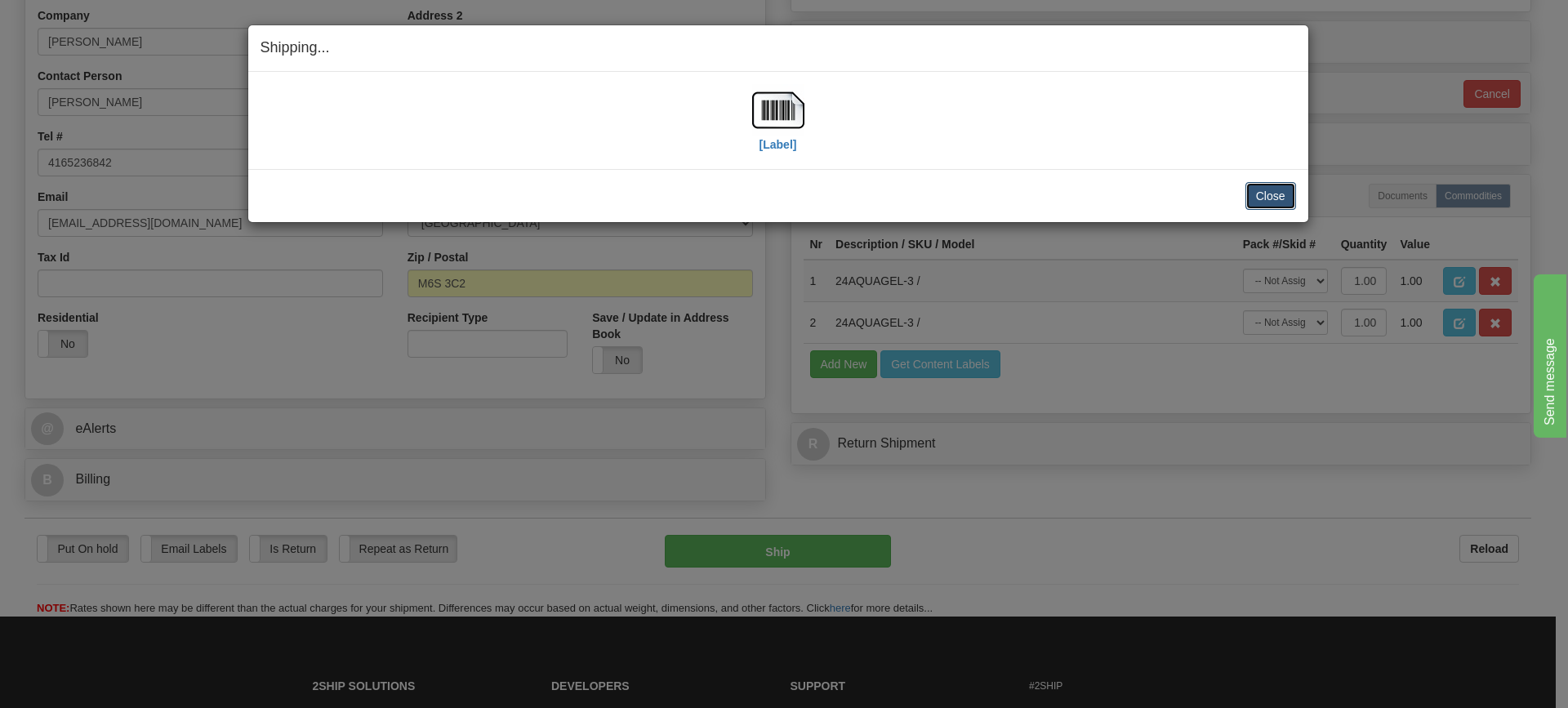
click at [1253, 194] on button "Close" at bounding box center [1270, 196] width 50 height 28
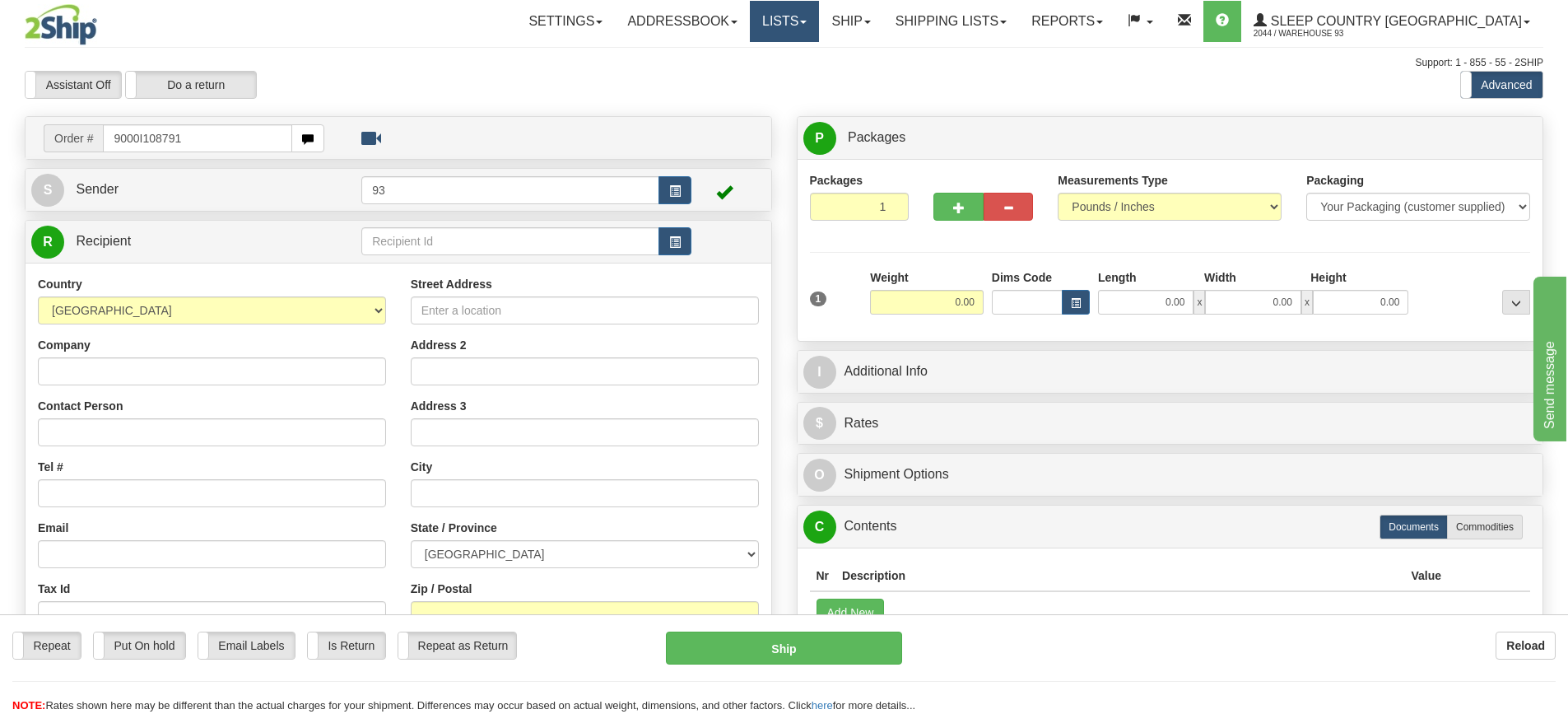
type input "9000I108791"
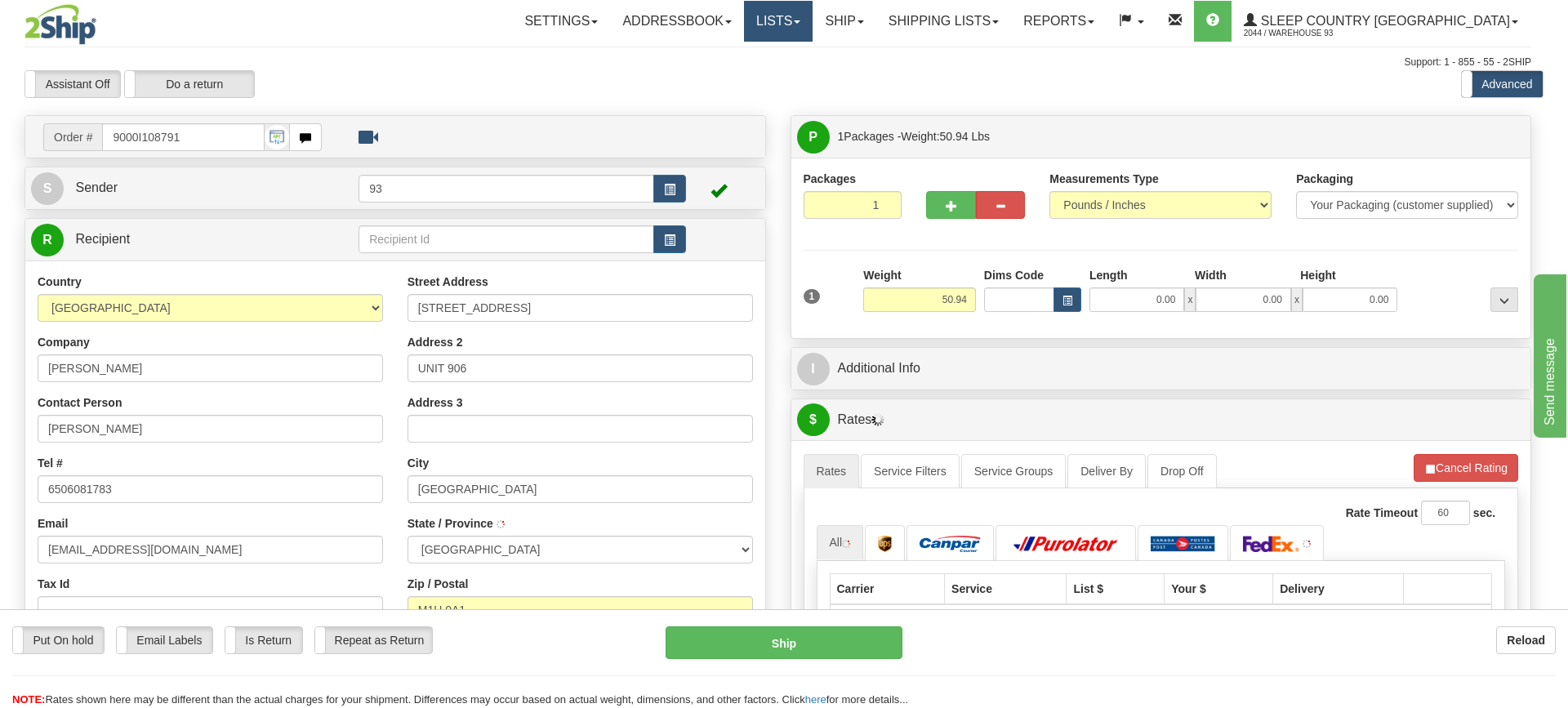
type input "[GEOGRAPHIC_DATA]"
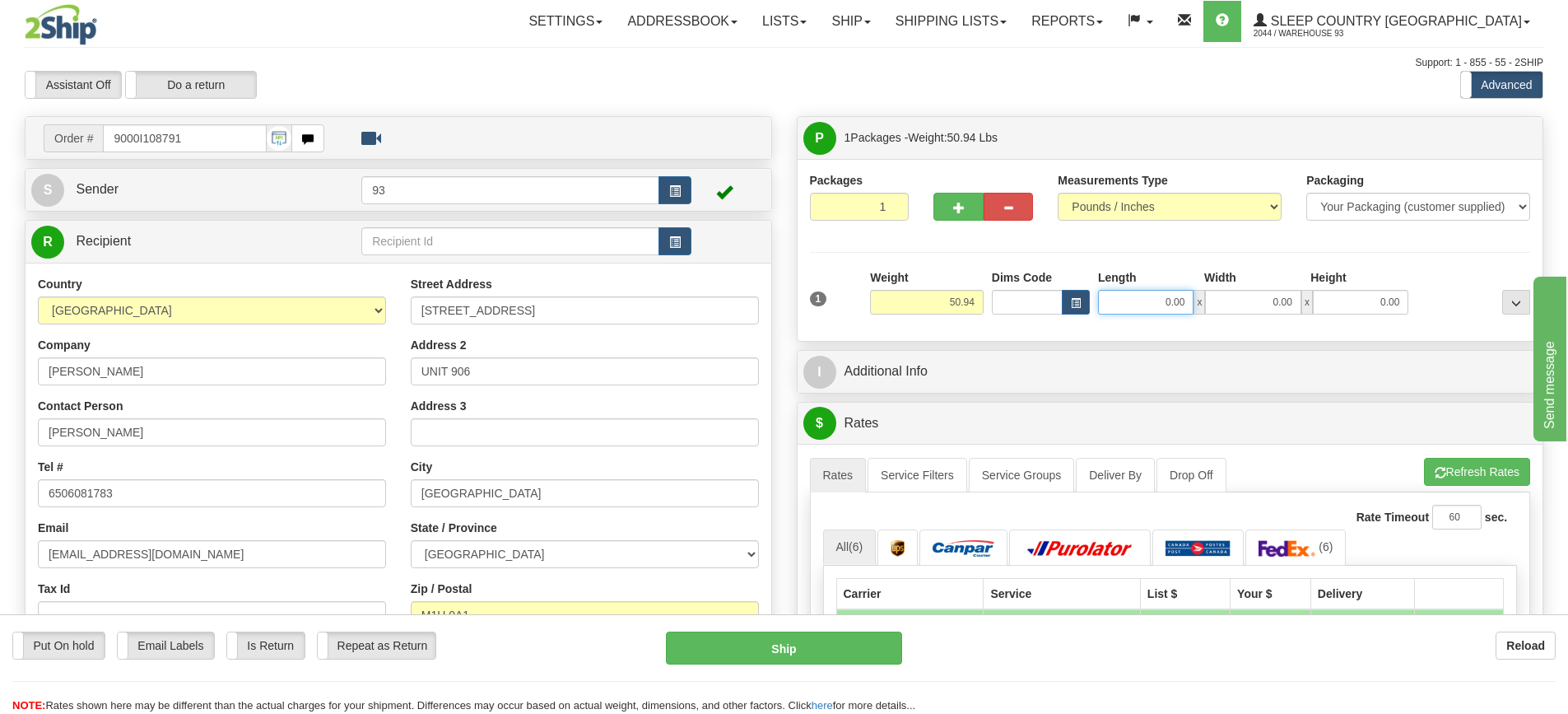
click at [1173, 301] on input "0.00" at bounding box center [1145, 302] width 95 height 25
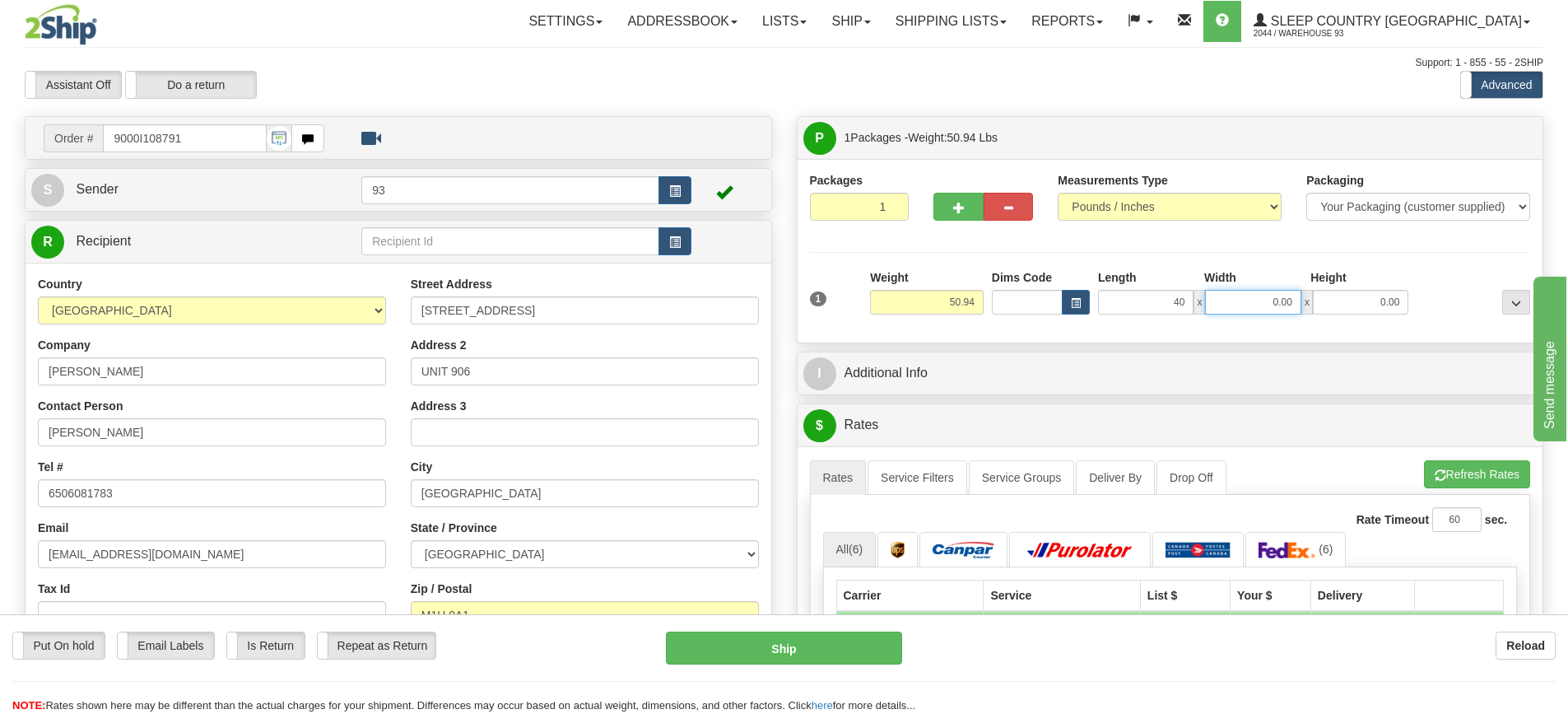
type input "40.00"
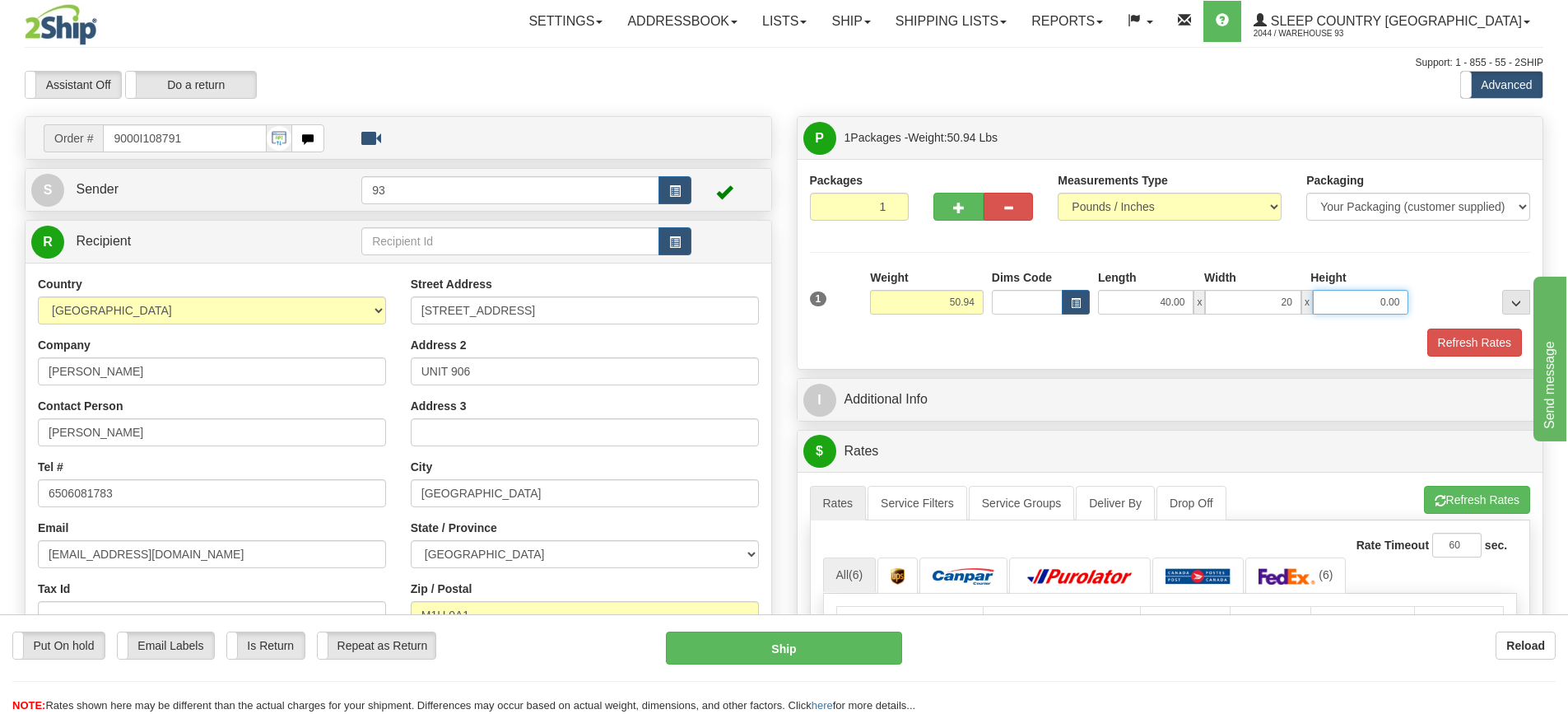
type input "20.00"
click at [1481, 329] on button "Refresh Rates" at bounding box center [1474, 343] width 94 height 28
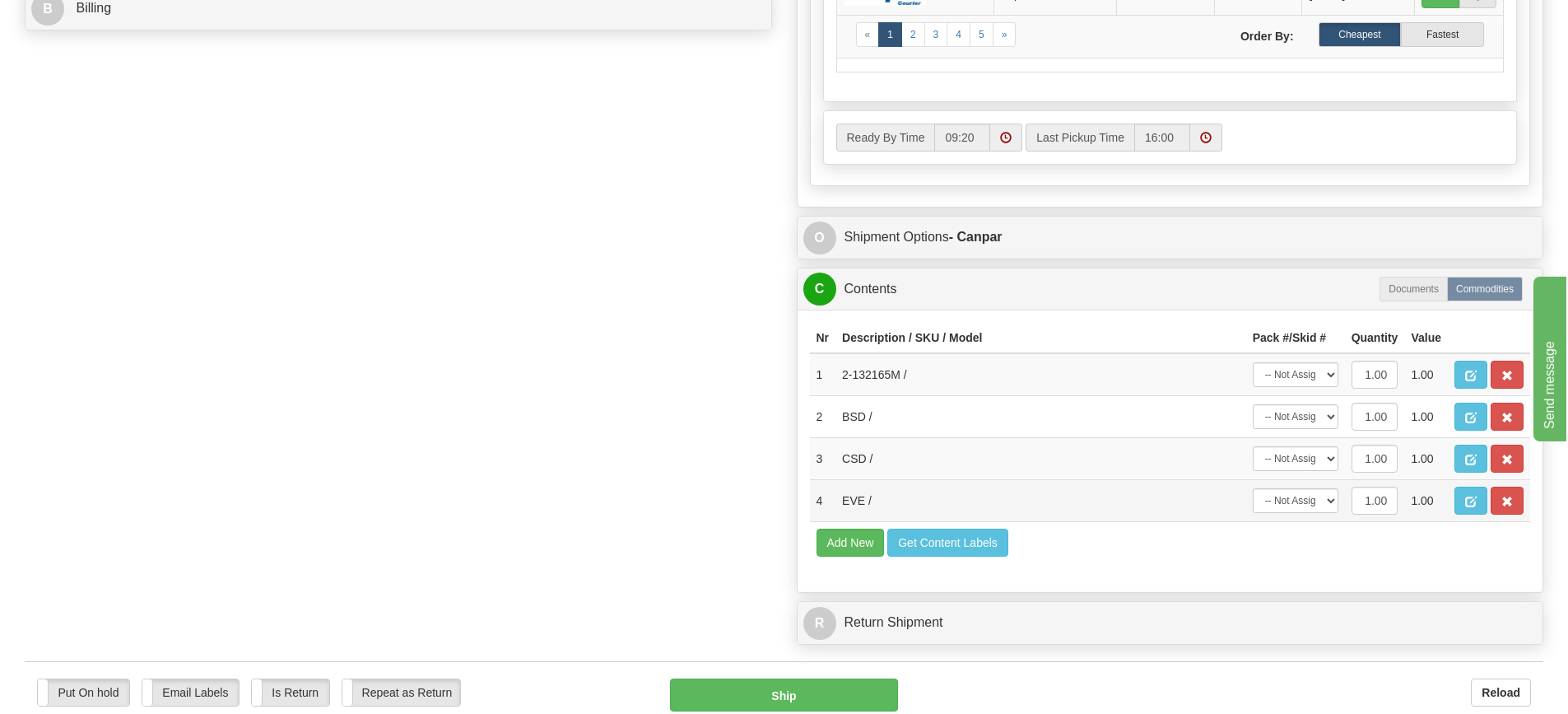
scroll to position [906, 0]
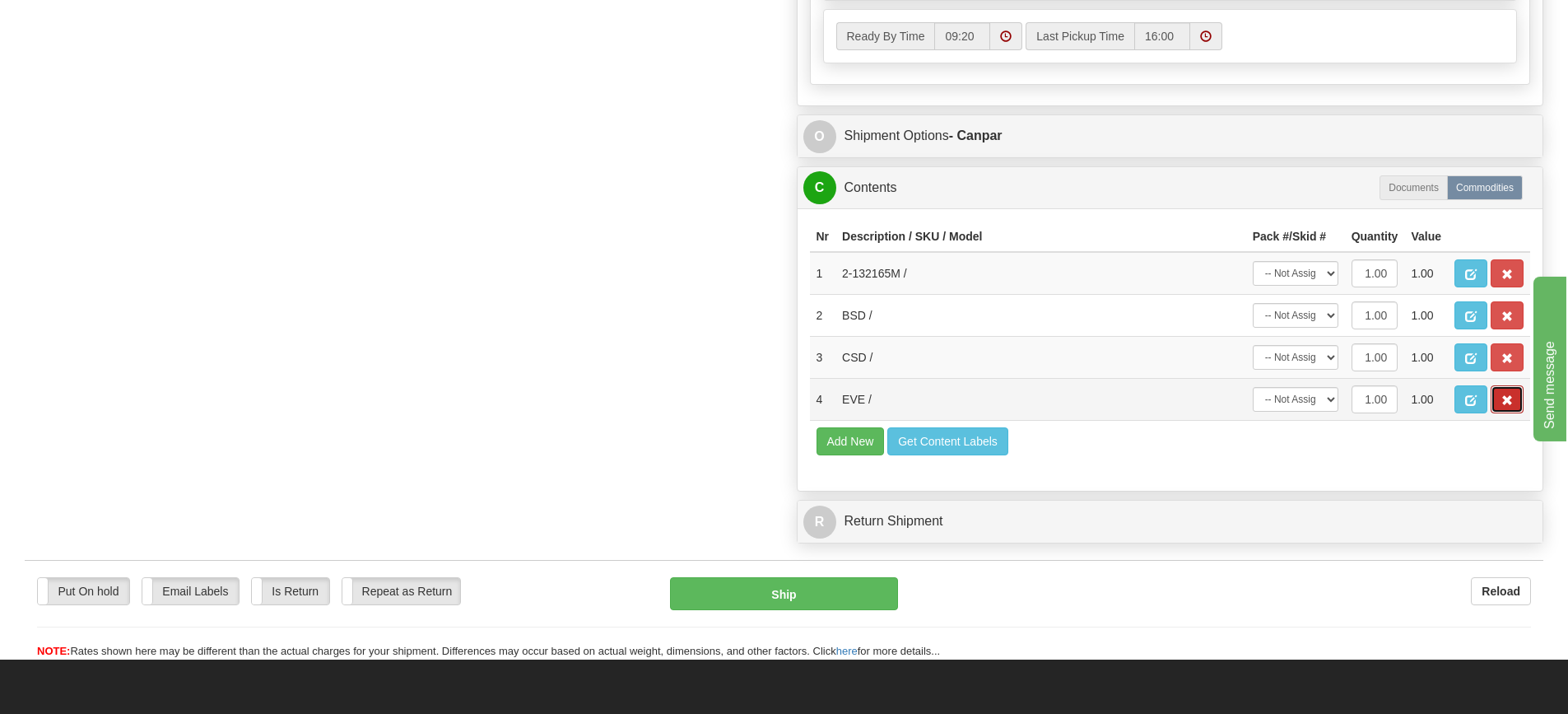
click at [1505, 398] on span "button" at bounding box center [1506, 400] width 12 height 11
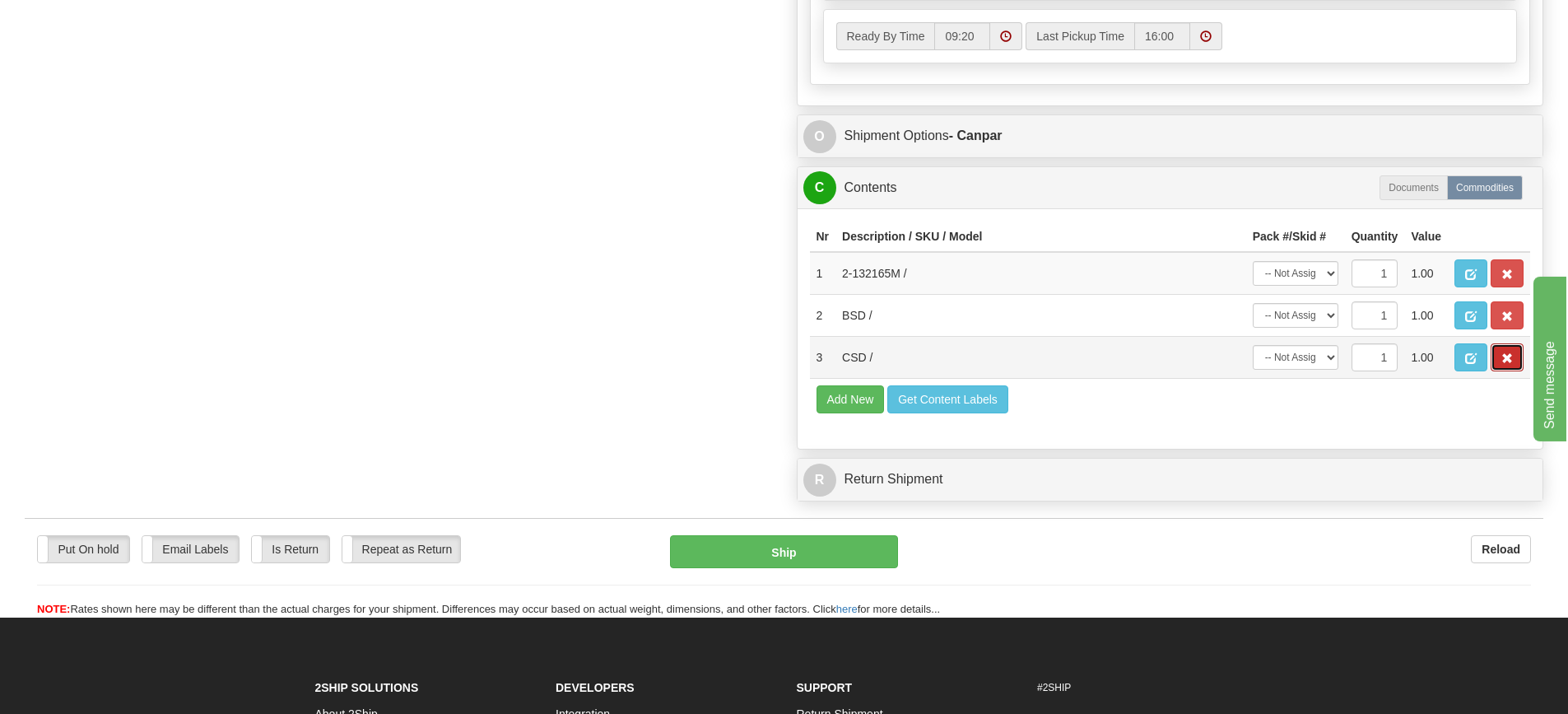
click at [1508, 357] on span "button" at bounding box center [1506, 358] width 12 height 11
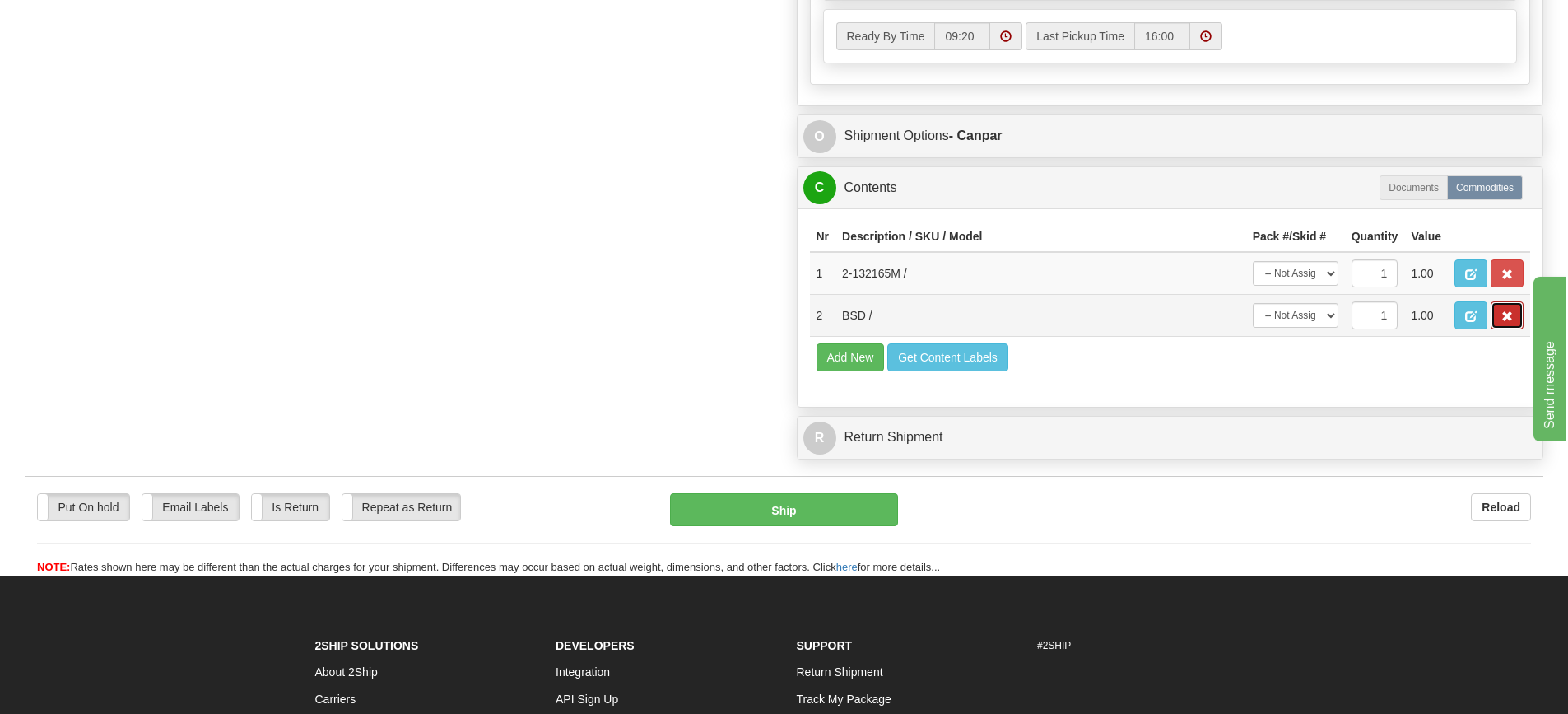
click at [1506, 308] on button "button" at bounding box center [1506, 315] width 33 height 28
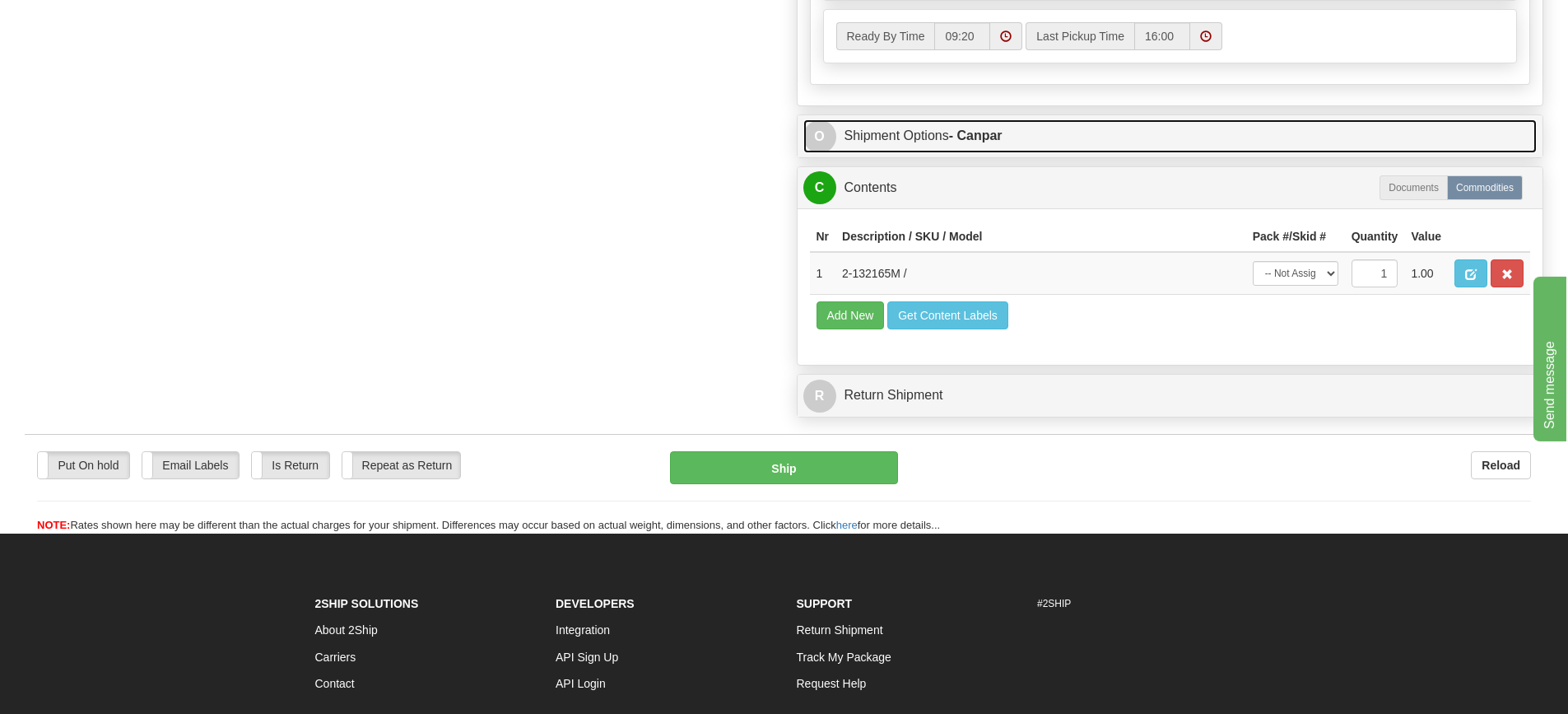
click at [1067, 132] on link "O Shipment Options - Canpar" at bounding box center [1170, 136] width 734 height 34
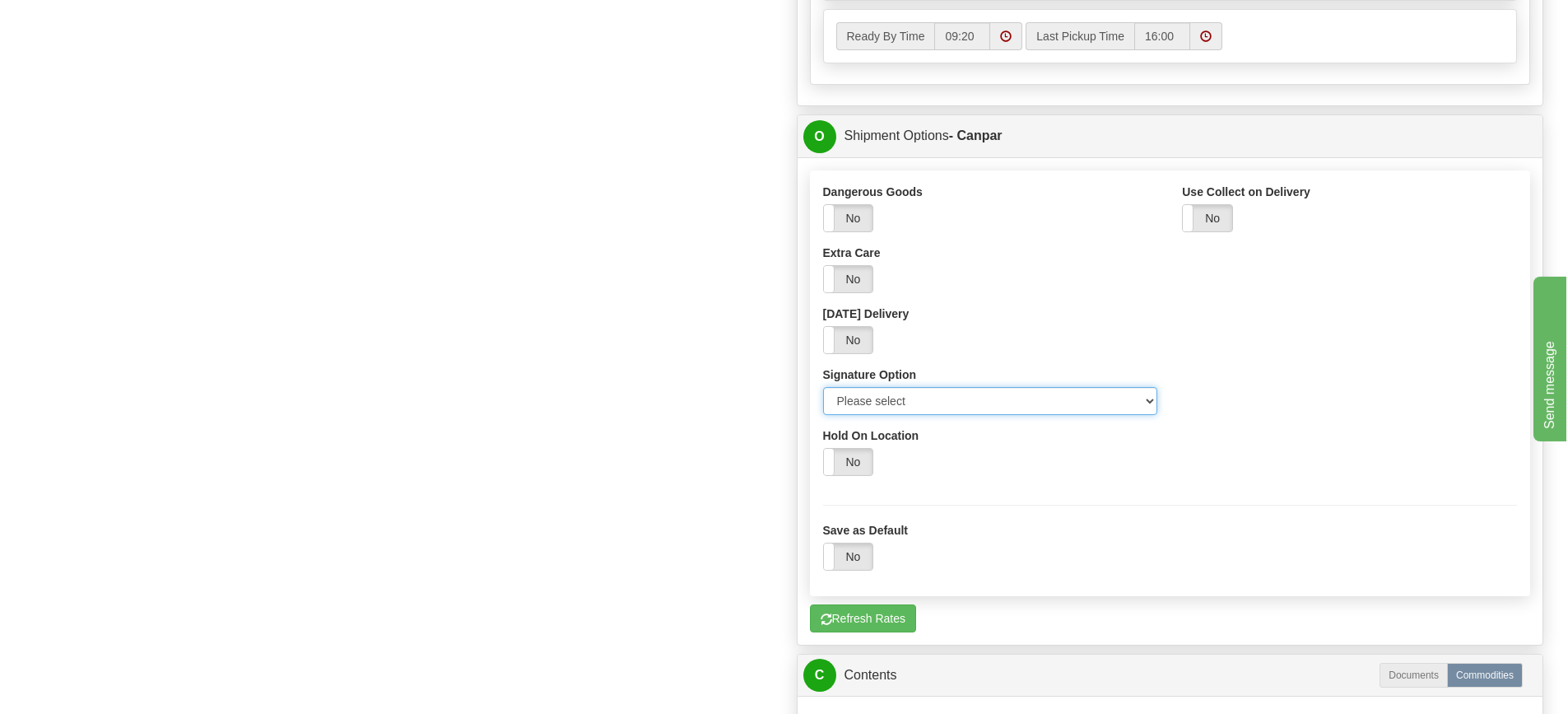
click at [1148, 403] on select "Please select No Signature Required Signature Required Adult Signature" at bounding box center [989, 401] width 334 height 28
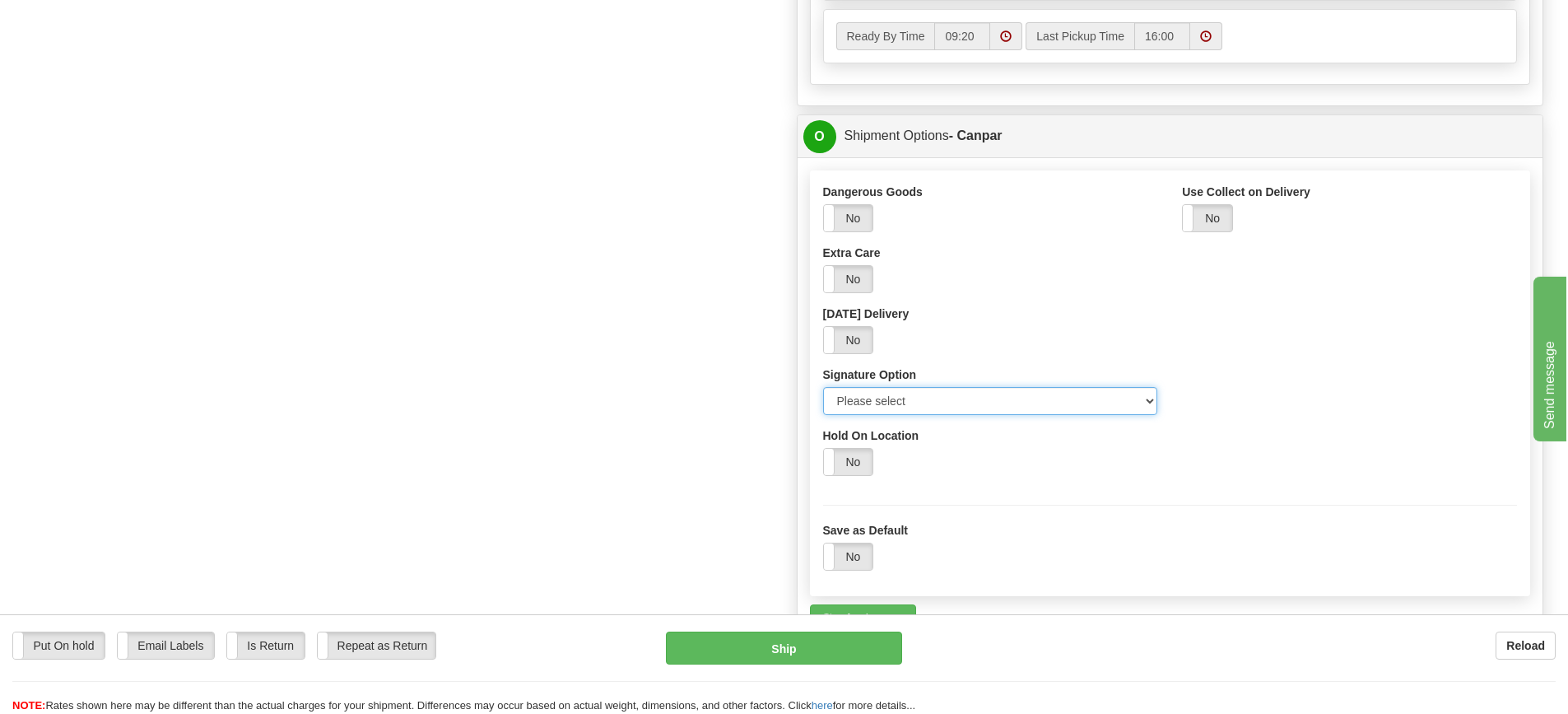
select select "2"
click at [823, 387] on select "Please select No Signature Required Signature Required Adult Signature" at bounding box center [989, 401] width 334 height 28
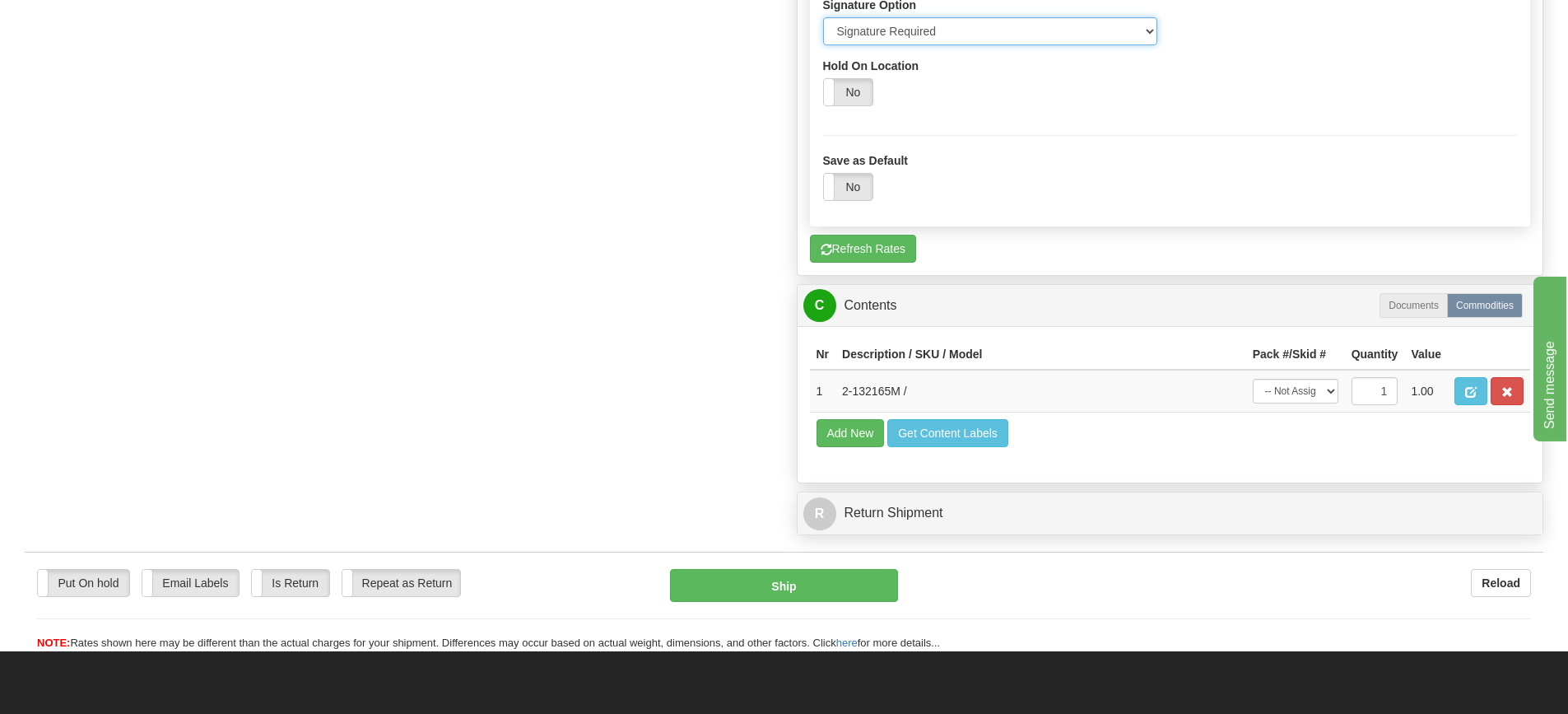
scroll to position [1318, 0]
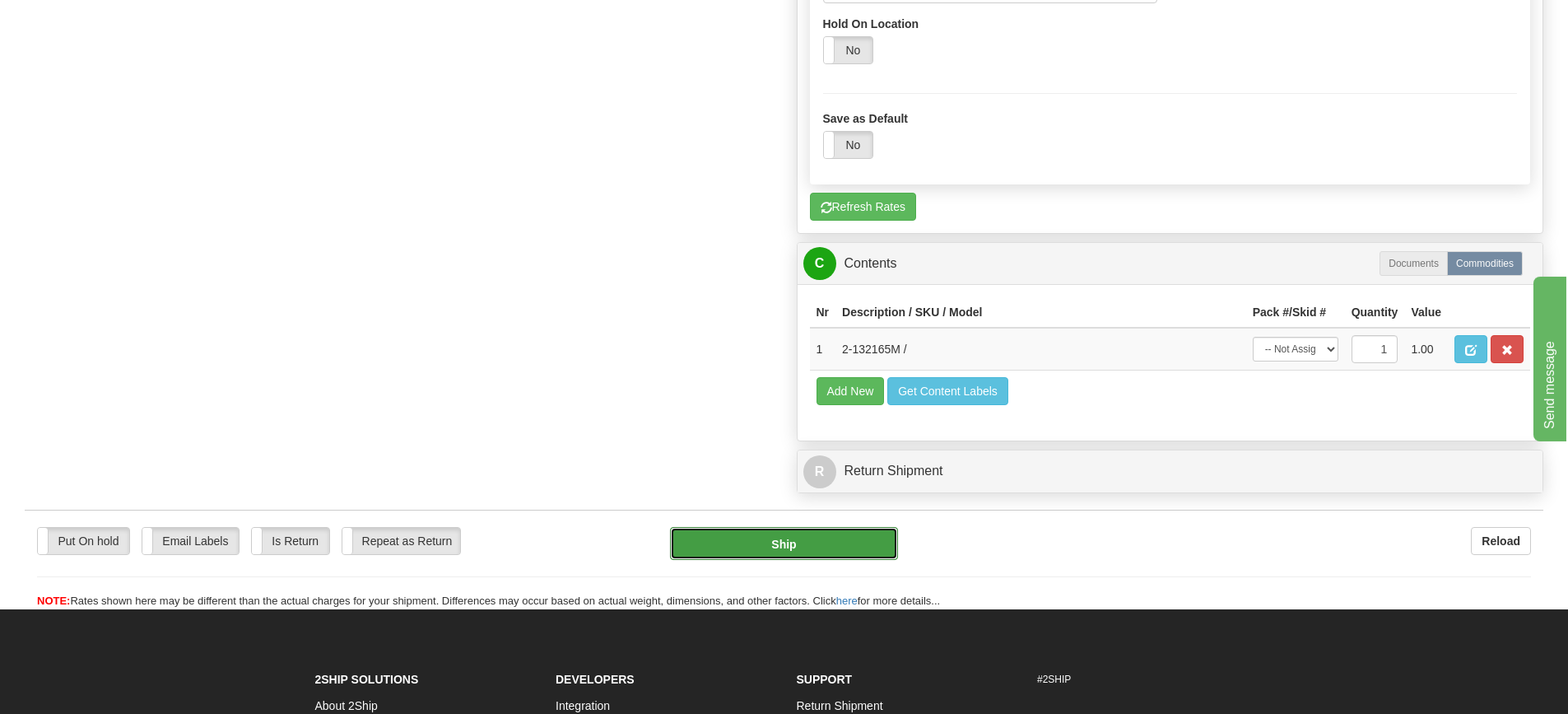
click at [816, 539] on button "Ship" at bounding box center [784, 543] width 228 height 33
type input "1"
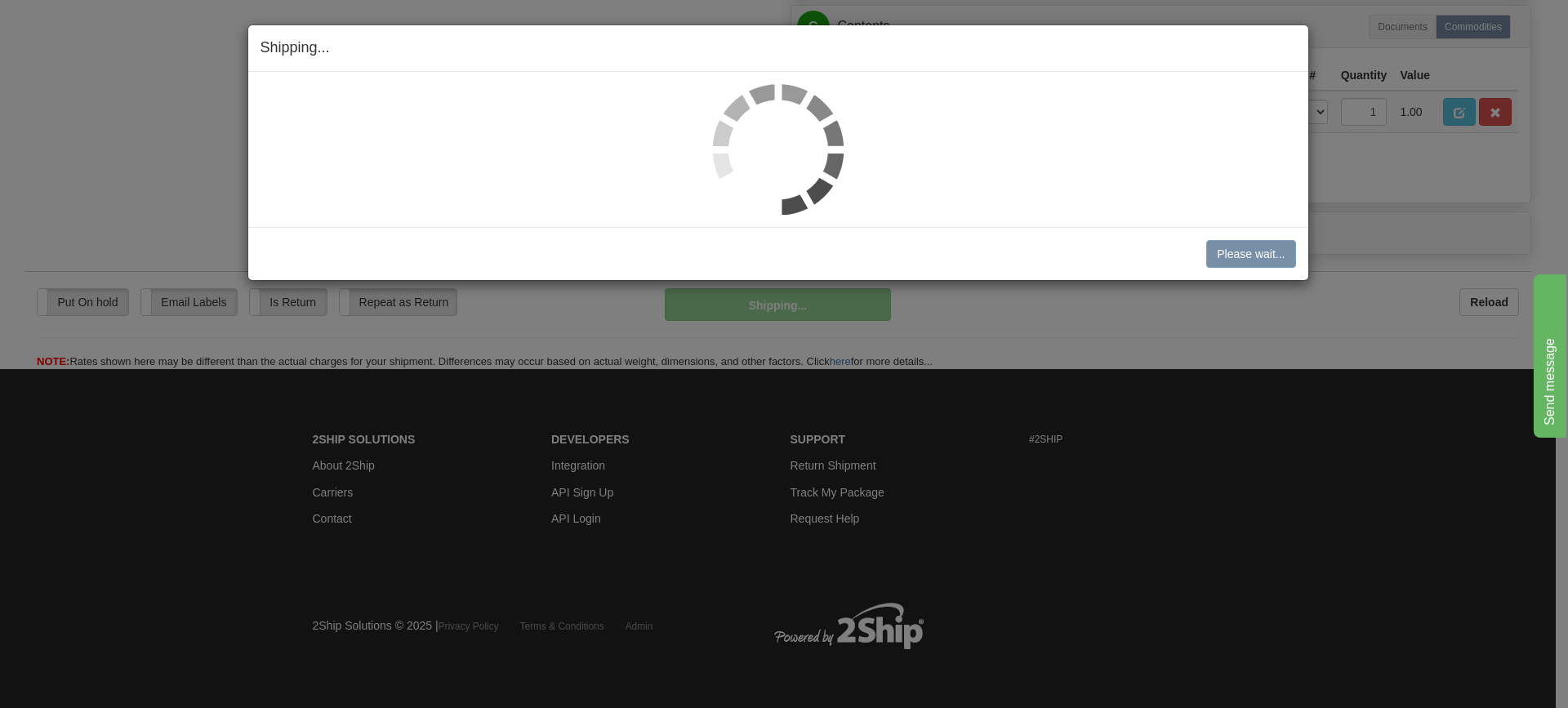
scroll to position [744, 0]
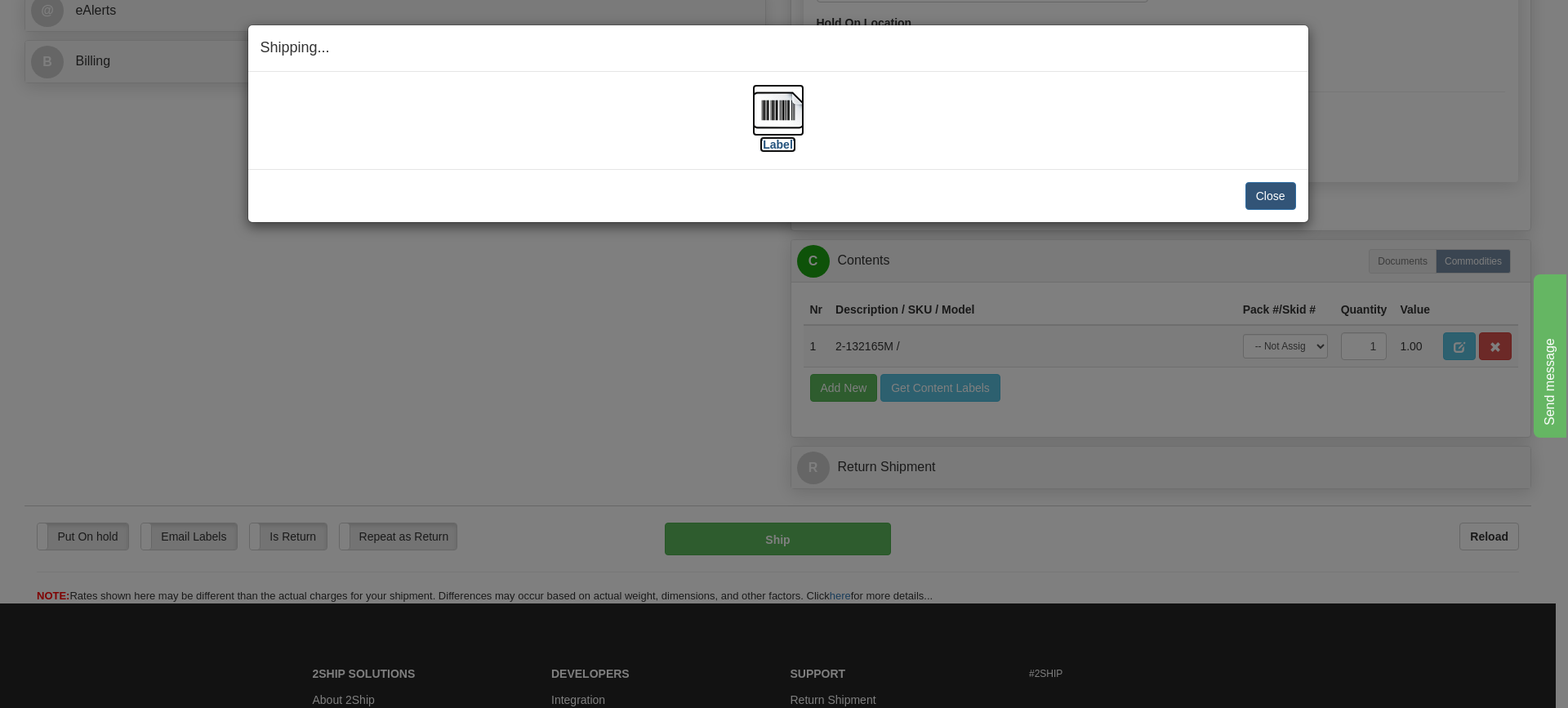
click at [769, 117] on img at bounding box center [778, 109] width 52 height 52
click at [1275, 196] on button "Close" at bounding box center [1270, 196] width 50 height 28
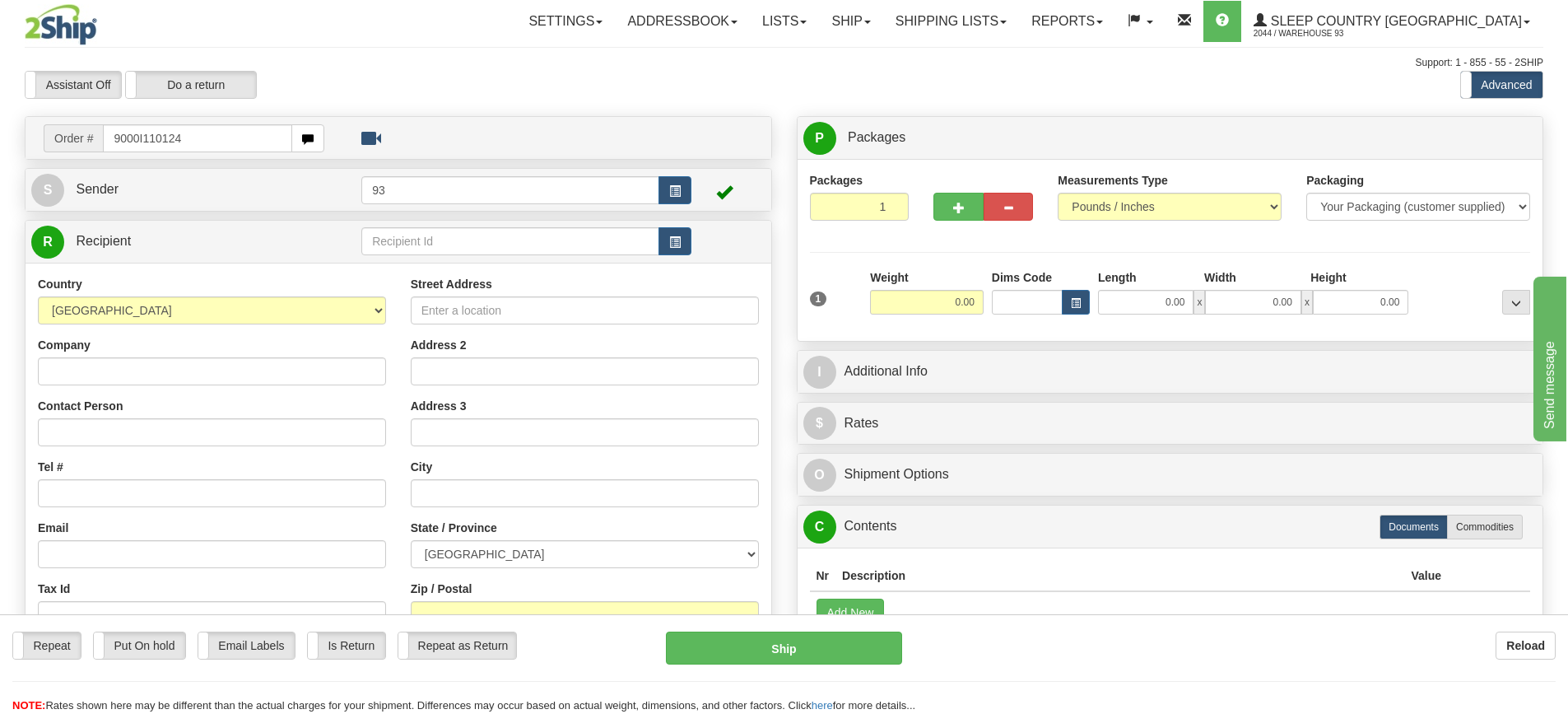
type input "9000I110124"
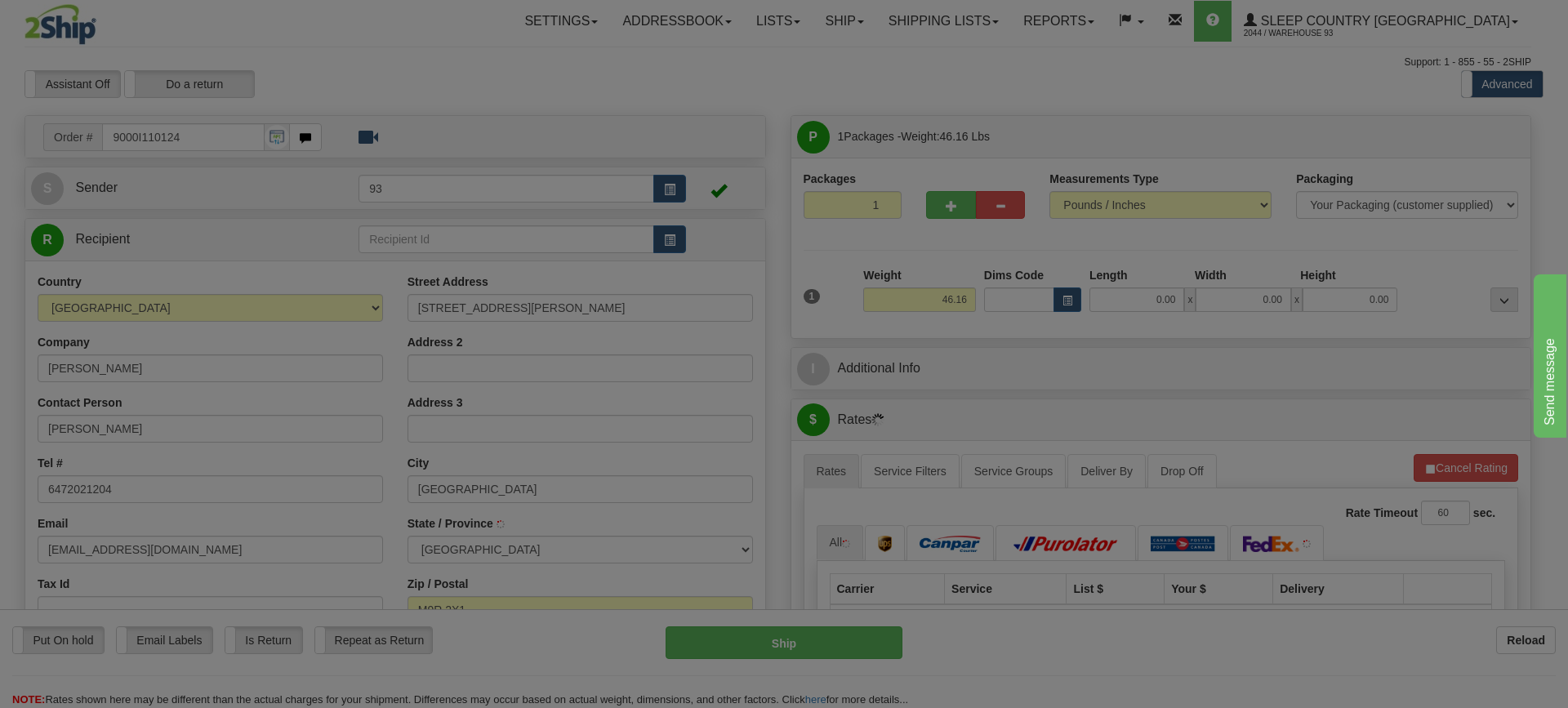
type input "ETOBICOKE"
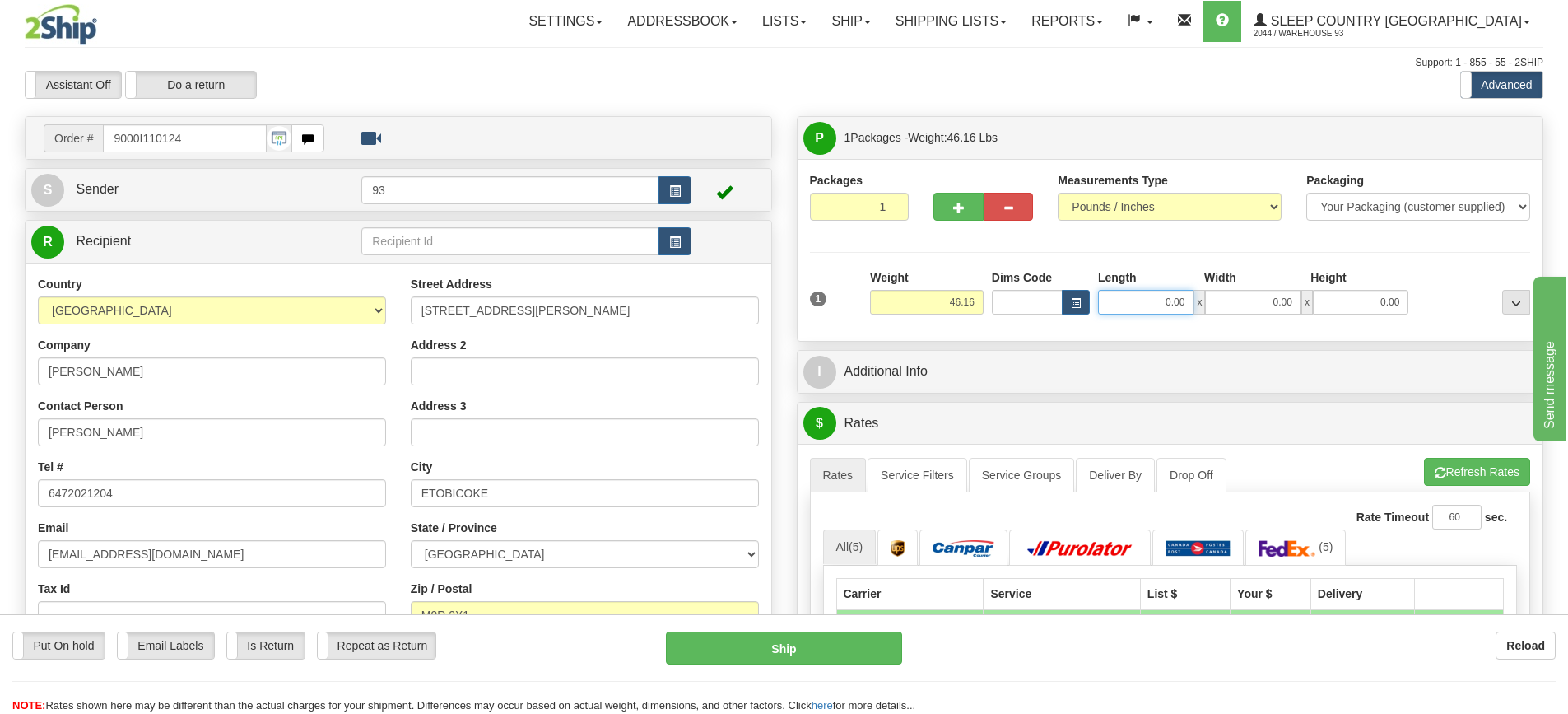
click at [1140, 301] on input "0.00" at bounding box center [1145, 302] width 95 height 25
type input "40.00"
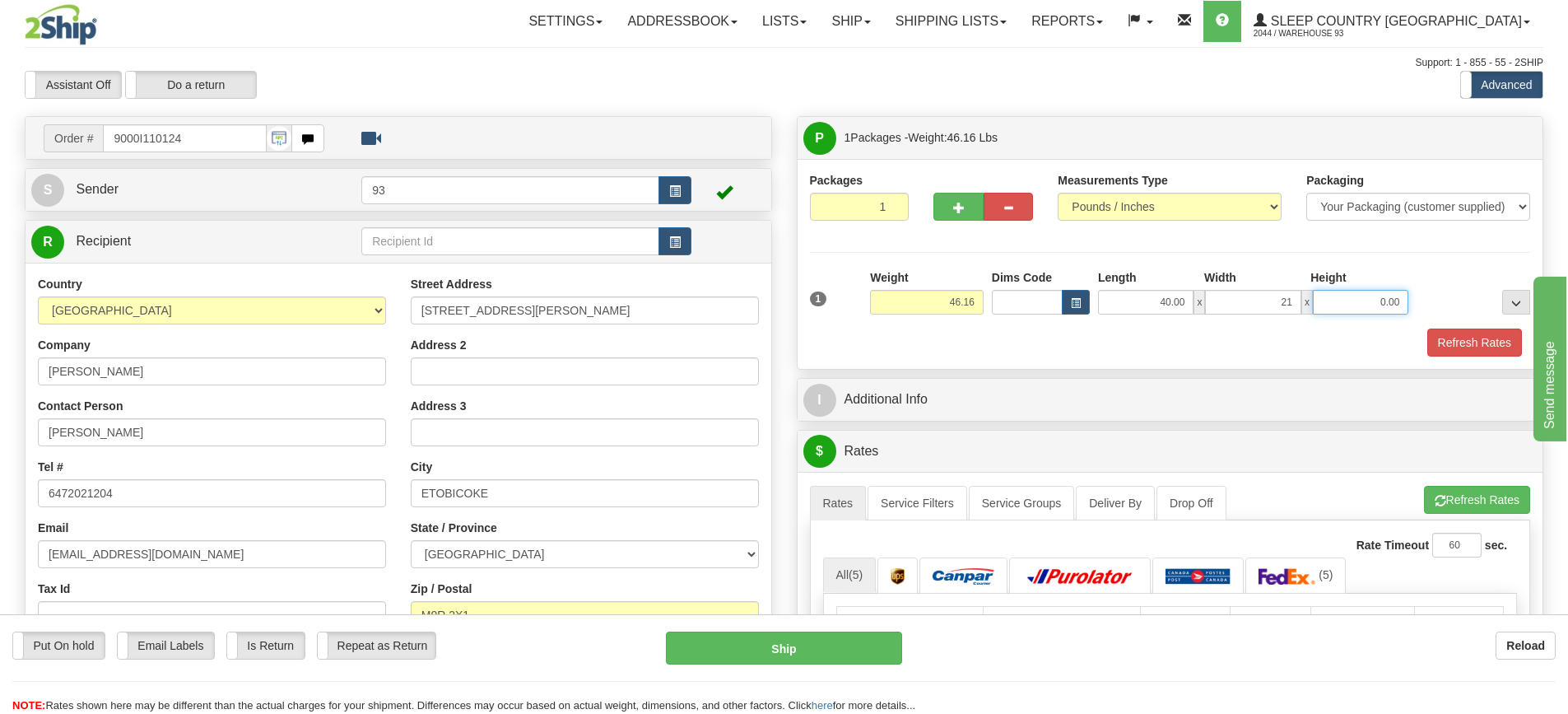
type input "21.00"
click at [1458, 331] on button "Refresh Rates" at bounding box center [1474, 343] width 94 height 28
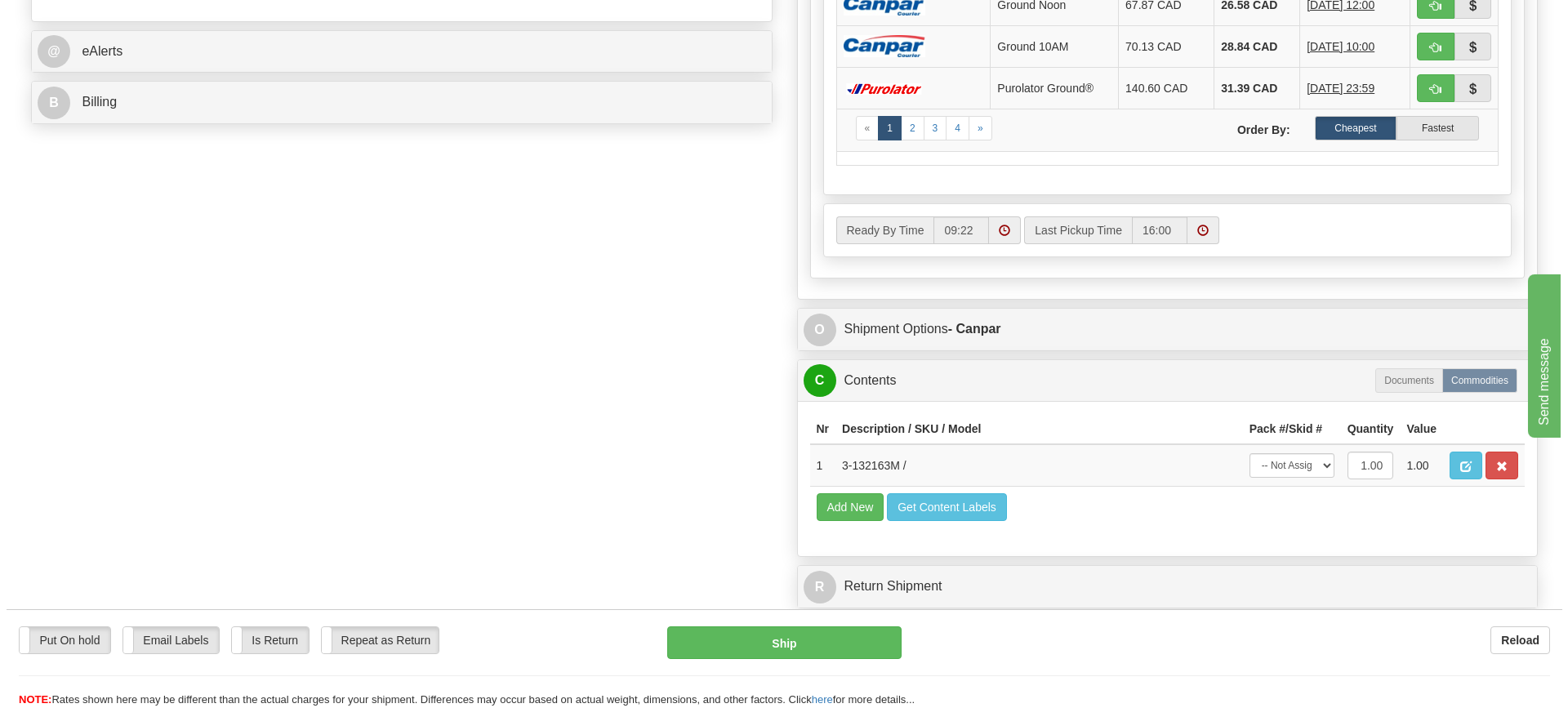
scroll to position [735, 0]
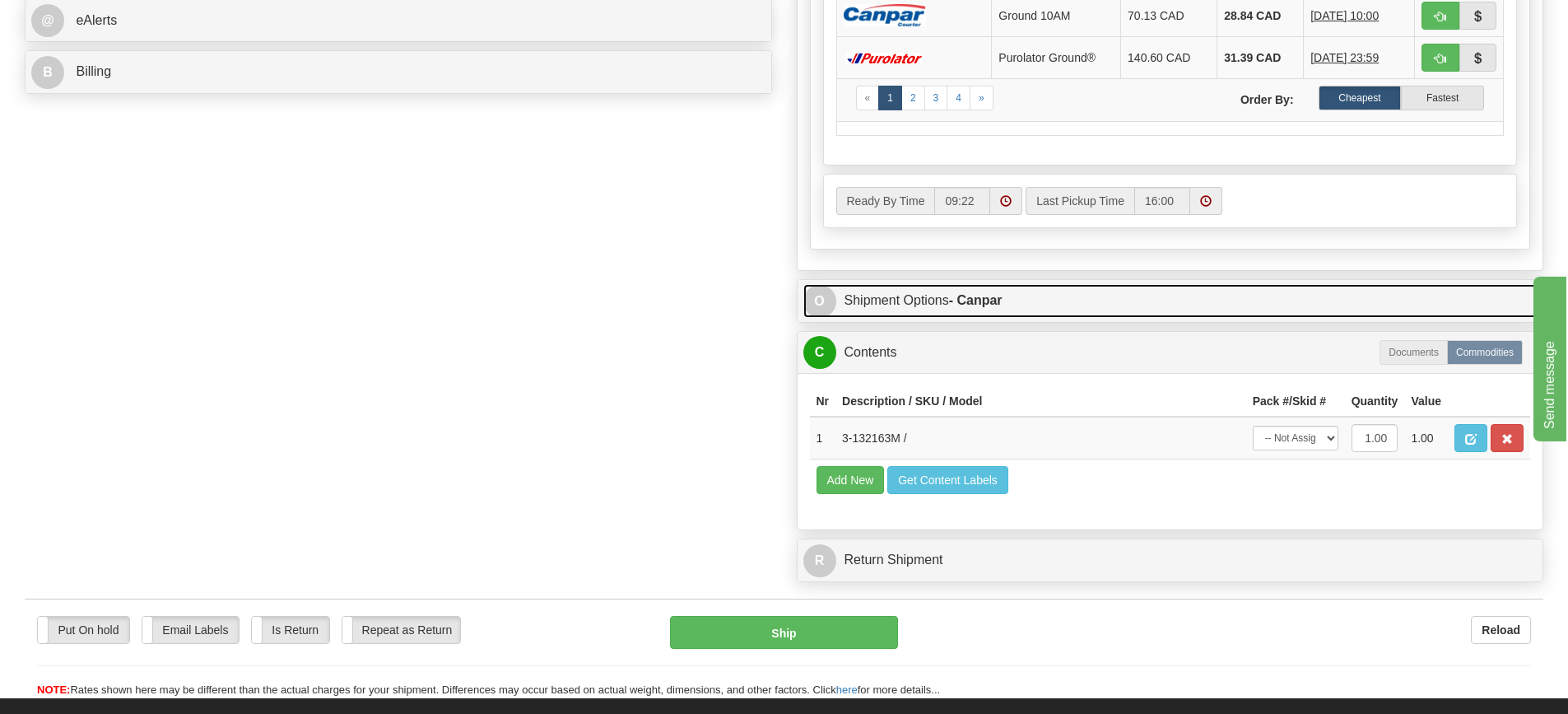
click at [1022, 302] on link "O Shipment Options - Canpar" at bounding box center [1170, 301] width 734 height 34
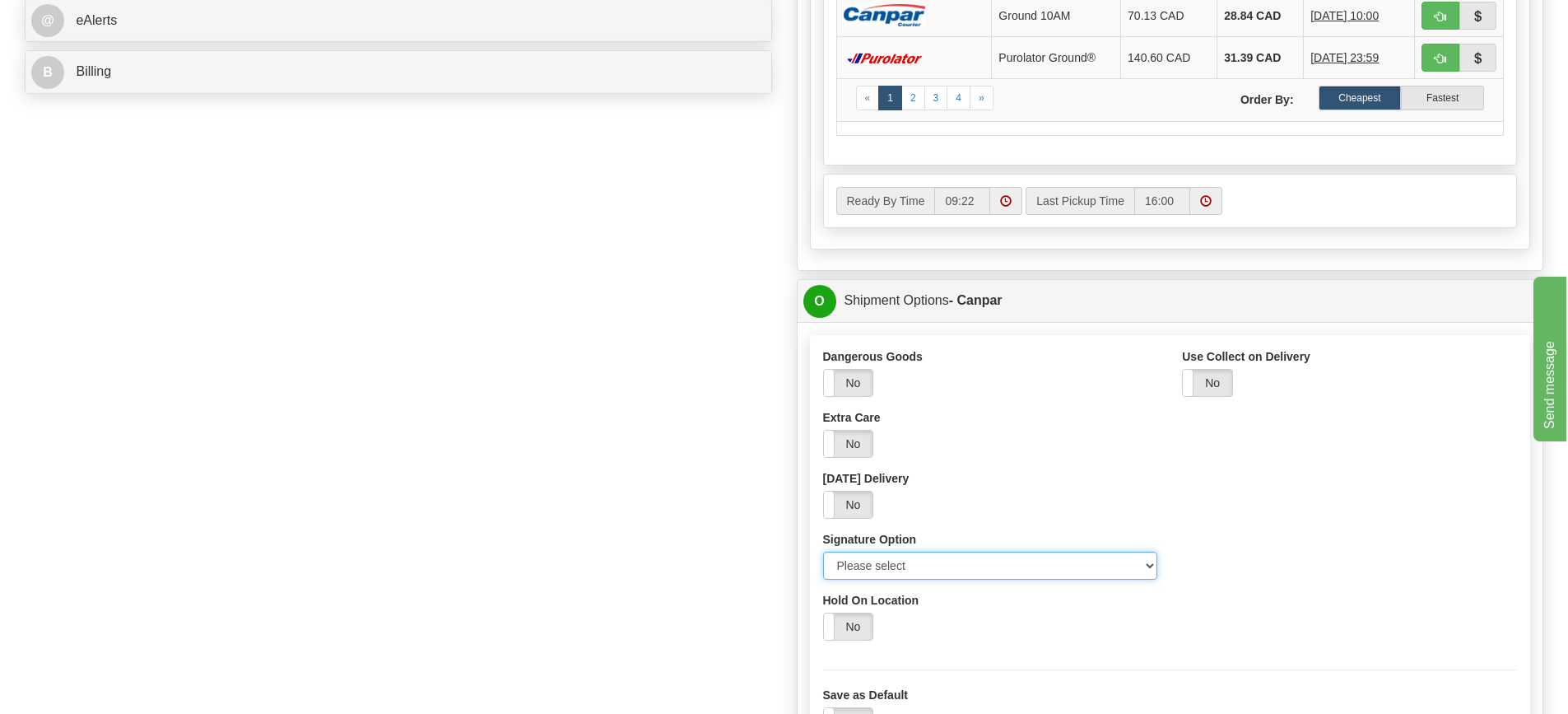
click at [1148, 561] on select "Please select No Signature Required Signature Required Adult Signature" at bounding box center [989, 566] width 334 height 28
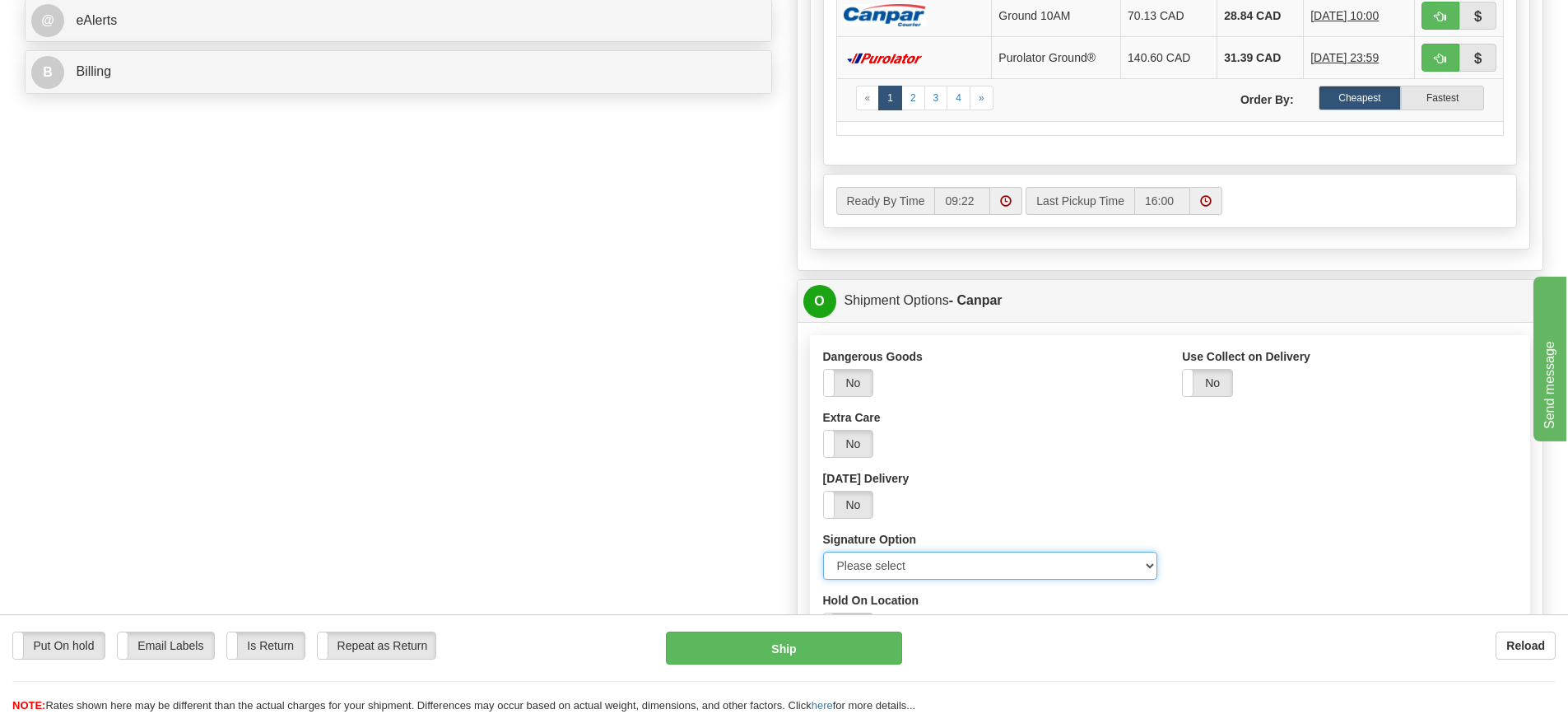
select select "2"
click at [823, 552] on select "Please select No Signature Required Signature Required Adult Signature" at bounding box center [989, 566] width 334 height 28
click at [875, 643] on button "Ship" at bounding box center [784, 647] width 236 height 33
type input "1"
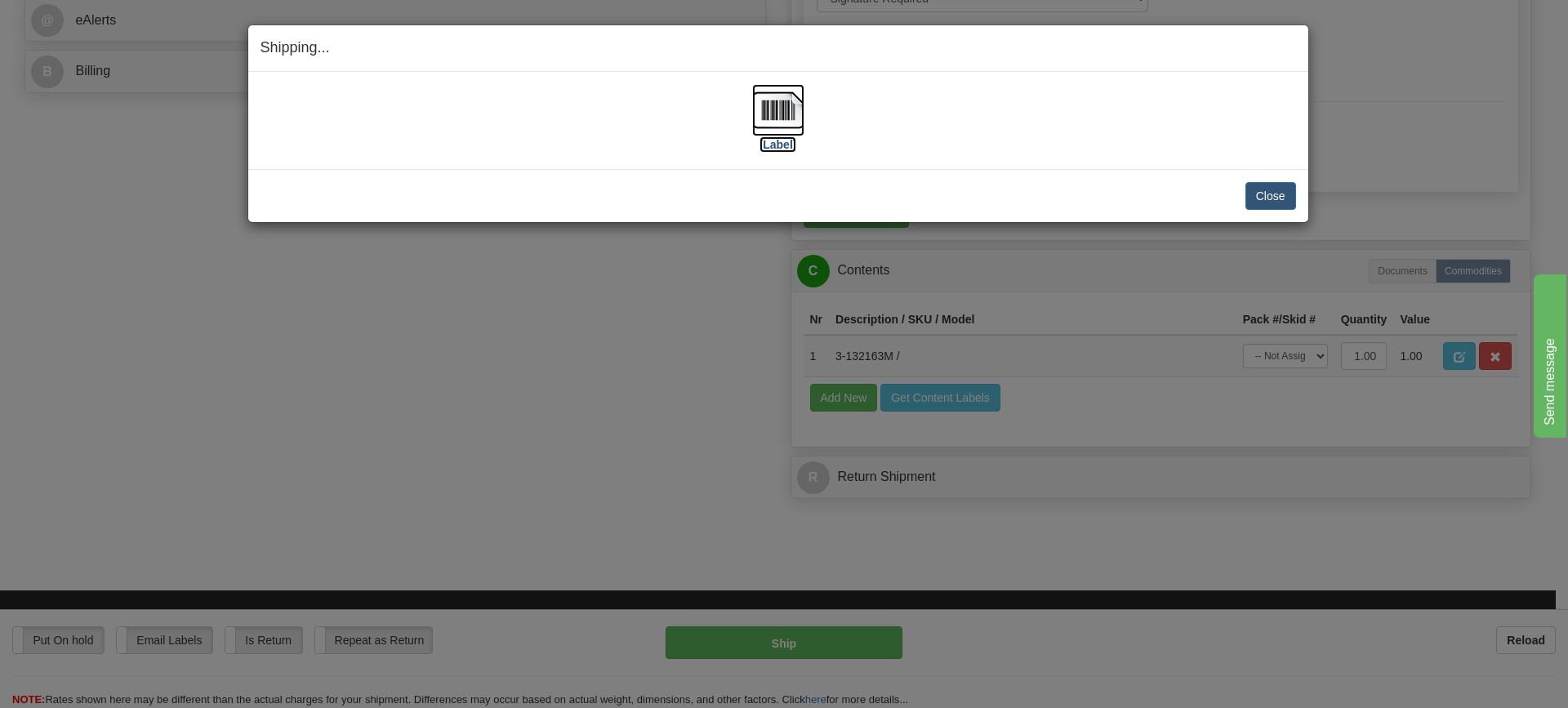
click at [770, 101] on img at bounding box center [778, 109] width 52 height 52
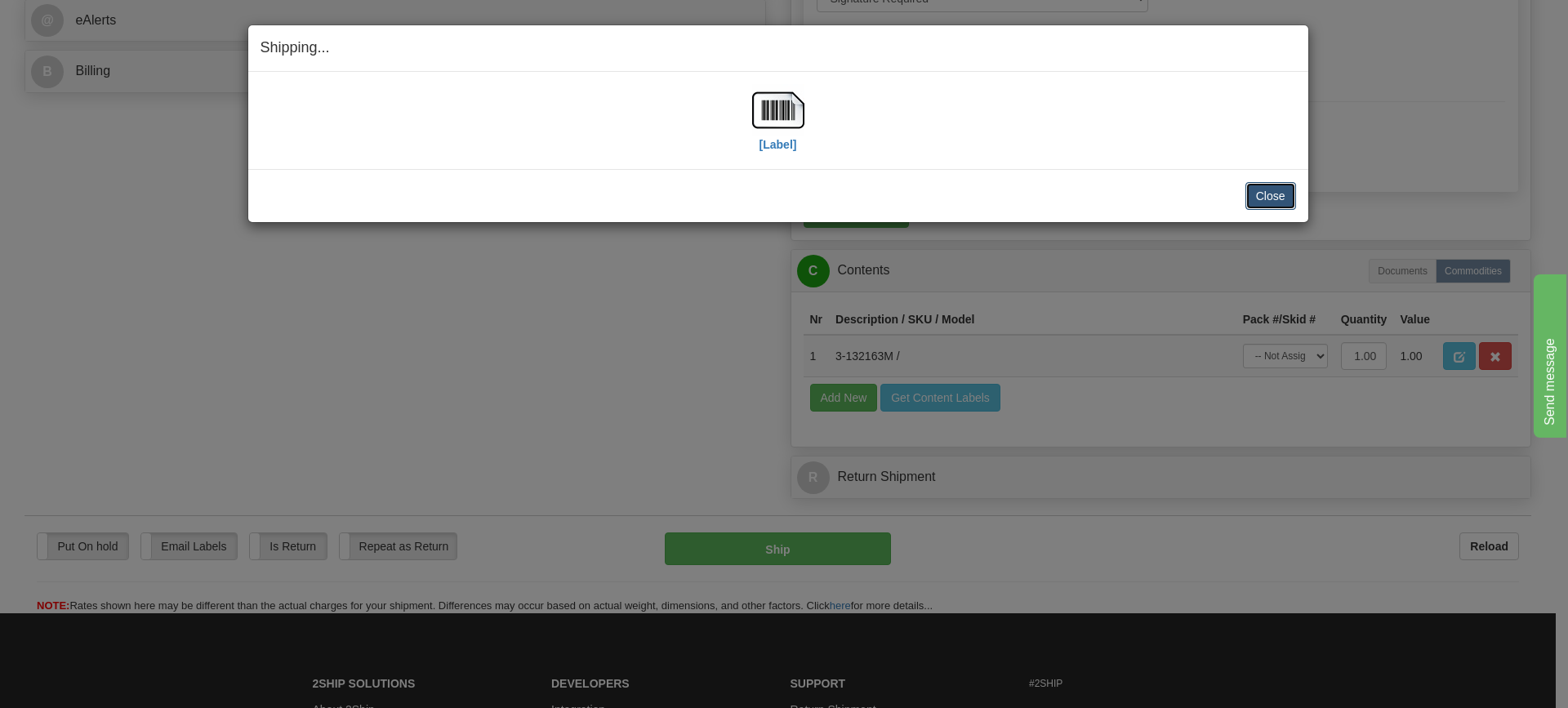
click at [1269, 191] on button "Close" at bounding box center [1270, 196] width 50 height 28
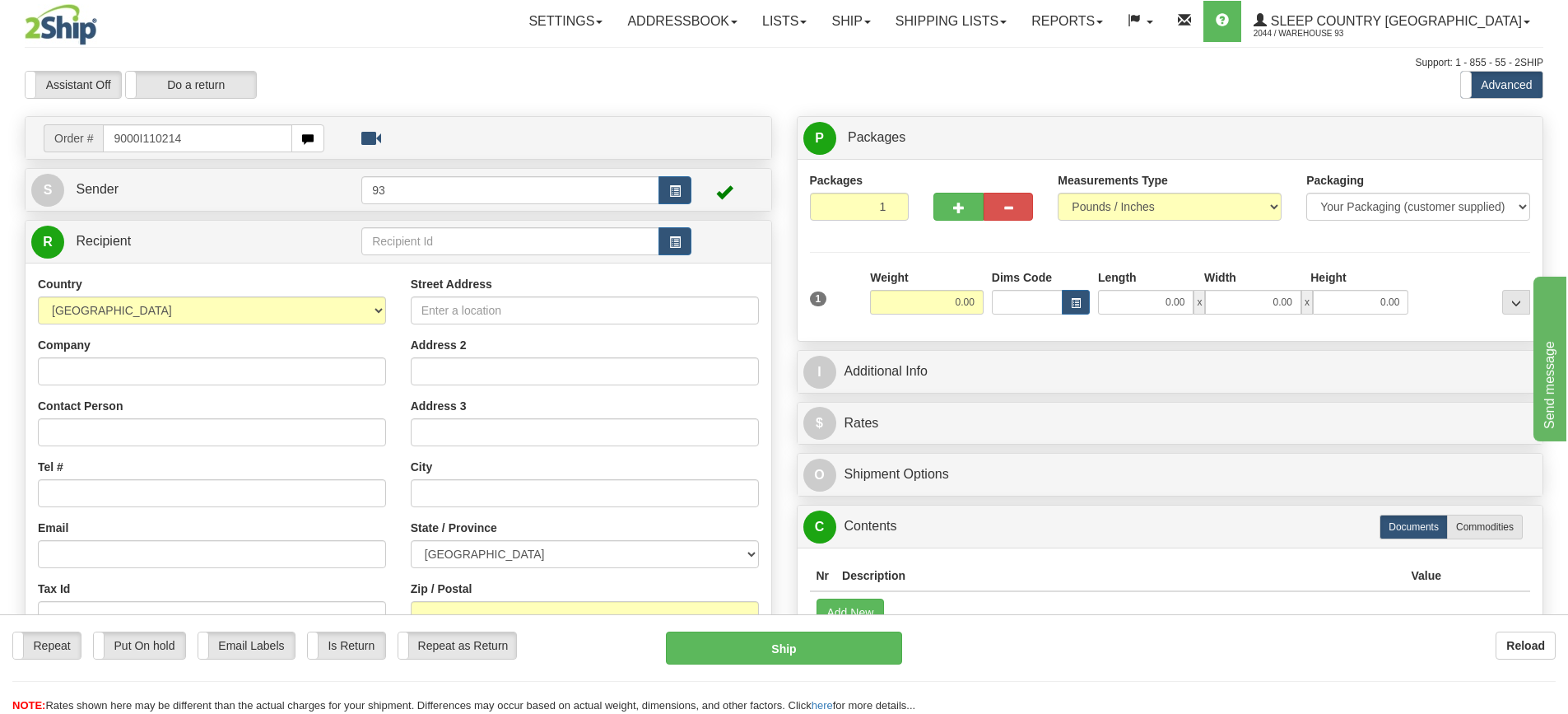
type input "9000I110214"
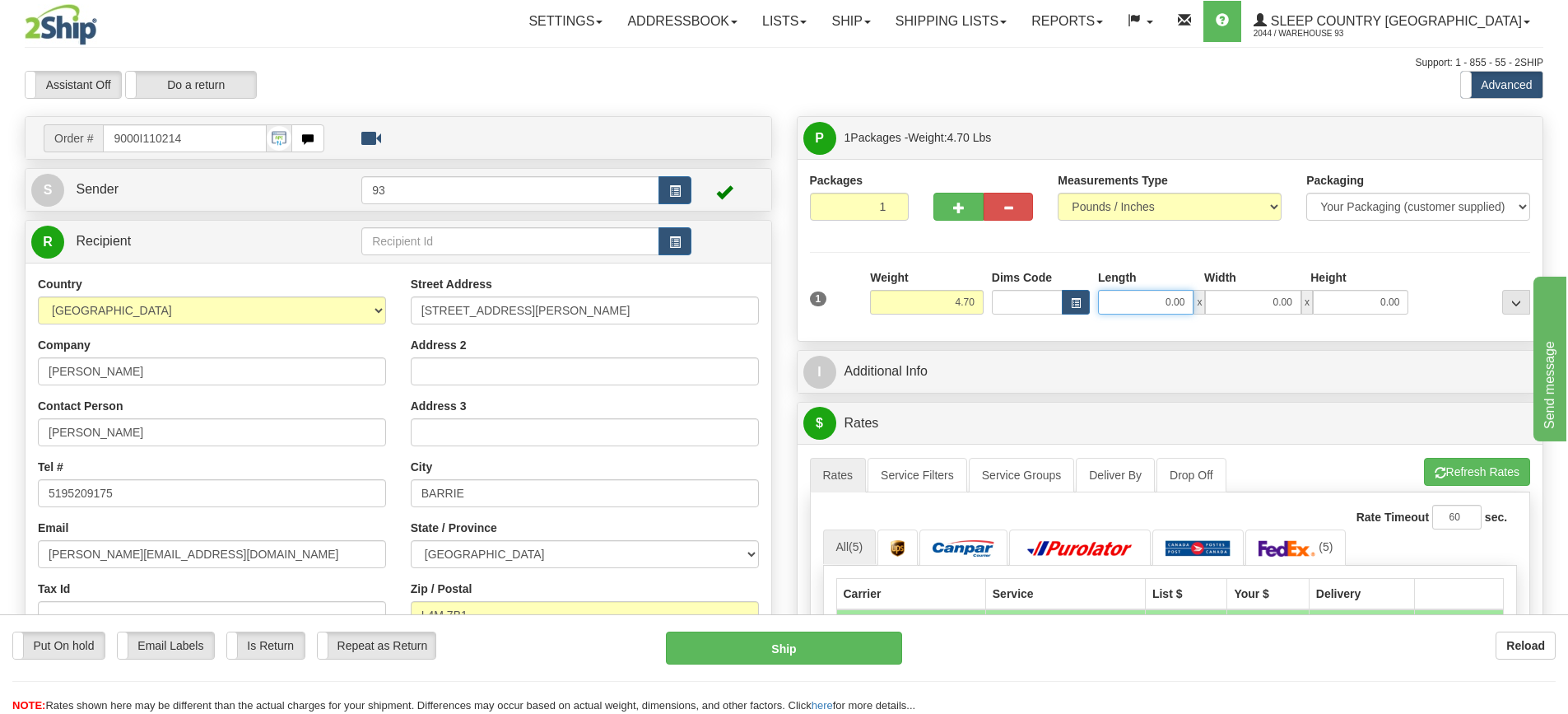
click at [1122, 302] on input "0.00" at bounding box center [1145, 302] width 95 height 25
type input "27.00"
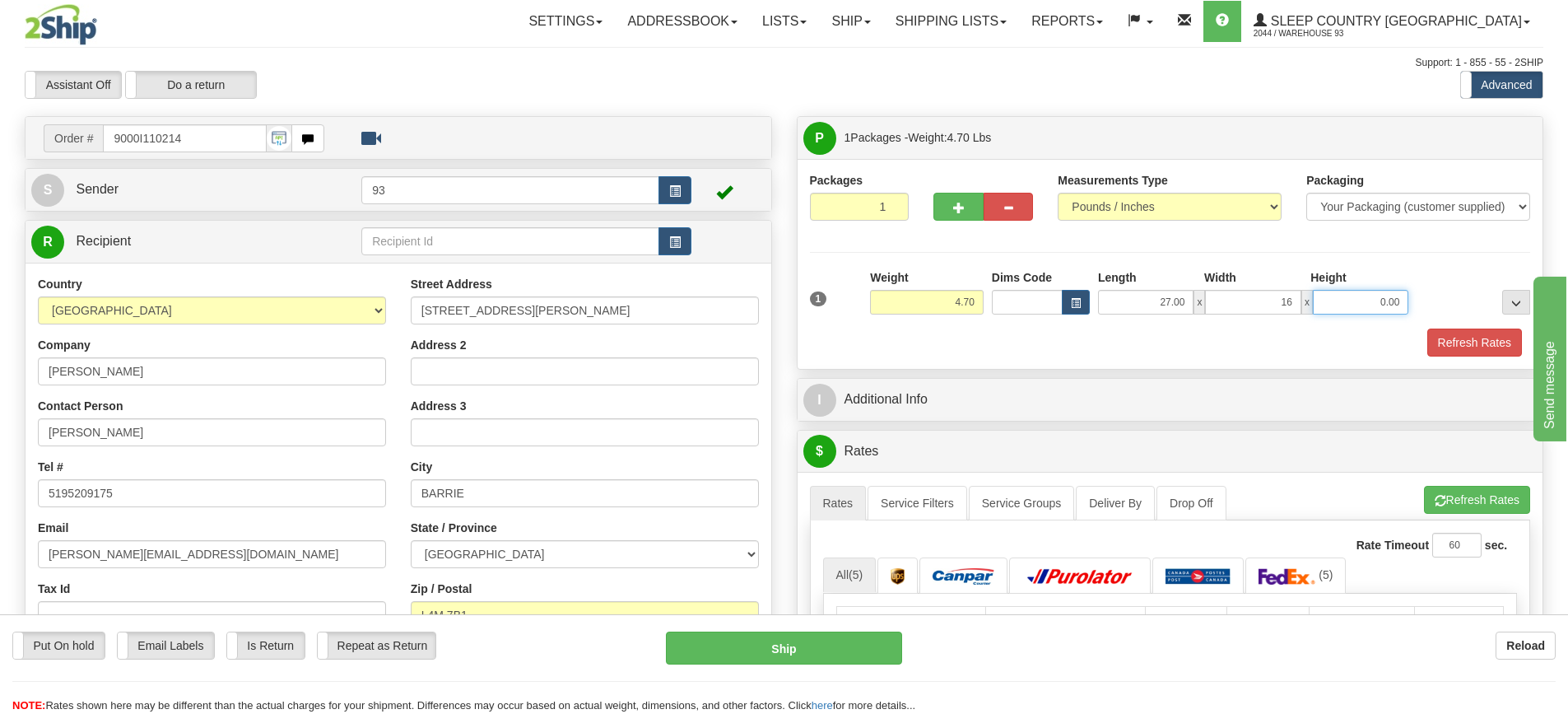
type input "16.00"
type input "6.00"
click at [1476, 343] on button "Refresh Rates" at bounding box center [1474, 343] width 94 height 28
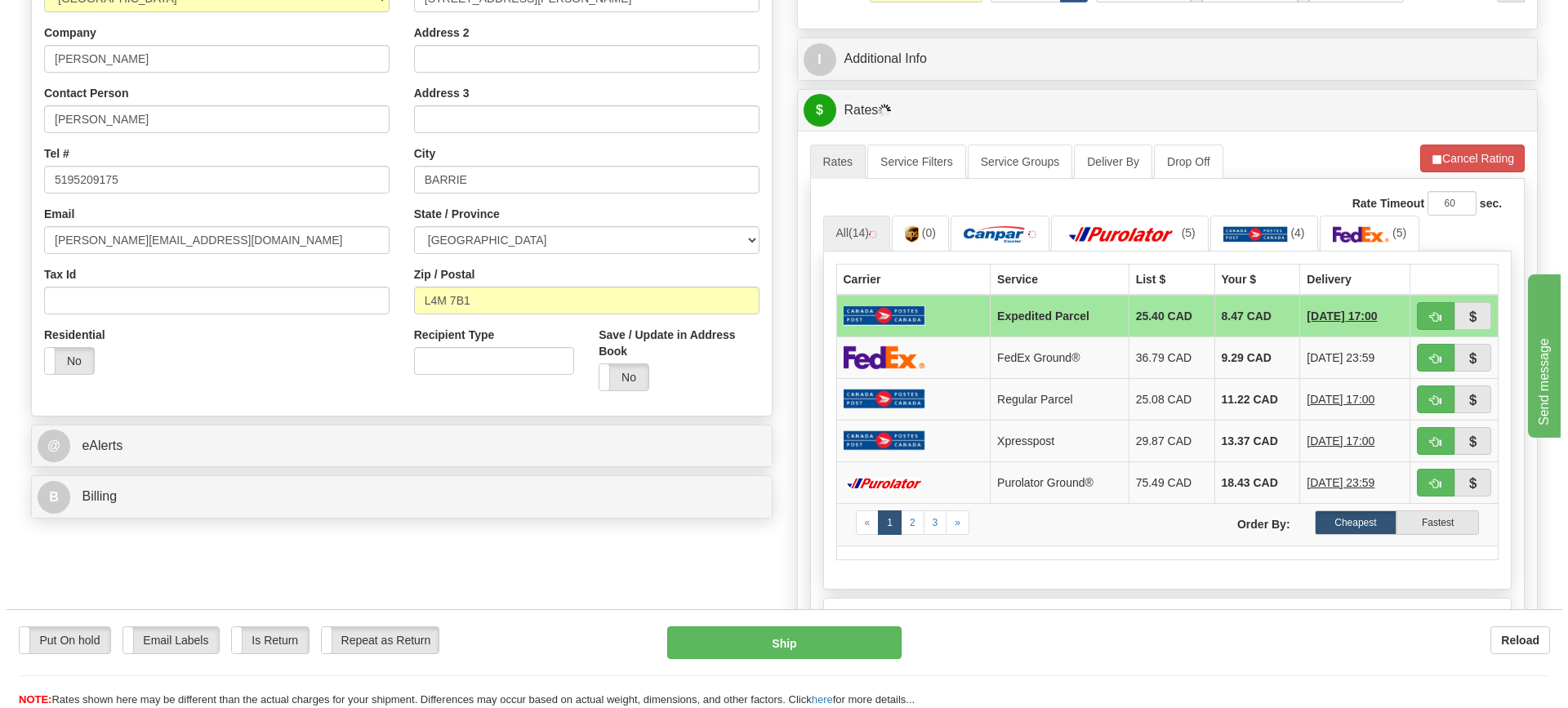
scroll to position [327, 0]
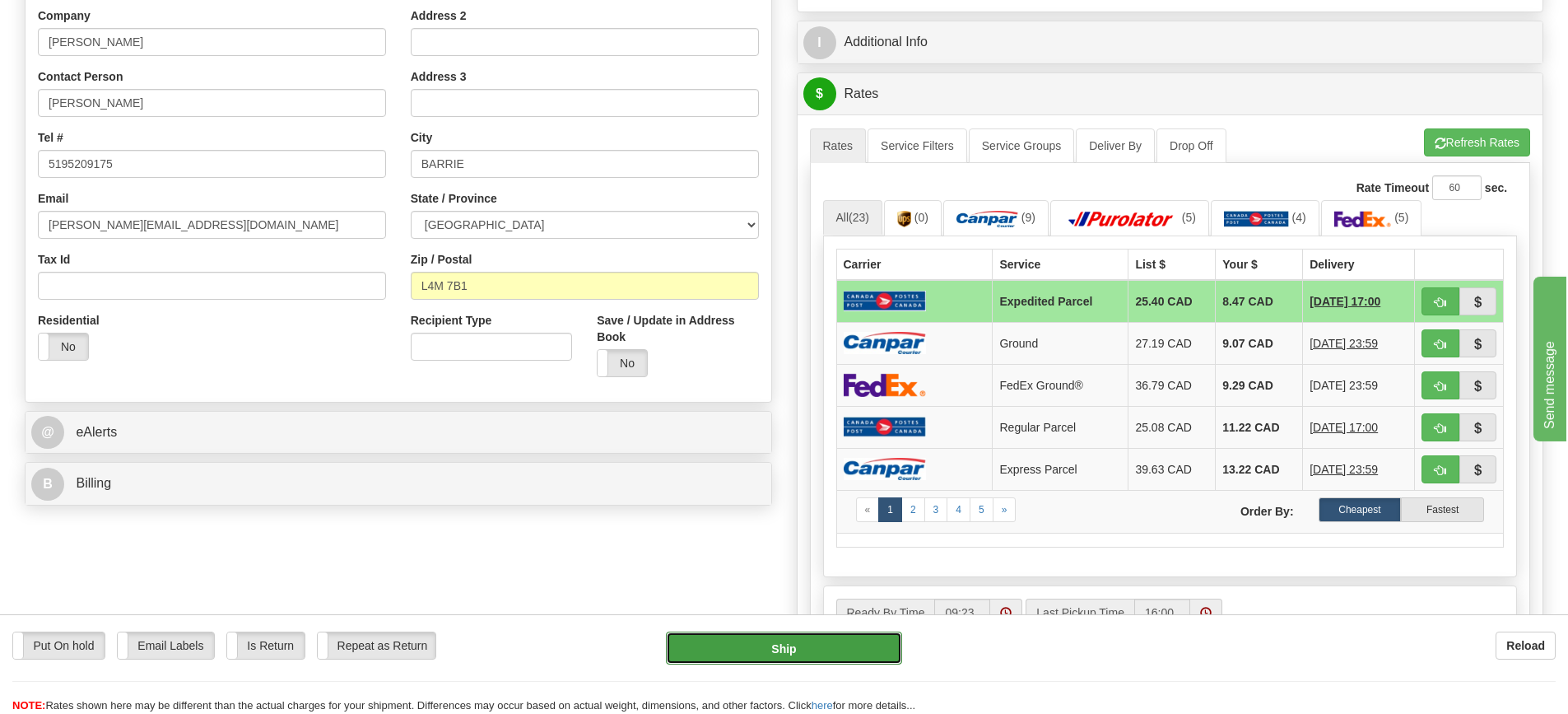
click at [739, 650] on button "Ship" at bounding box center [784, 647] width 236 height 33
type input "DOM.EP"
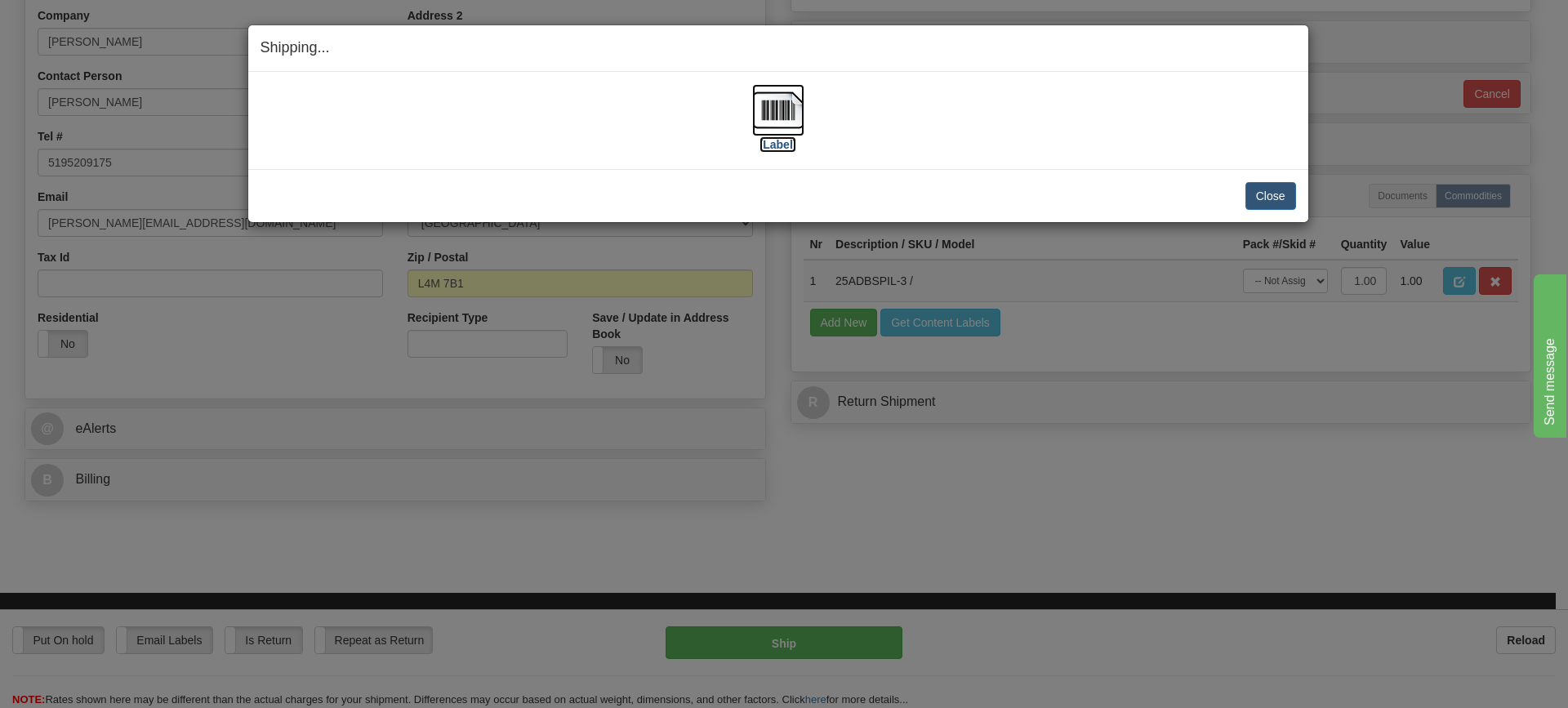
click at [783, 106] on img at bounding box center [778, 109] width 52 height 52
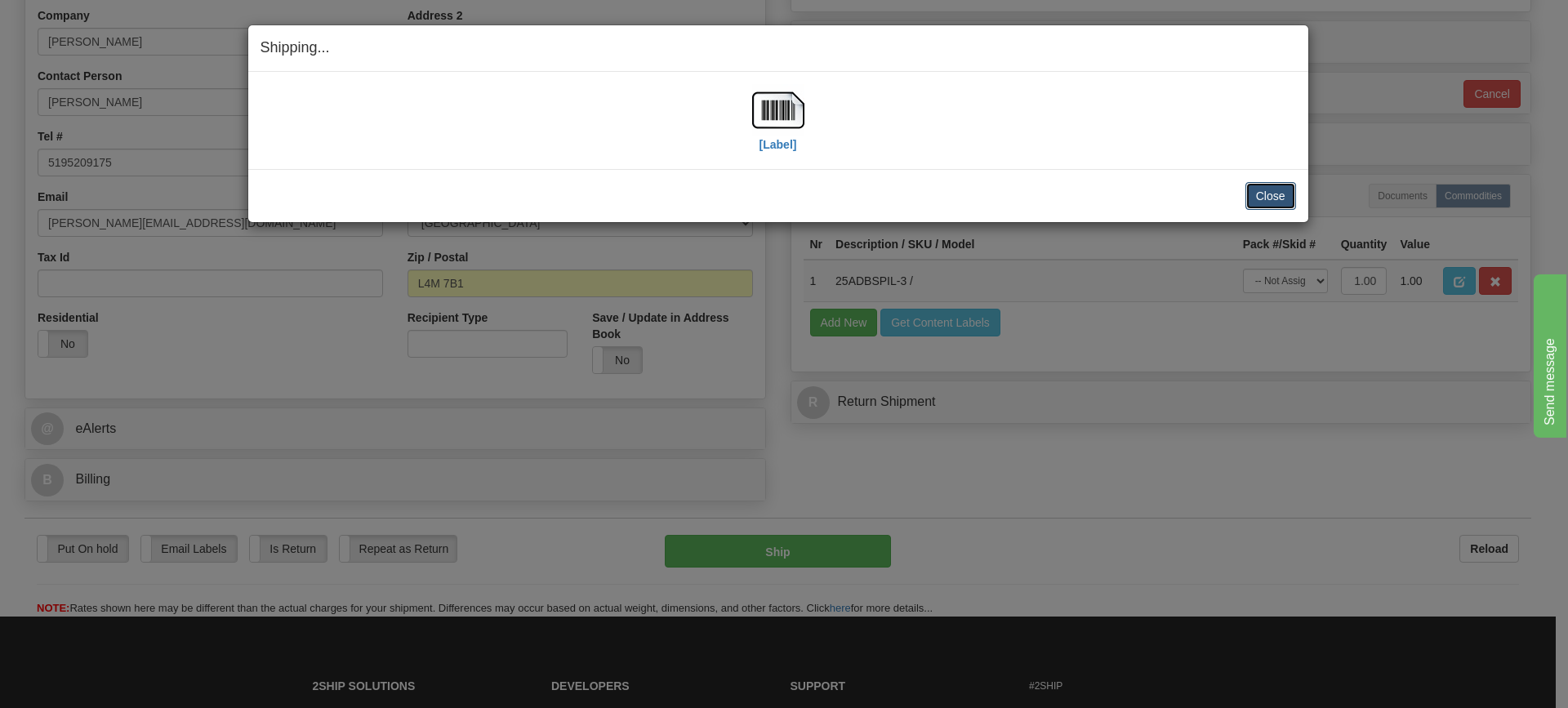
click at [1256, 206] on button "Close" at bounding box center [1270, 196] width 50 height 28
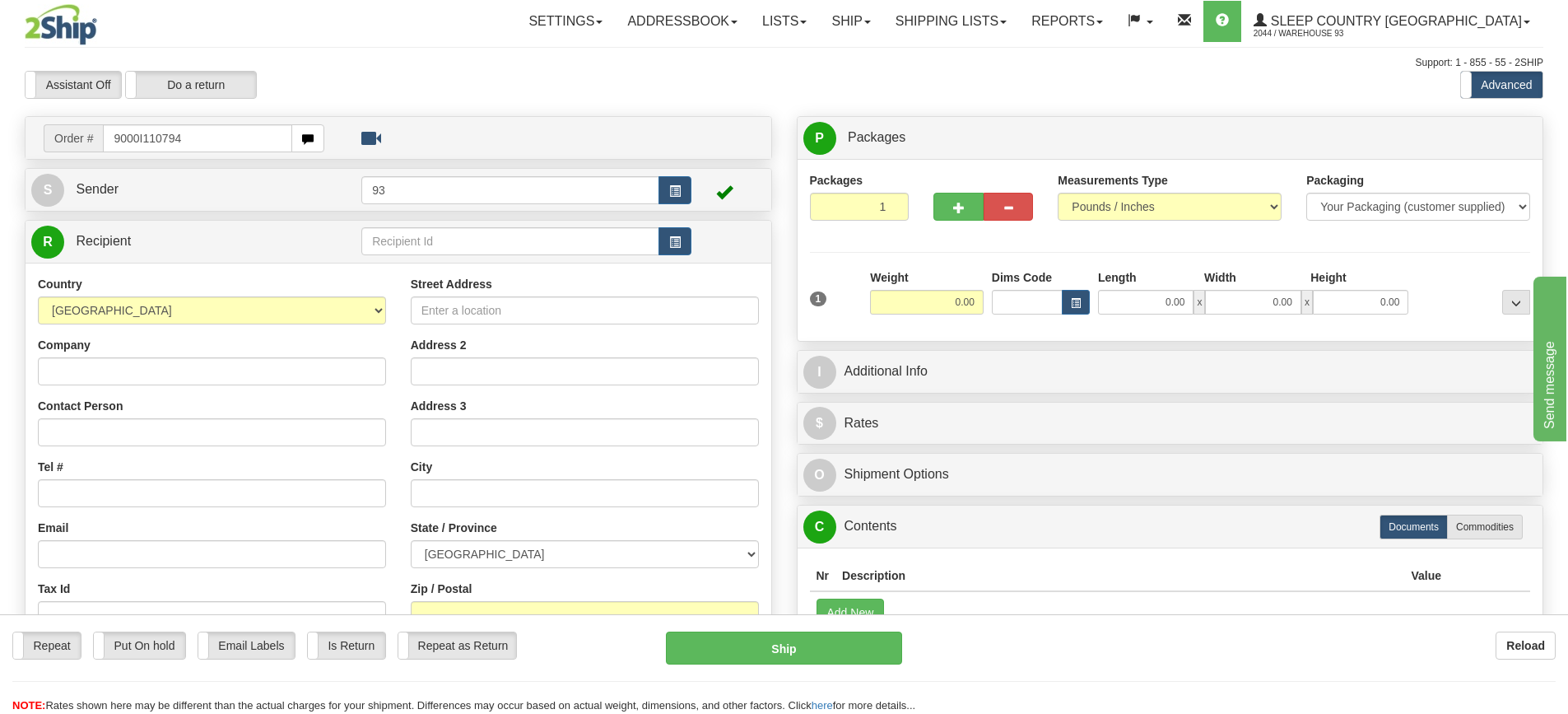
type input "9000I110794"
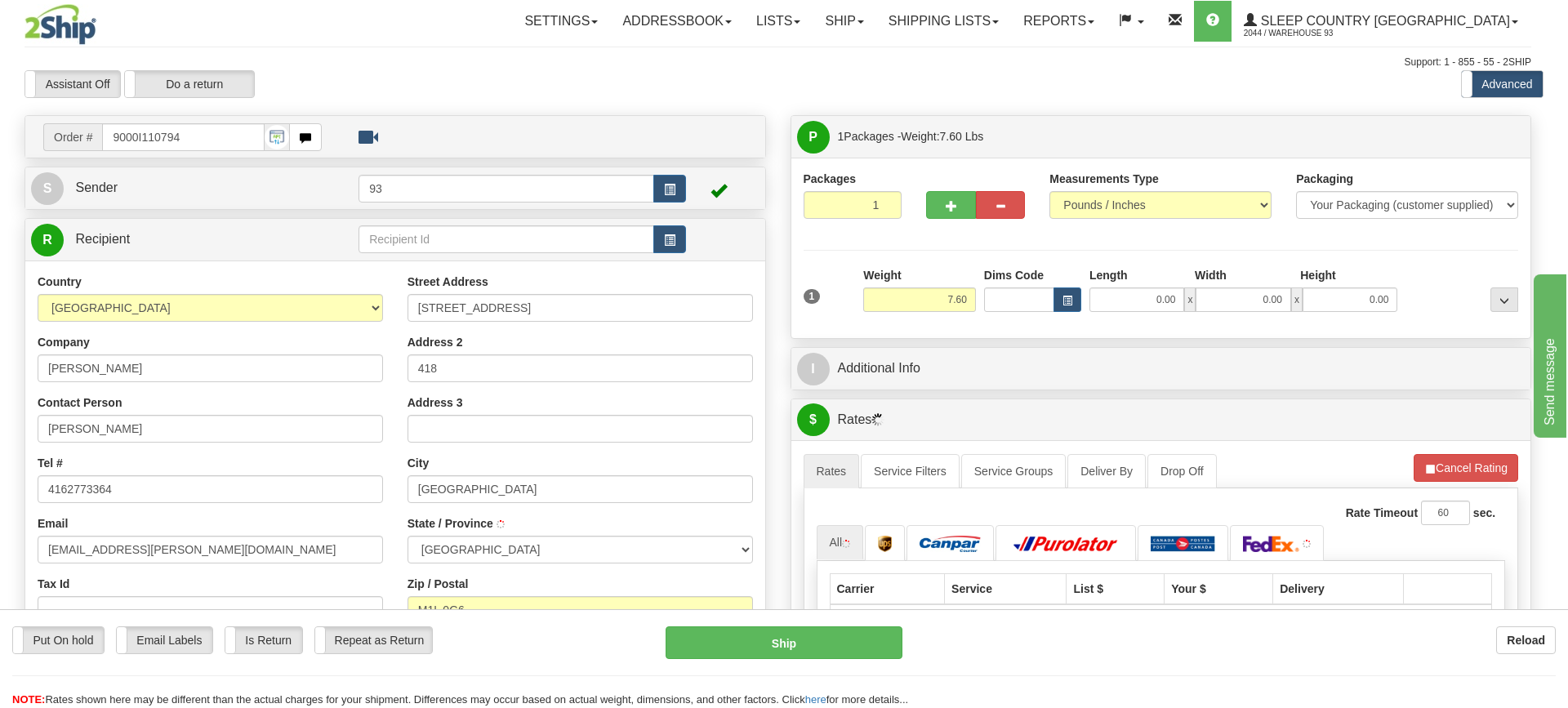
type input "[GEOGRAPHIC_DATA]"
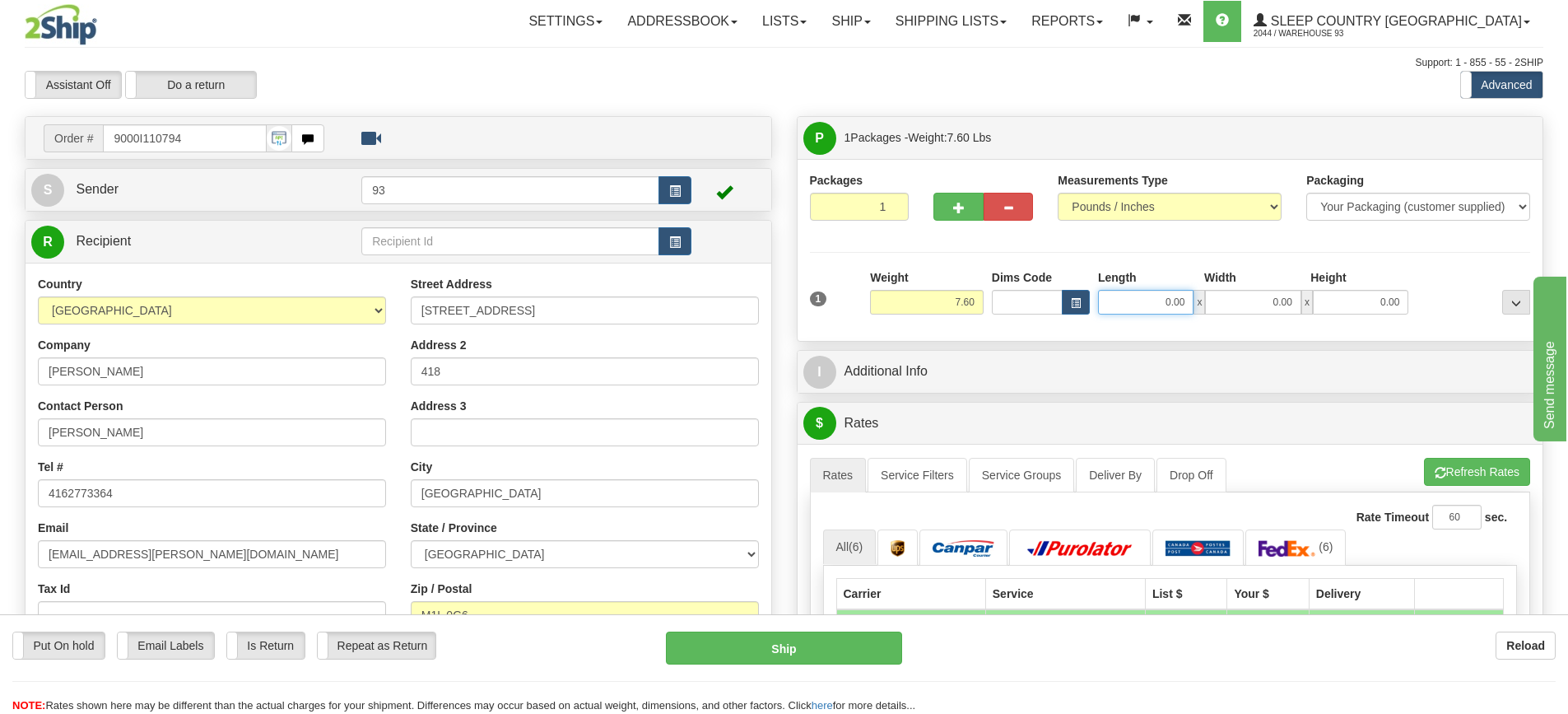
click at [1137, 306] on input "0.00" at bounding box center [1145, 302] width 95 height 25
type input "17.00"
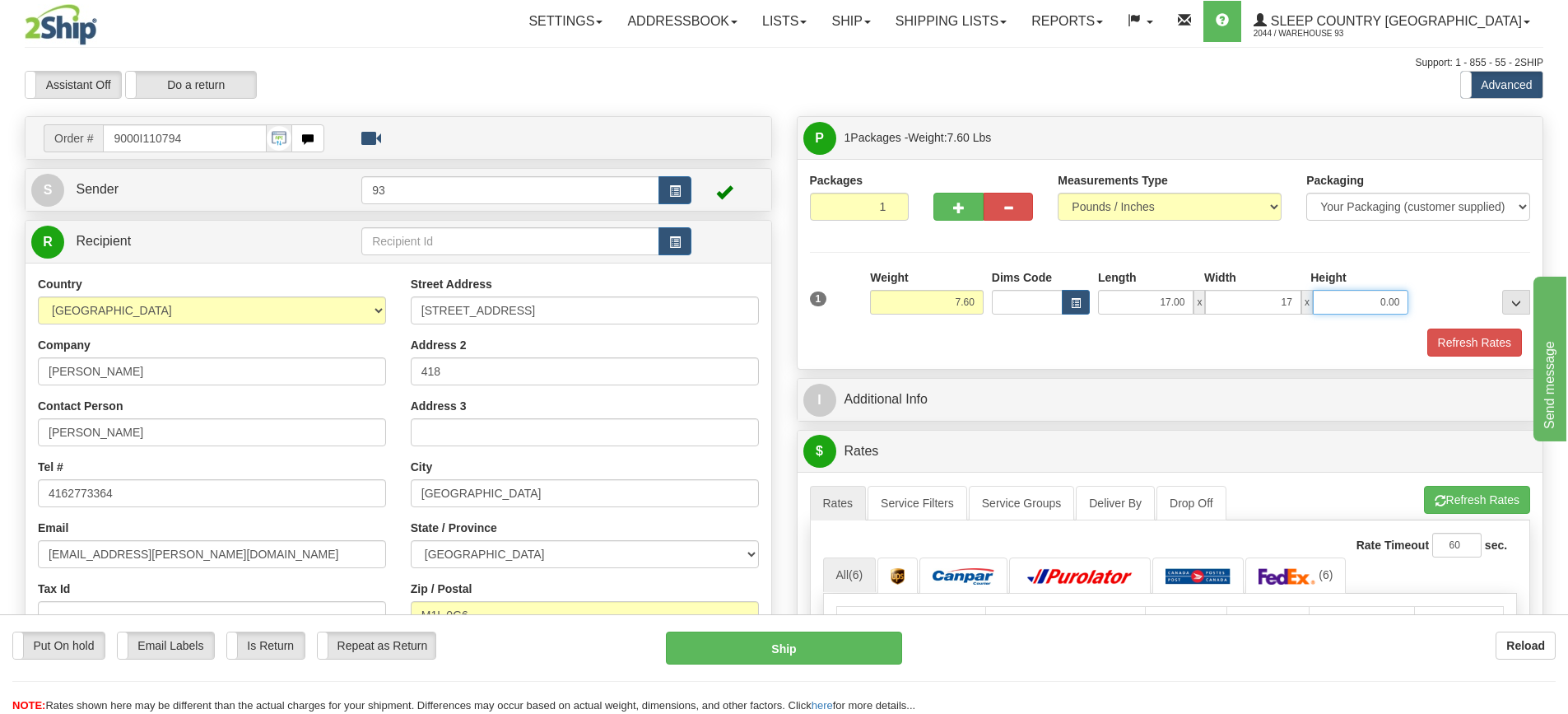
type input "17.00"
type input "7.00"
click at [1462, 327] on div at bounding box center [1170, 327] width 729 height 1
click at [1459, 336] on button "Refresh Rates" at bounding box center [1474, 343] width 94 height 28
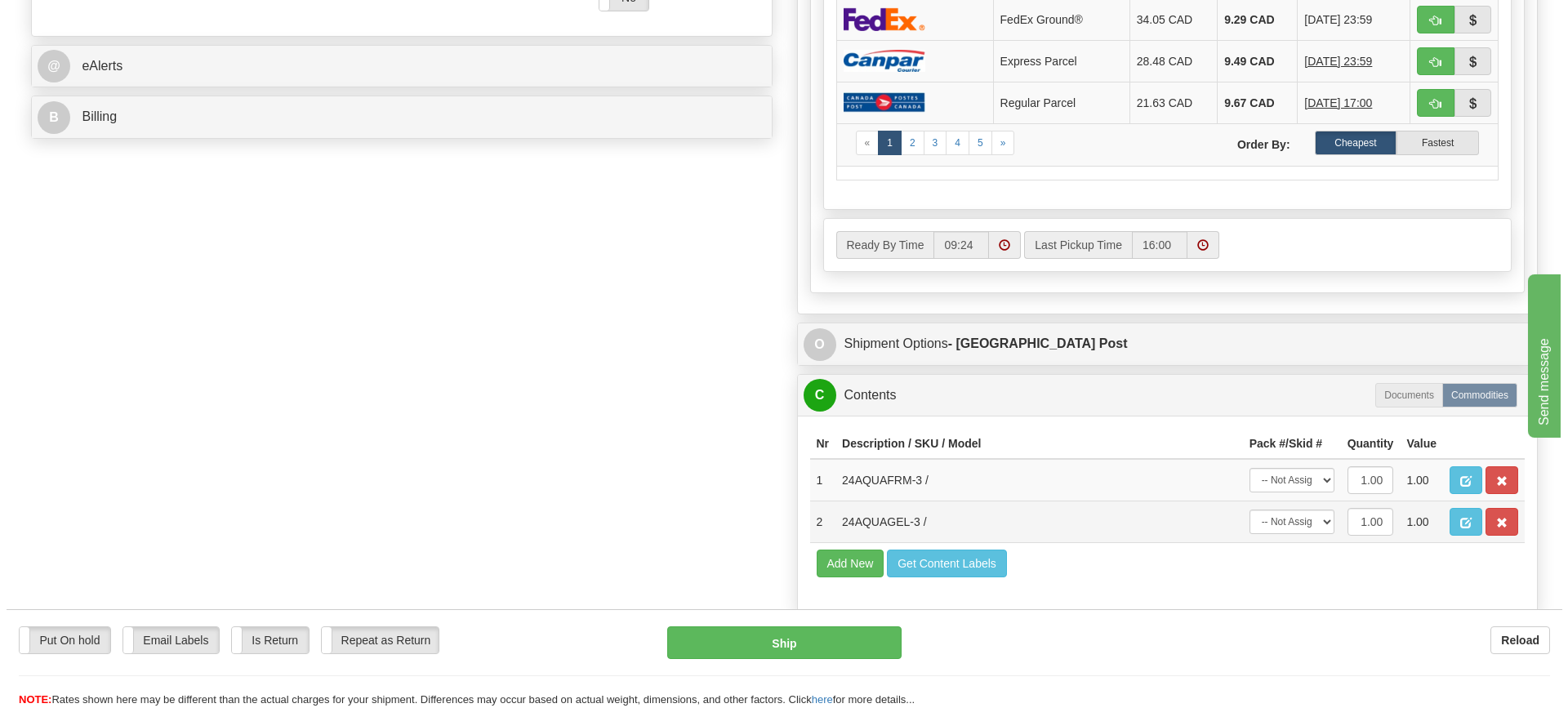
scroll to position [735, 0]
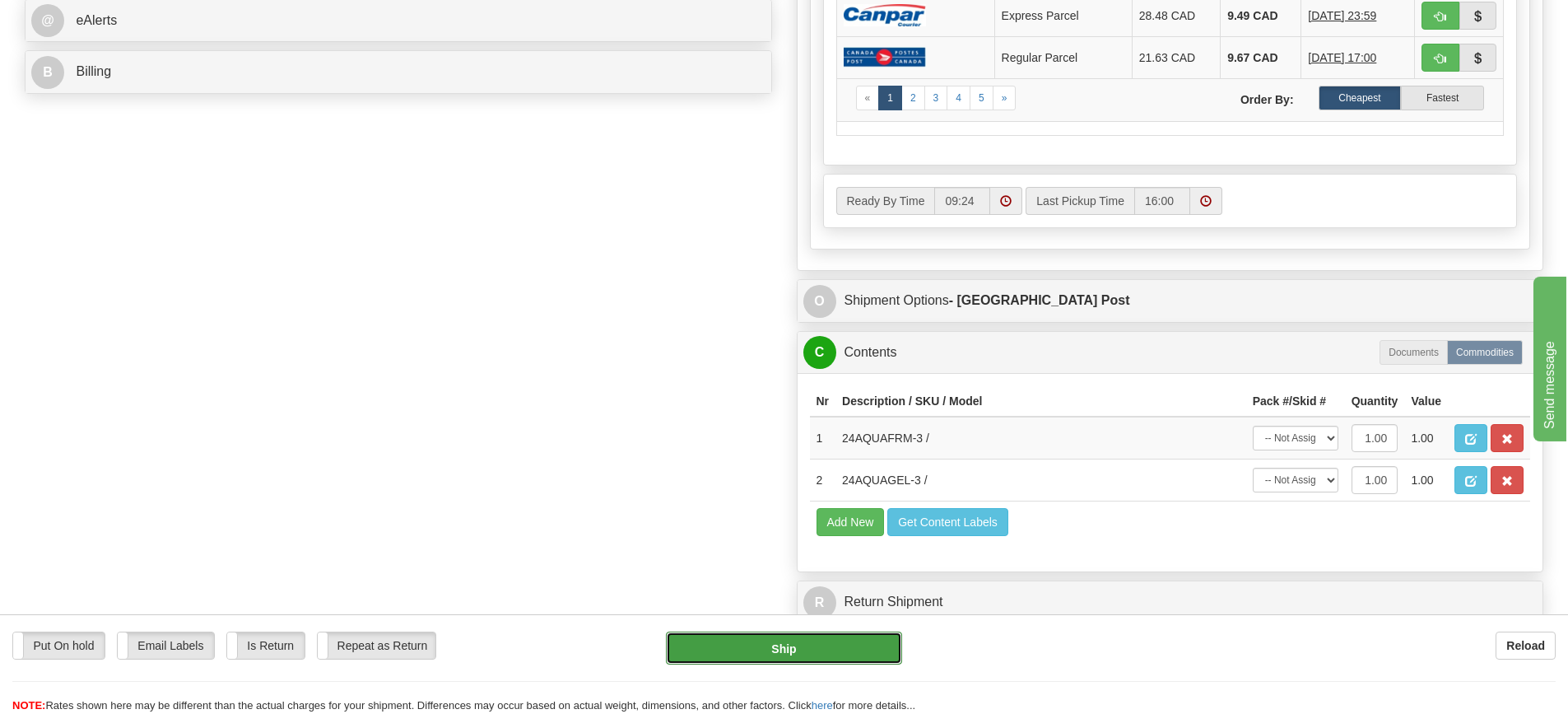
click at [842, 651] on button "Ship" at bounding box center [784, 647] width 236 height 33
type input "DOM.EP"
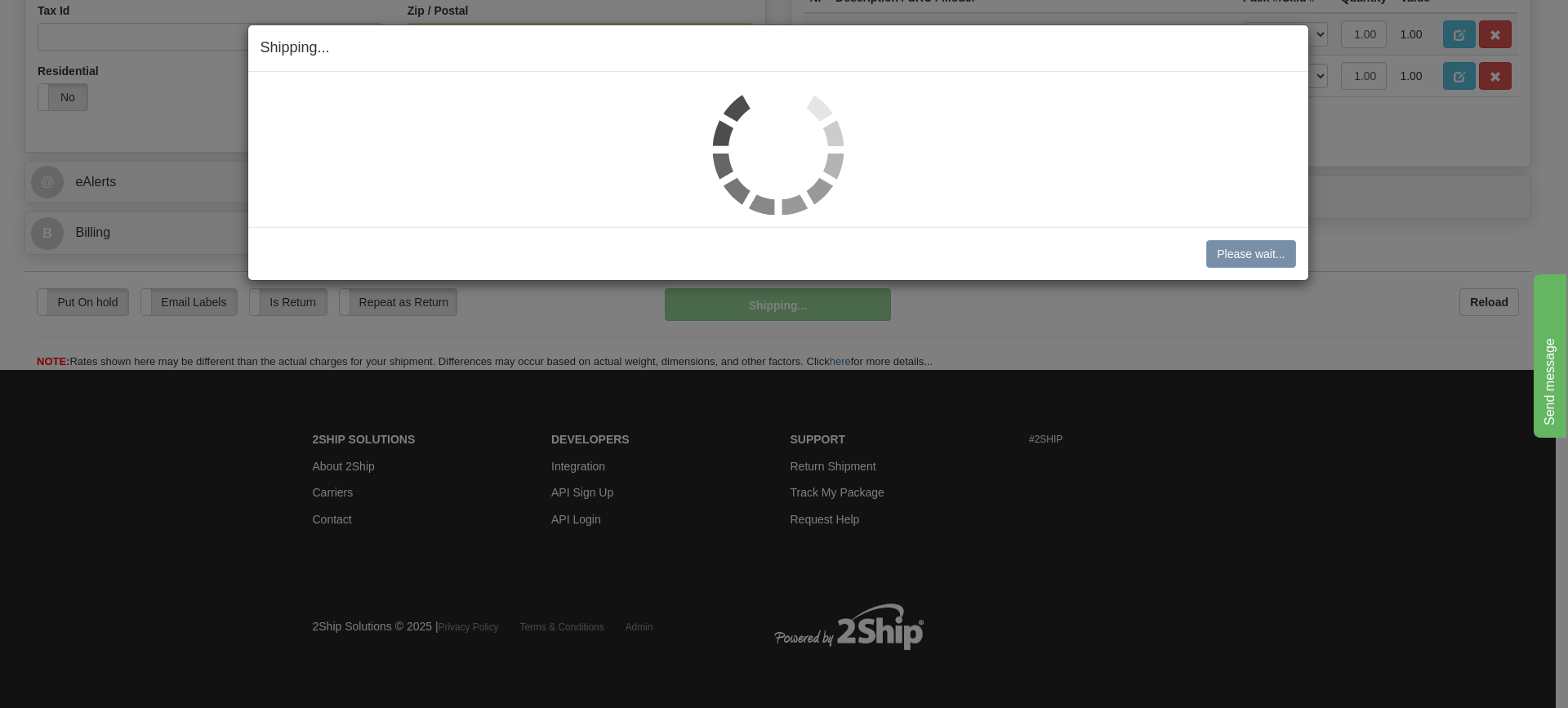
scroll to position [574, 0]
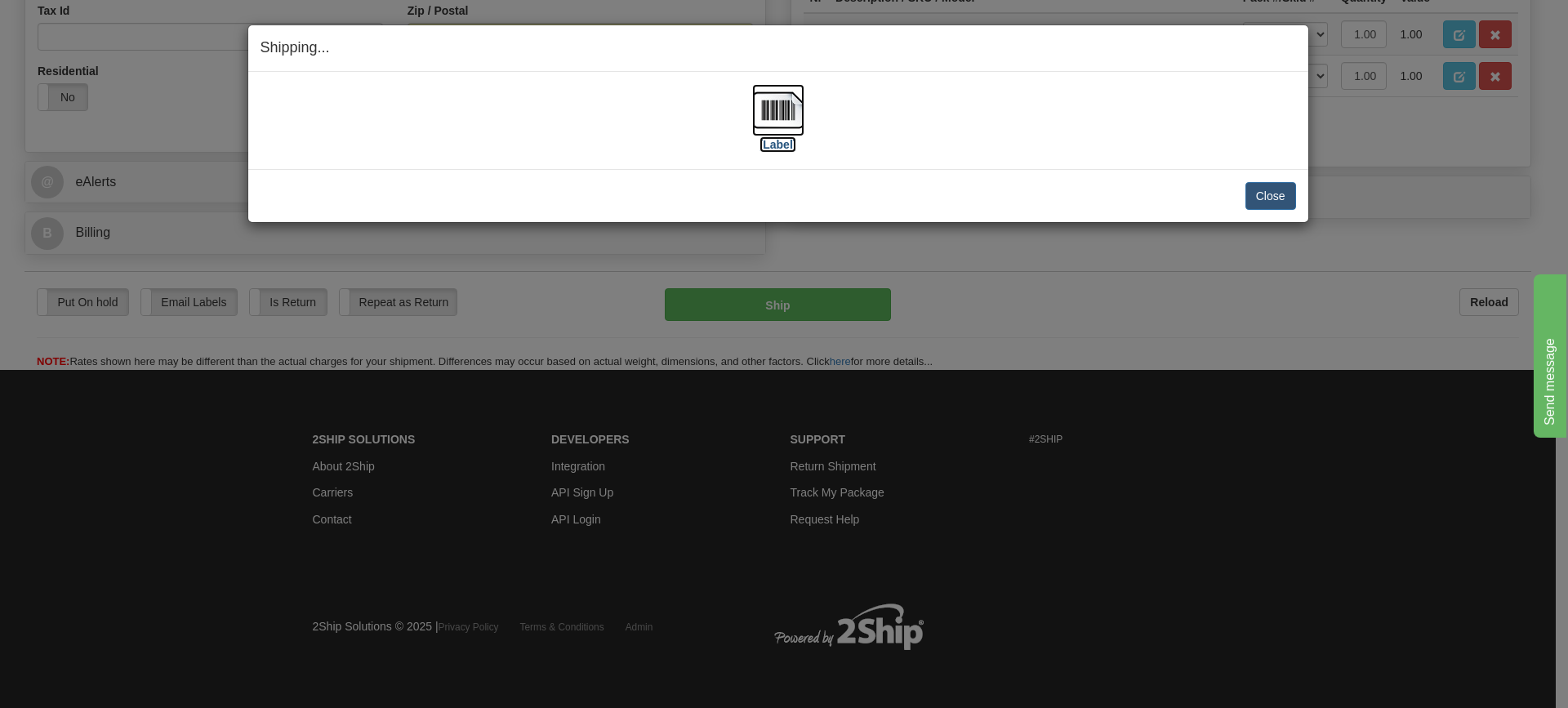
click at [767, 108] on img at bounding box center [778, 109] width 52 height 52
click at [1264, 194] on button "Close" at bounding box center [1270, 196] width 50 height 28
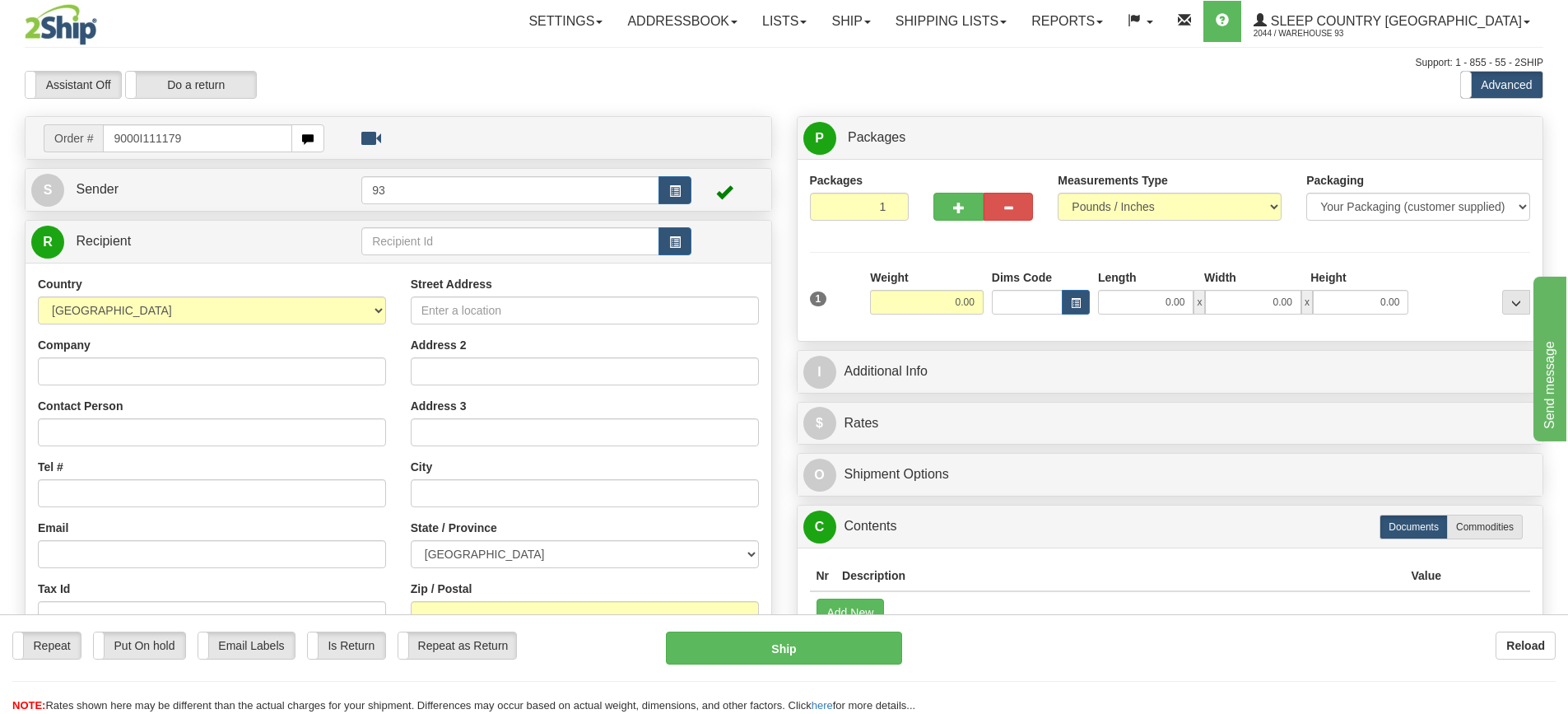
type input "9000I111179"
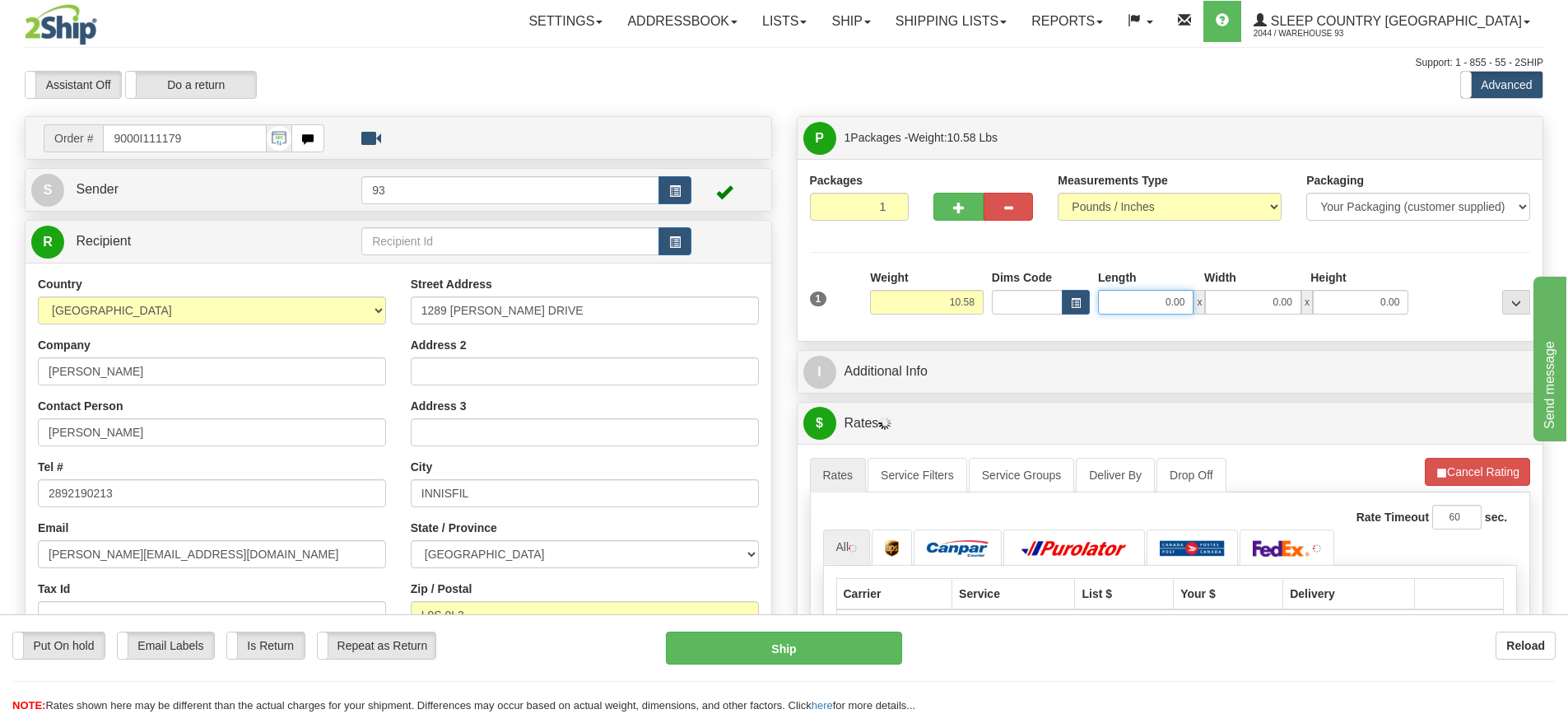
click at [1134, 297] on input "0.00" at bounding box center [1145, 302] width 95 height 25
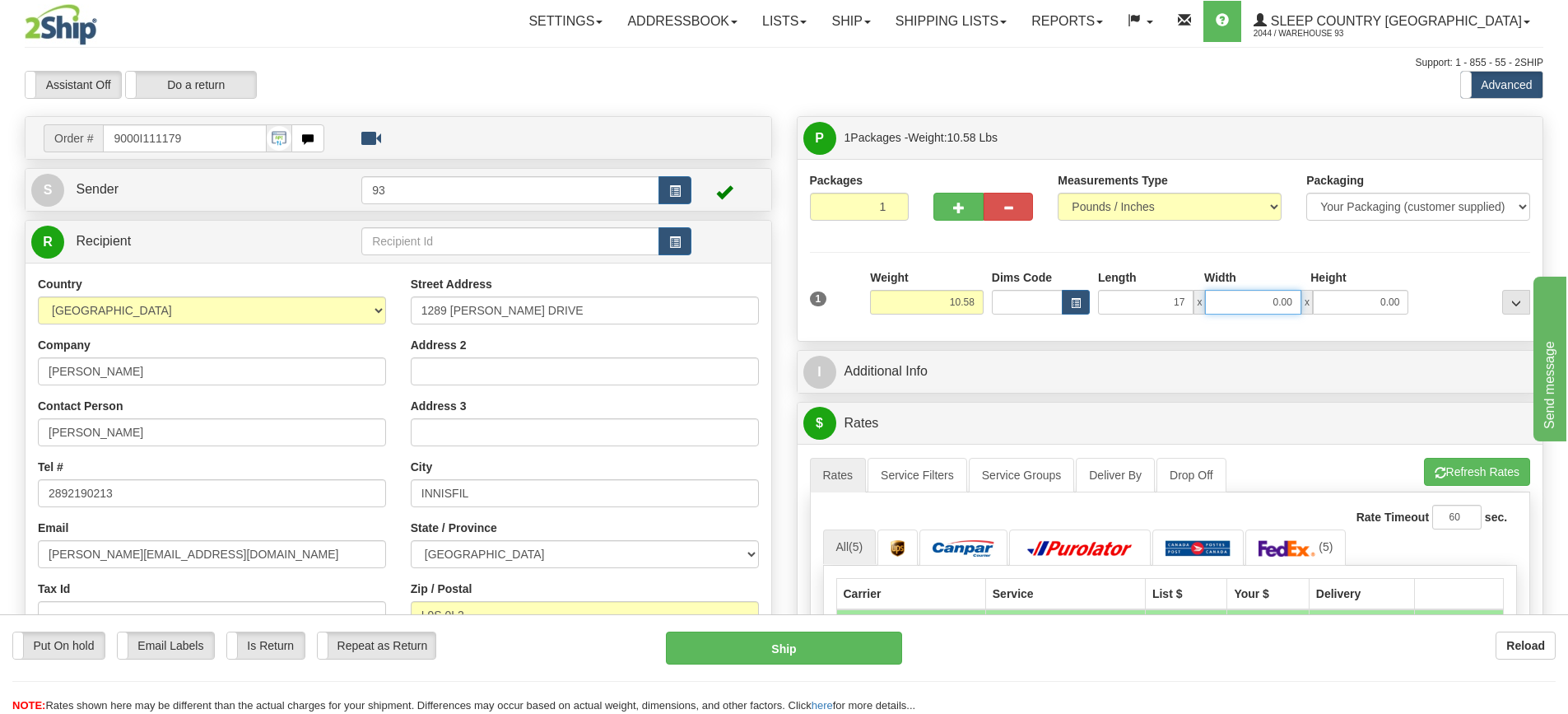
type input "17.00"
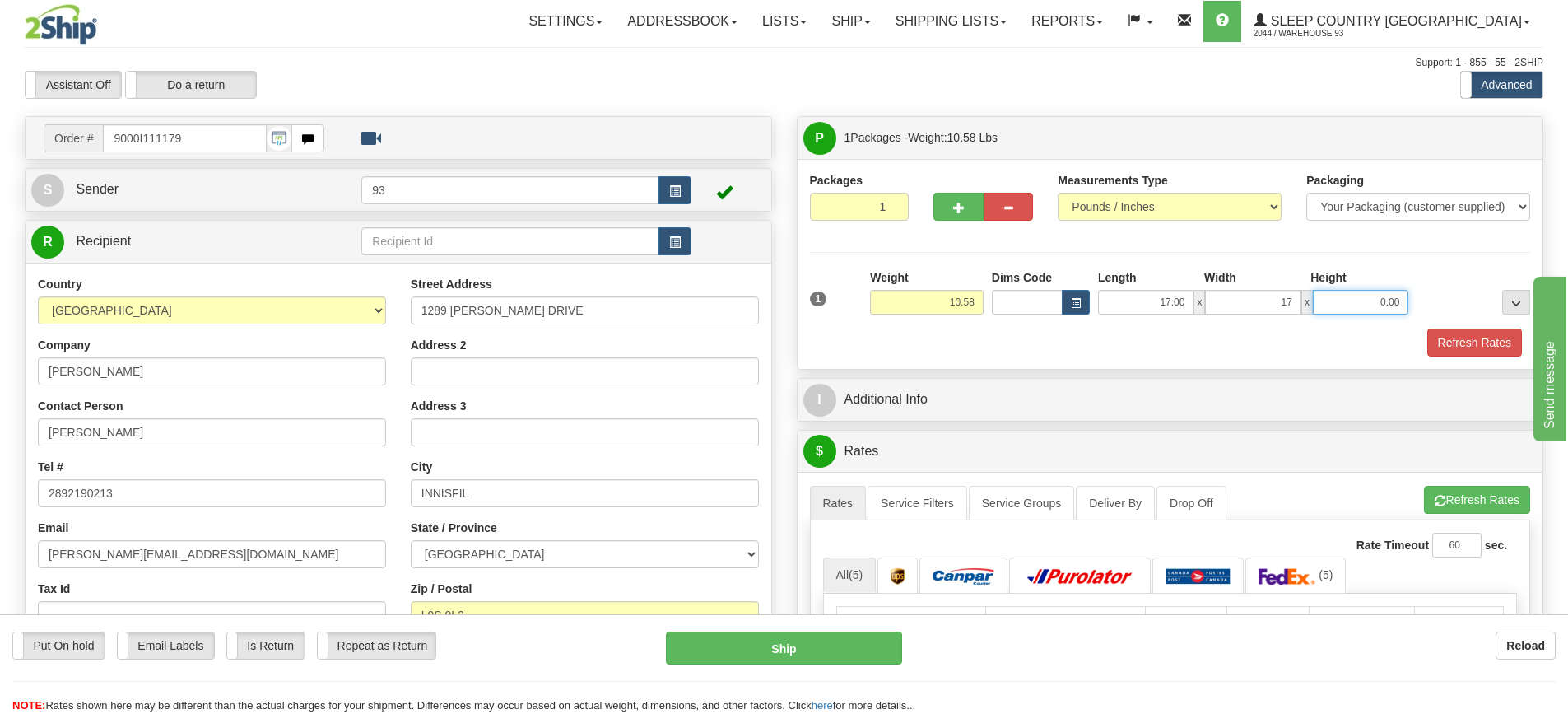
type input "17.00"
type input "6.00"
click at [1467, 337] on button "Refresh Rates" at bounding box center [1474, 343] width 94 height 28
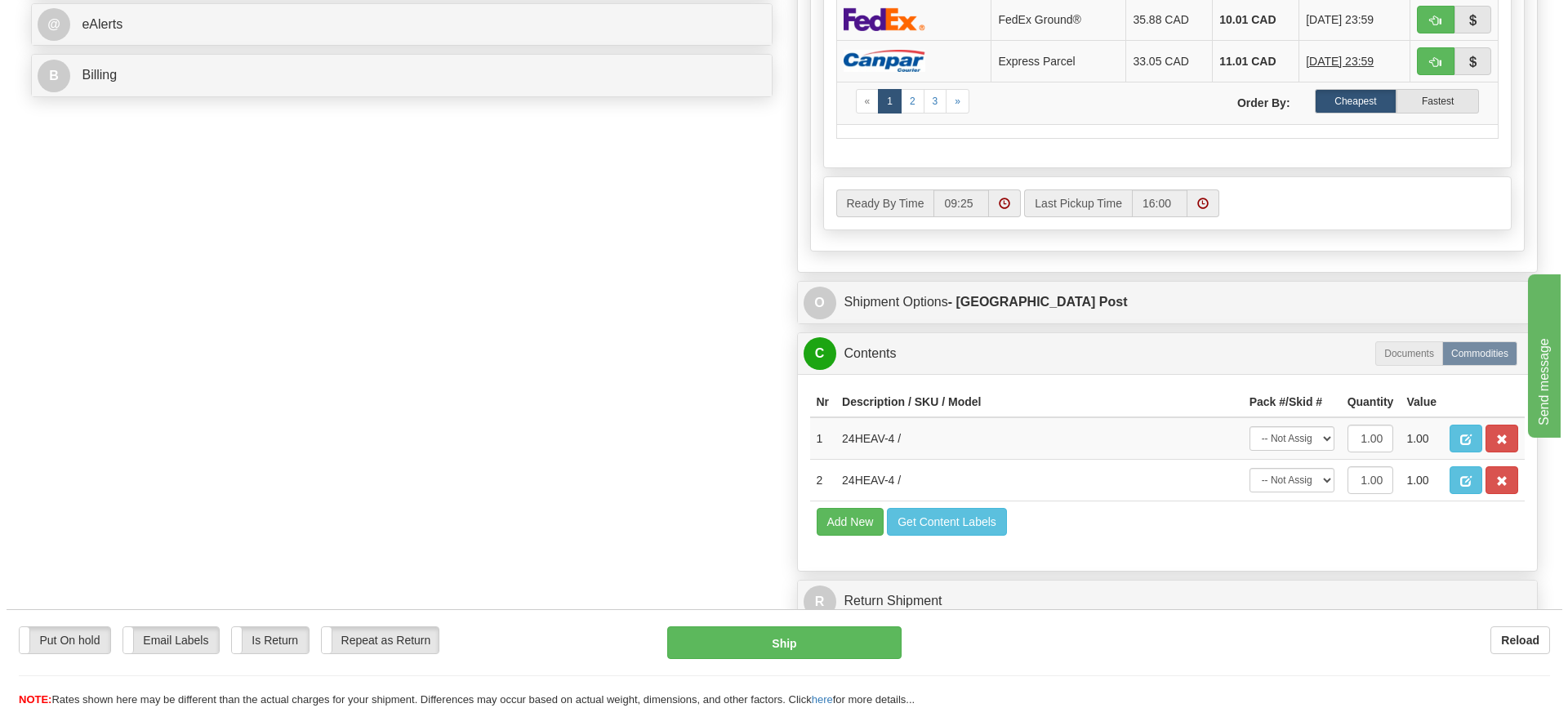
scroll to position [816, 0]
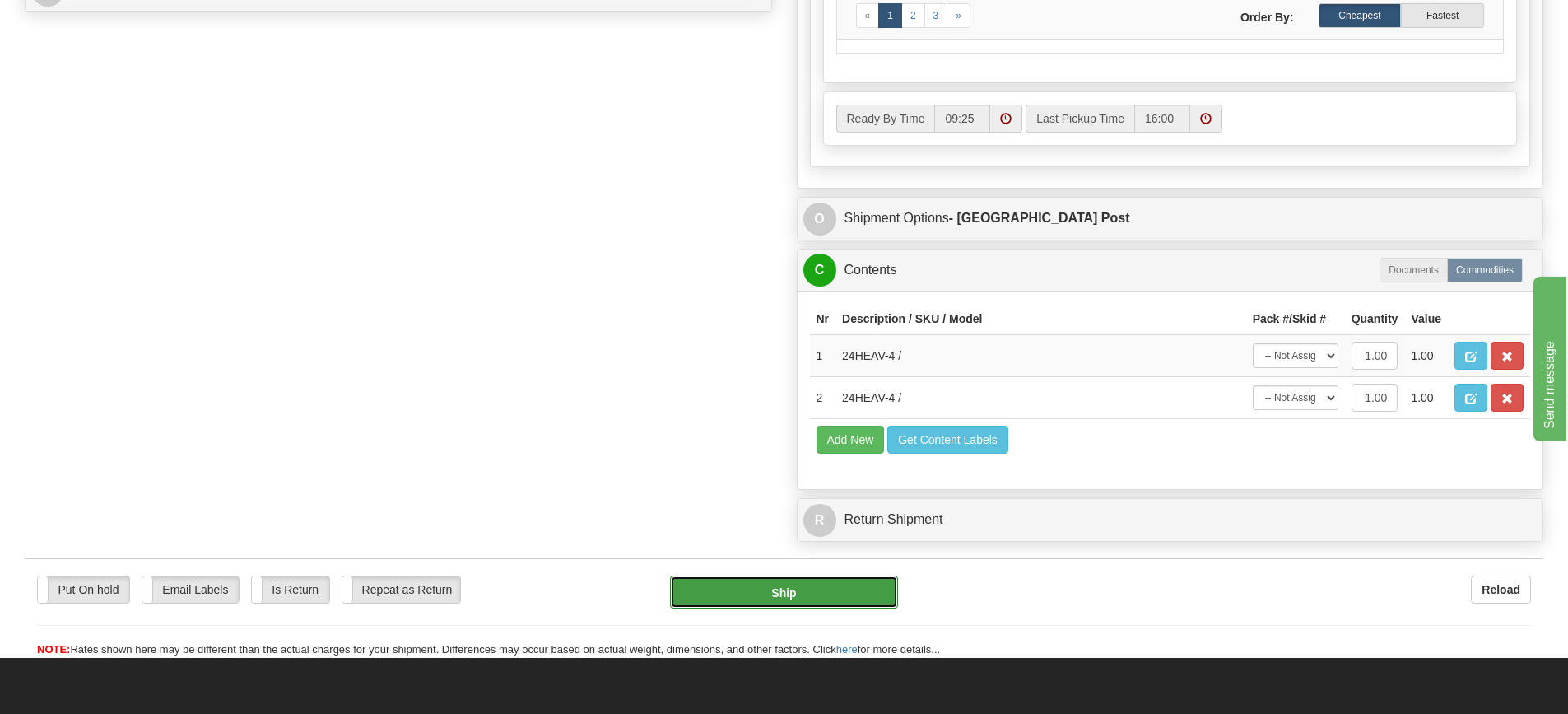
click at [756, 599] on button "Ship" at bounding box center [784, 592] width 228 height 33
type input "DOM.EP"
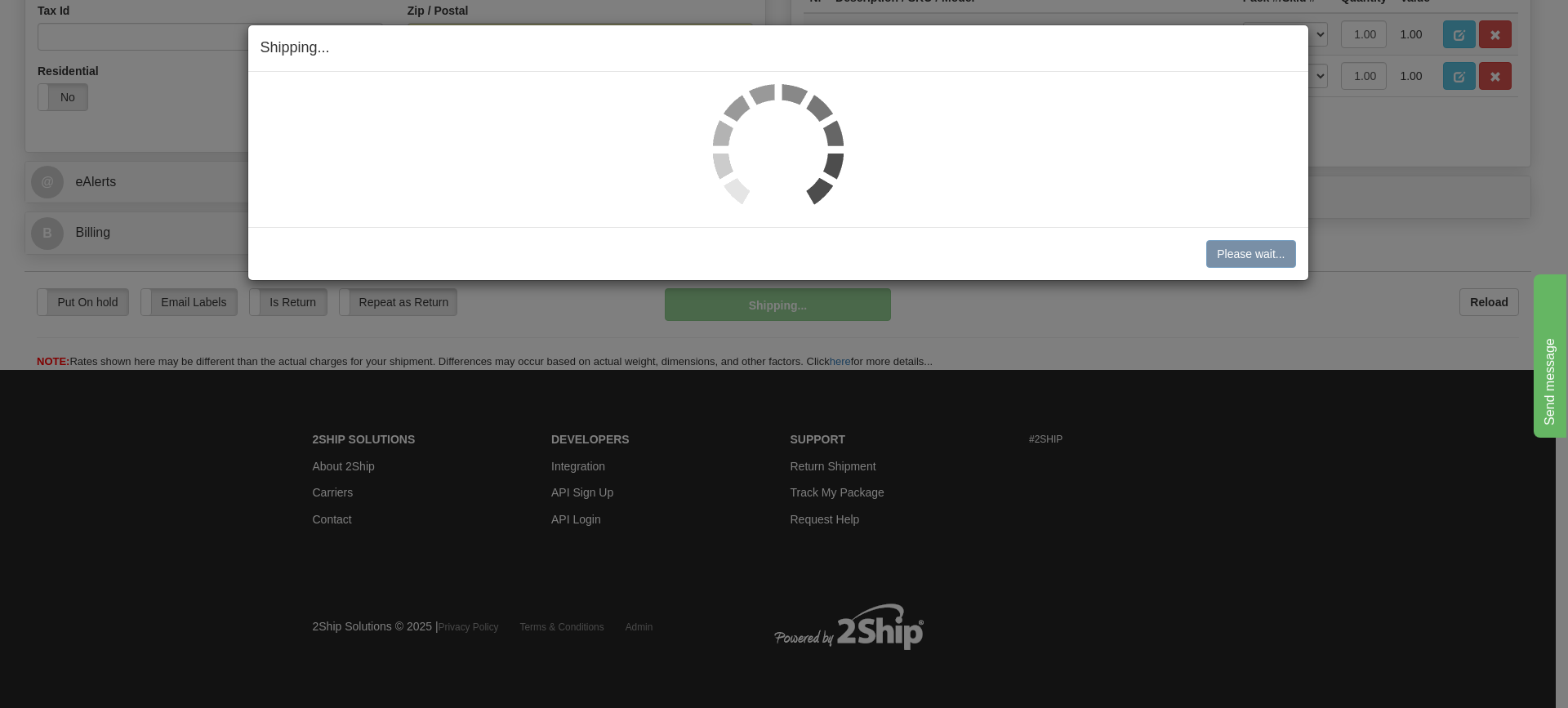
scroll to position [574, 0]
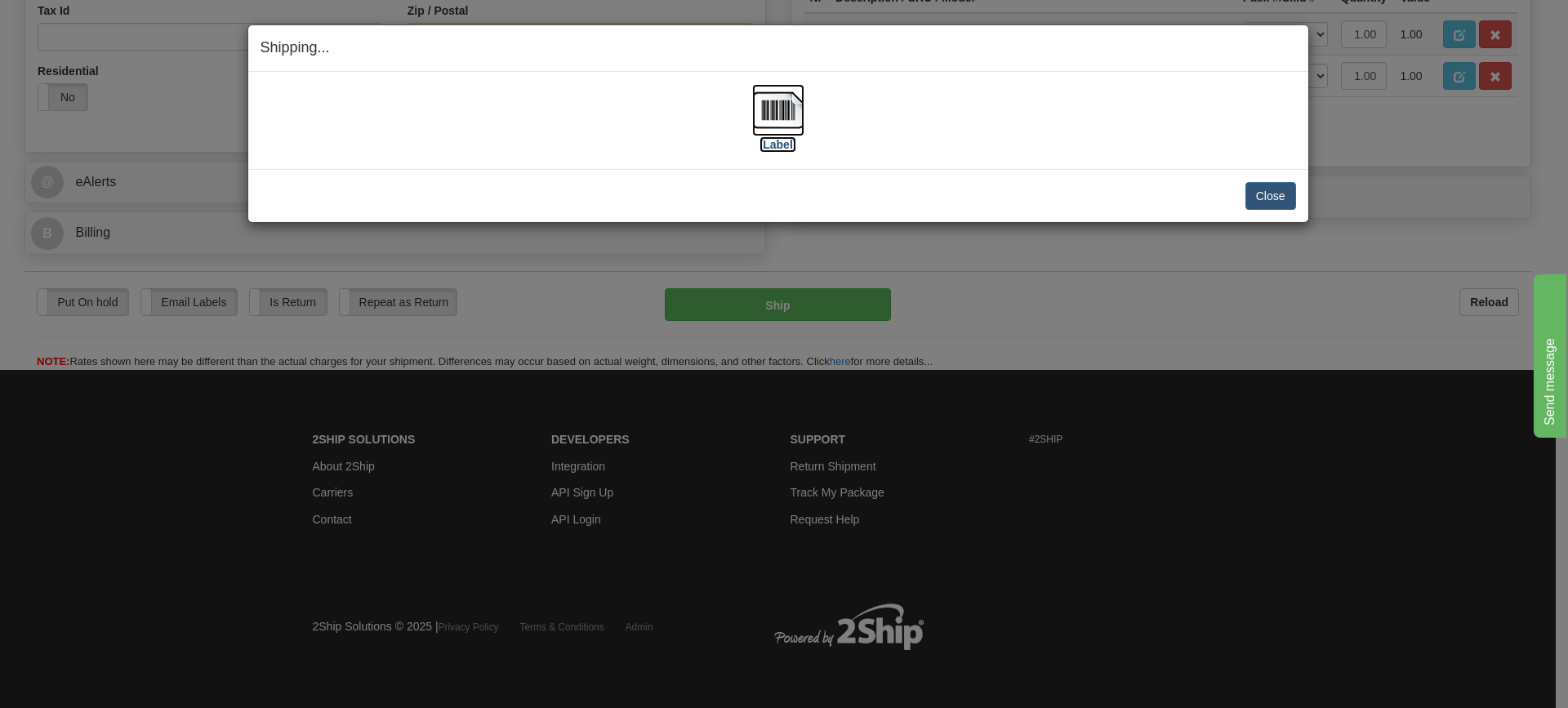
click at [765, 111] on img at bounding box center [778, 109] width 52 height 52
click at [1261, 197] on button "Close" at bounding box center [1270, 196] width 50 height 28
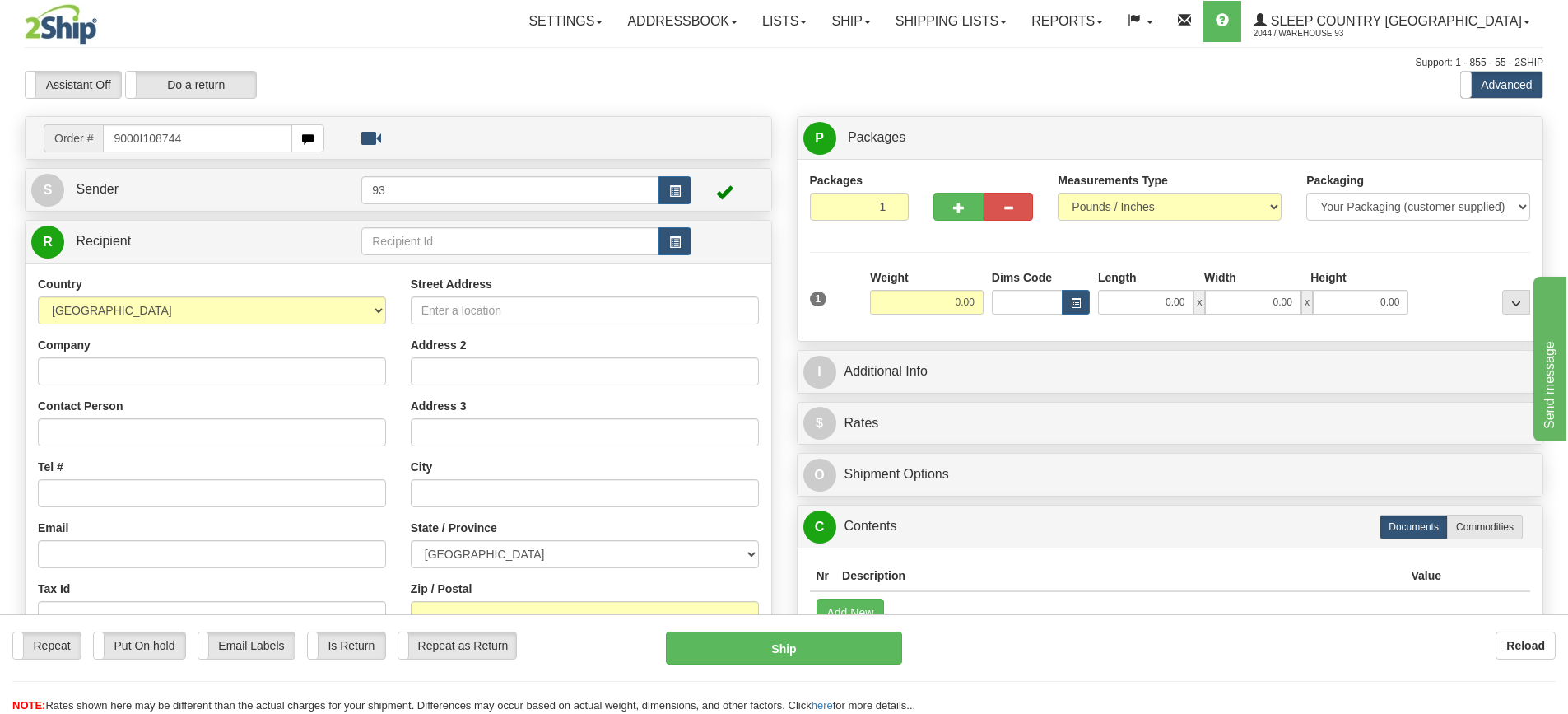
type input "9000I108744"
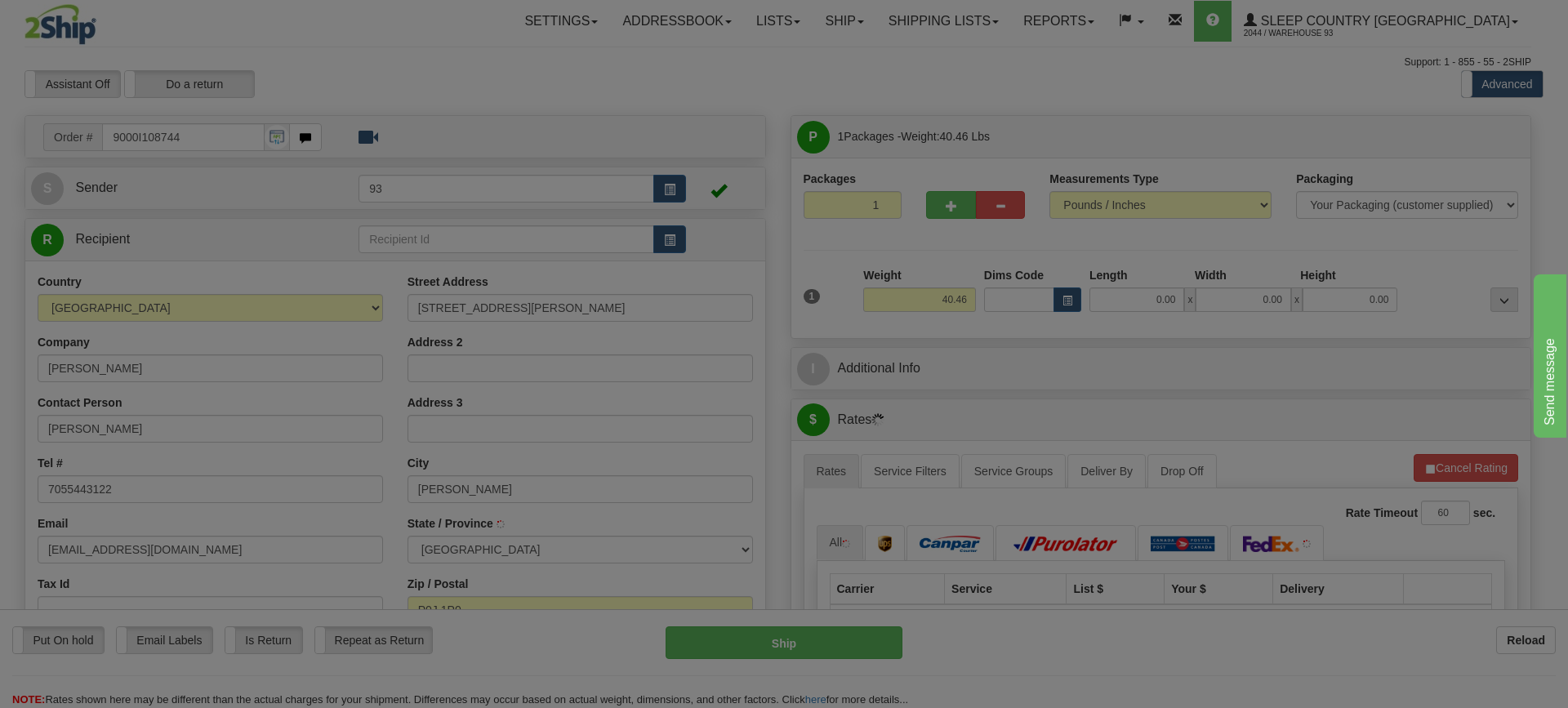
type input "NEW LISKEARD"
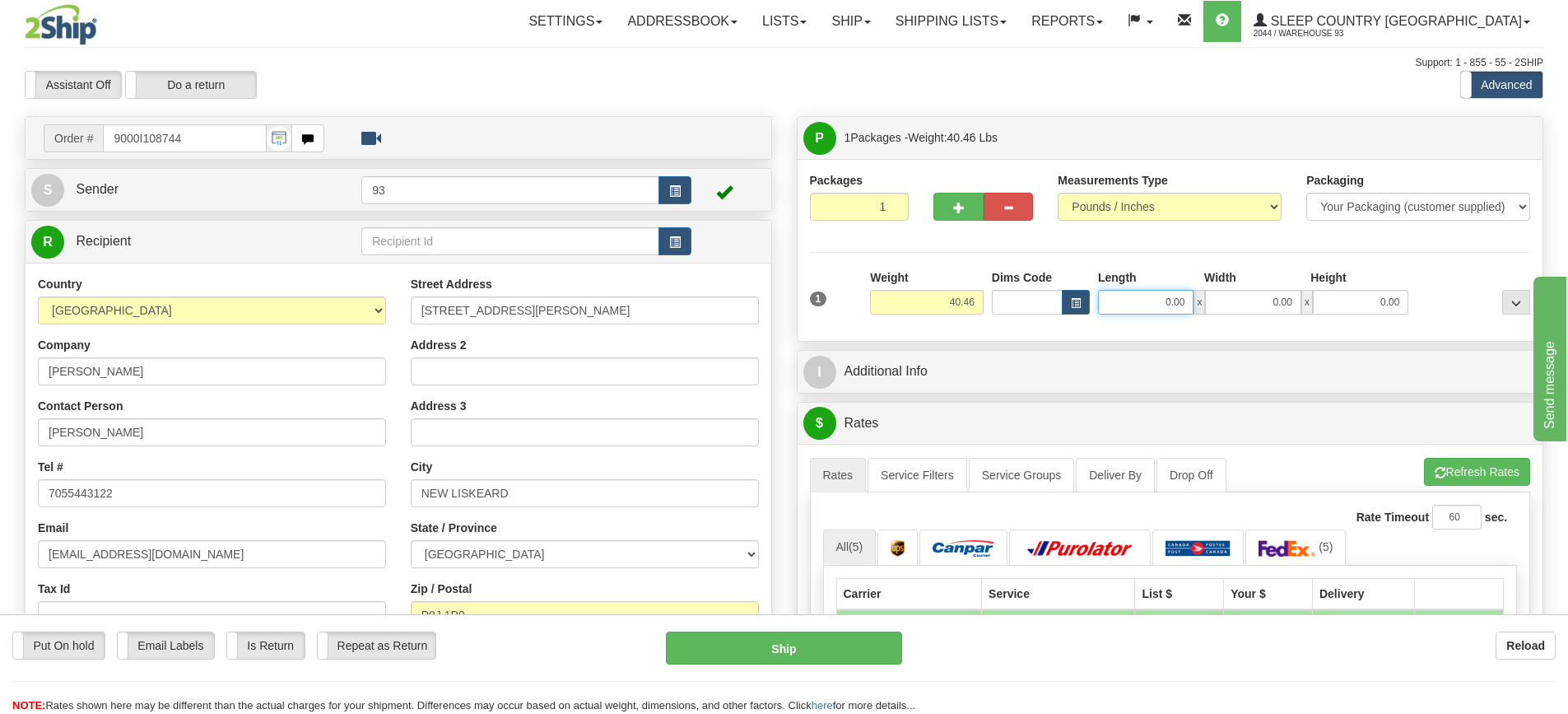
click at [1148, 300] on input "0.00" at bounding box center [1145, 302] width 95 height 25
type input "40.00"
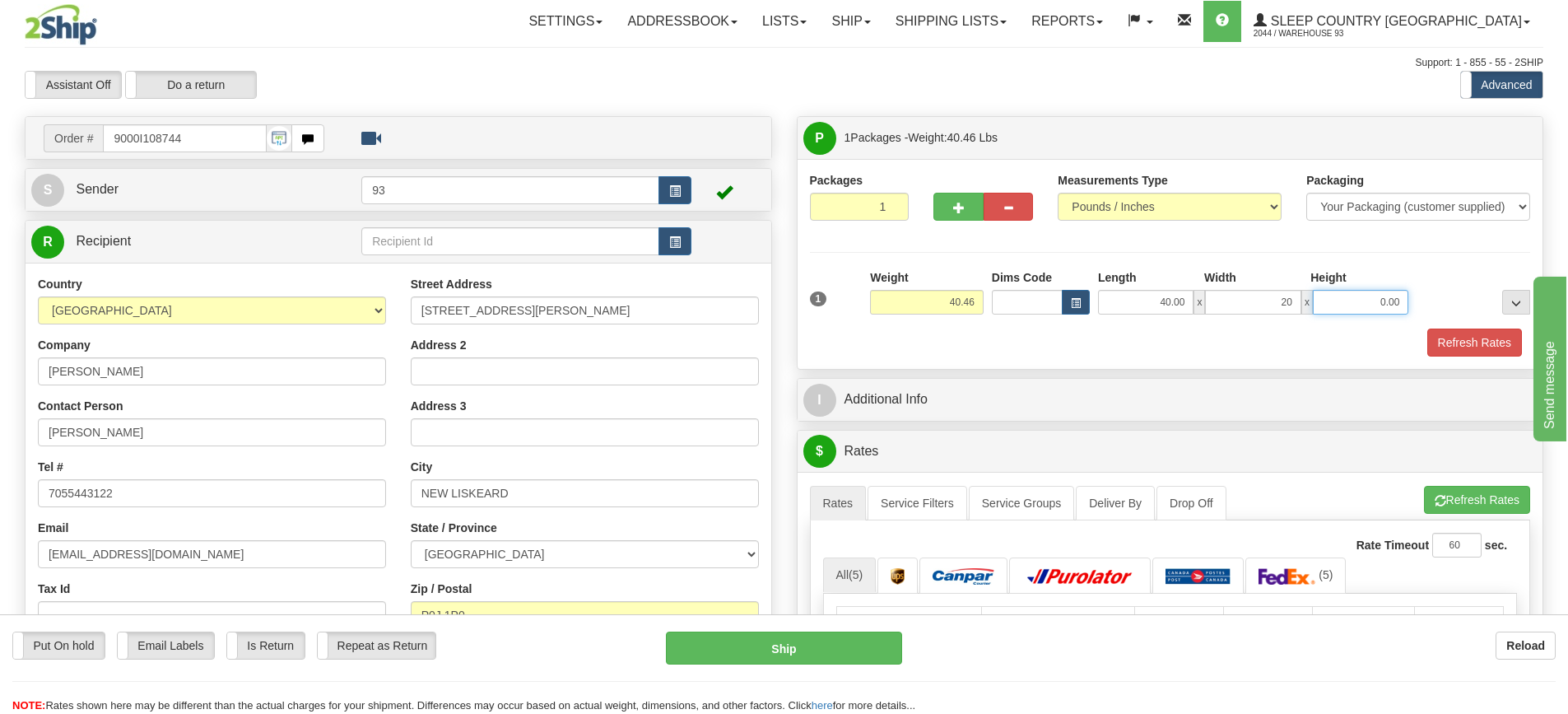
type input "20.00"
click at [1481, 342] on button "Refresh Rates" at bounding box center [1474, 343] width 94 height 28
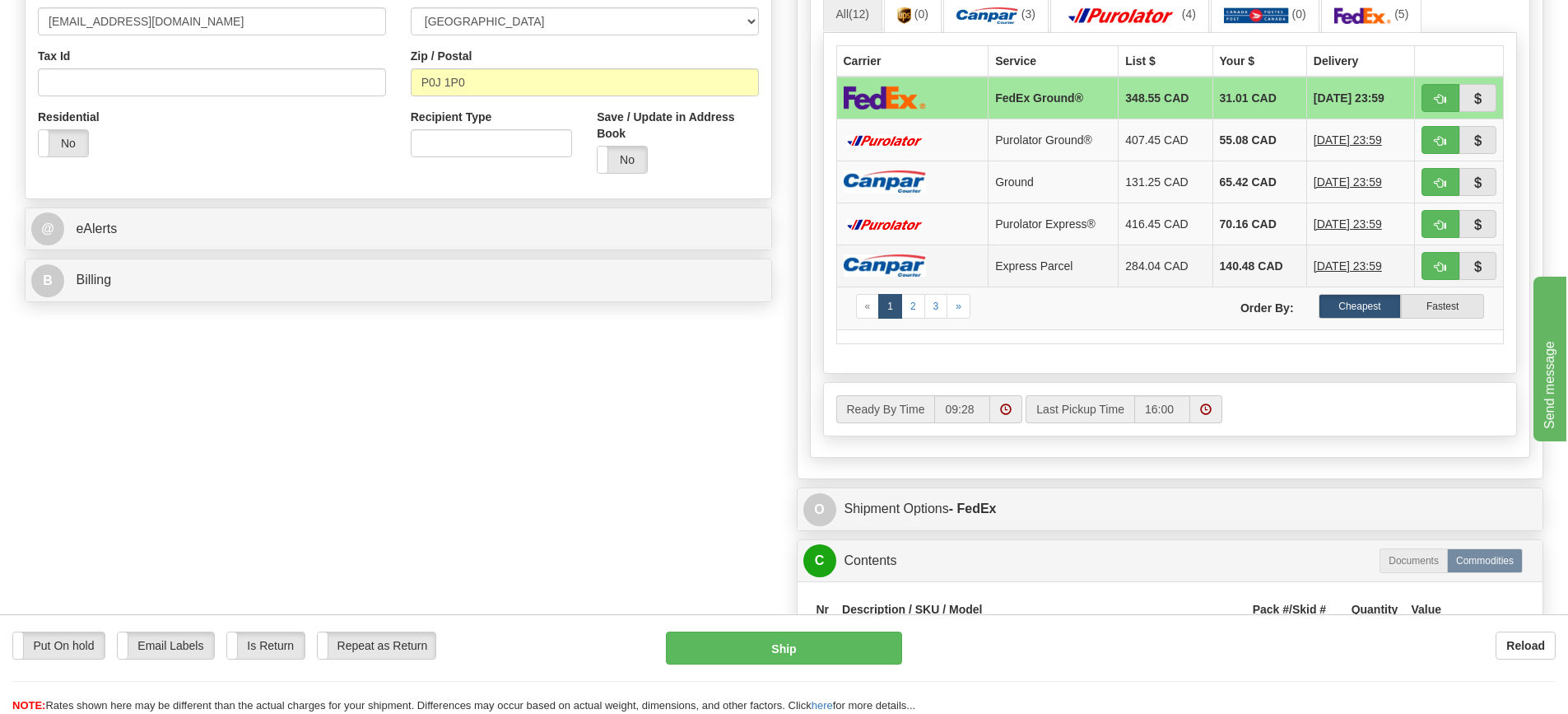
scroll to position [576, 0]
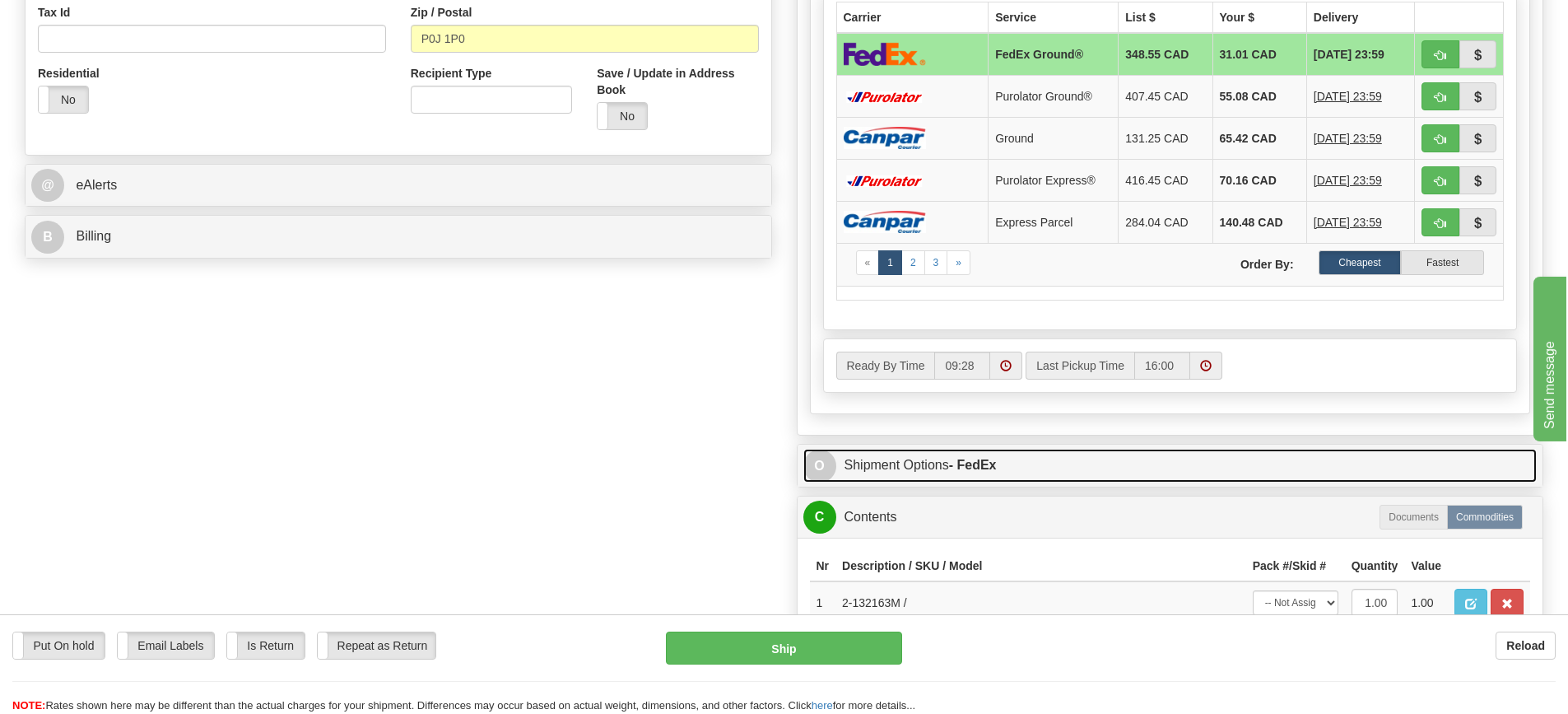
click at [1046, 460] on link "O Shipment Options - FedEx" at bounding box center [1170, 466] width 734 height 34
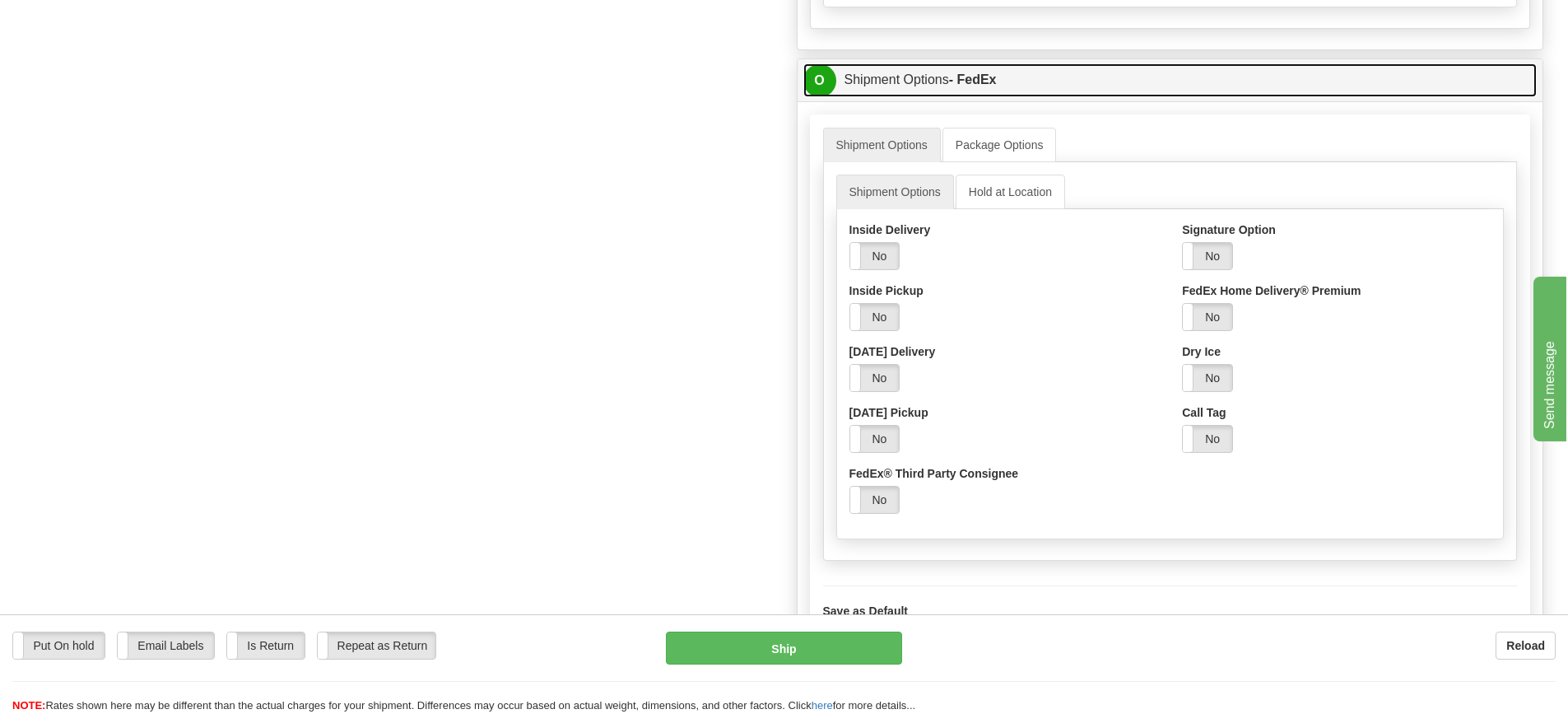
scroll to position [1071, 0]
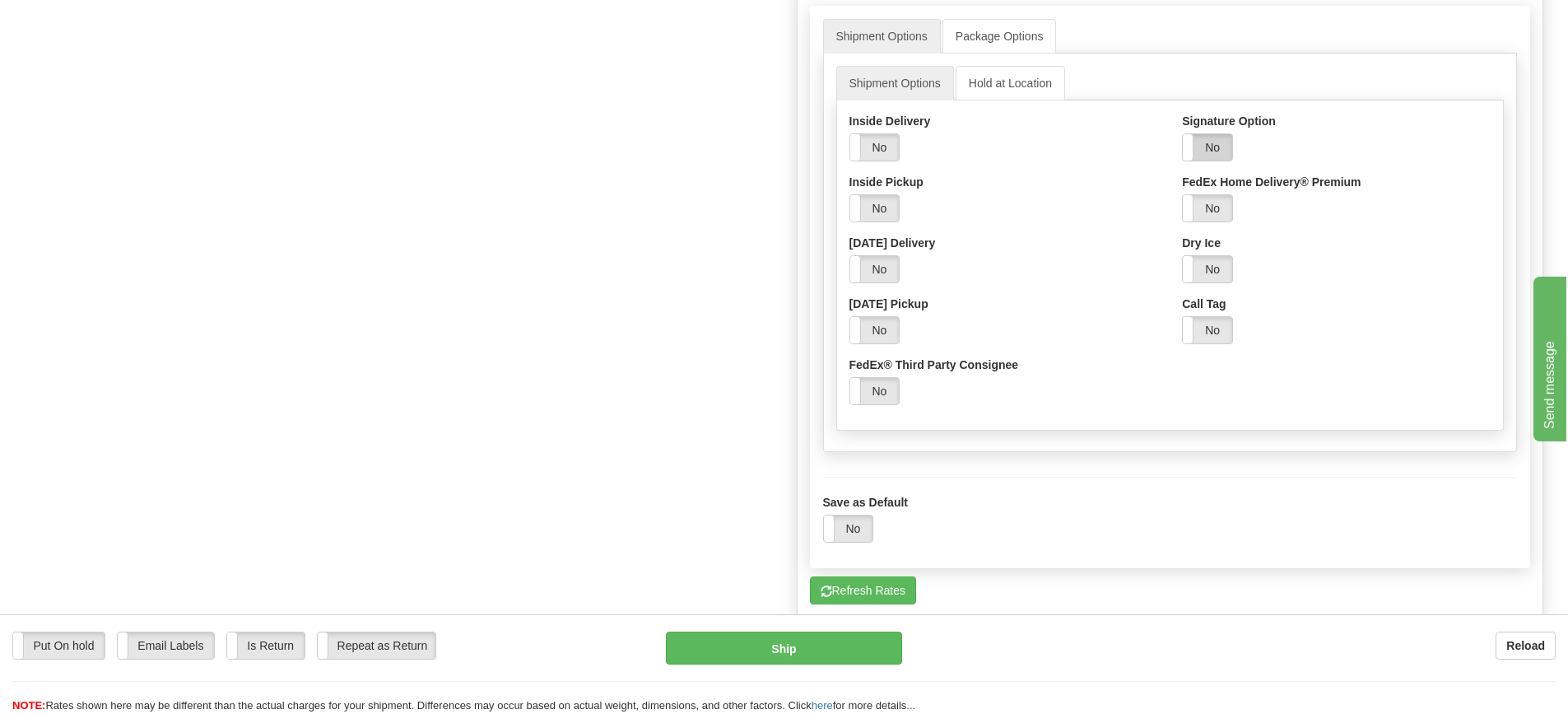
click at [1221, 150] on label "No" at bounding box center [1207, 147] width 50 height 27
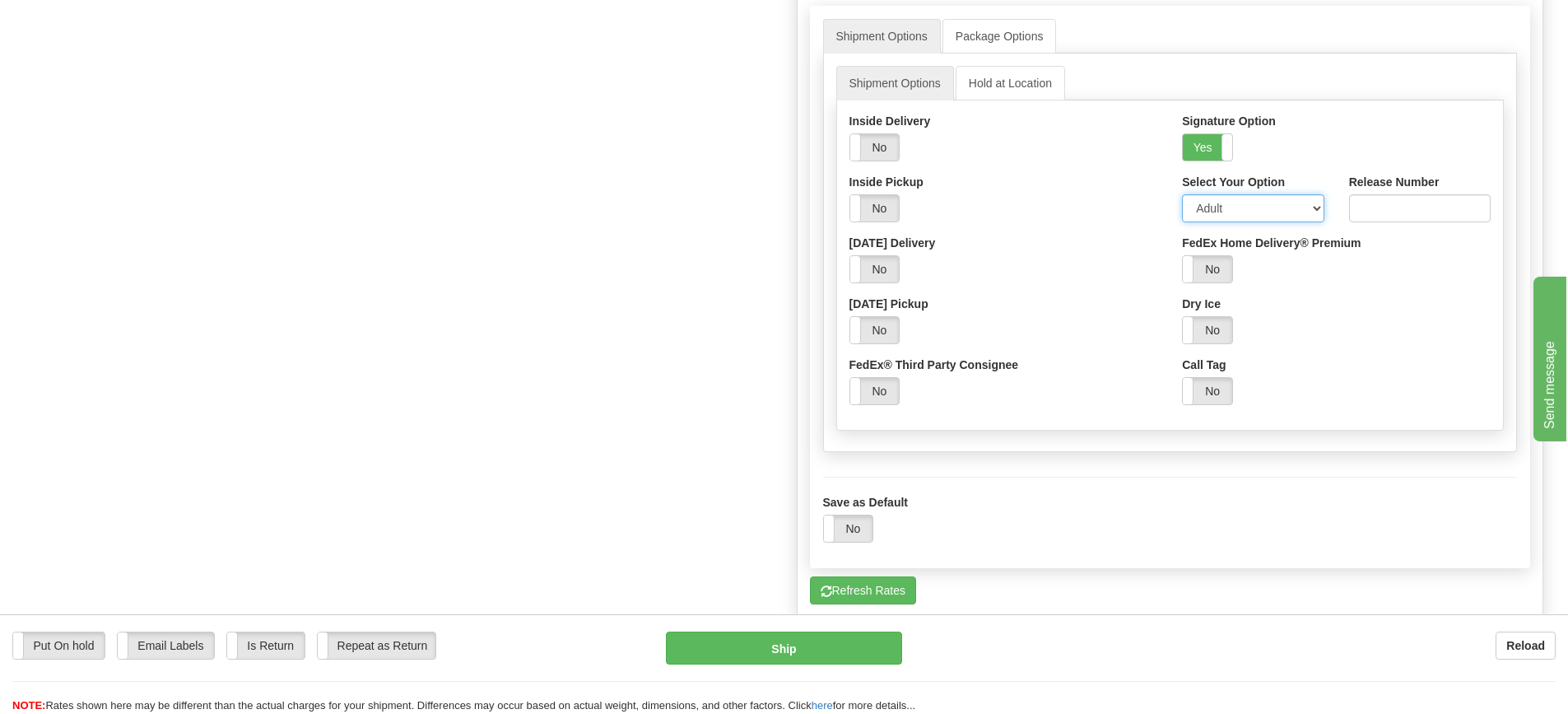
click at [1201, 212] on select "Adult Direct Indirect No Signature Required Service Default" at bounding box center [1252, 209] width 142 height 28
click at [1206, 211] on select "Adult Direct Indirect No Signature Required Service Default" at bounding box center [1252, 209] width 142 height 28
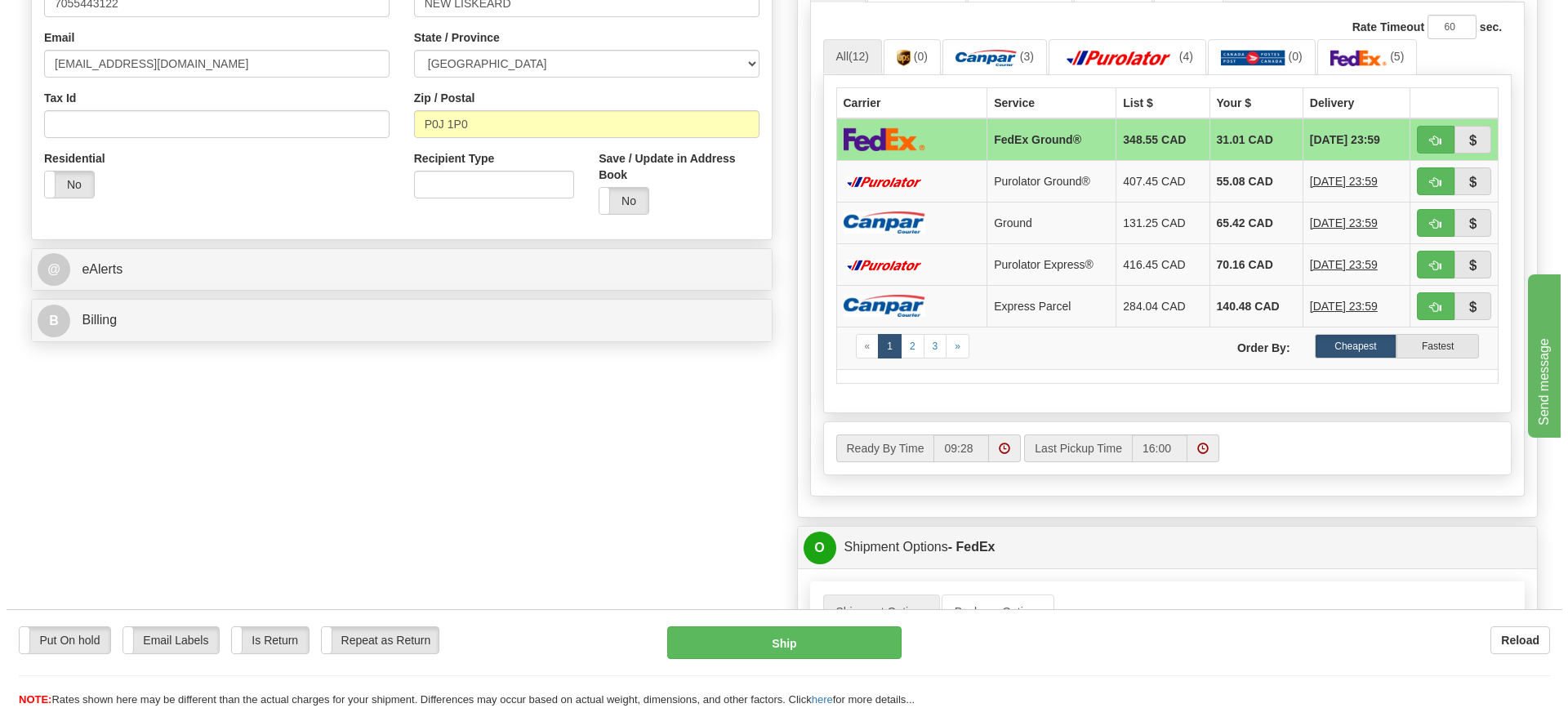
scroll to position [489, 0]
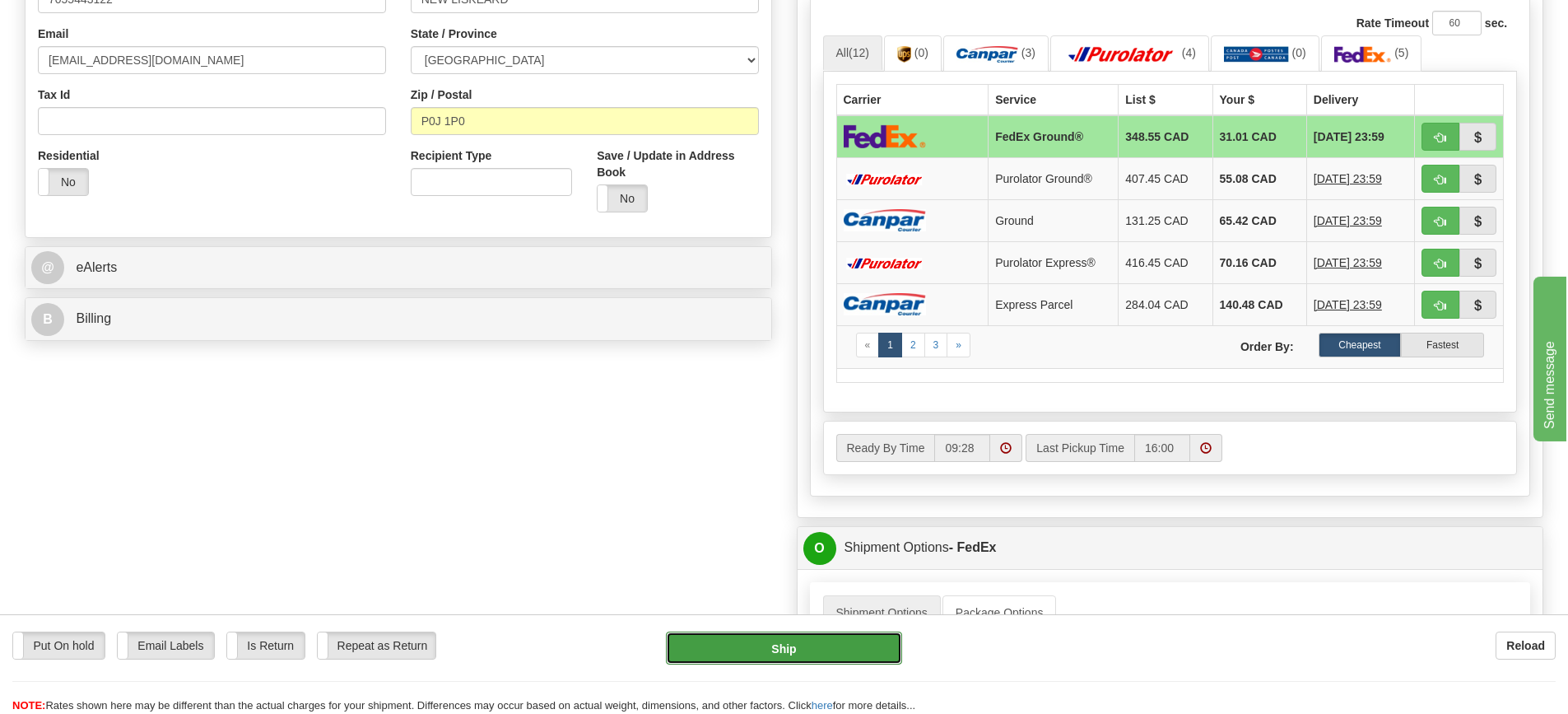
click at [796, 643] on button "Ship" at bounding box center [784, 647] width 236 height 33
type input "92"
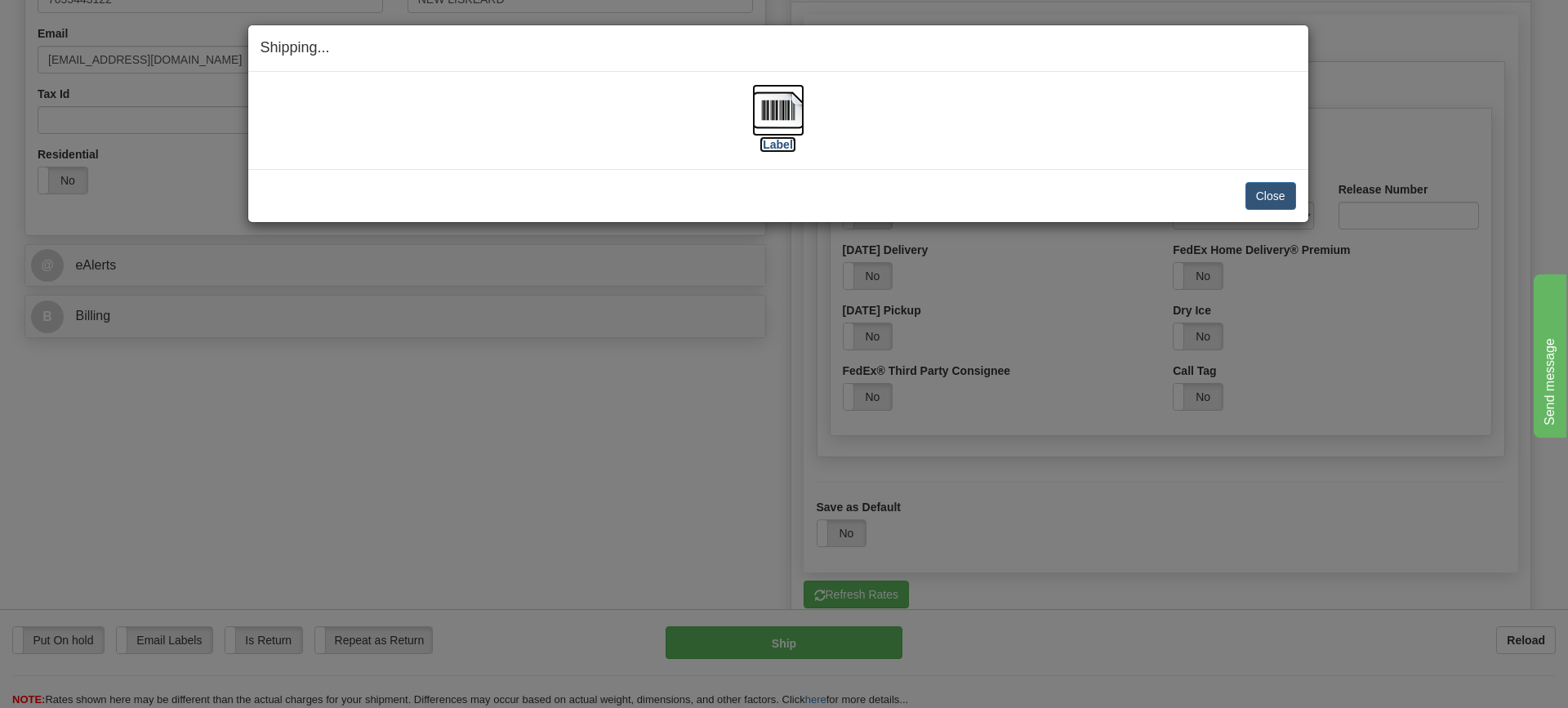
click at [772, 119] on img at bounding box center [778, 109] width 52 height 52
click at [1268, 201] on button "Close" at bounding box center [1270, 196] width 50 height 28
